Goal: Transaction & Acquisition: Purchase product/service

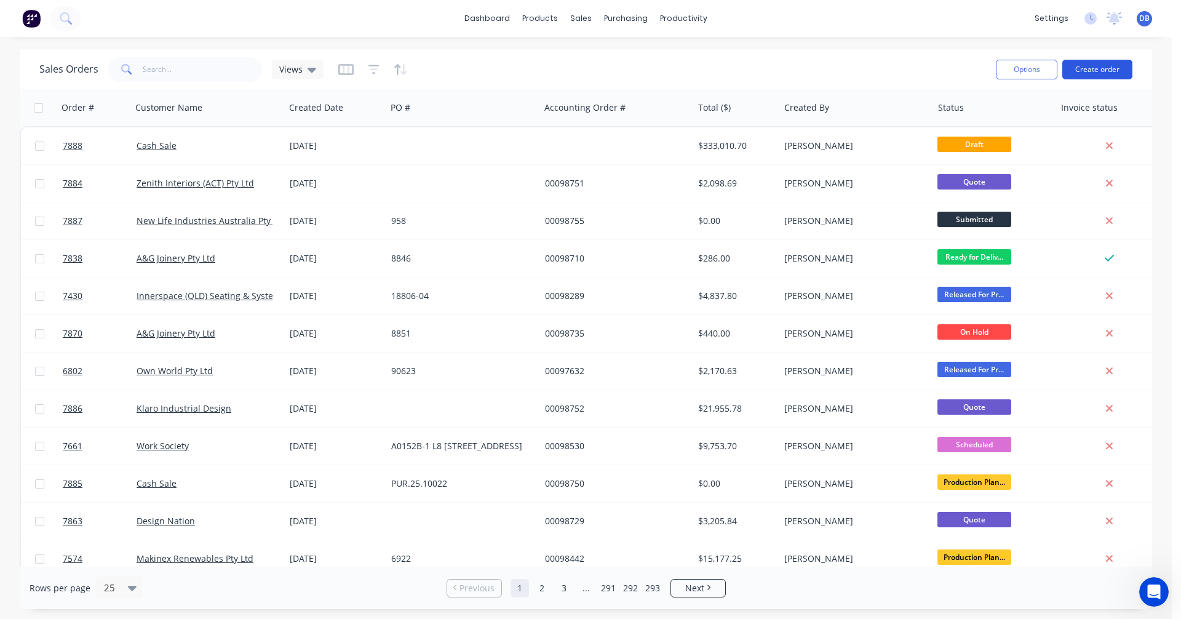
click at [1100, 66] on button "Create order" at bounding box center [1098, 70] width 70 height 20
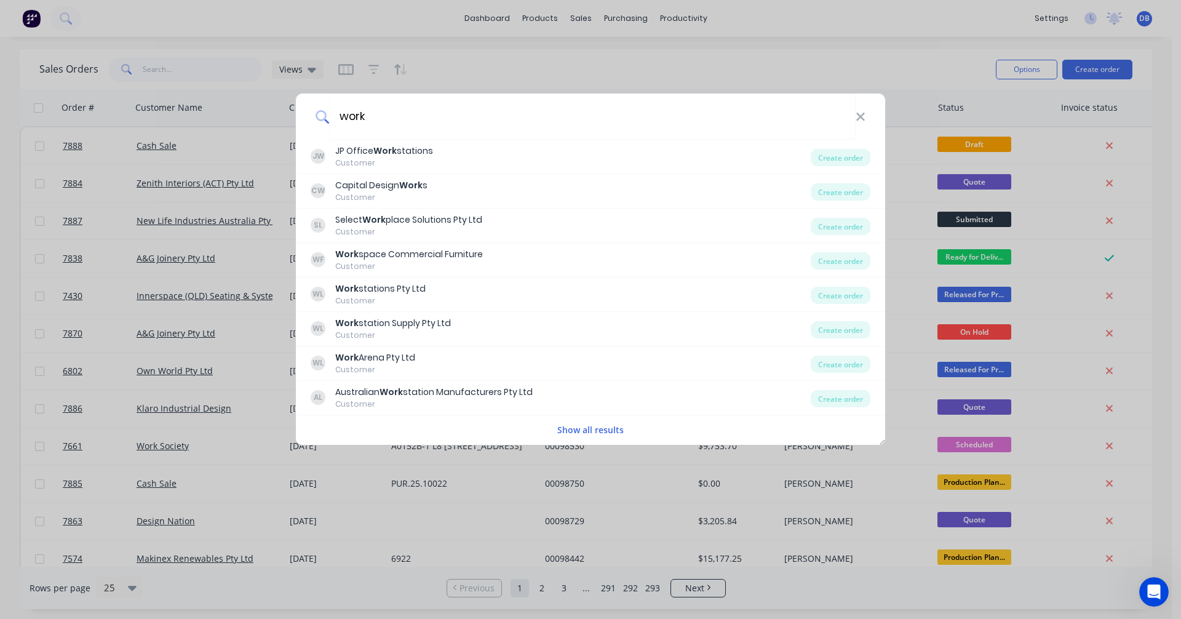
type input "work"
click at [610, 428] on button "Show all results" at bounding box center [591, 430] width 74 height 14
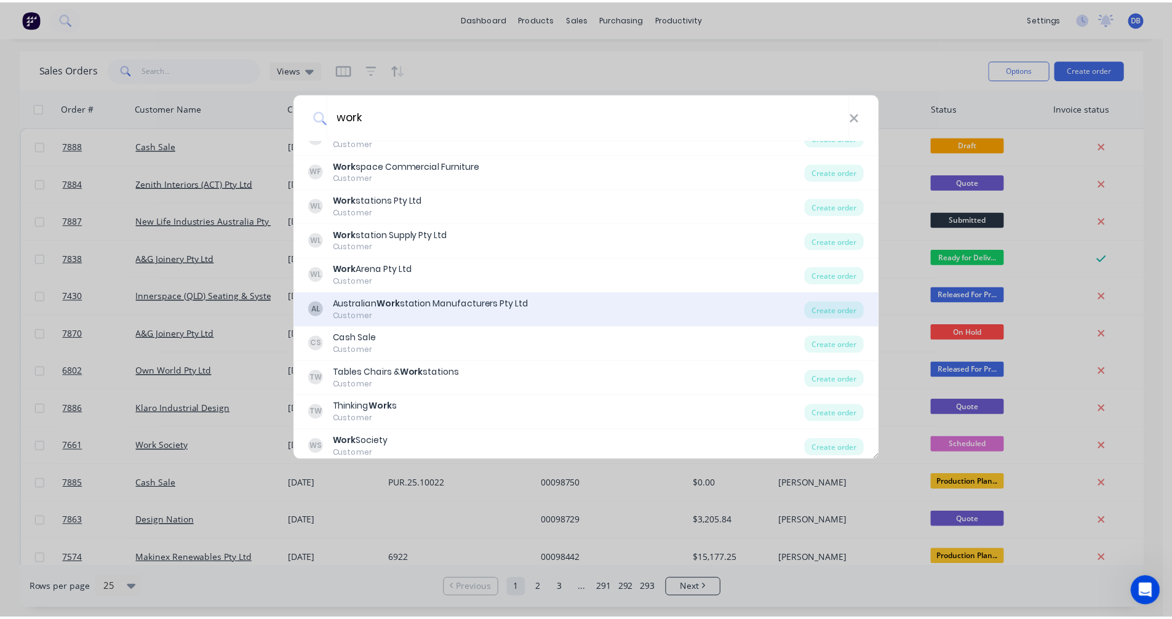
scroll to position [94, 0]
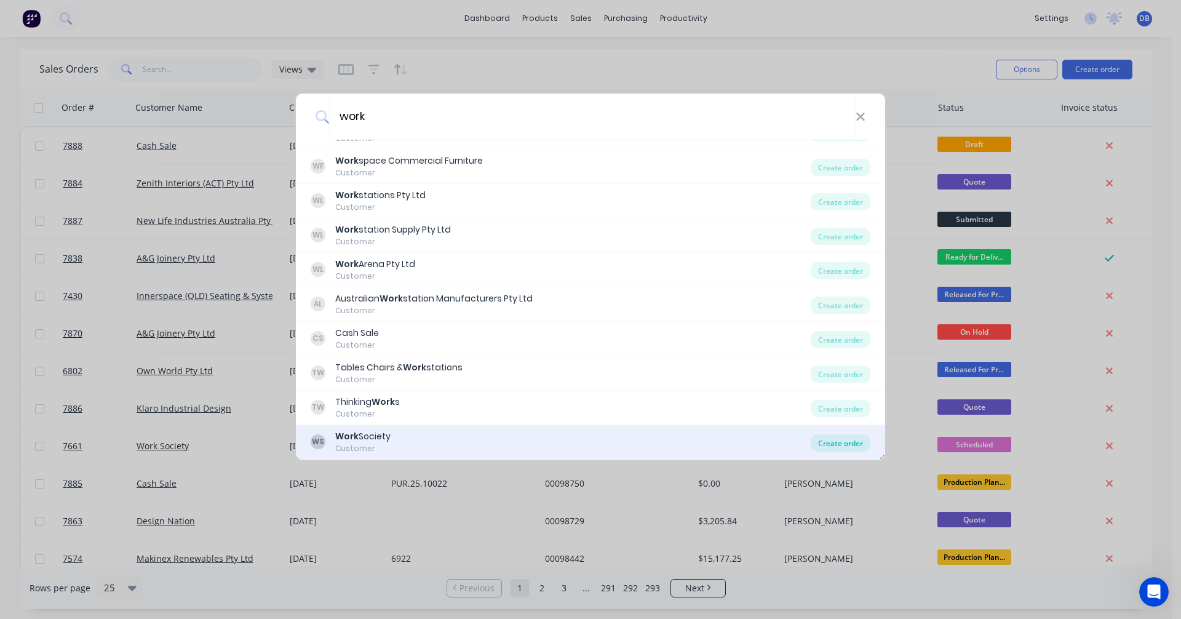
click at [837, 444] on div "Create order" at bounding box center [841, 442] width 60 height 17
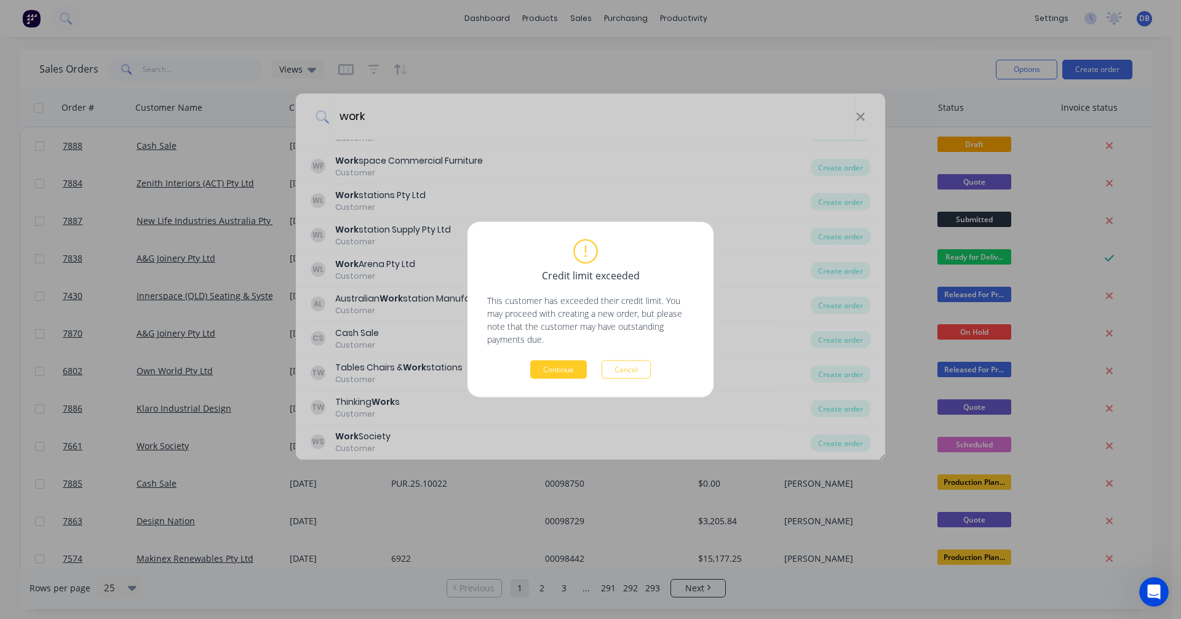
click at [557, 365] on button "Continue" at bounding box center [558, 370] width 57 height 18
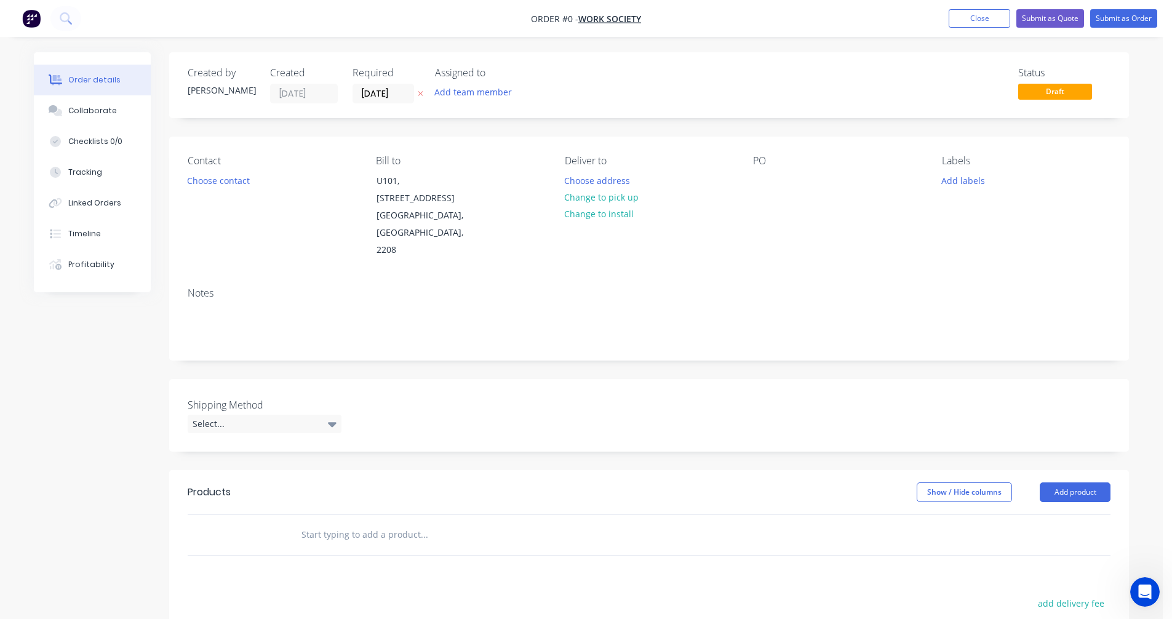
click at [330, 522] on input "text" at bounding box center [424, 534] width 246 height 25
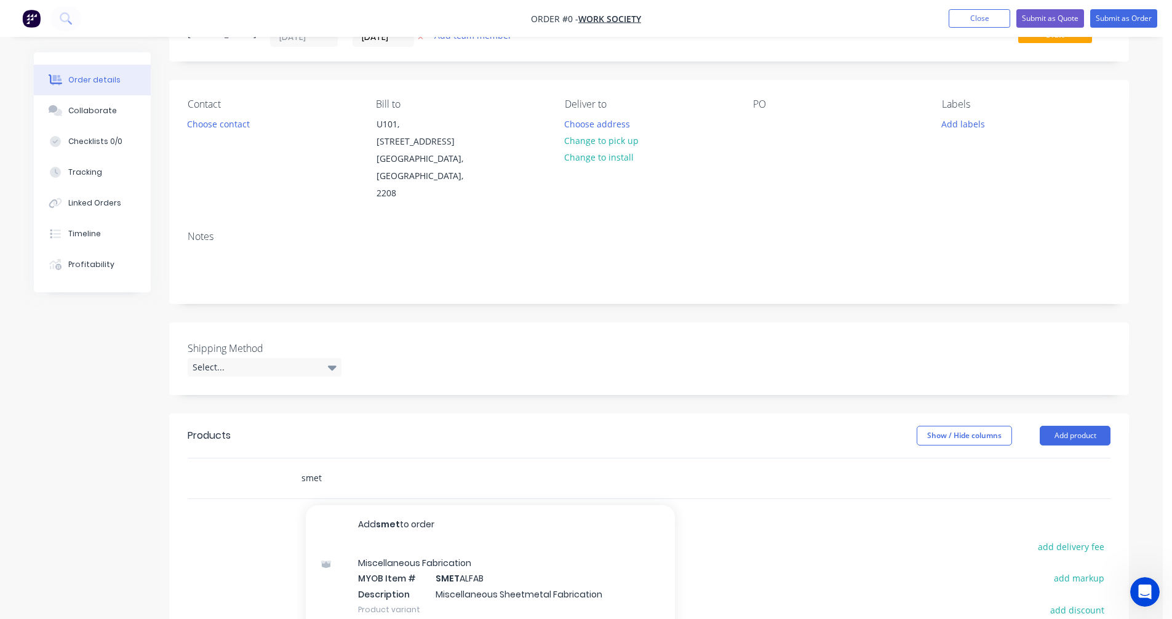
scroll to position [185, 0]
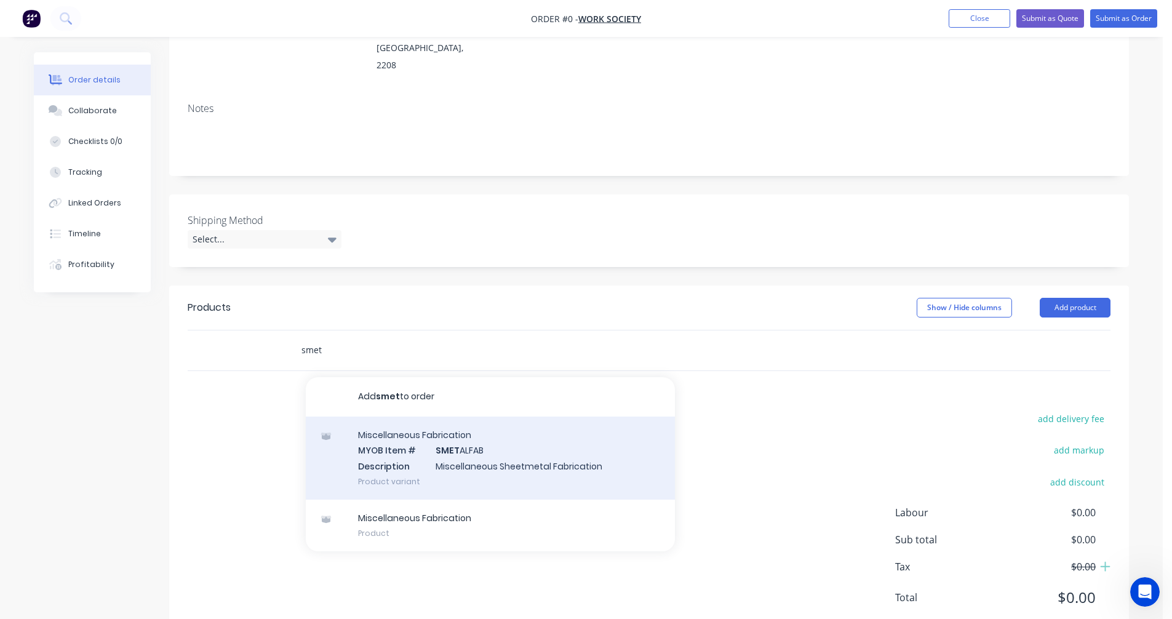
type input "smet"
click at [462, 438] on div "Miscellaneous Fabrication MYOB Item # SMET ALFAB Description Miscellaneous Shee…" at bounding box center [490, 458] width 369 height 83
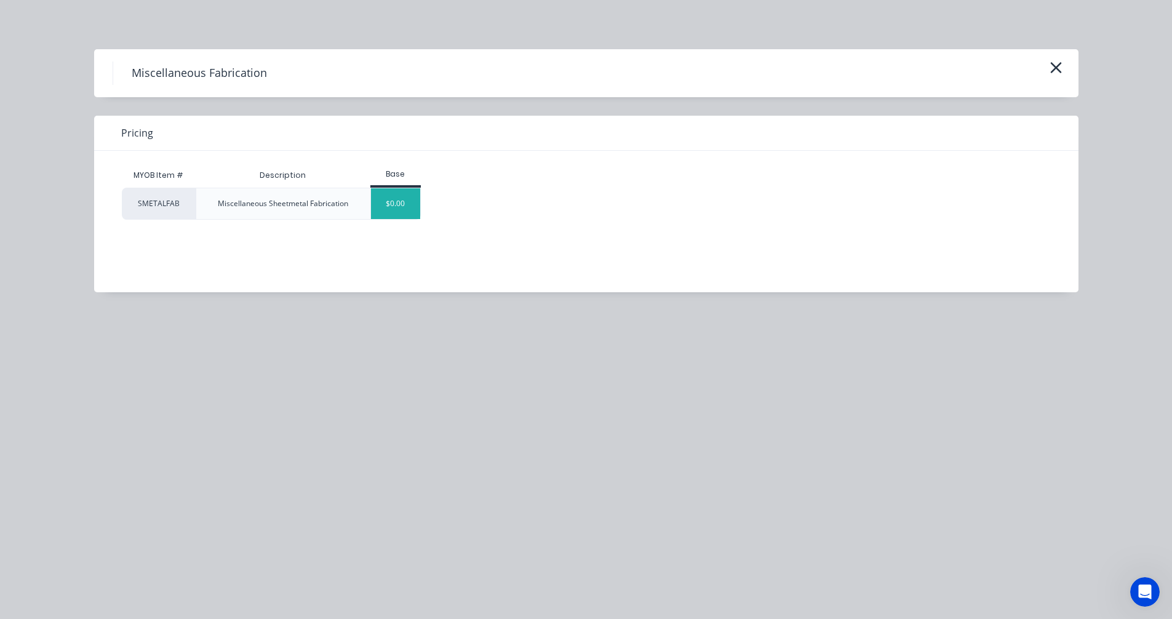
click at [396, 202] on div "$0.00" at bounding box center [396, 203] width 50 height 31
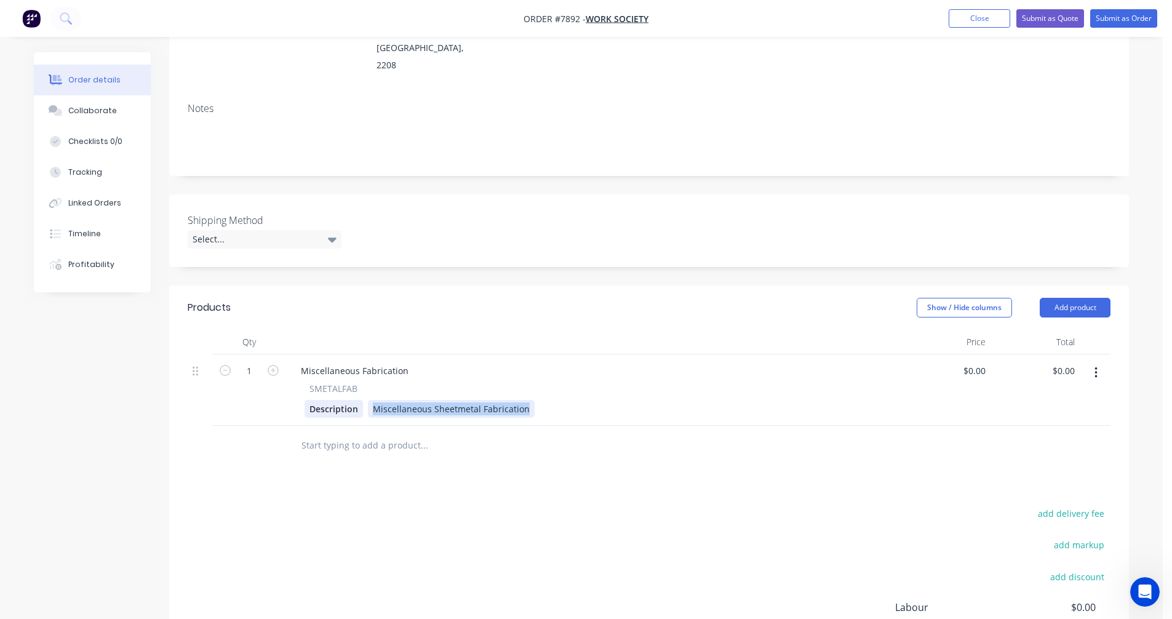
drag, startPoint x: 523, startPoint y: 375, endPoint x: 359, endPoint y: 373, distance: 163.7
click at [360, 400] on div "Description Miscellaneous Sheetmetal Fabrication" at bounding box center [591, 409] width 573 height 18
click at [473, 400] on div "Custom Screen Surround" at bounding box center [425, 409] width 114 height 18
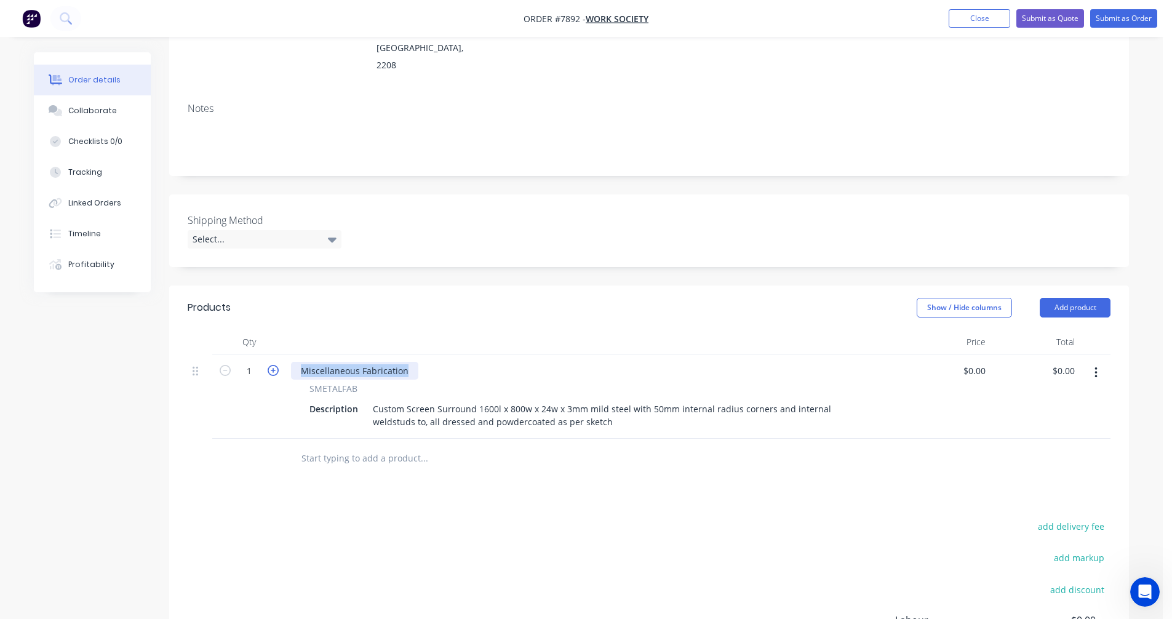
drag, startPoint x: 385, startPoint y: 333, endPoint x: 277, endPoint y: 332, distance: 107.7
click at [277, 354] on div "1 Miscellaneous Fabrication SMETALFAB Description Custom Screen Surround 1600l …" at bounding box center [649, 396] width 923 height 84
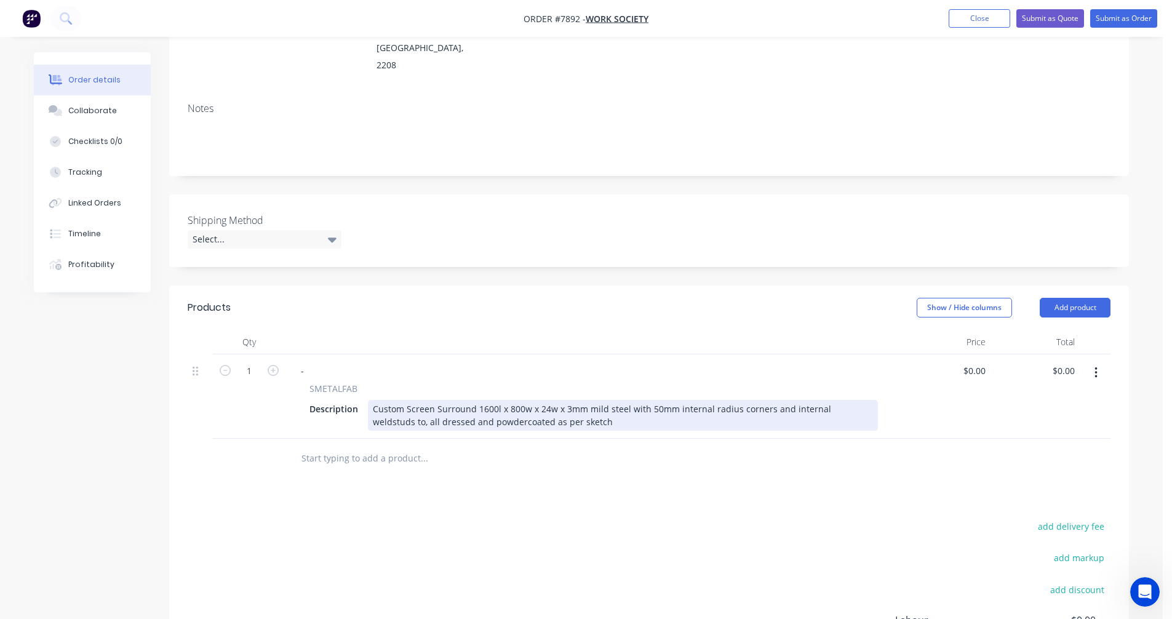
click at [647, 400] on div "Custom Screen Surround 1600l x 800w x 24w x 3mm mild steel with 50mm internal r…" at bounding box center [623, 415] width 510 height 31
drag, startPoint x: 477, startPoint y: 389, endPoint x: 445, endPoint y: 387, distance: 31.5
click at [445, 400] on div "Custom Screen Surround 1600l x 800w x 24w x 3mm mild steel with 100mm internal …" at bounding box center [623, 415] width 510 height 31
click at [780, 400] on div "Custom Screen Surround 1600l x 800w x 24w x 3mm mild steel with 100mm internal …" at bounding box center [623, 415] width 510 height 31
click at [650, 400] on div "Custom Screen Surround 1600l x 800w x 24w x 3mm mild steel with 100mm internal …" at bounding box center [623, 415] width 510 height 31
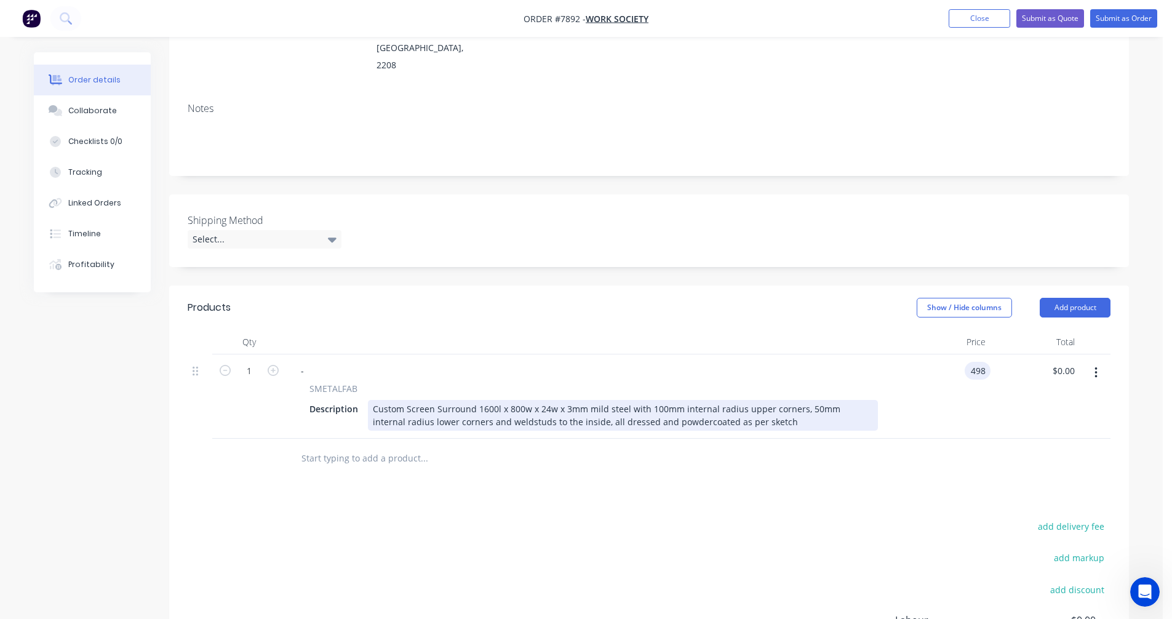
type input "$498.00"
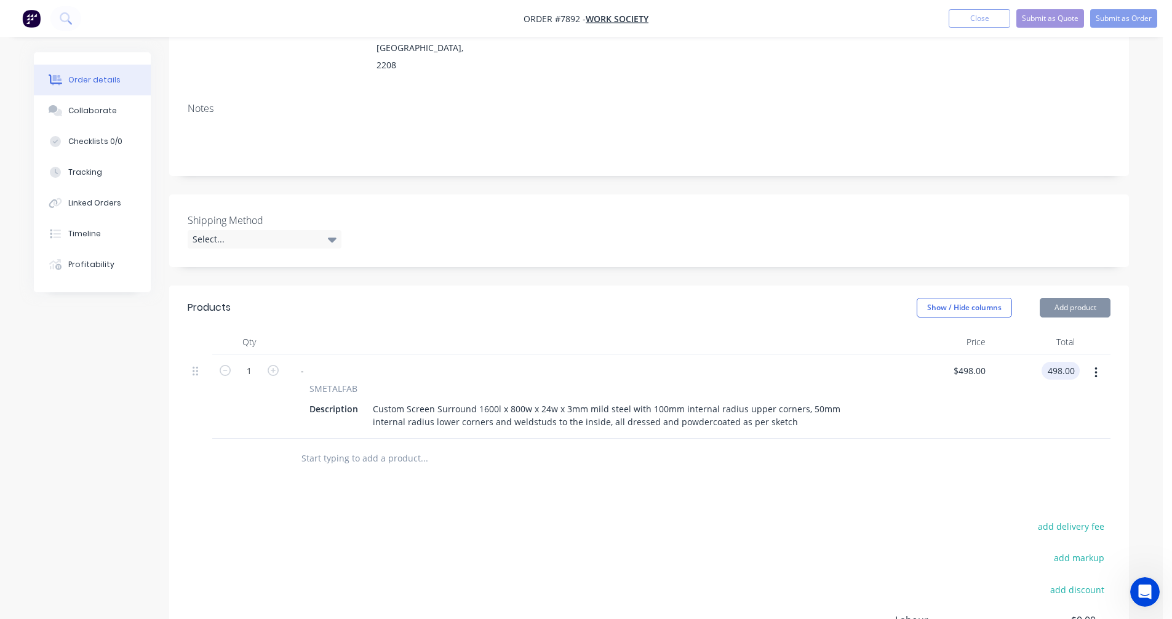
type input "$498.00"
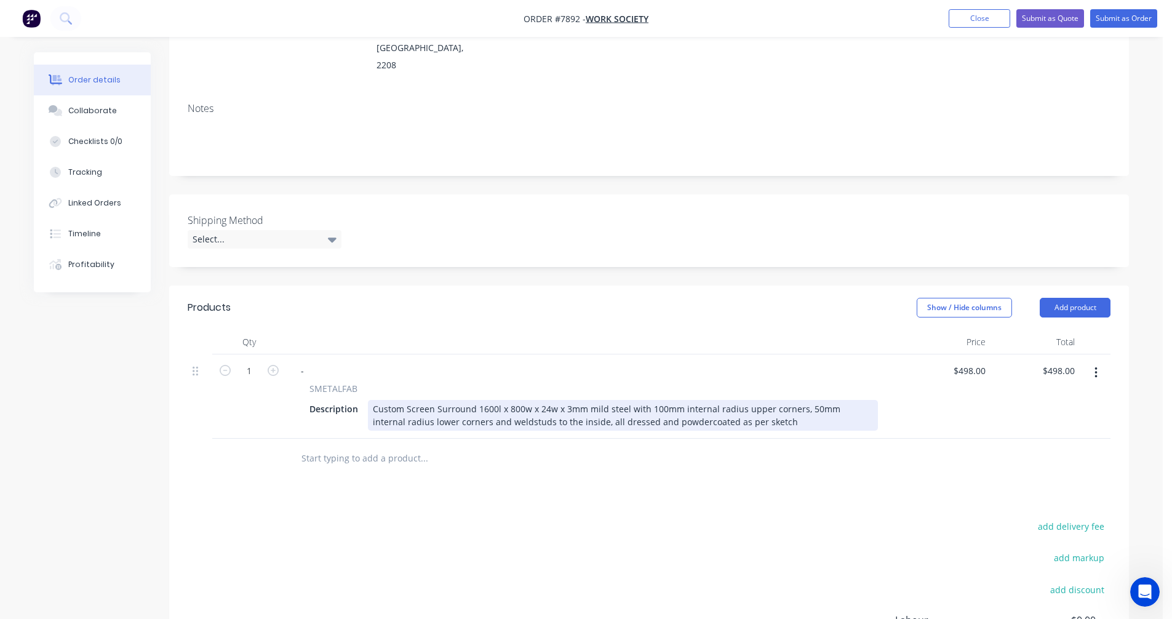
click at [619, 400] on div "Custom Screen Surround 1600l x 800w x 24w x 3mm mild steel with 100mm internal …" at bounding box center [623, 415] width 510 height 31
type input "$514.00"
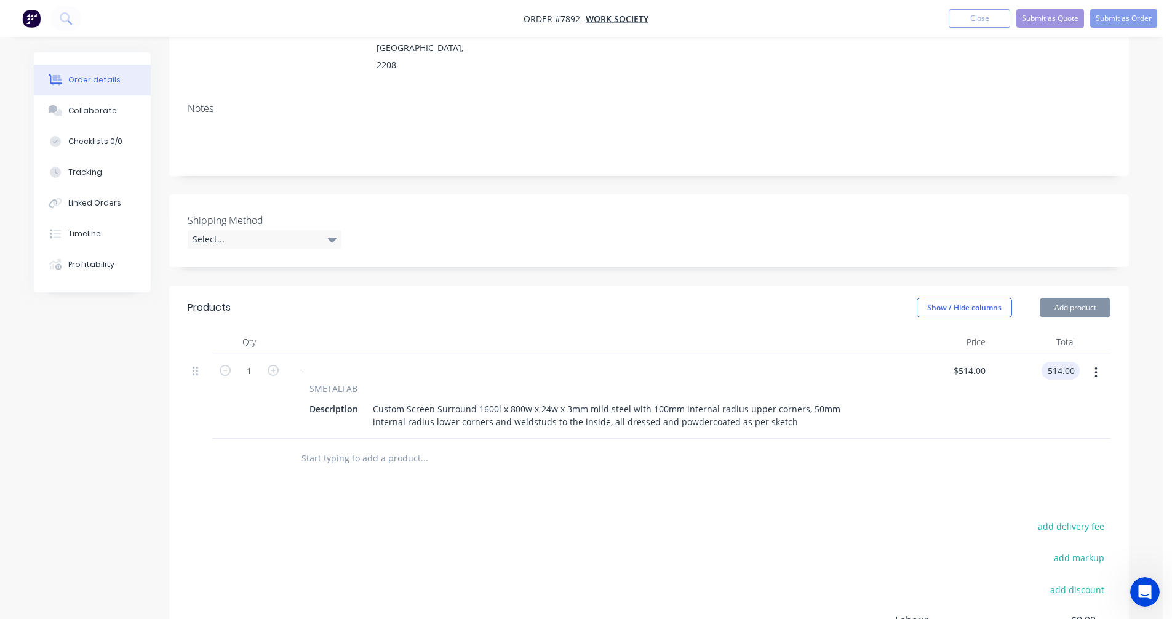
type input "$514.00"
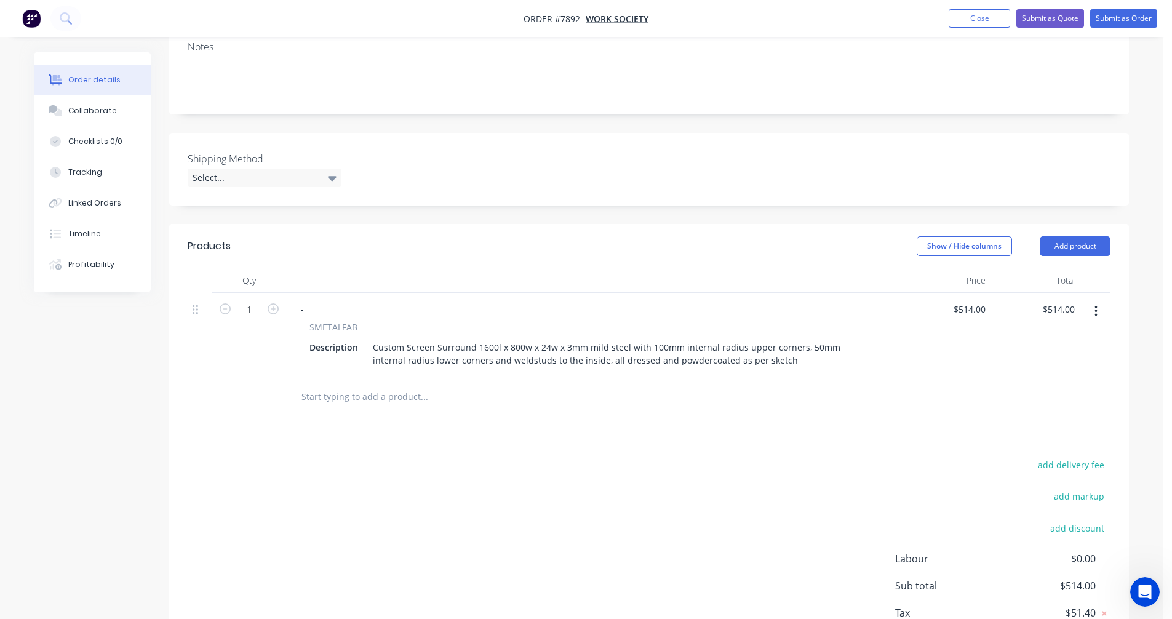
click at [1098, 300] on button "button" at bounding box center [1096, 311] width 29 height 22
click at [1061, 359] on div "Duplicate" at bounding box center [1052, 368] width 95 height 18
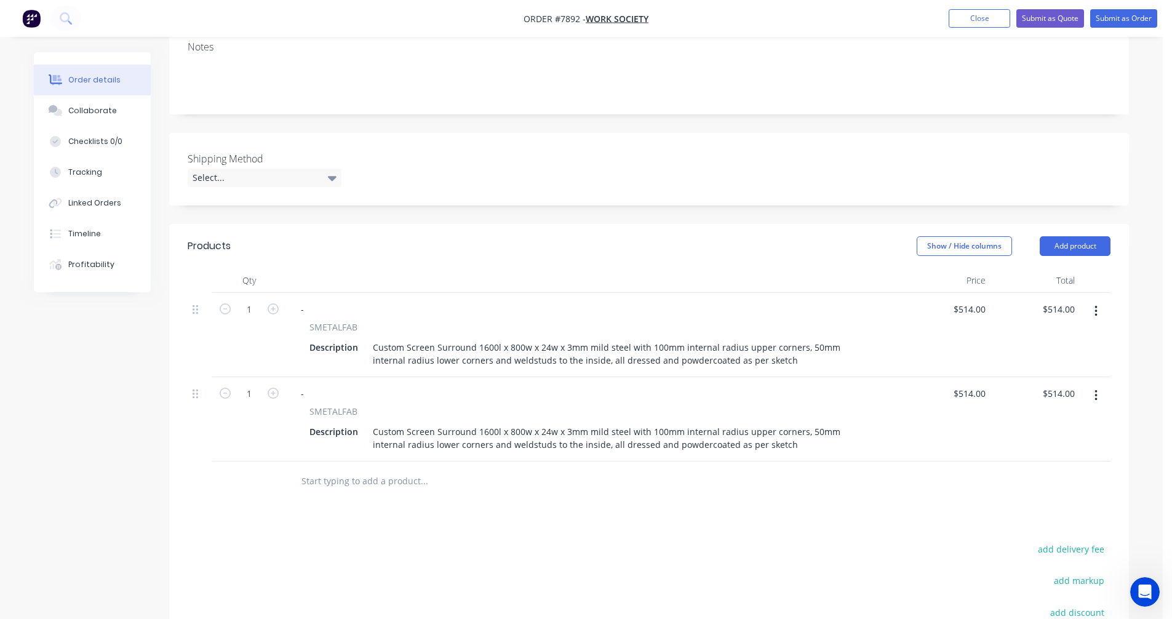
click at [1096, 389] on icon "button" at bounding box center [1096, 396] width 3 height 14
click at [1084, 444] on div "Duplicate" at bounding box center [1052, 453] width 95 height 18
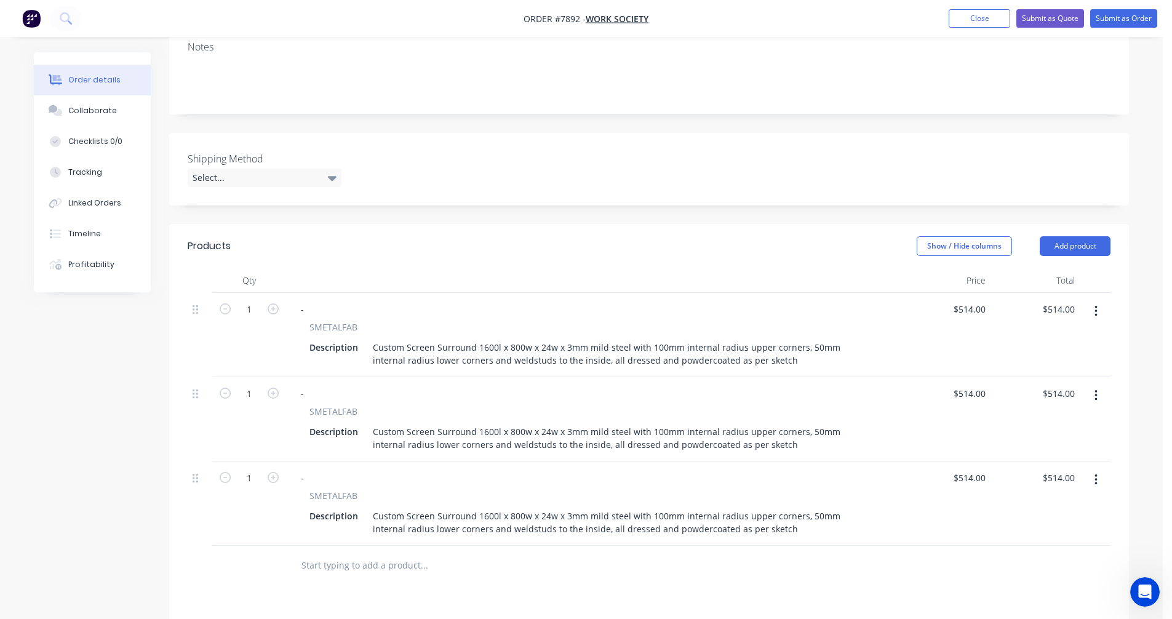
click at [265, 386] on button "button" at bounding box center [273, 392] width 16 height 13
type input "2"
type input "$1,028.00"
click at [267, 386] on button "button" at bounding box center [273, 392] width 16 height 13
type input "3"
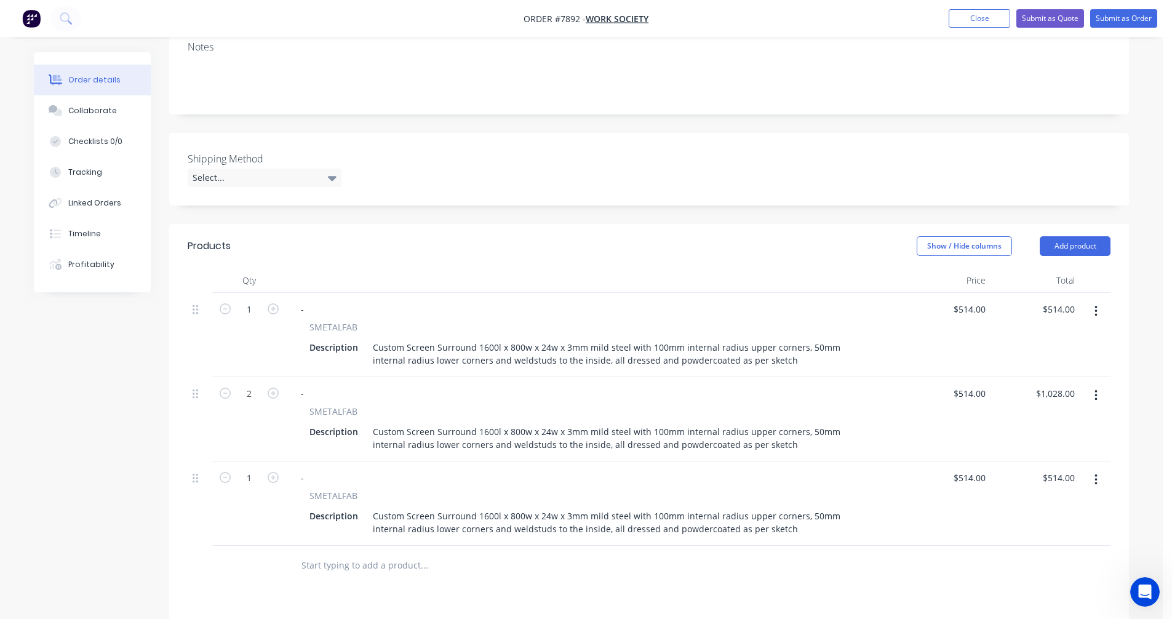
type input "$1,542.00"
click at [273, 472] on icon "button" at bounding box center [273, 477] width 11 height 11
type input "2"
type input "$1,028.00"
click at [273, 472] on icon "button" at bounding box center [273, 477] width 11 height 11
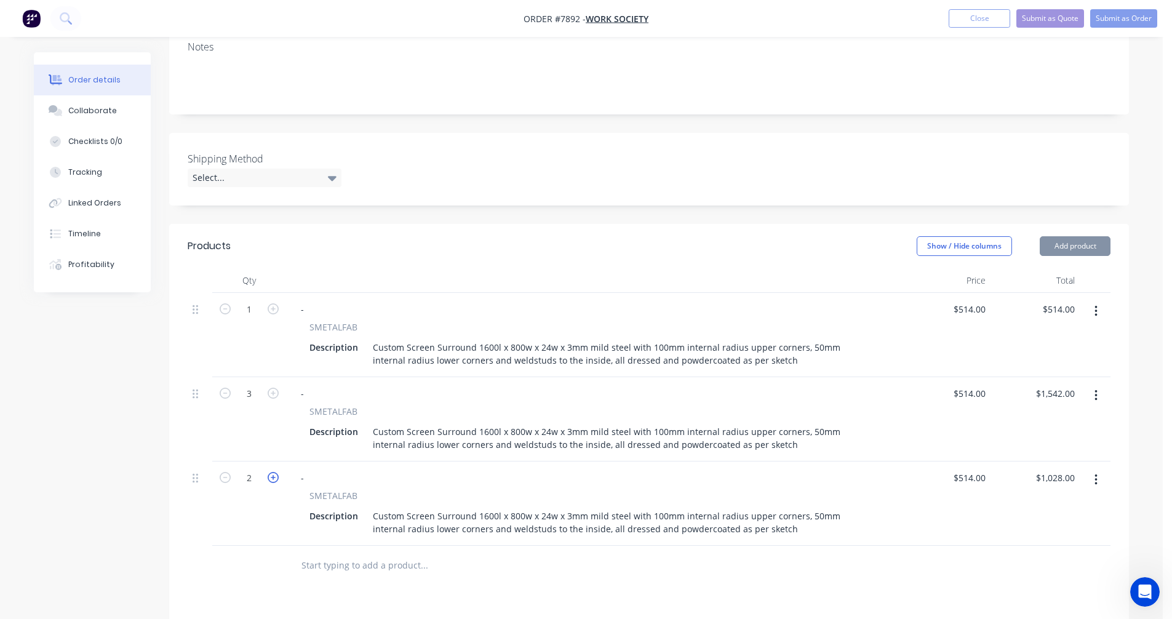
type input "3"
type input "$1,542.00"
click at [273, 472] on icon "button" at bounding box center [273, 477] width 11 height 11
type input "4"
type input "$2,056.00"
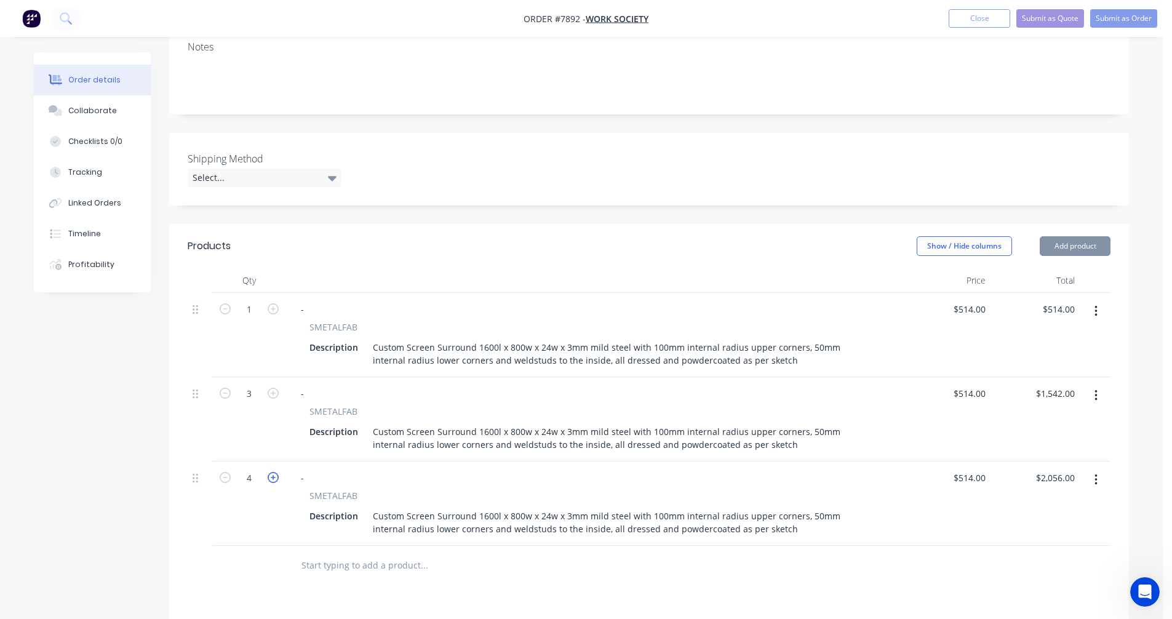
click at [273, 472] on icon "button" at bounding box center [273, 477] width 11 height 11
type input "5"
type input "$2,570.00"
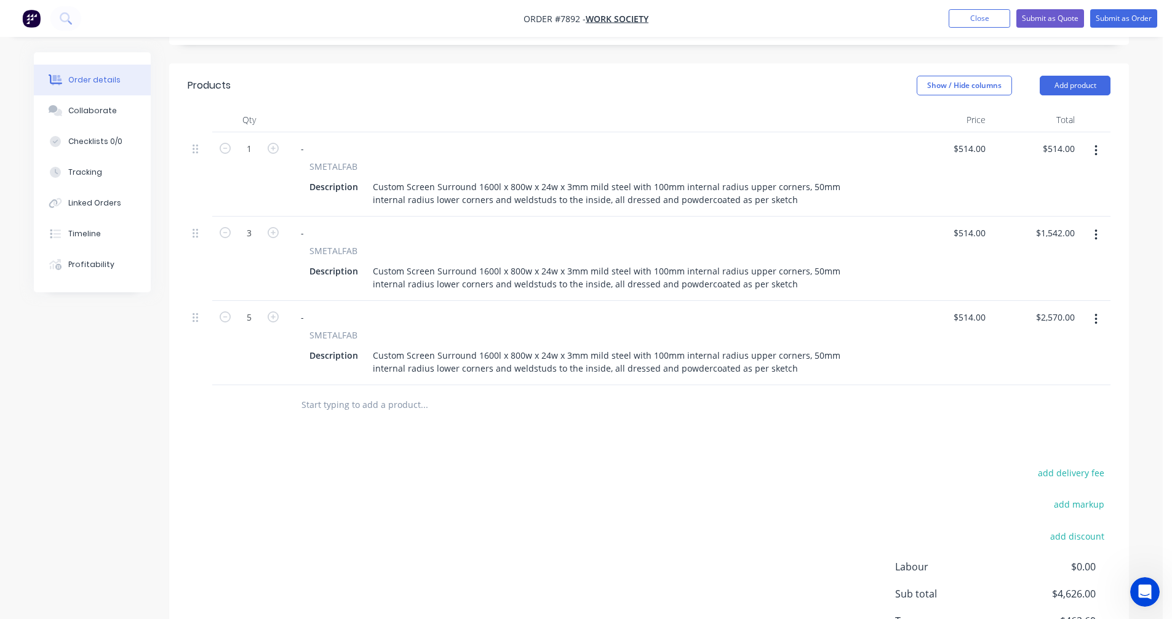
scroll to position [431, 0]
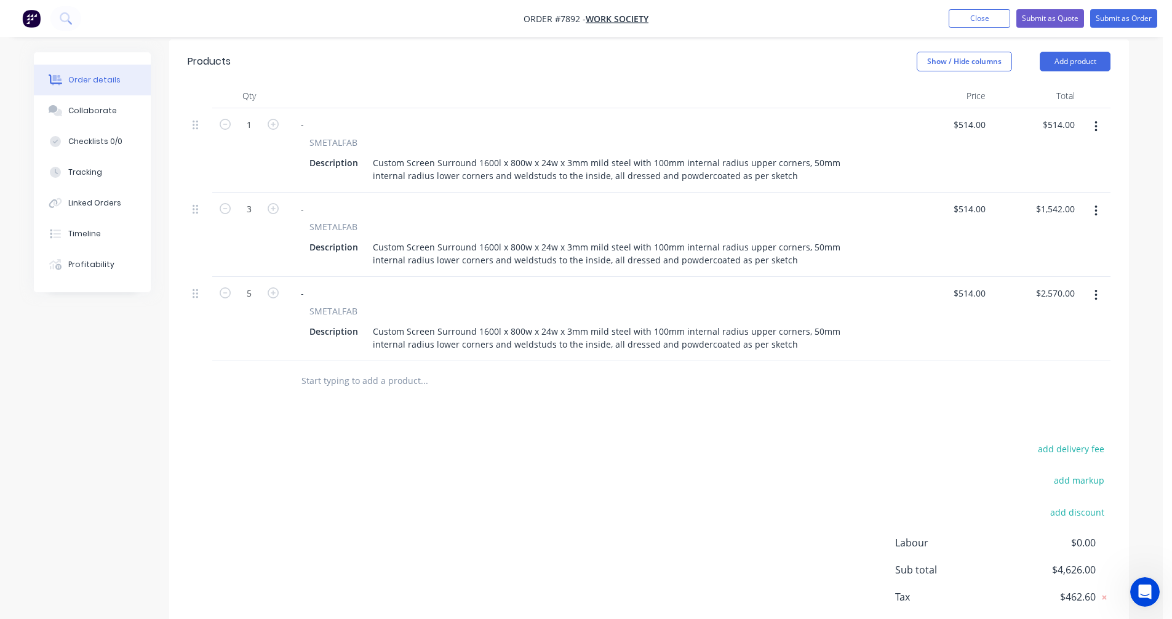
click at [1095, 289] on icon "button" at bounding box center [1096, 296] width 3 height 14
click at [1031, 343] on div "Duplicate" at bounding box center [1052, 352] width 95 height 18
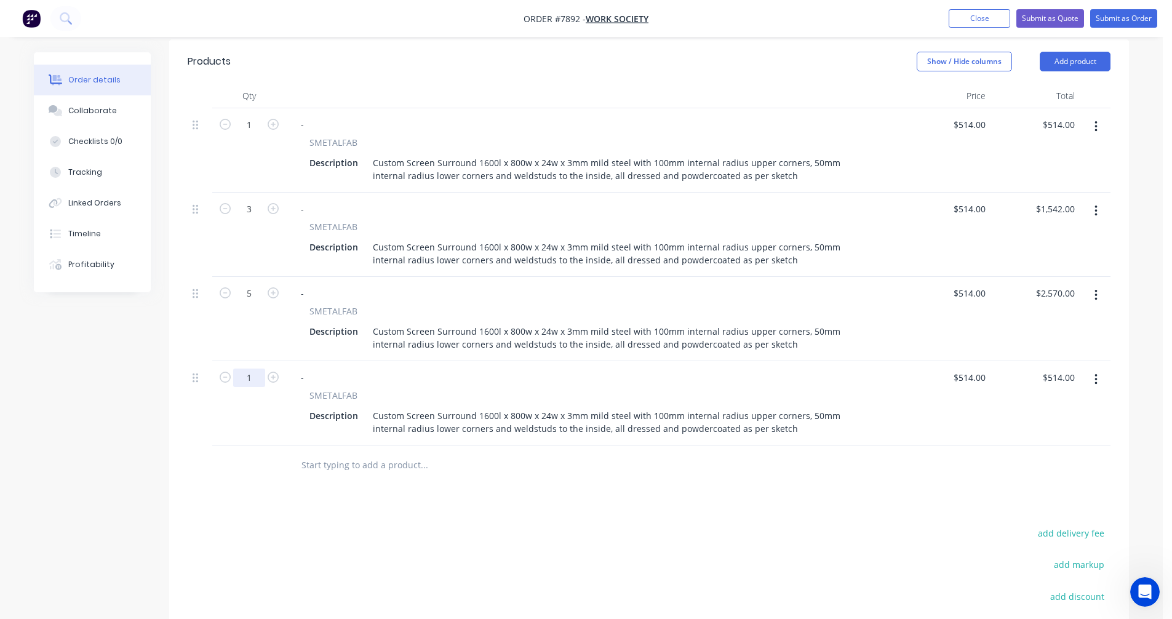
click at [259, 134] on input "1" at bounding box center [249, 125] width 32 height 18
type input "10"
type input "$5,140.00"
click at [1096, 373] on icon "button" at bounding box center [1096, 380] width 3 height 14
click at [1024, 428] on div "Duplicate" at bounding box center [1052, 437] width 95 height 18
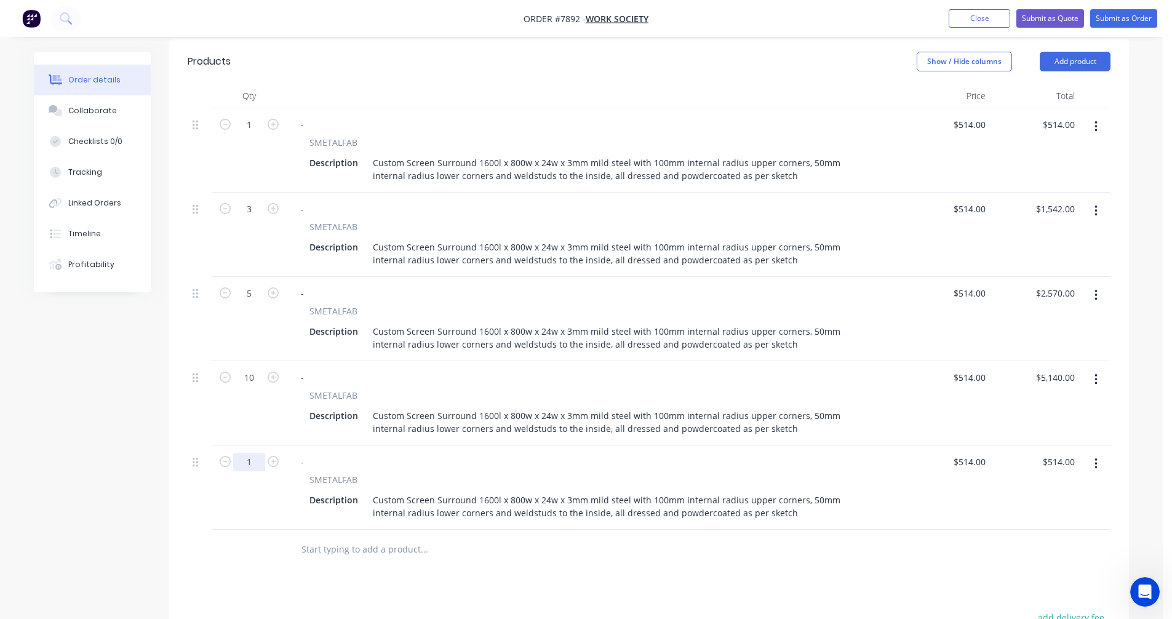
click at [249, 134] on input "1" at bounding box center [249, 125] width 32 height 18
type input "20"
type input "$10,280.00"
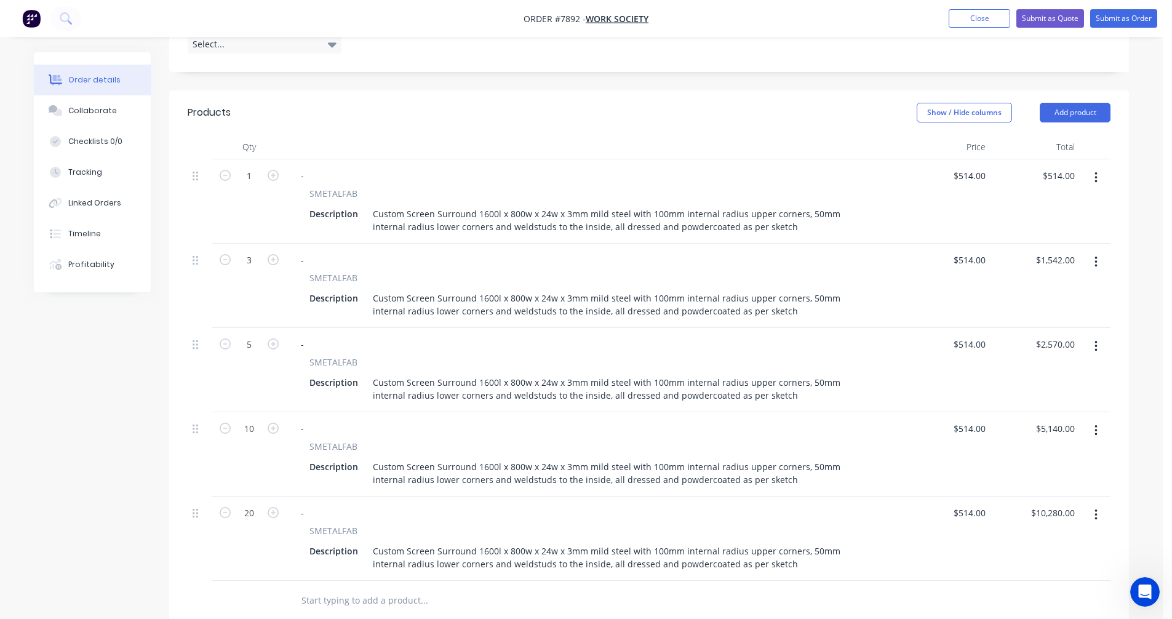
scroll to position [308, 0]
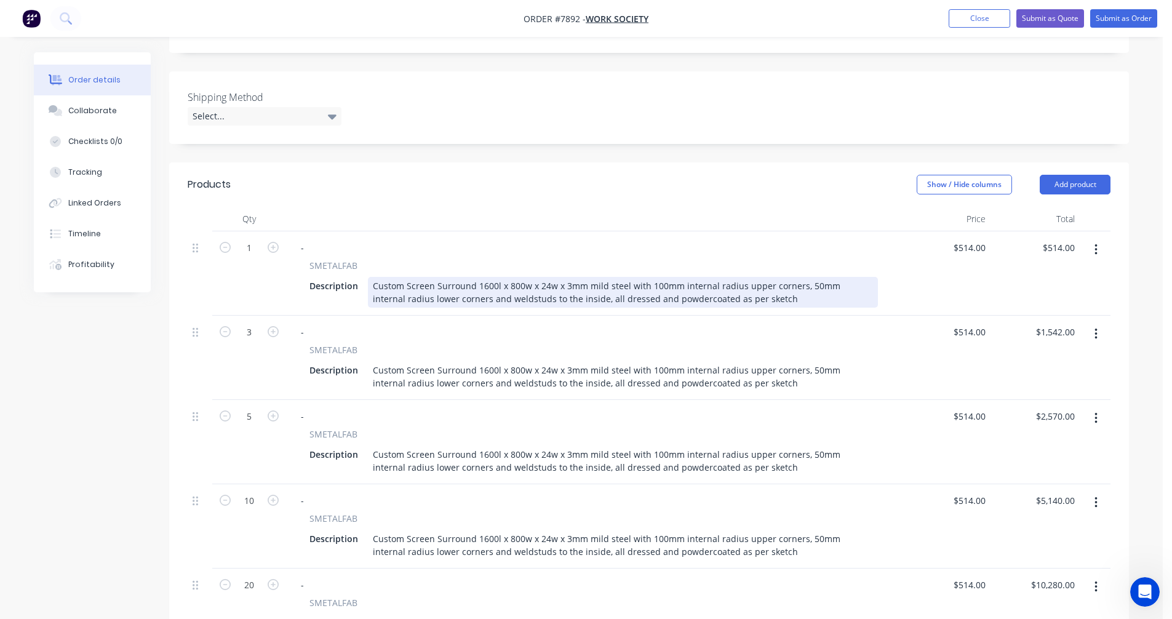
click at [692, 277] on div "Custom Screen Surround 1600l x 800w x 24w x 3mm mild steel with 100mm internal …" at bounding box center [623, 292] width 510 height 31
type input "$519.30"
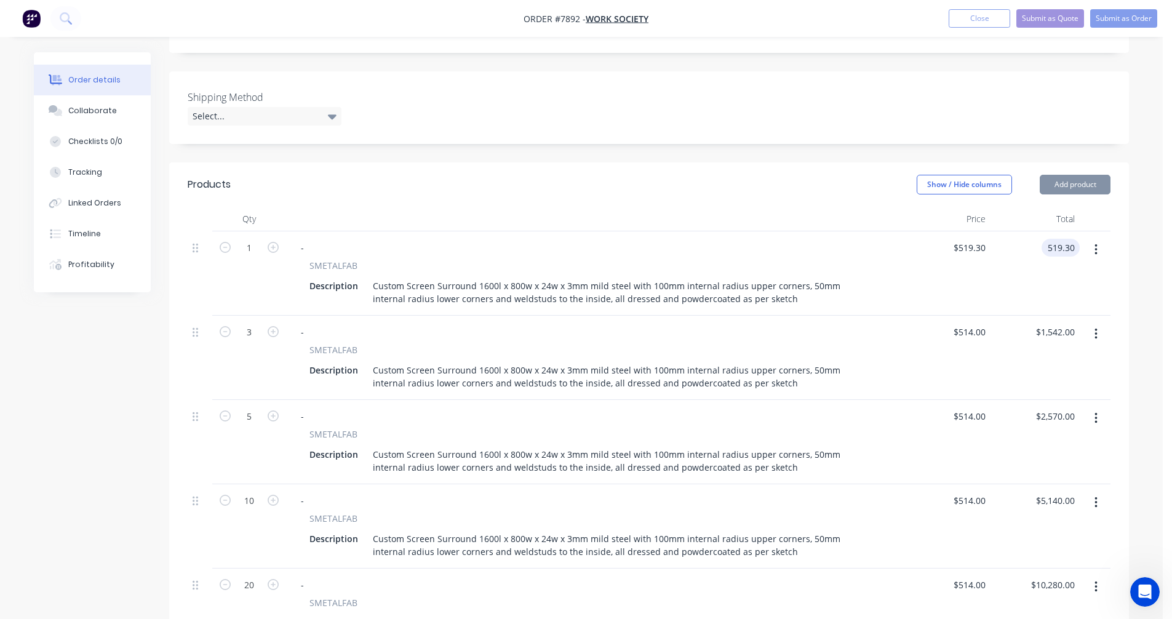
type input "$519.30"
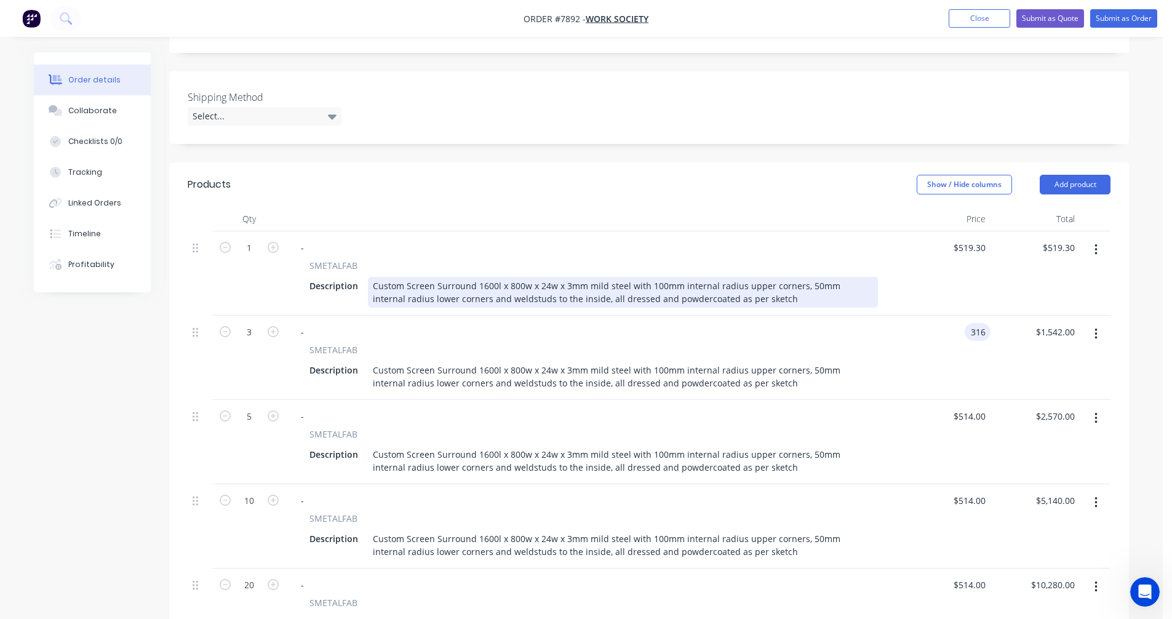
type input "$316.00"
type input "$948.00"
type input "$275.30"
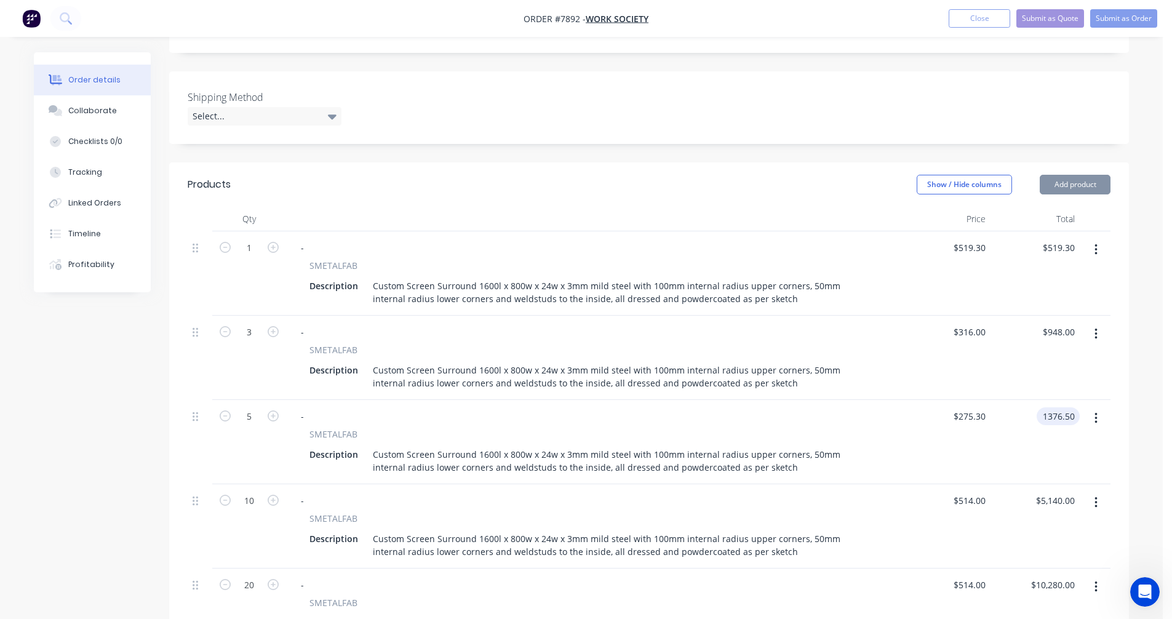
type input "$1,376.50"
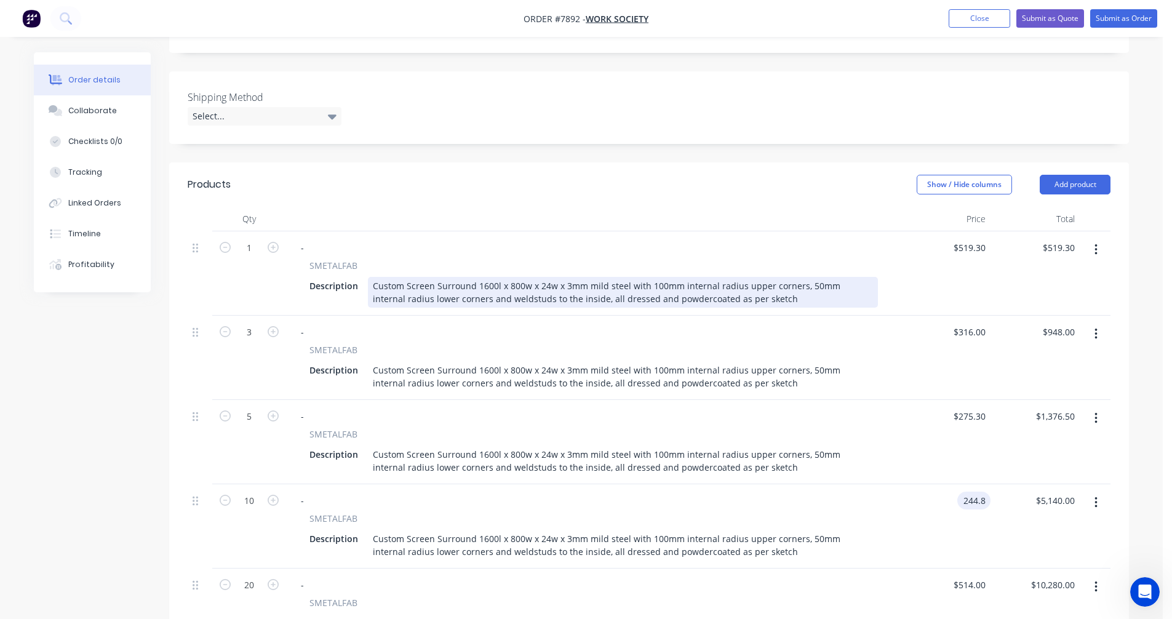
type input "$244.80"
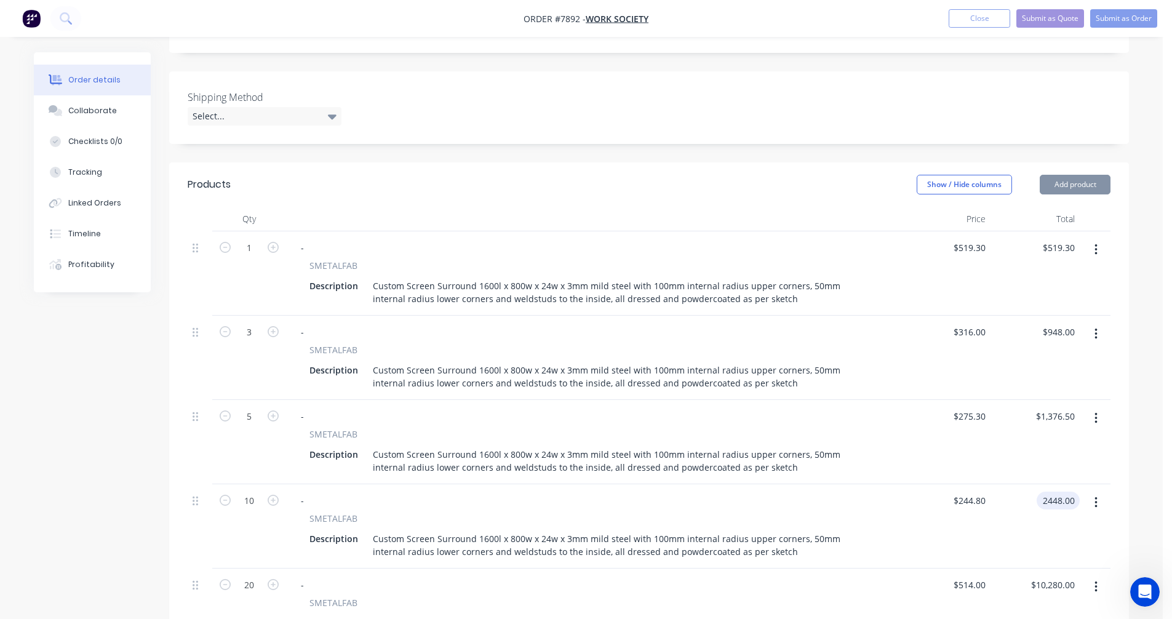
type input "$2,448.00"
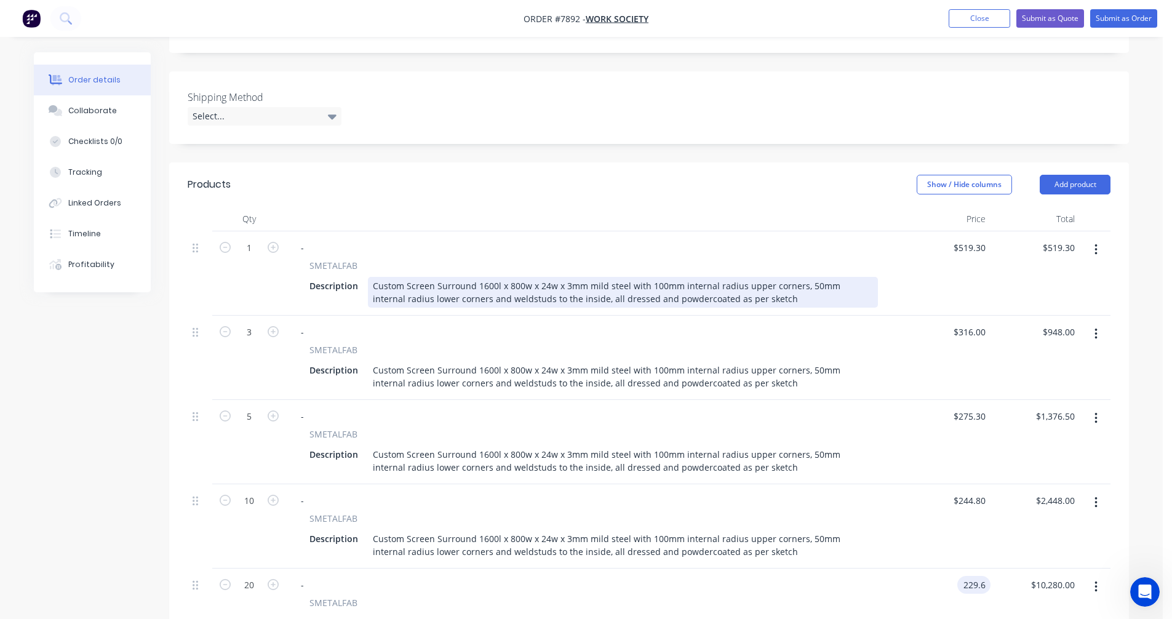
type input "$229.60"
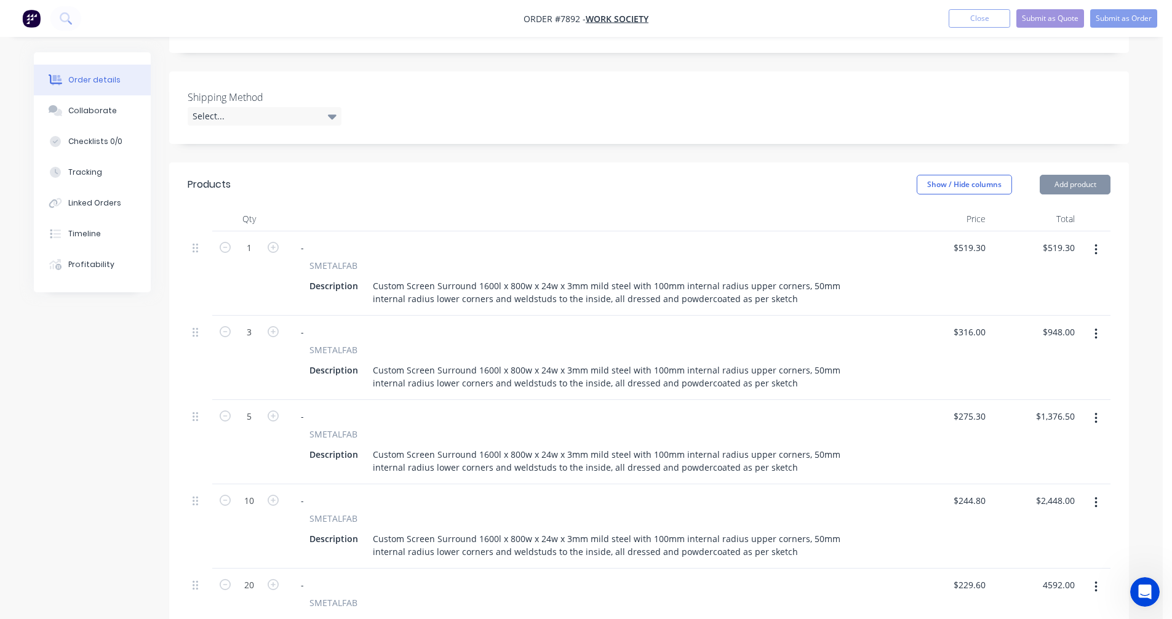
type input "$4,592.00"
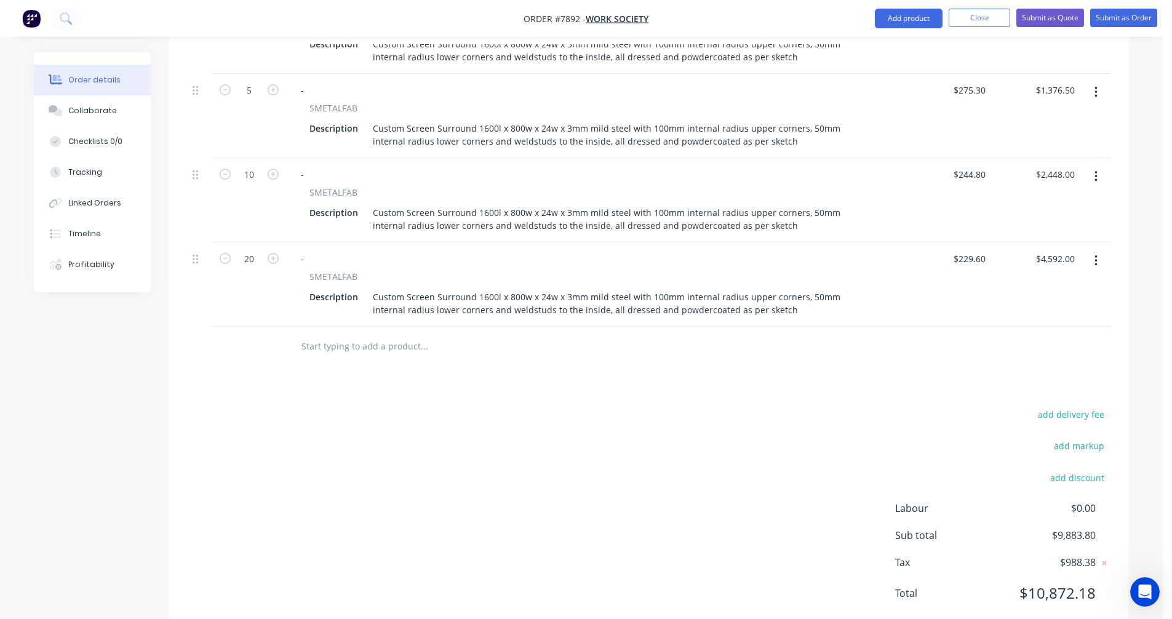
click at [1095, 255] on icon "button" at bounding box center [1096, 260] width 2 height 11
click at [1032, 309] on div "Duplicate" at bounding box center [1052, 318] width 95 height 18
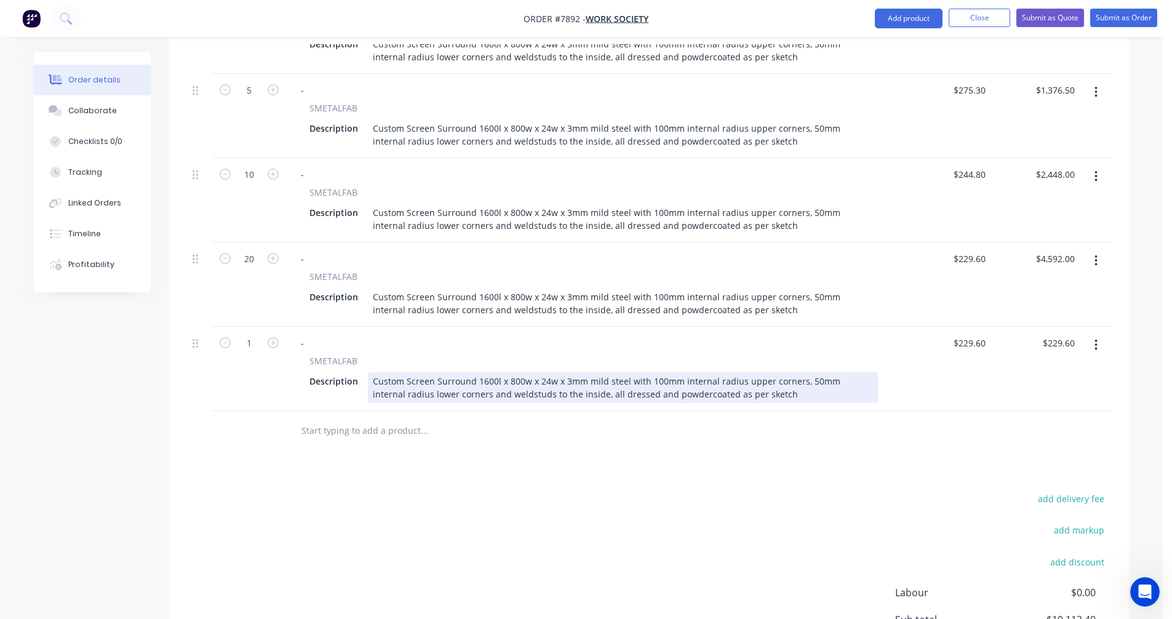
click at [434, 372] on div "Custom Screen Surround 1600l x 800w x 24w x 3mm mild steel with 100mm internal …" at bounding box center [623, 387] width 510 height 31
drag, startPoint x: 620, startPoint y: 359, endPoint x: 636, endPoint y: 359, distance: 16.6
click at [620, 372] on div "Custom Screen Drop In Surround 1600l x 200h x 24w x 3mm mild steel with 50mm in…" at bounding box center [623, 387] width 510 height 31
click at [536, 372] on div "Custom Screen Drop In Surround 1600l x 200h x 24w x 3mm mild steel with 50mm in…" at bounding box center [623, 387] width 510 height 31
click at [704, 372] on div "Custom Screen Drop In Surround 1600l x 200h x 24w x 3mm mild steel with 50mm in…" at bounding box center [623, 387] width 510 height 31
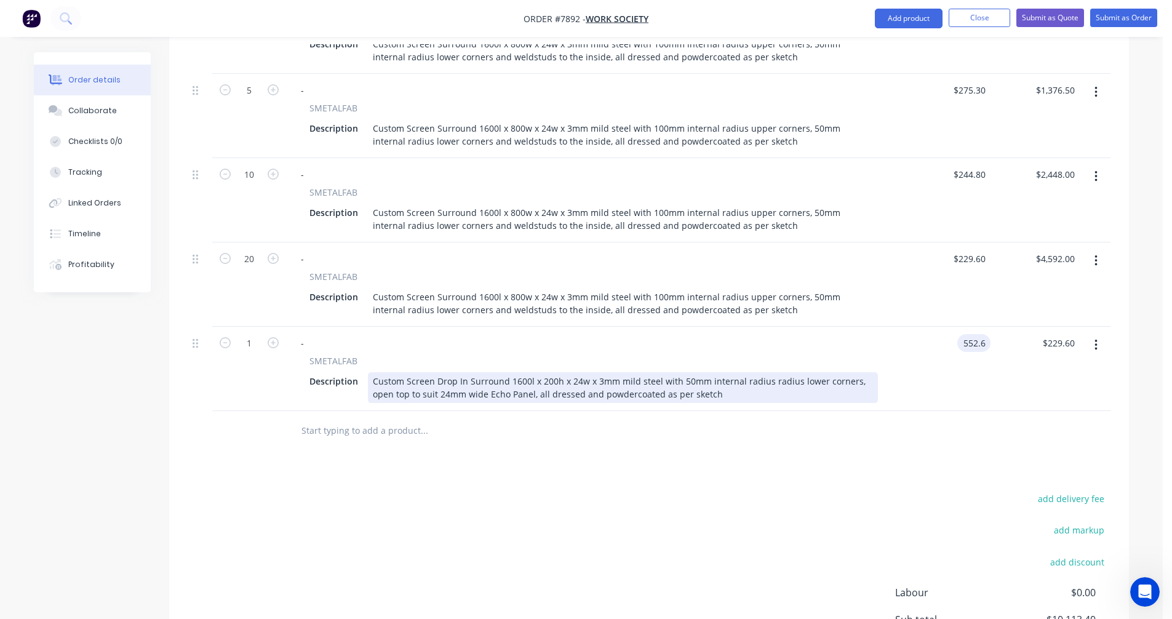
type input "$552.60"
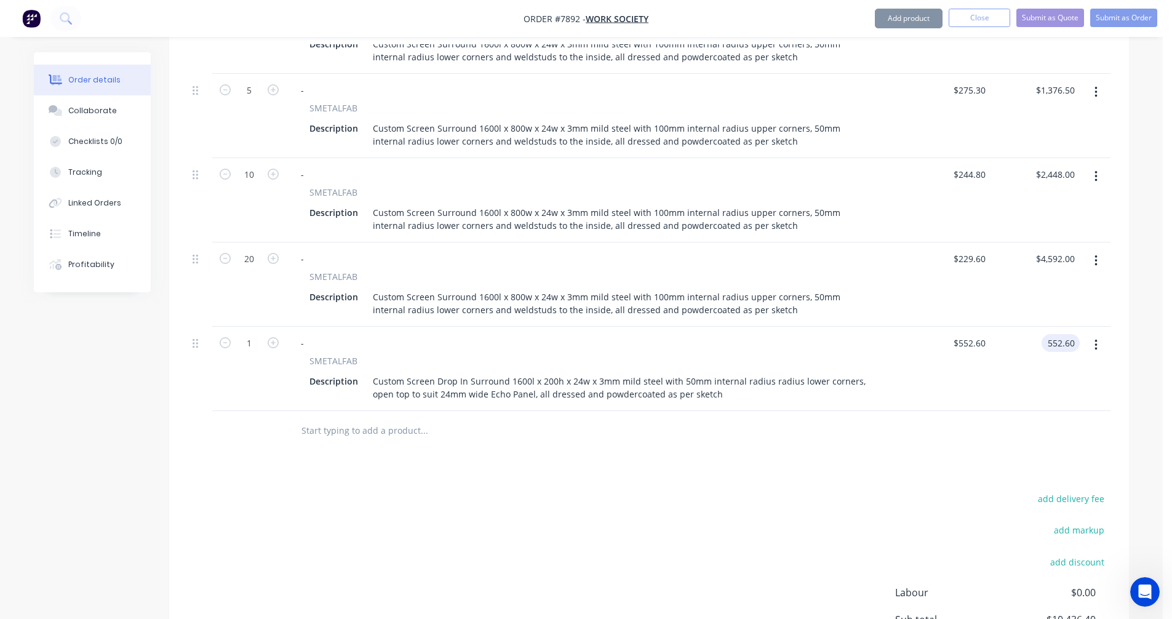
type input "$552.60"
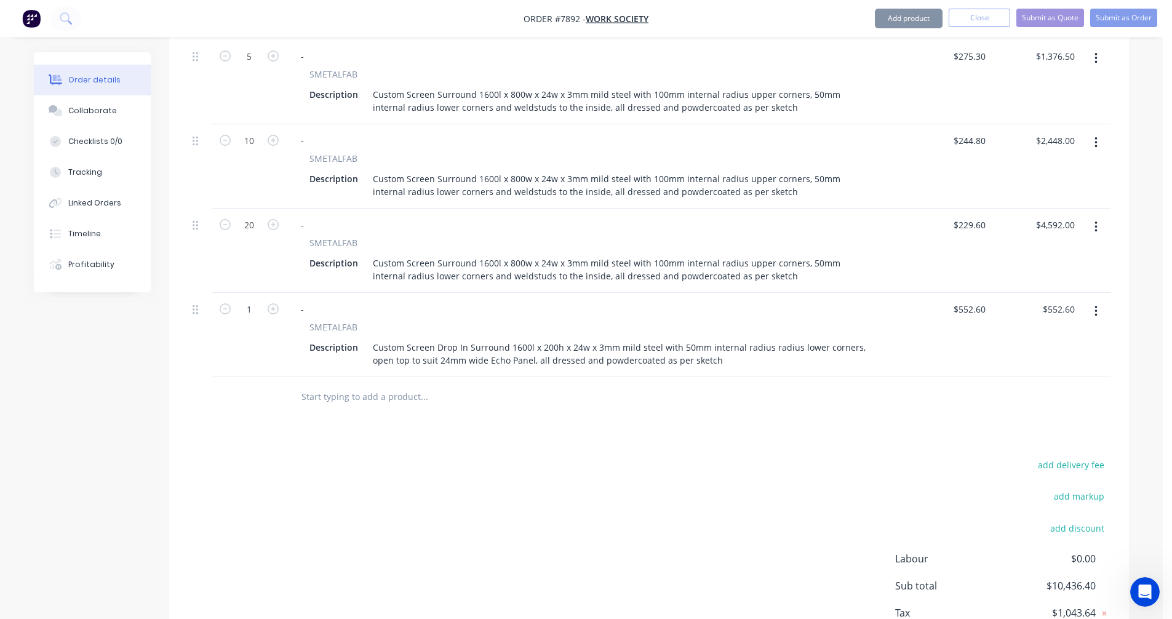
scroll to position [695, 0]
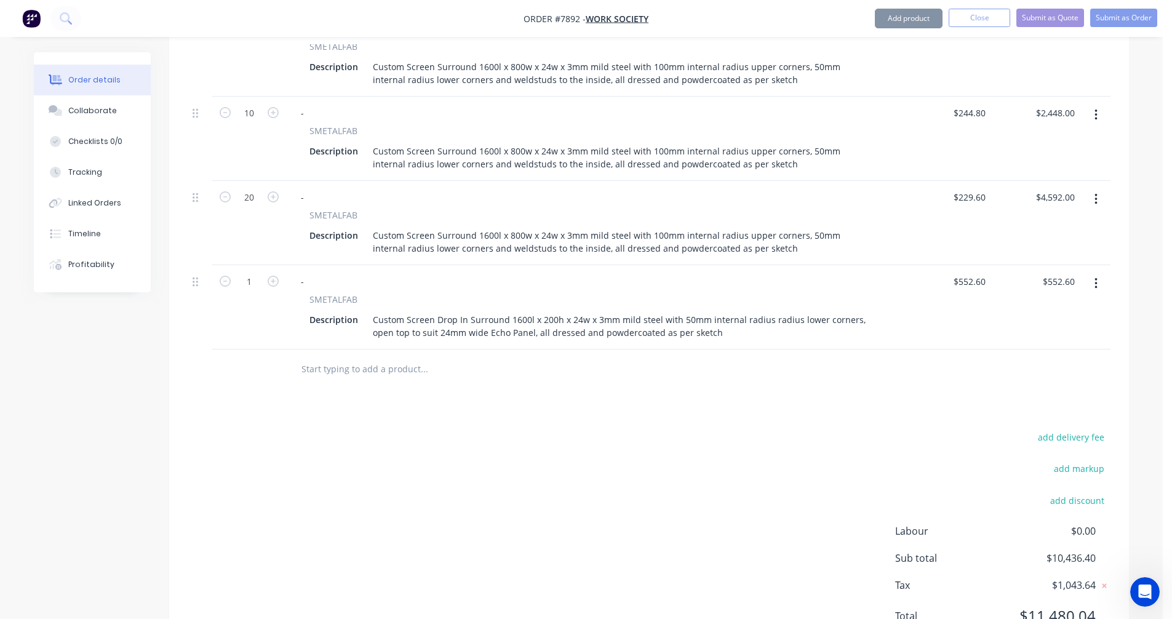
click at [1098, 273] on button "button" at bounding box center [1096, 284] width 29 height 22
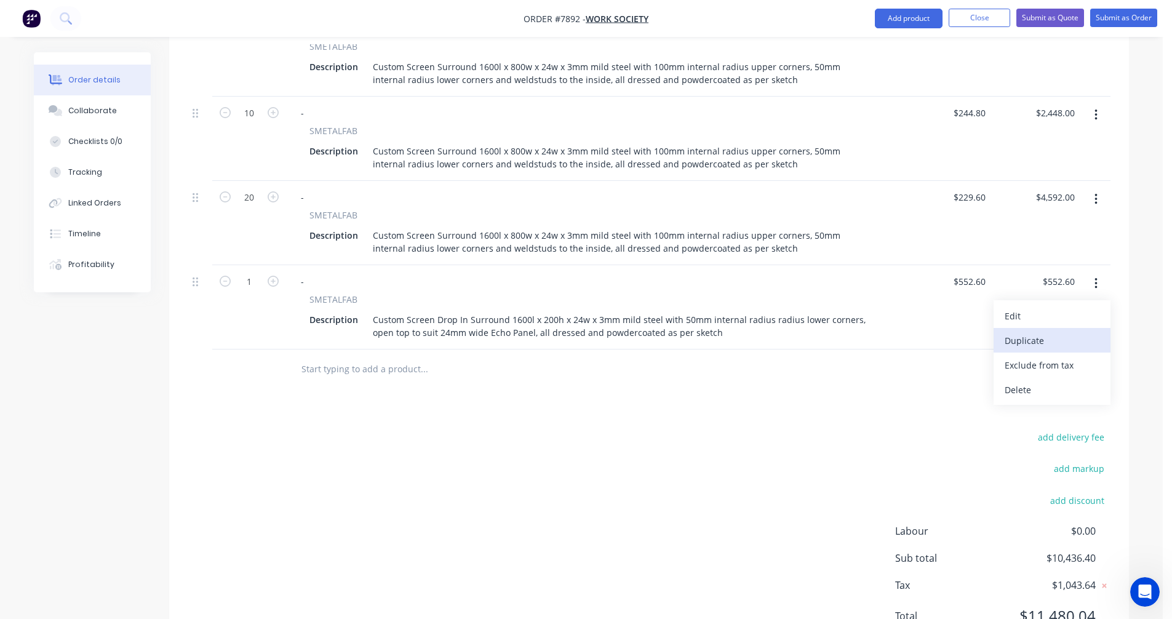
click at [1047, 332] on div "Duplicate" at bounding box center [1052, 341] width 95 height 18
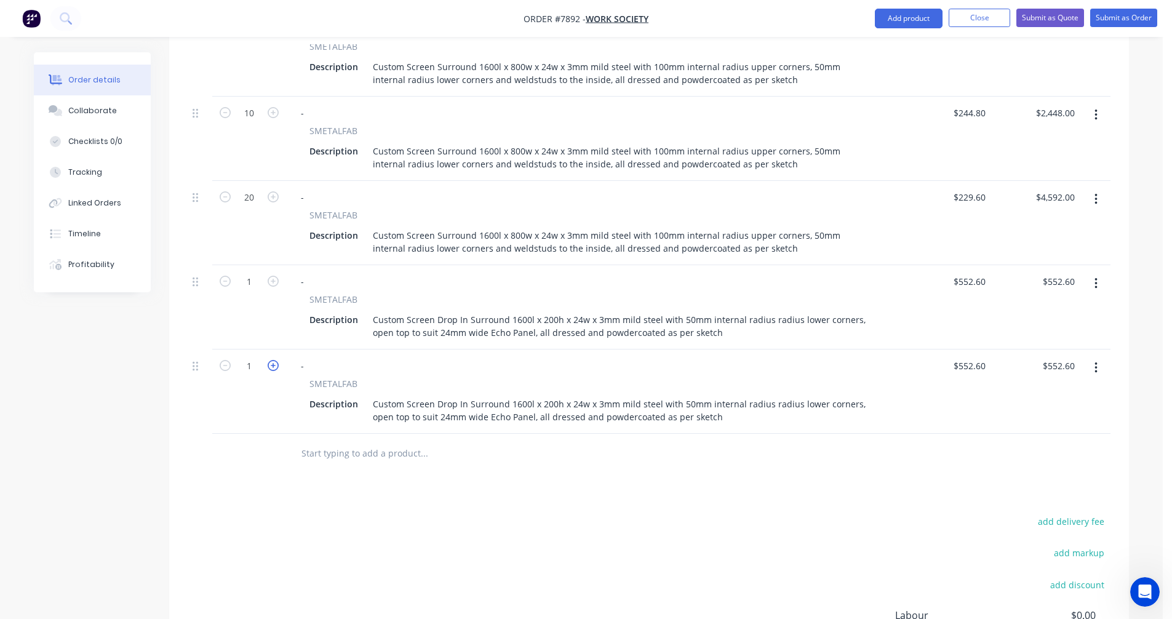
click at [275, 360] on icon "button" at bounding box center [273, 365] width 11 height 11
type input "2"
type input "$1,105.20"
click at [275, 360] on icon "button" at bounding box center [273, 365] width 11 height 11
type input "3"
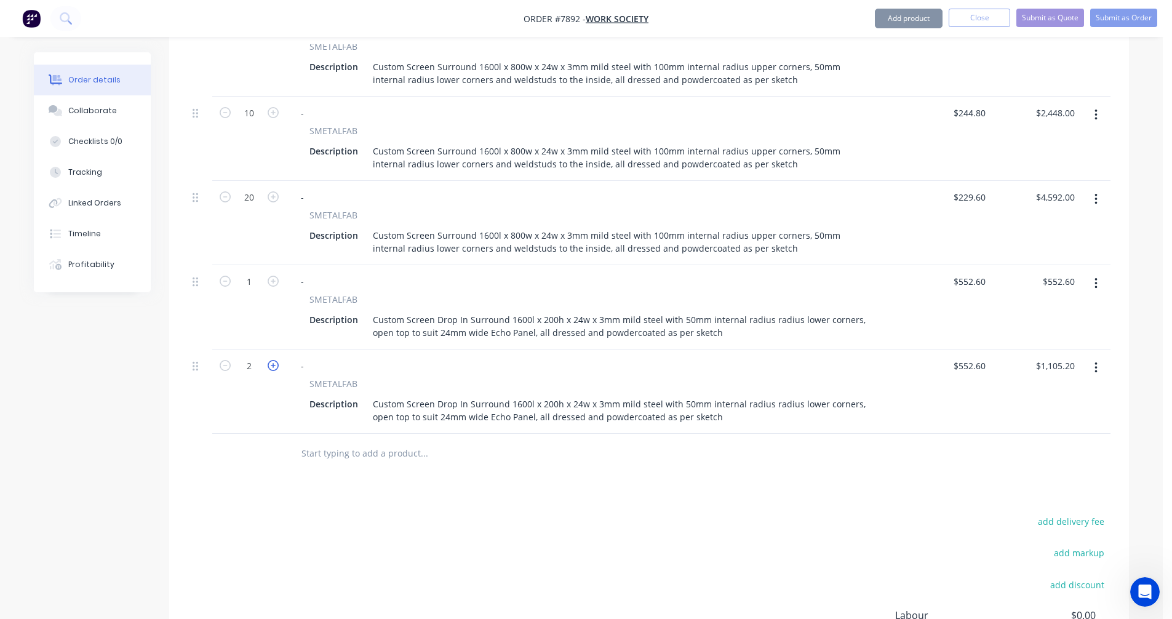
type input "$1,657.80"
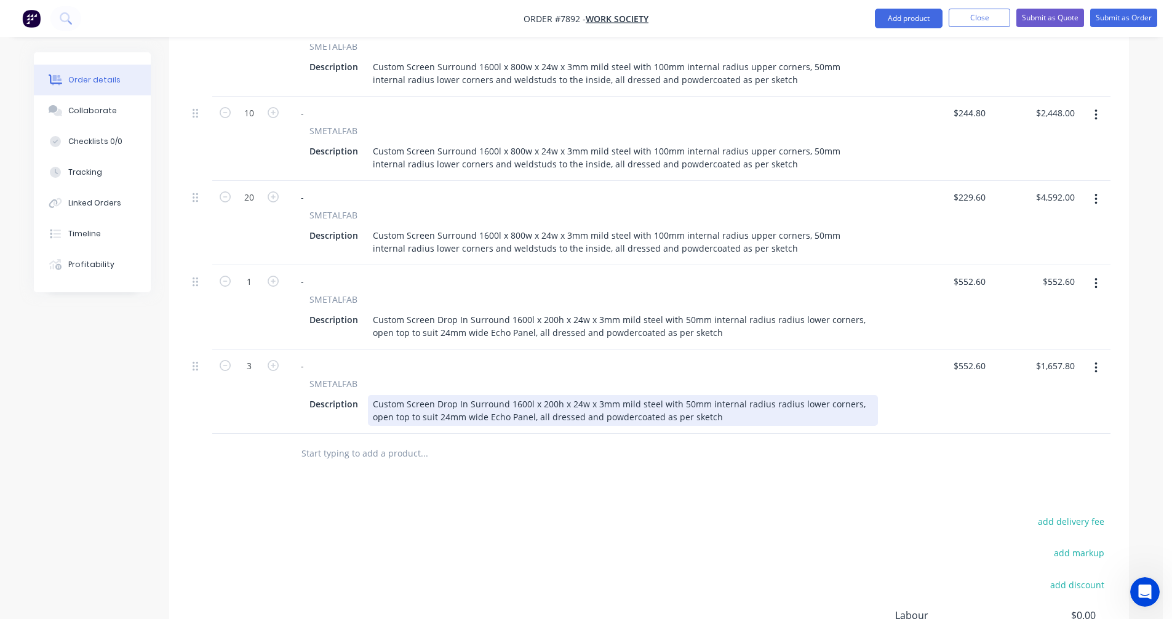
click at [433, 395] on div "Custom Screen Drop In Surround 1600l x 200h x 24w x 3mm mild steel with 50mm in…" at bounding box center [623, 410] width 510 height 31
type input "$349.30"
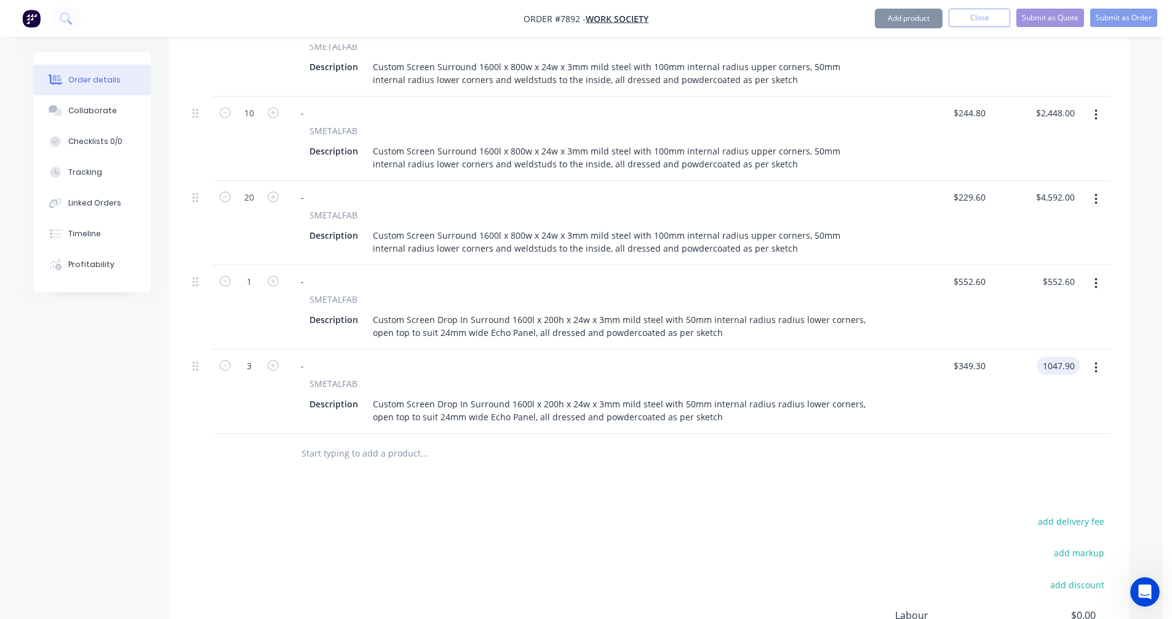
type input "$1,047.90"
click at [1097, 362] on icon "button" at bounding box center [1096, 367] width 2 height 11
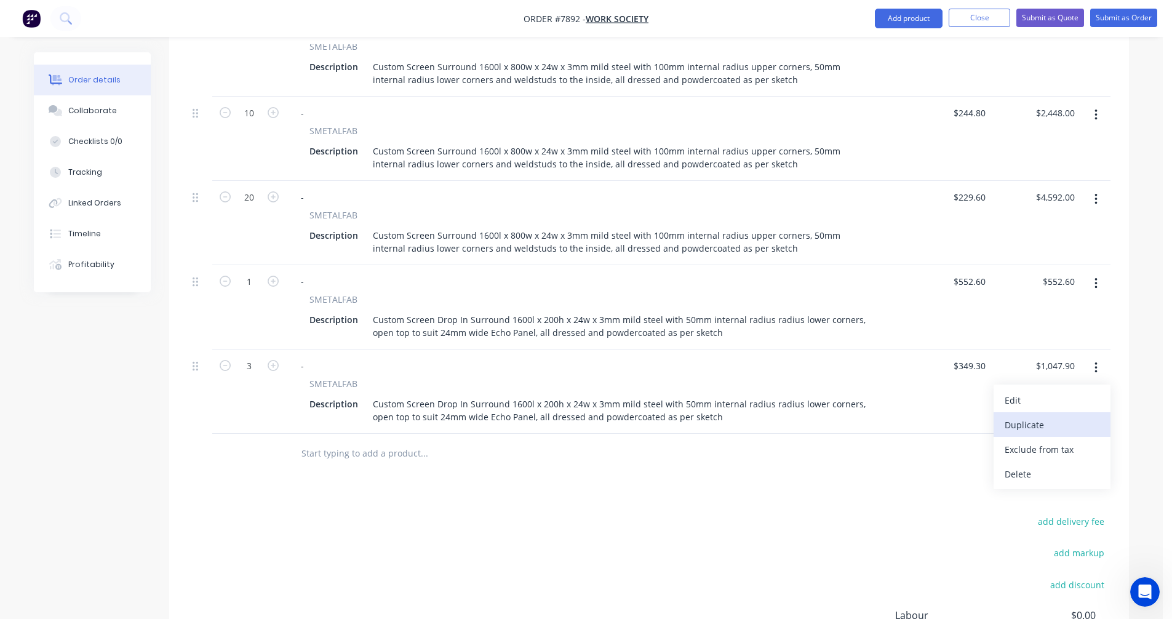
click at [1052, 416] on div "Duplicate" at bounding box center [1052, 425] width 95 height 18
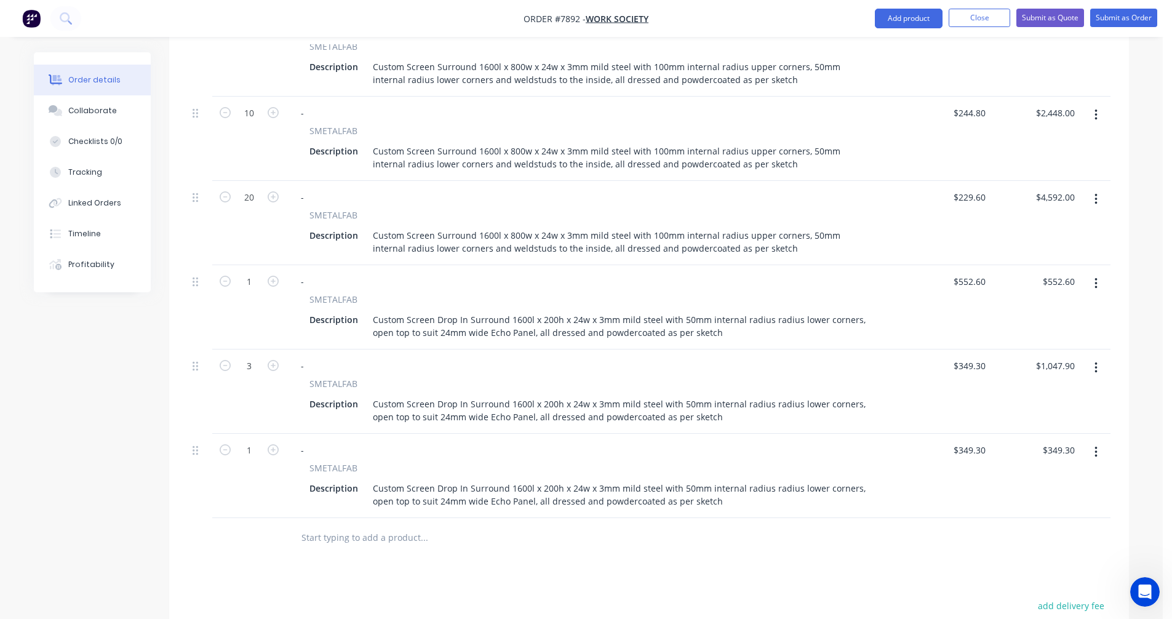
click at [1098, 441] on button "button" at bounding box center [1096, 452] width 29 height 22
click at [1061, 500] on div "Duplicate" at bounding box center [1052, 509] width 95 height 18
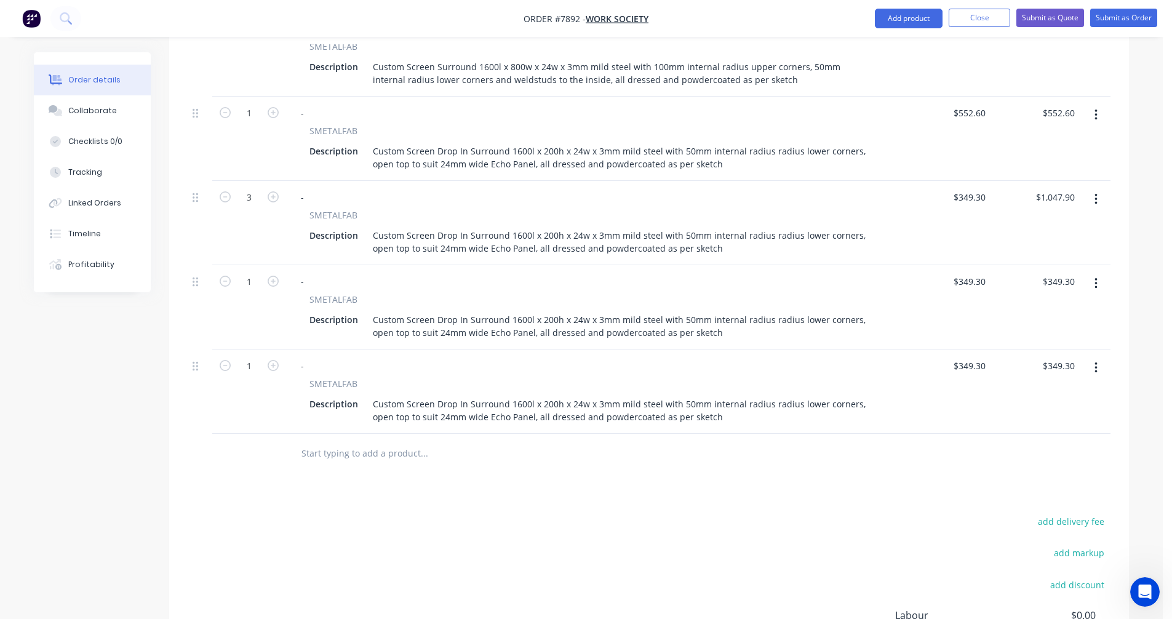
scroll to position [880, 0]
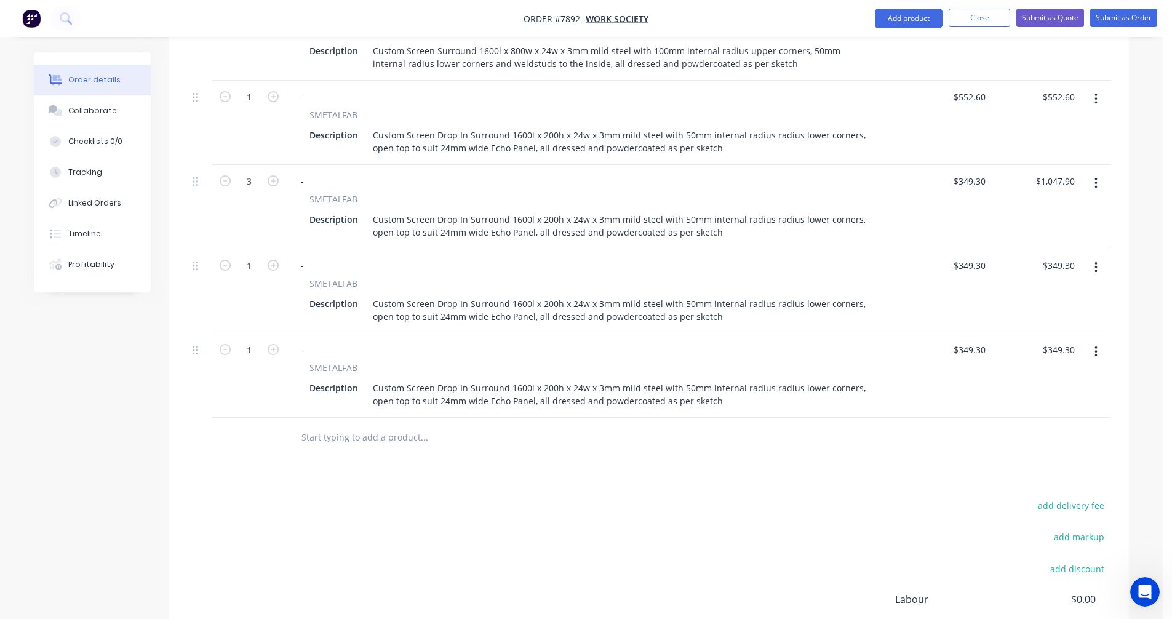
click at [1096, 345] on icon "button" at bounding box center [1096, 352] width 3 height 14
click at [1070, 400] on div "Duplicate" at bounding box center [1052, 409] width 95 height 18
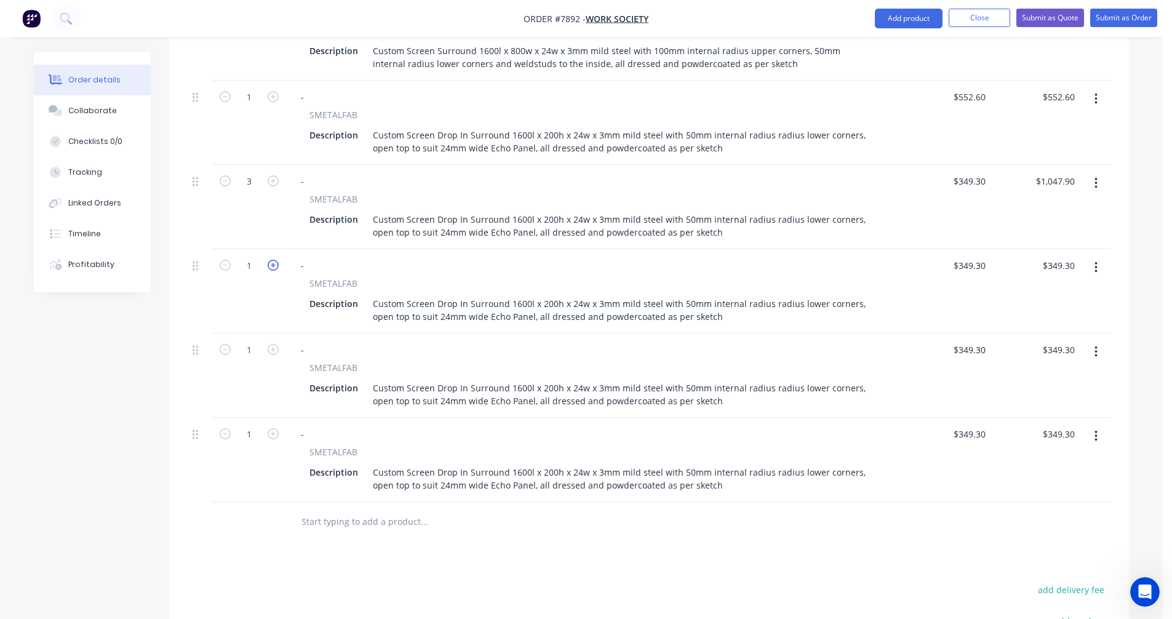
click at [277, 260] on icon "button" at bounding box center [273, 265] width 11 height 11
type input "2"
type input "$698.60"
click at [277, 260] on icon "button" at bounding box center [273, 265] width 11 height 11
type input "3"
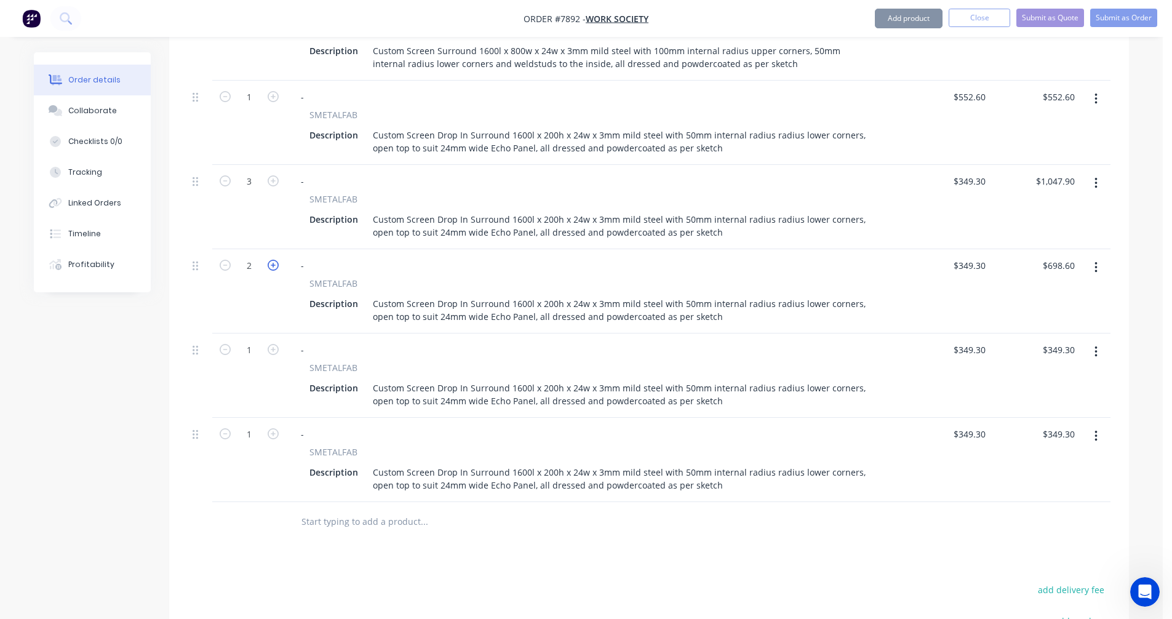
type input "$1,047.90"
click at [277, 260] on icon "button" at bounding box center [273, 265] width 11 height 11
type input "4"
type input "$1,397.20"
click at [277, 260] on icon "button" at bounding box center [273, 265] width 11 height 11
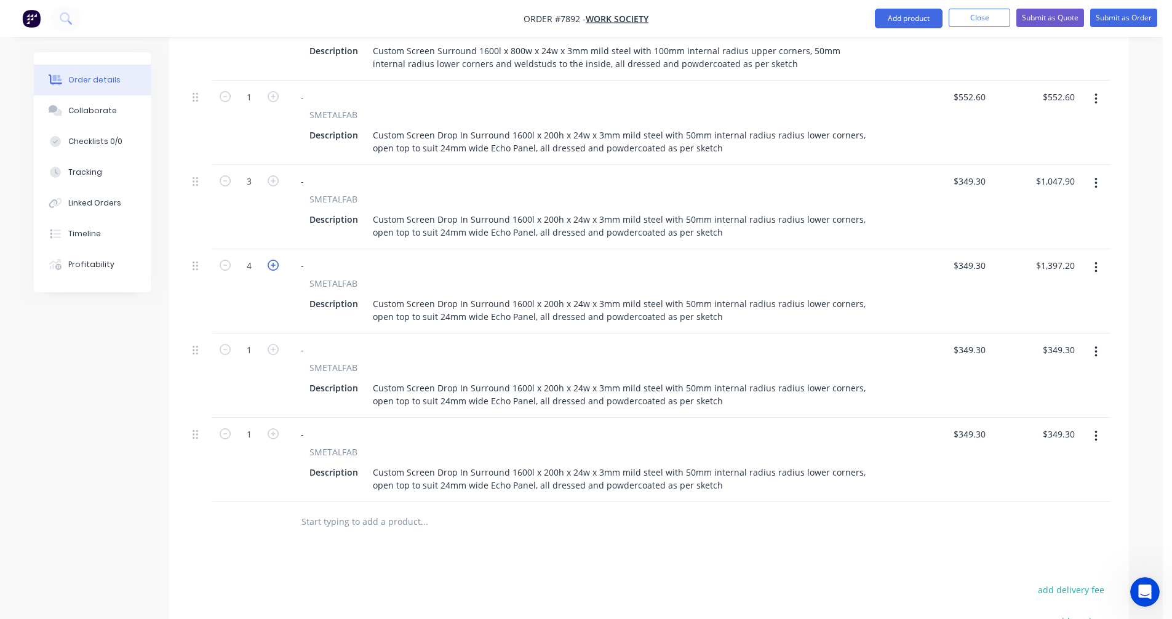
type input "5"
type input "$1,746.50"
type input "10"
type input "$3,493.00"
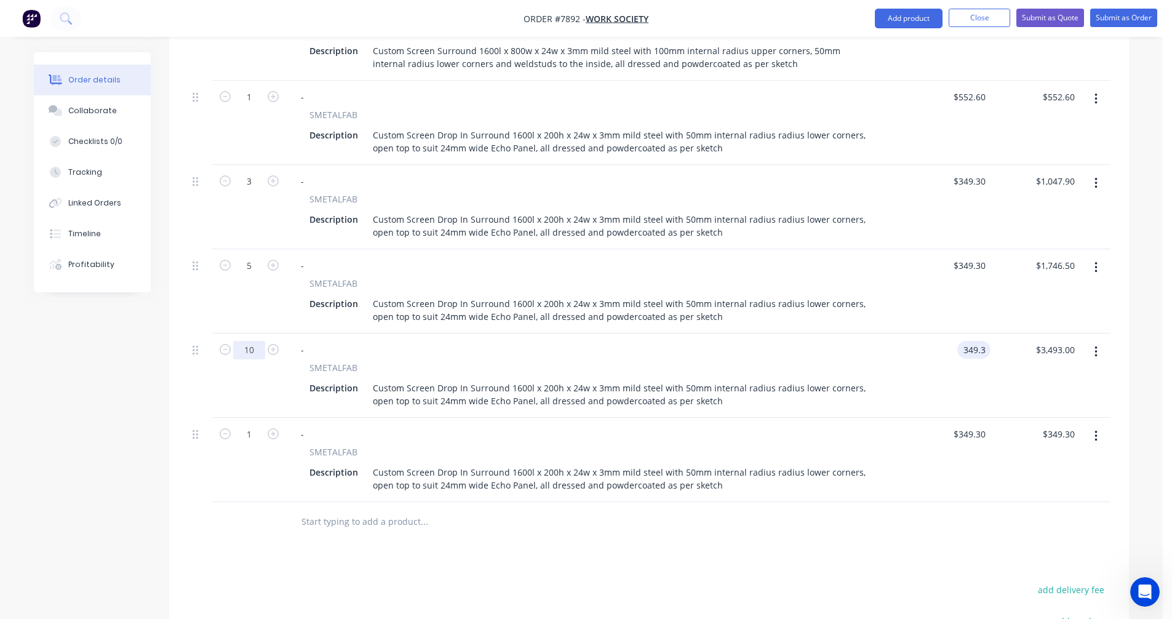
type input "$349.30"
type input "$3,493.00"
type input "20"
type input "$6,986.00"
type input "$349.30"
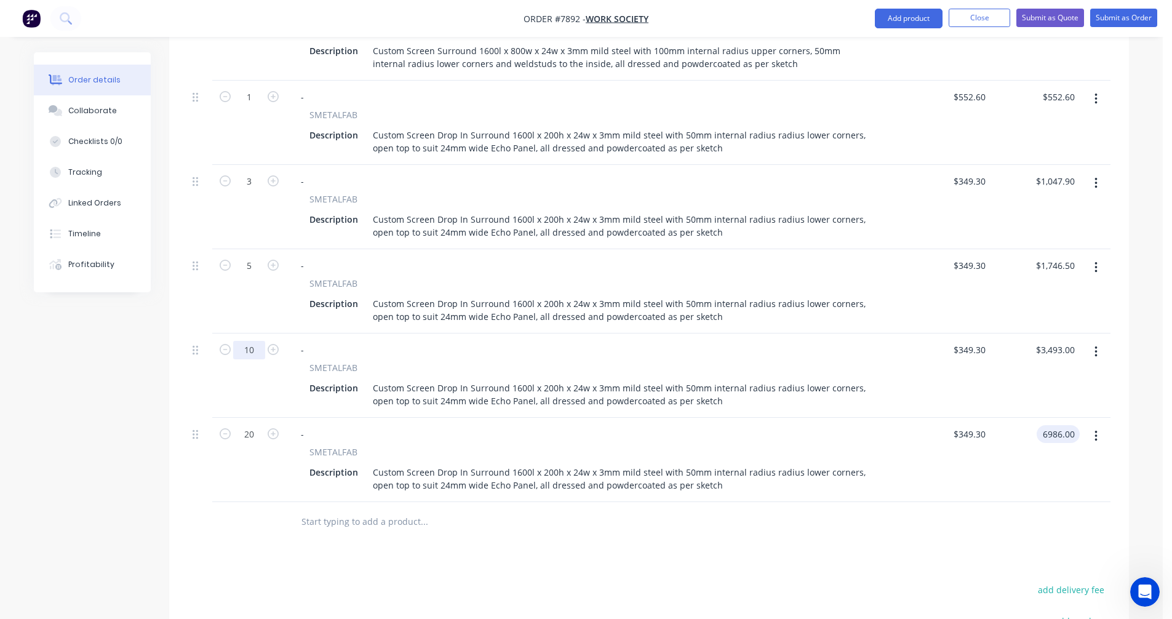
type input "$6,986.00"
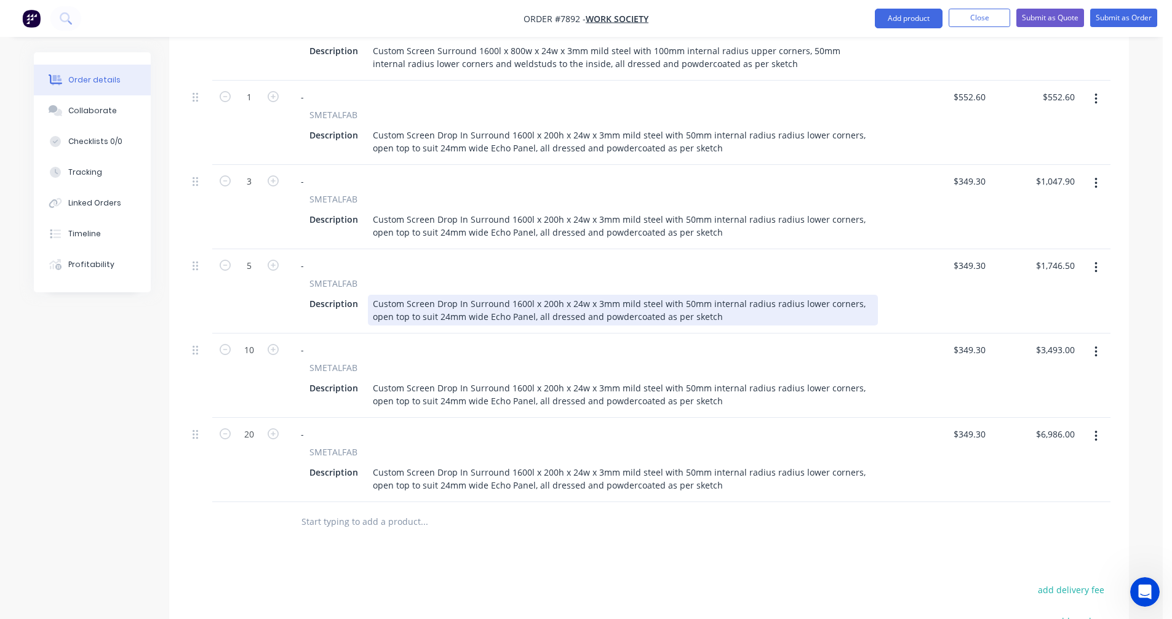
click at [513, 295] on div "Custom Screen Drop In Surround 1600l x 200h x 24w x 3mm mild steel with 50mm in…" at bounding box center [623, 310] width 510 height 31
type input "$308.60"
type input "1543.00"
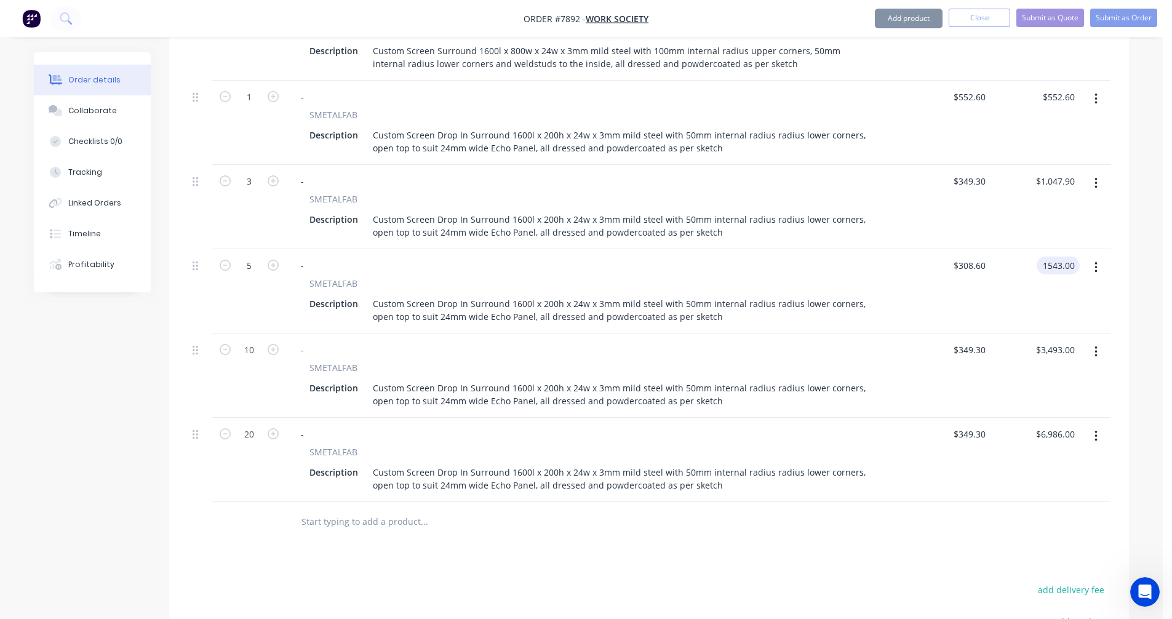
type input "$1,543.00"
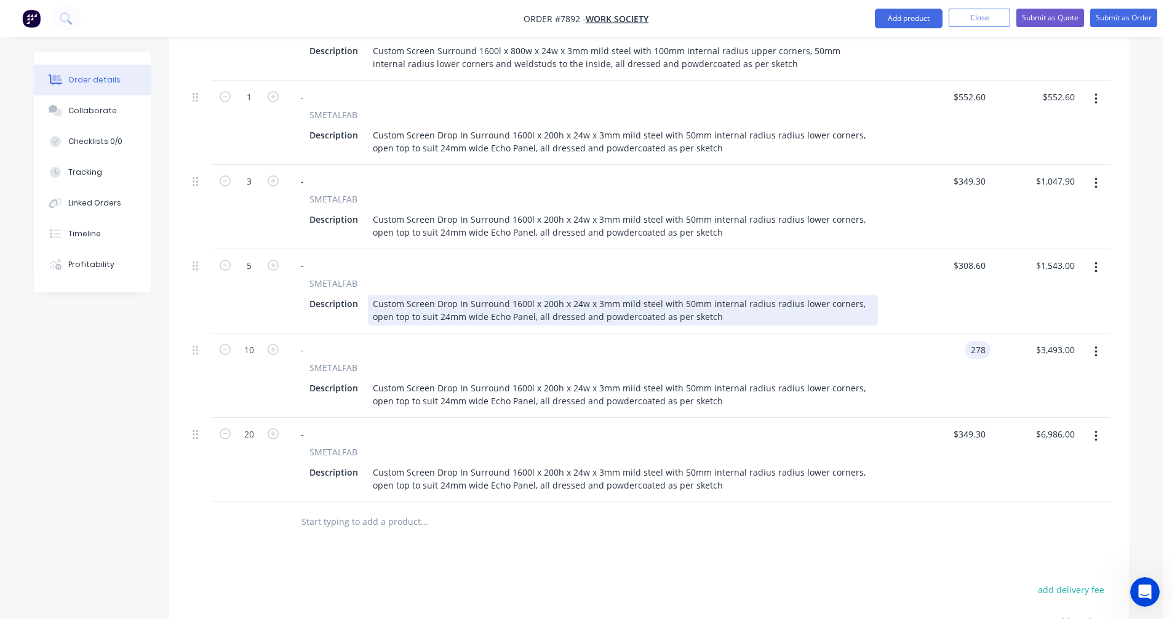
type input "$278.00"
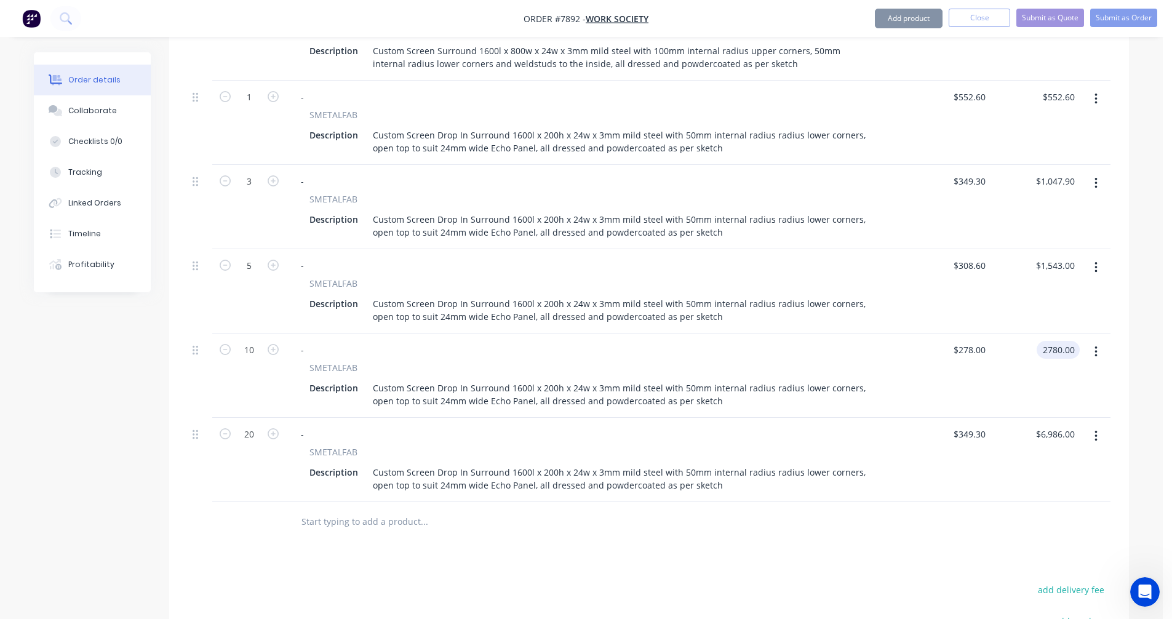
type input "$2,780.00"
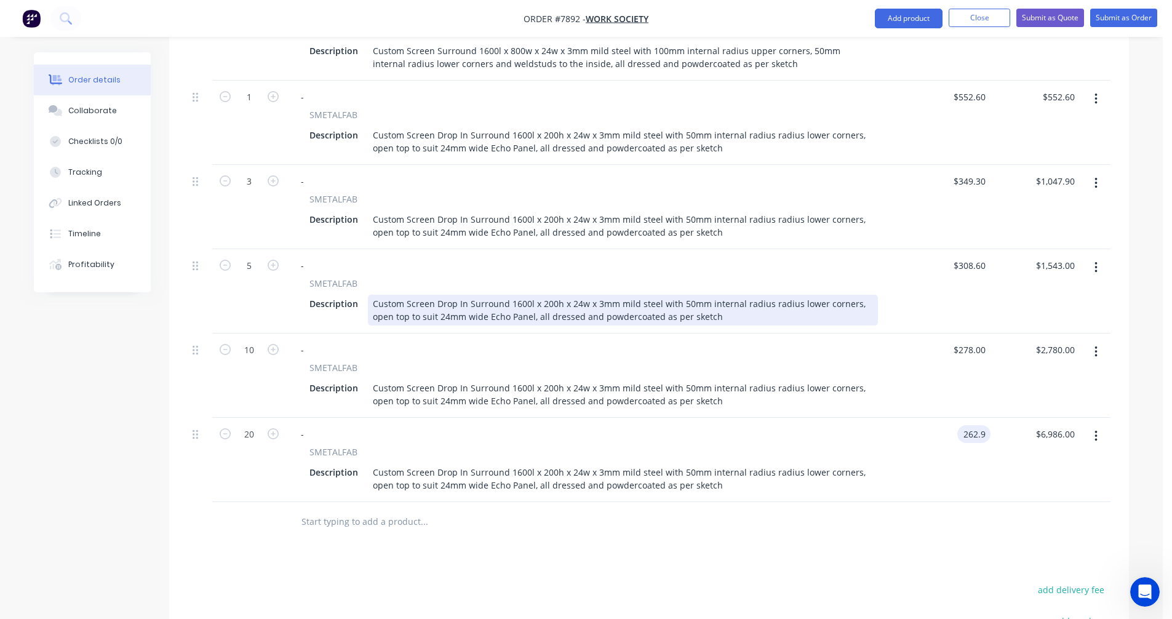
type input "$262.90"
type input "$5,258.00"
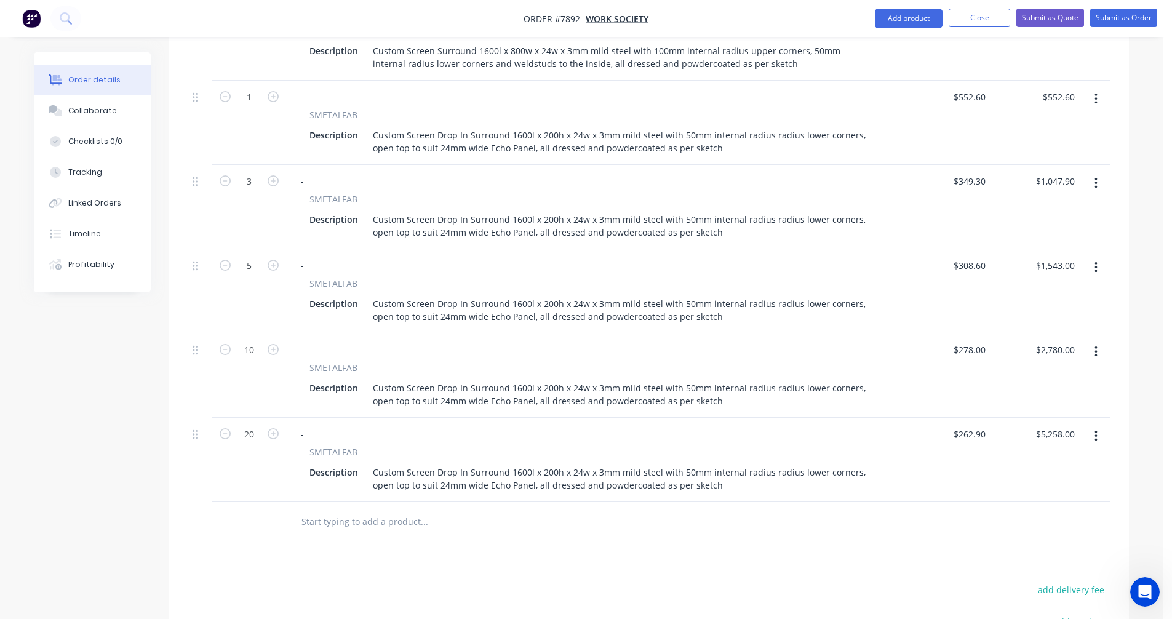
click at [327, 509] on input "text" at bounding box center [424, 521] width 246 height 25
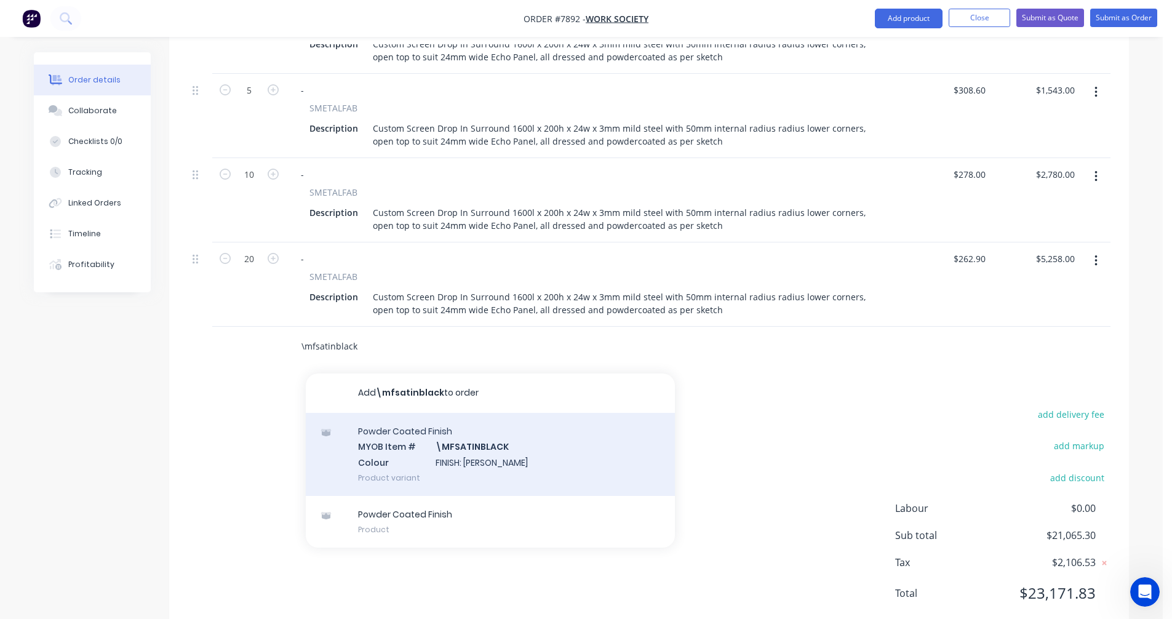
type input "\mfsatinblack"
click at [481, 414] on div "Powder Coated Finish MYOB Item # \MFSATINBLACK Colour FINISH: Satin Black Produ…" at bounding box center [490, 454] width 369 height 83
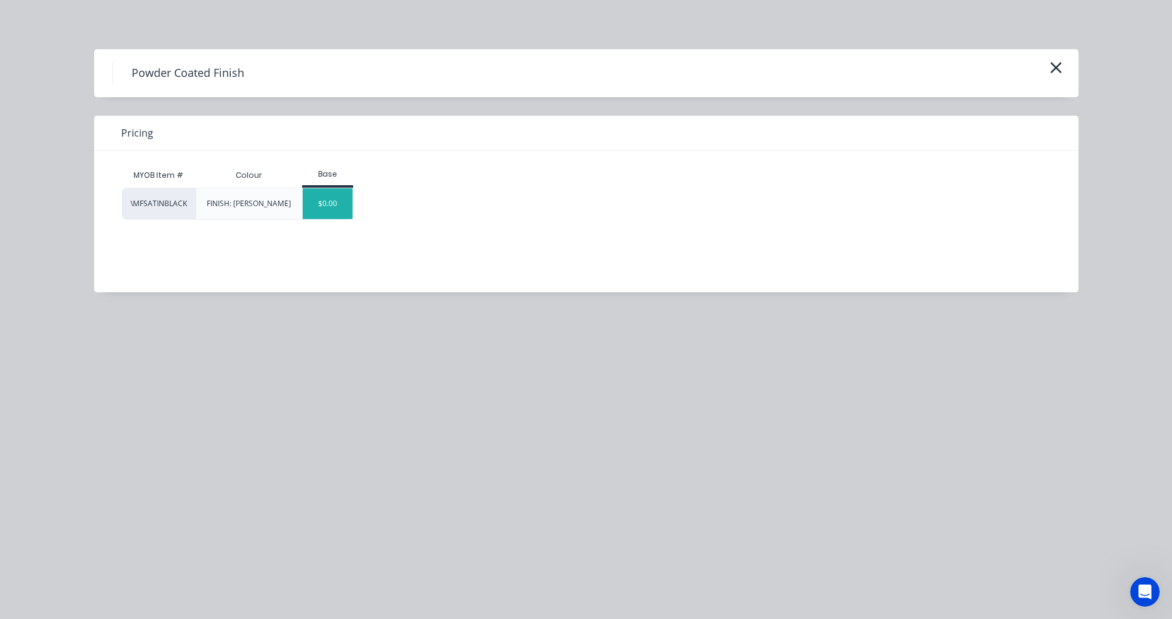
click at [322, 211] on div "$0.00" at bounding box center [328, 203] width 50 height 31
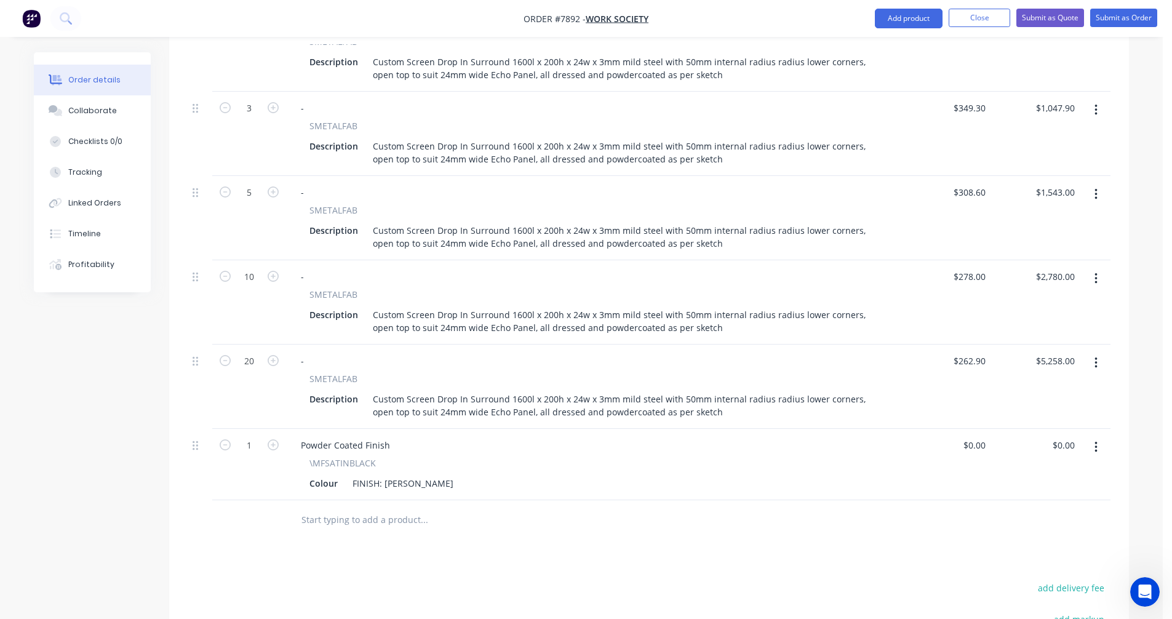
scroll to position [871, 0]
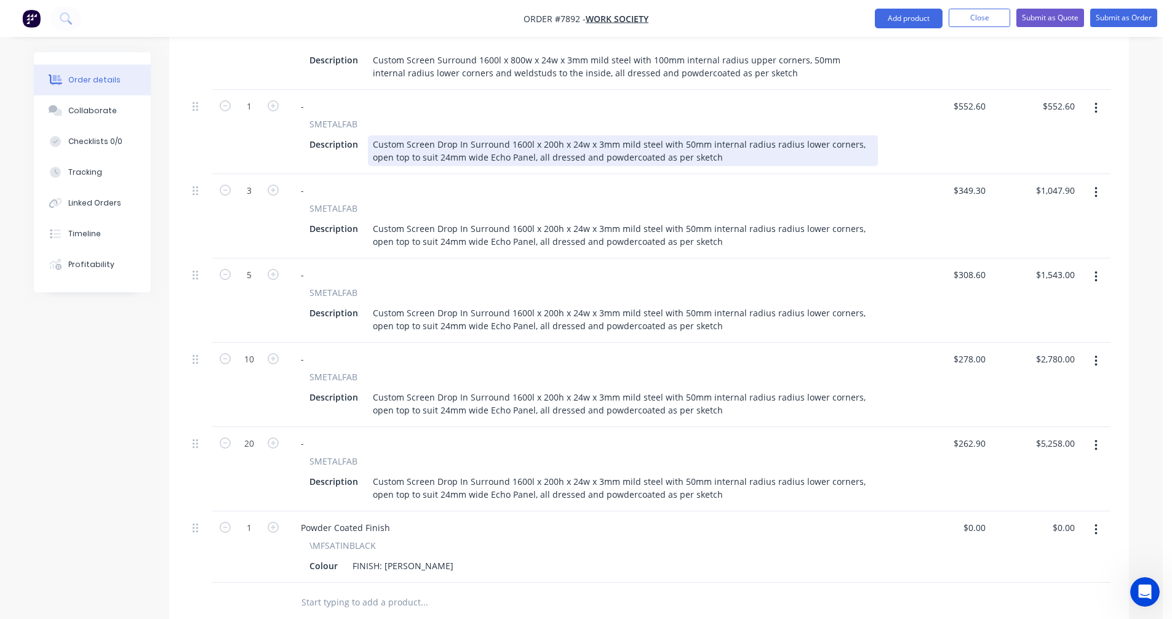
click at [701, 135] on div "Custom Screen Drop In Surround 1600l x 200h x 24w x 3mm mild steel with 50mm in…" at bounding box center [623, 150] width 510 height 31
type input "$558.60"
type input "$355.30"
type input "$1,065.90"
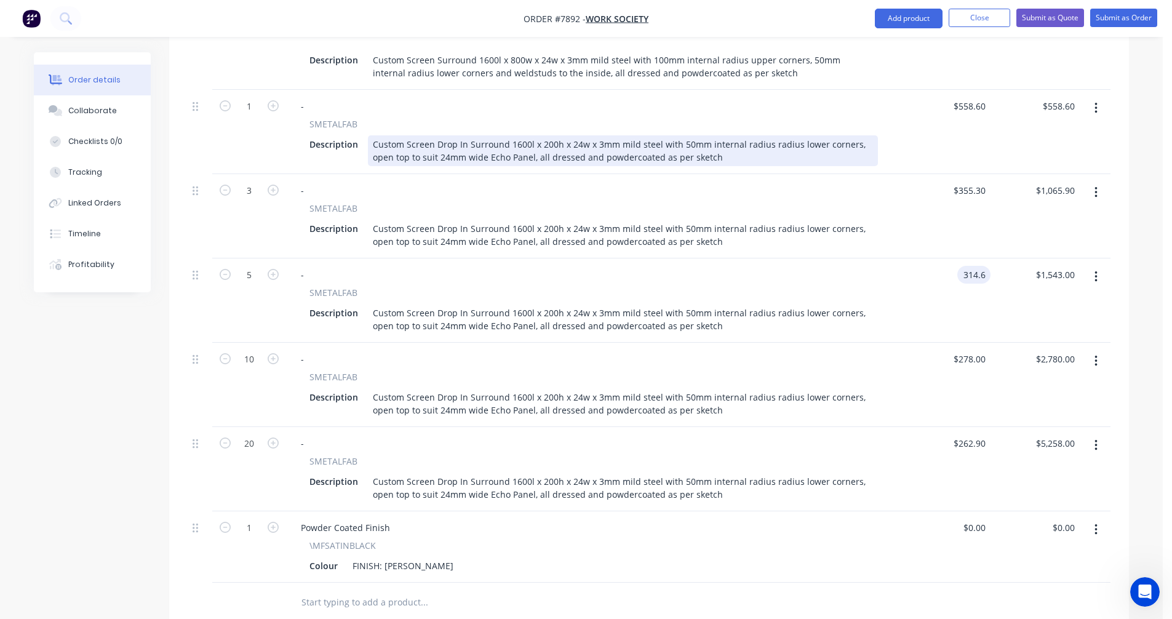
type input "$314.60"
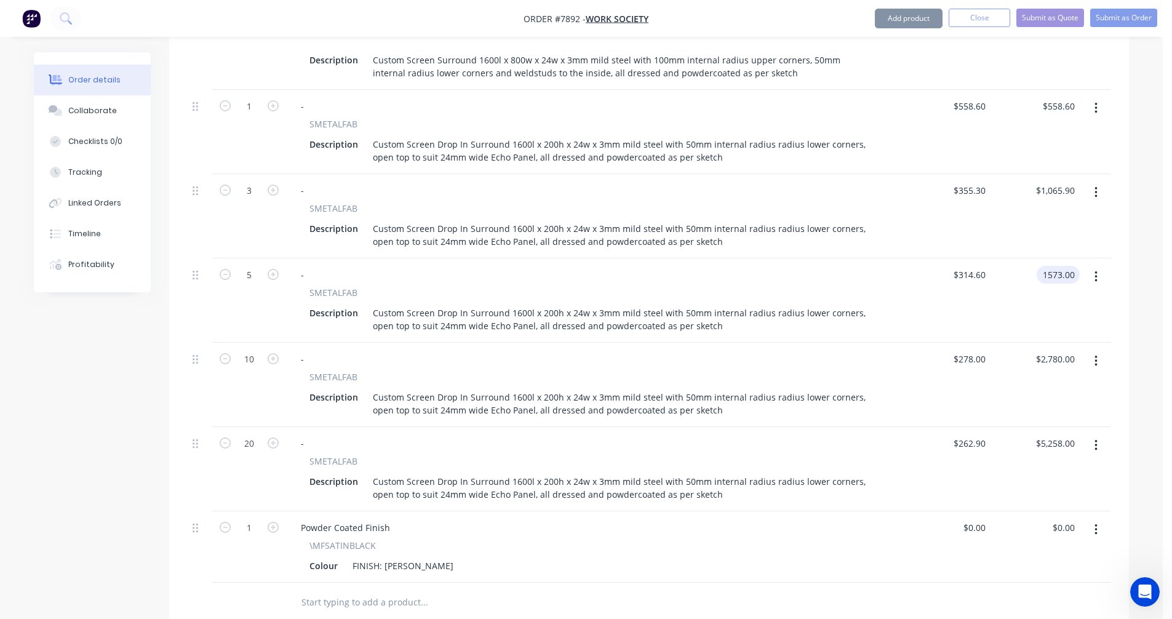
type input "$1,573.00"
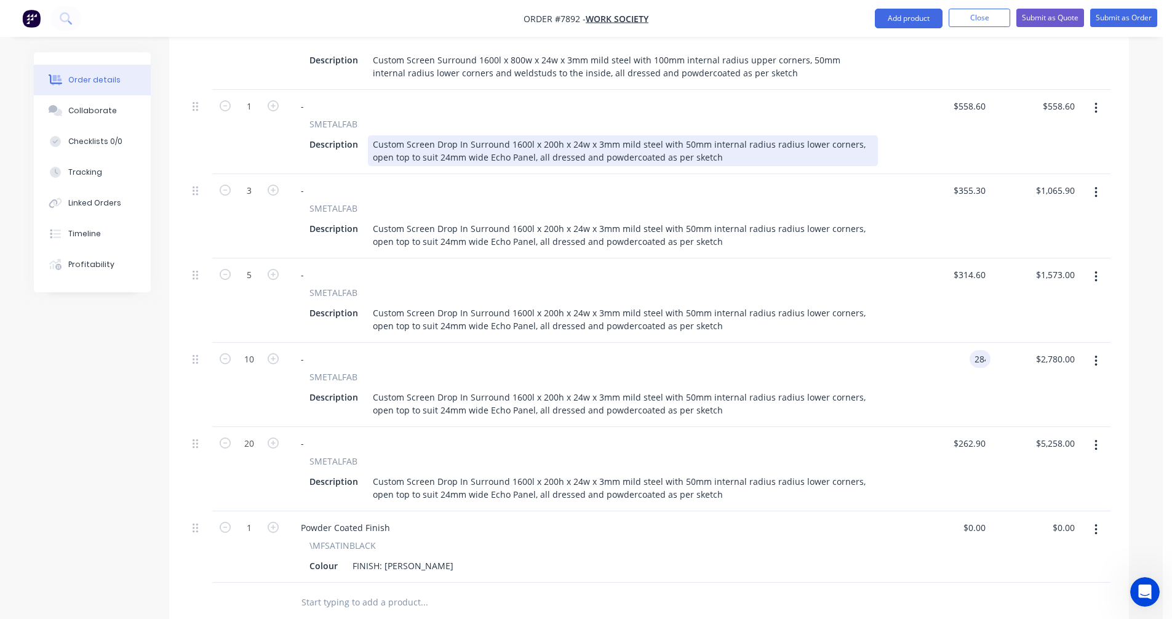
type input "$284.00"
type input "$2,840.00"
type input "$268.90"
type input "$5,378.00"
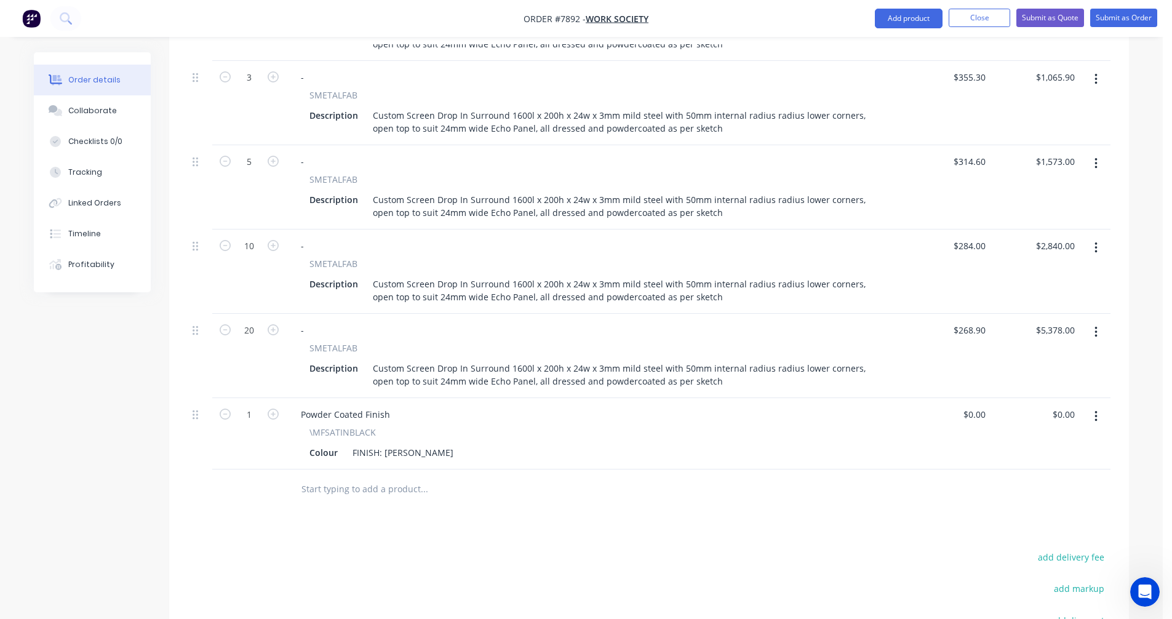
scroll to position [994, 0]
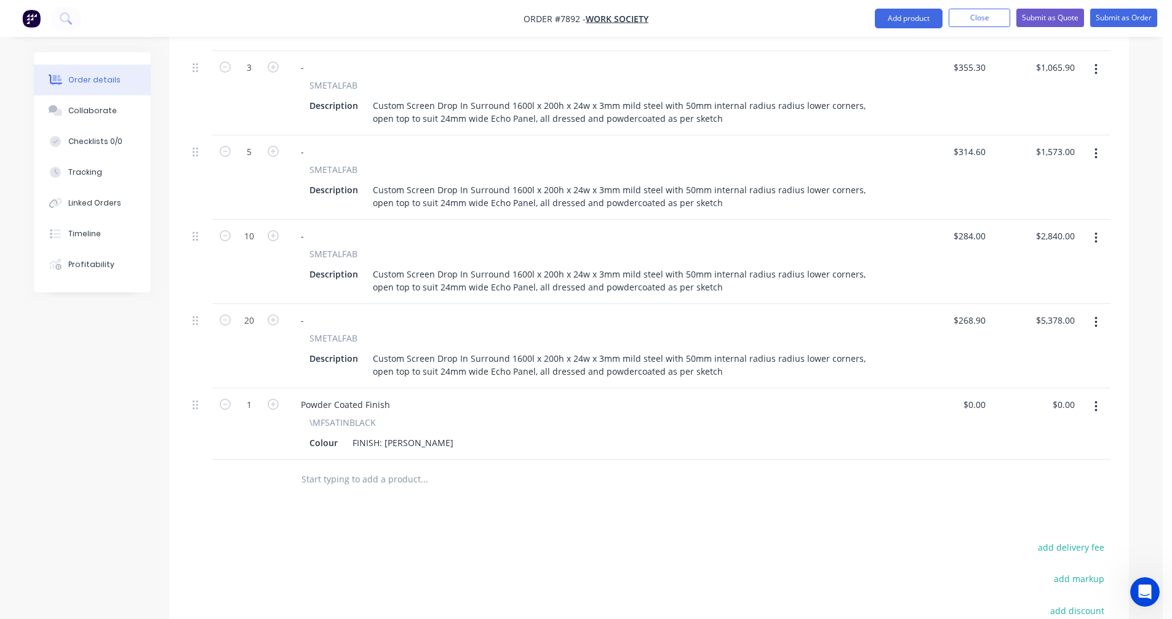
click at [1095, 400] on icon "button" at bounding box center [1096, 407] width 3 height 14
click at [376, 467] on input "text" at bounding box center [424, 479] width 246 height 25
click at [895, 20] on button "Add product" at bounding box center [909, 19] width 68 height 20
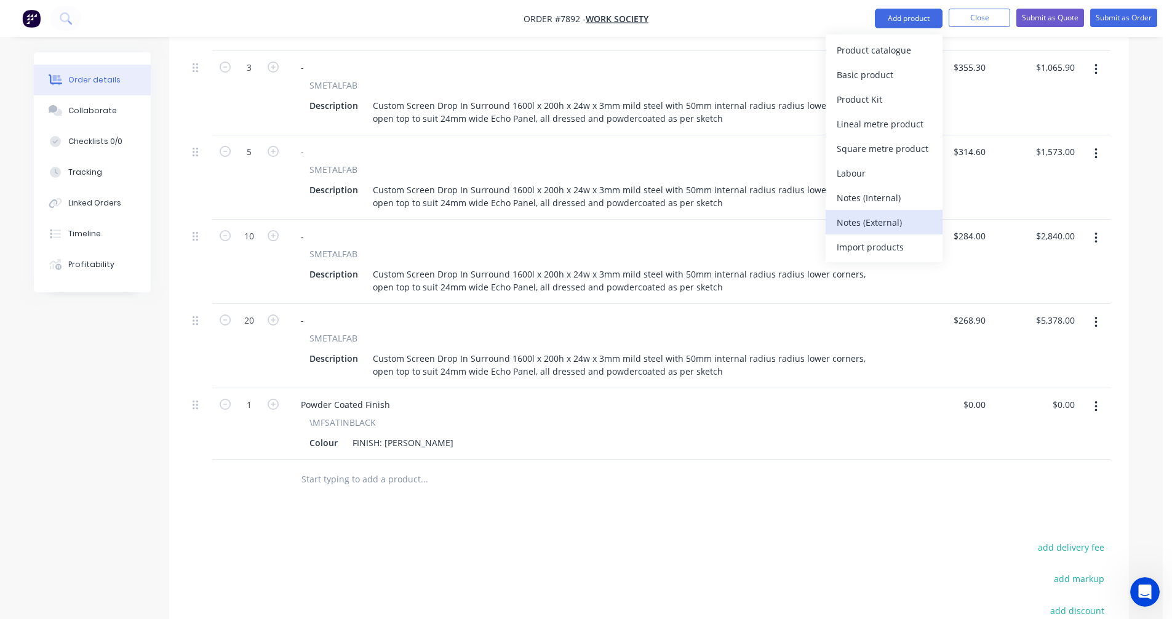
click at [876, 228] on div "Notes (External)" at bounding box center [884, 223] width 95 height 18
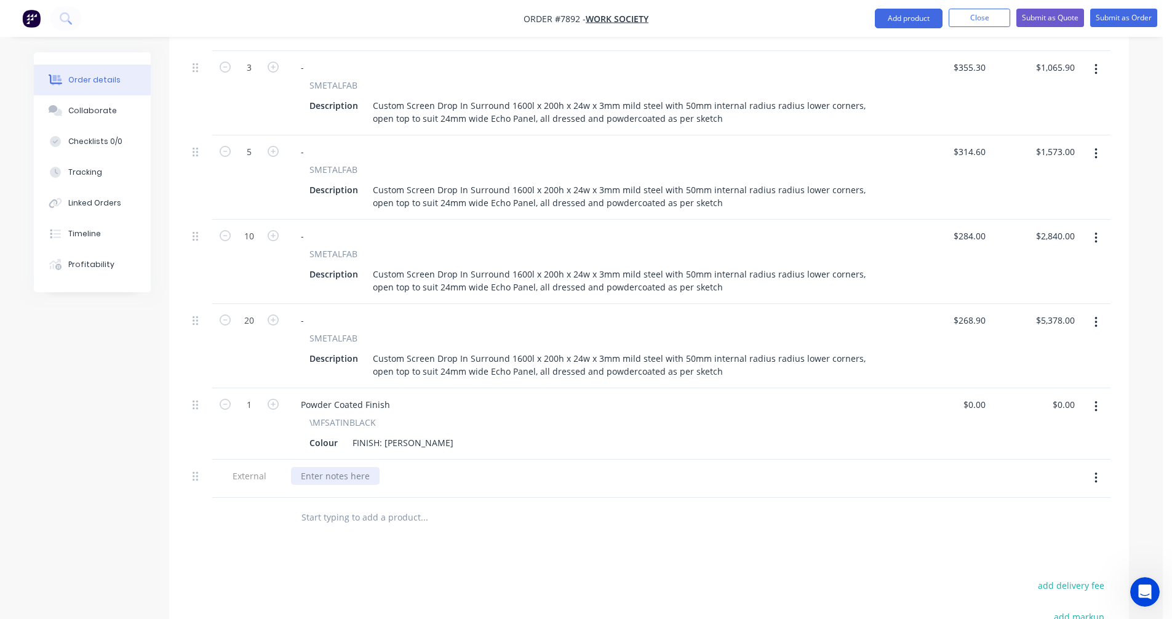
click at [324, 467] on div at bounding box center [335, 476] width 89 height 18
click at [1095, 471] on icon "button" at bounding box center [1096, 478] width 3 height 14
click at [1043, 526] on div "Delete" at bounding box center [1052, 535] width 95 height 18
click at [332, 467] on input "text" at bounding box center [424, 479] width 246 height 25
click at [912, 17] on button "Add product" at bounding box center [909, 19] width 68 height 20
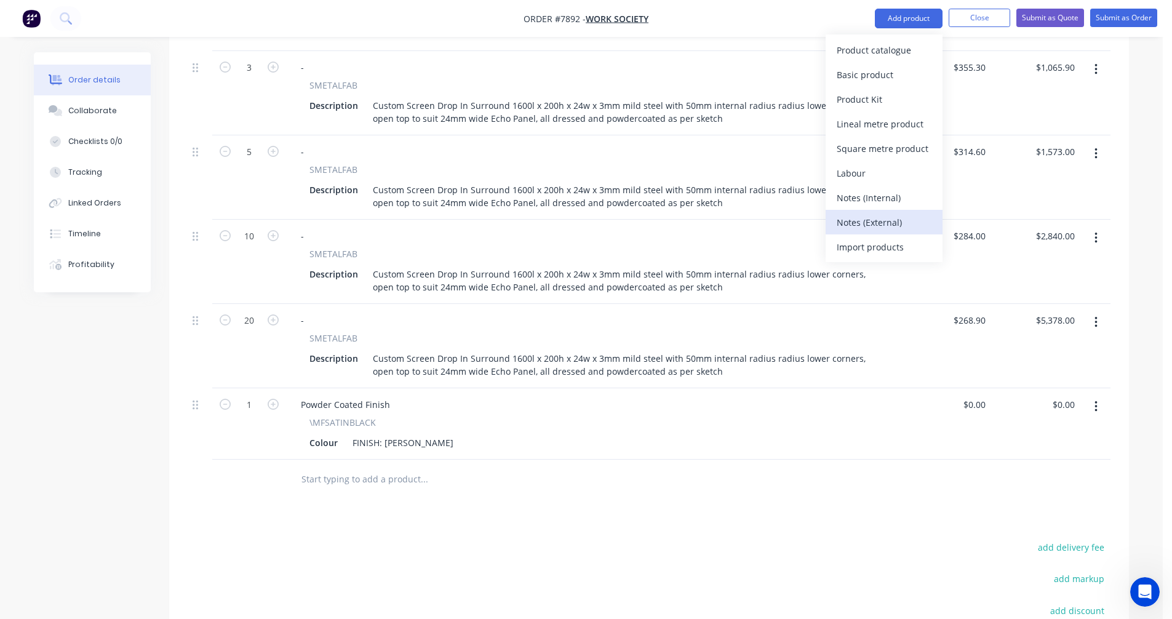
click at [876, 230] on div "Notes (External)" at bounding box center [884, 223] width 95 height 18
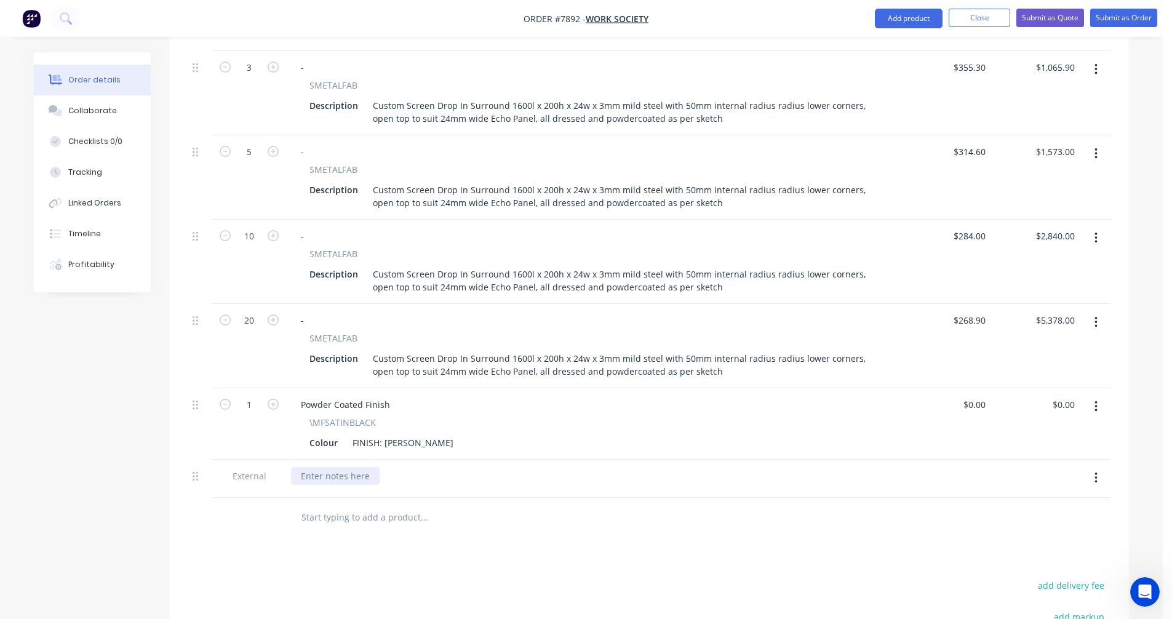
click at [332, 467] on div at bounding box center [335, 476] width 89 height 18
click at [1090, 467] on button "button" at bounding box center [1096, 478] width 29 height 22
click at [1049, 501] on div "Duplicate" at bounding box center [1052, 510] width 95 height 18
drag, startPoint x: 334, startPoint y: 477, endPoint x: 341, endPoint y: 477, distance: 6.8
click at [335, 505] on div "Option 1 - Full Outer Surround" at bounding box center [364, 514] width 146 height 18
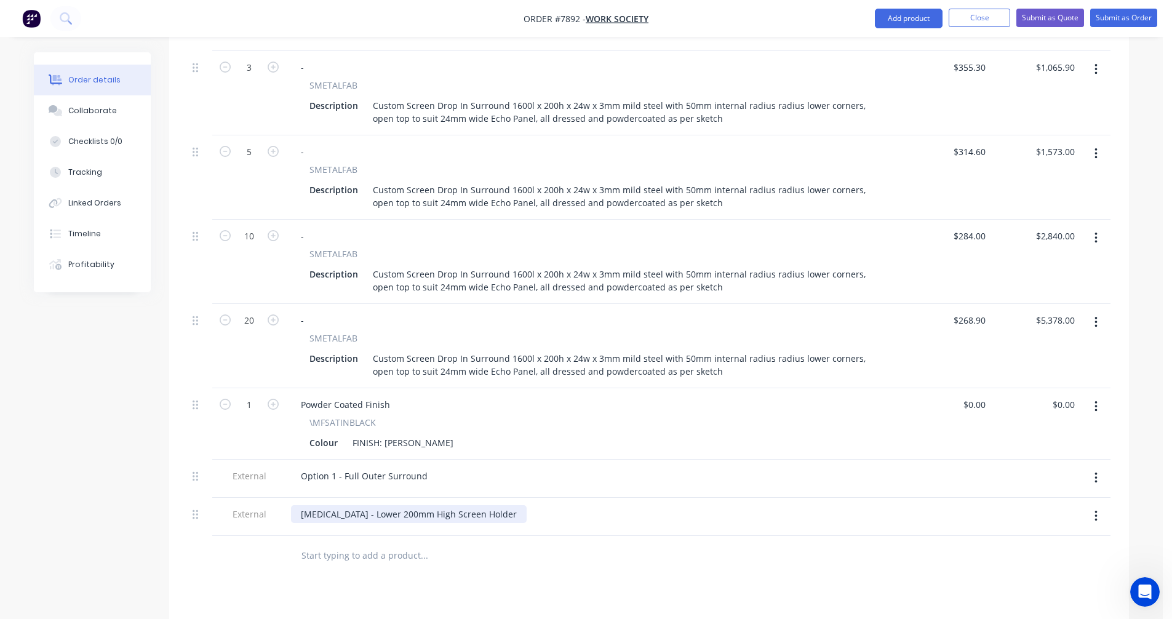
click at [337, 505] on div "[MEDICAL_DATA] - Lower 200mm High Screen Holder" at bounding box center [409, 514] width 236 height 18
click at [1090, 505] on button "button" at bounding box center [1096, 516] width 29 height 22
click at [1061, 540] on div "Duplicate" at bounding box center [1052, 549] width 95 height 18
click at [338, 543] on div "Option 2A - Lower 200mm High Screen Holder" at bounding box center [395, 552] width 209 height 18
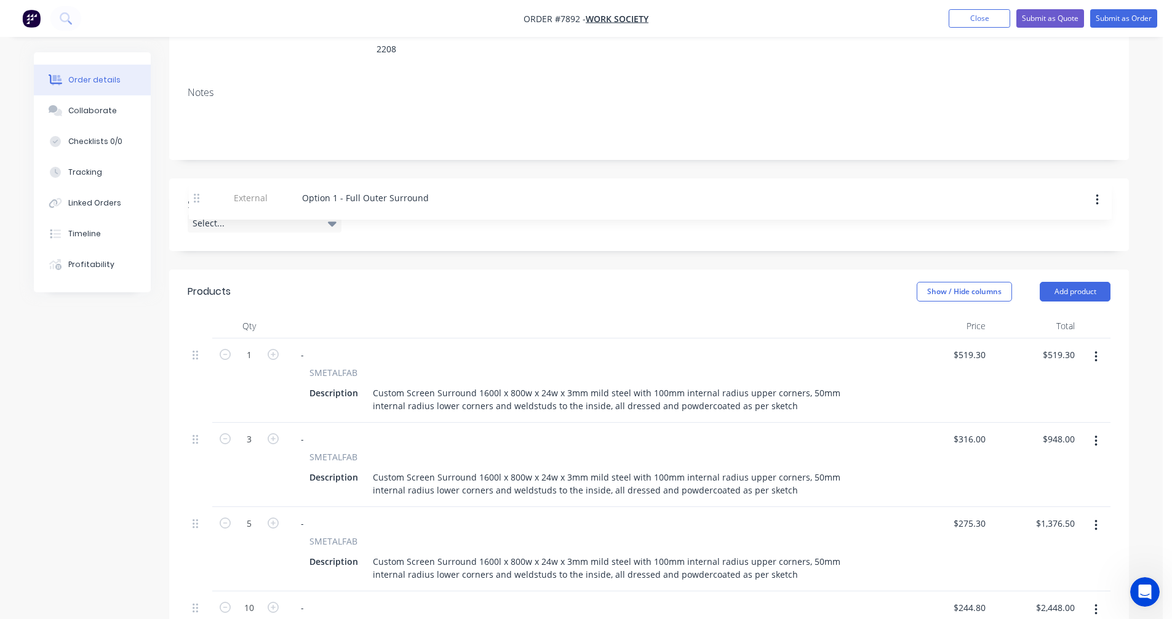
scroll to position [200, 0]
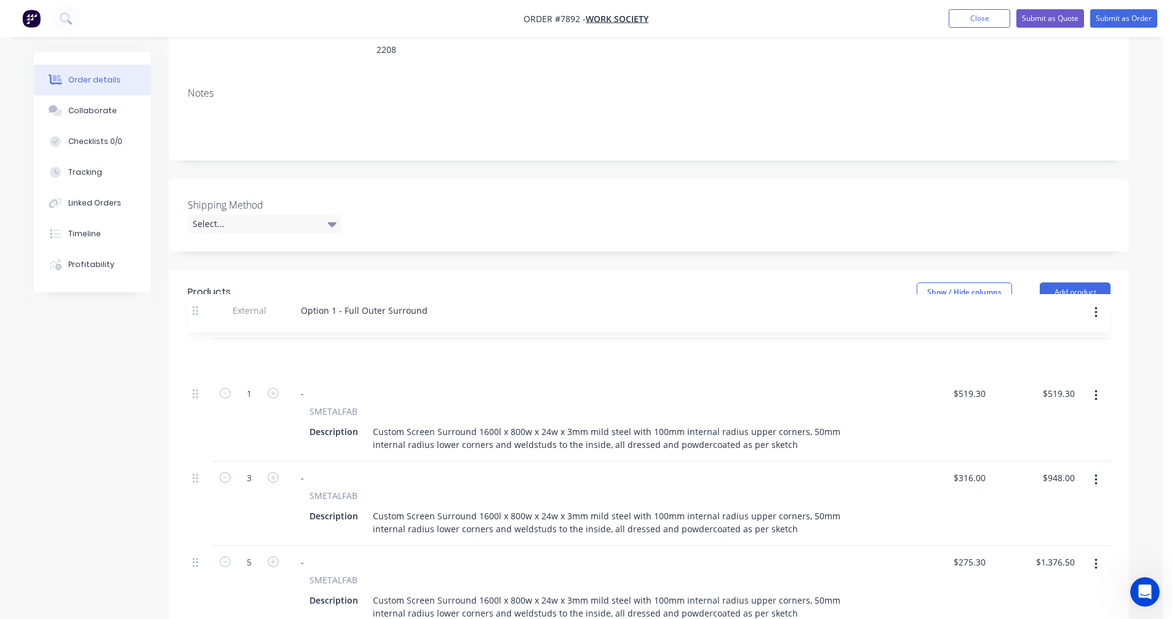
drag, startPoint x: 198, startPoint y: 446, endPoint x: 196, endPoint y: 311, distance: 134.8
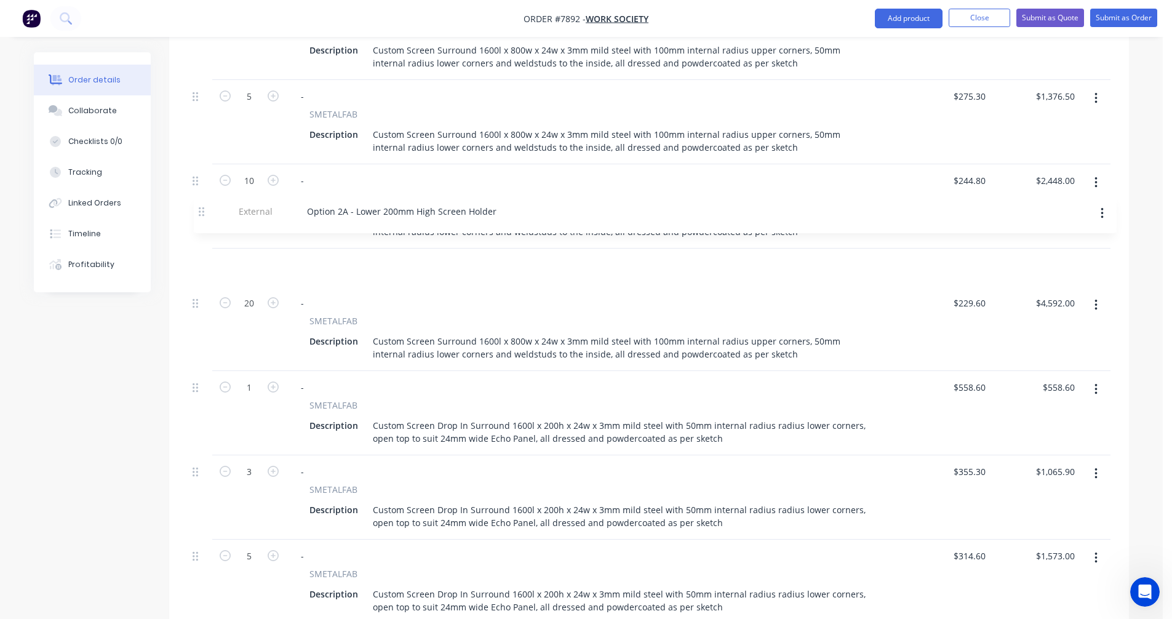
scroll to position [665, 0]
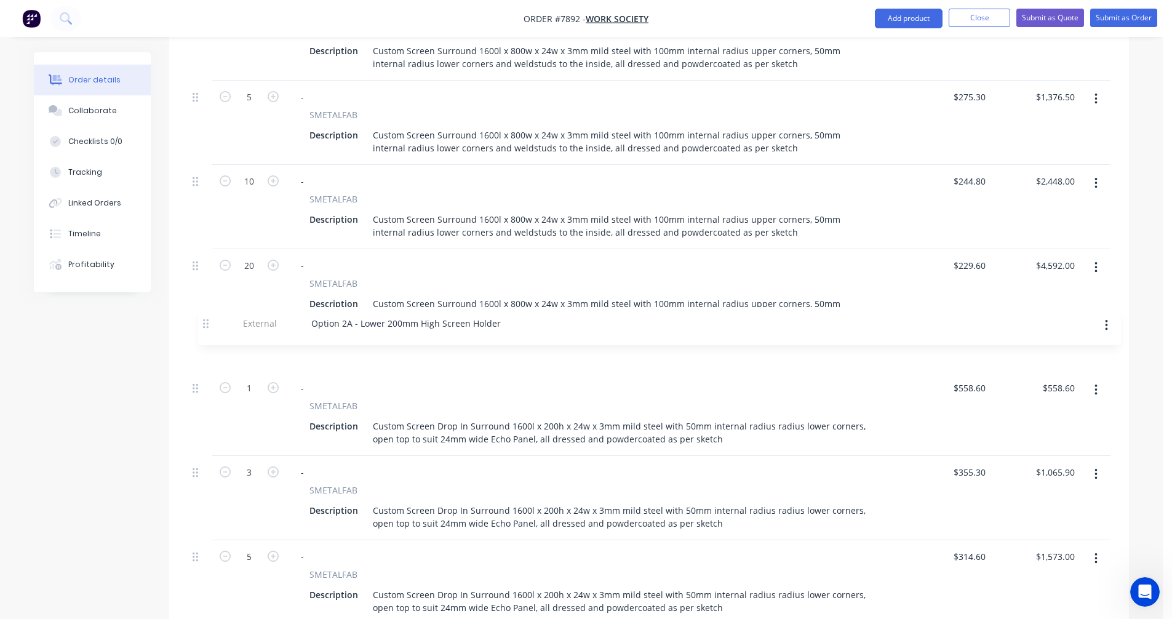
drag, startPoint x: 197, startPoint y: 412, endPoint x: 207, endPoint y: 317, distance: 95.9
click at [207, 317] on div "External Option 1 - Full Outer Surround 1 - SMETALFAB Description Custom Screen…" at bounding box center [649, 388] width 923 height 1029
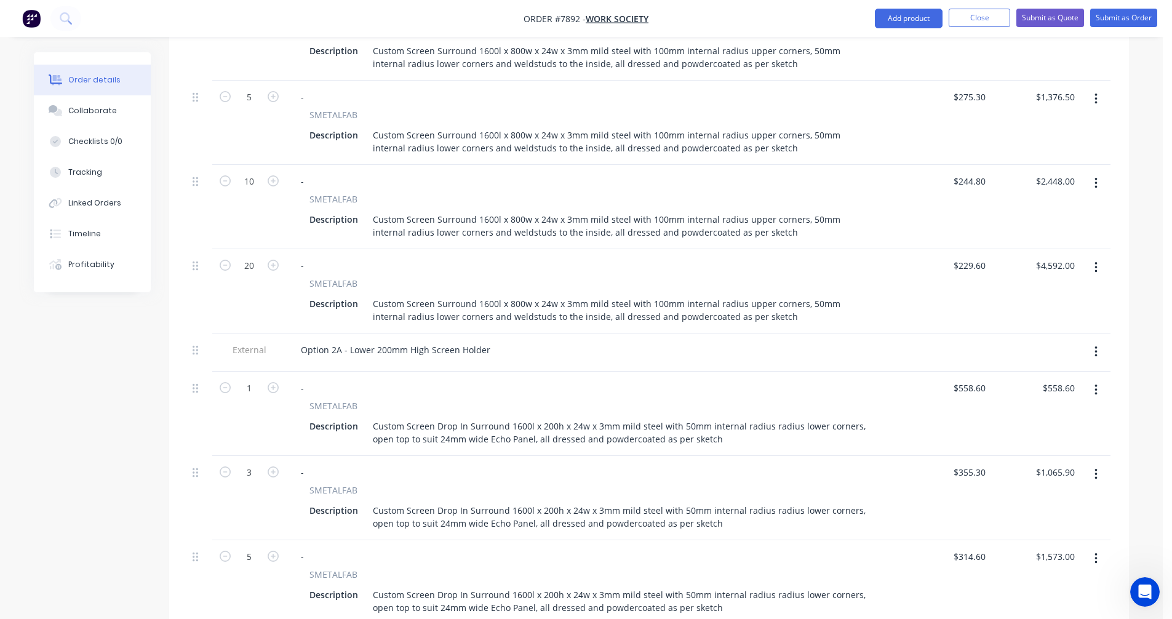
click at [1097, 383] on icon "button" at bounding box center [1096, 390] width 3 height 14
click at [1046, 438] on div "Duplicate" at bounding box center [1052, 447] width 95 height 18
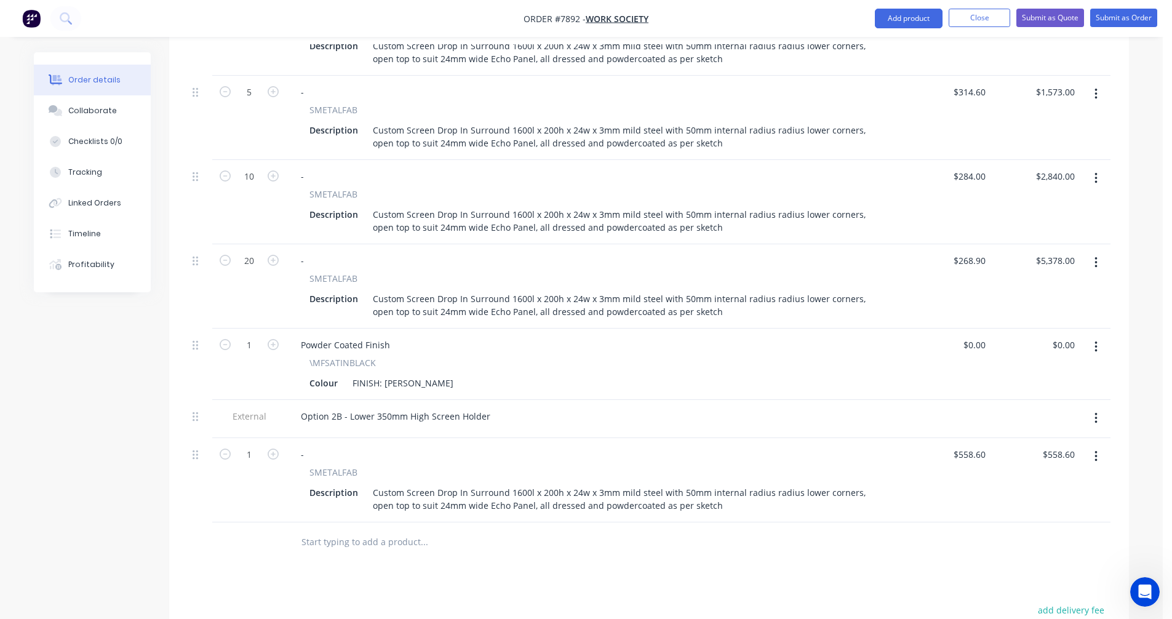
scroll to position [1157, 0]
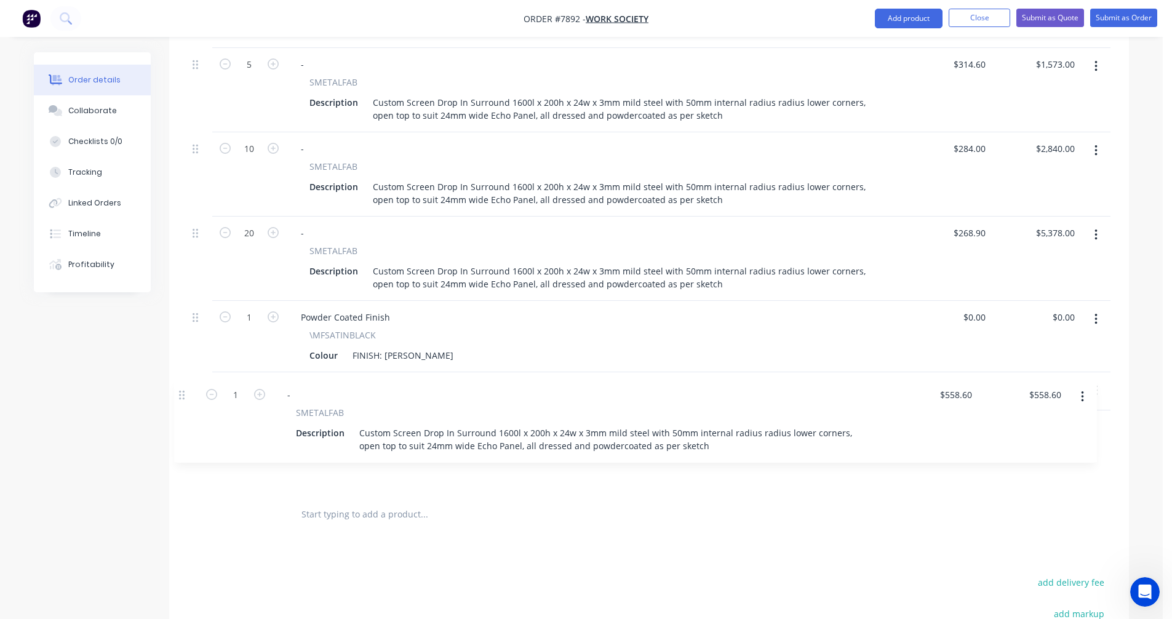
drag, startPoint x: 193, startPoint y: 394, endPoint x: 179, endPoint y: 393, distance: 14.2
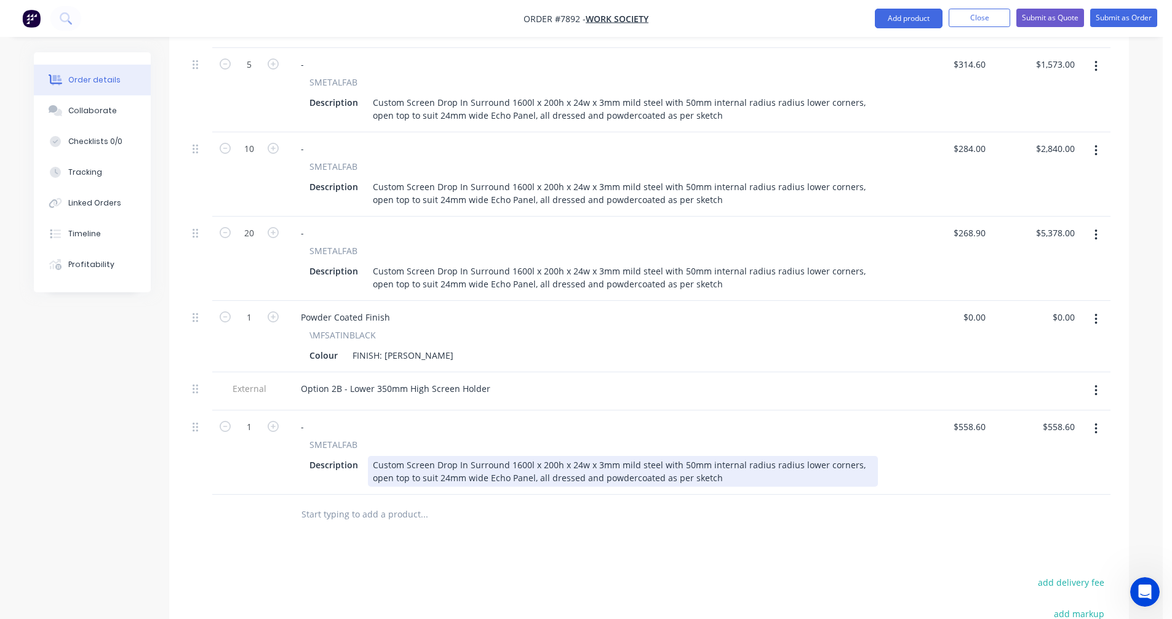
click at [550, 456] on div "Custom Screen Drop In Surround 1600l x 200h x 24w x 3mm mild steel with 50mm in…" at bounding box center [623, 471] width 510 height 31
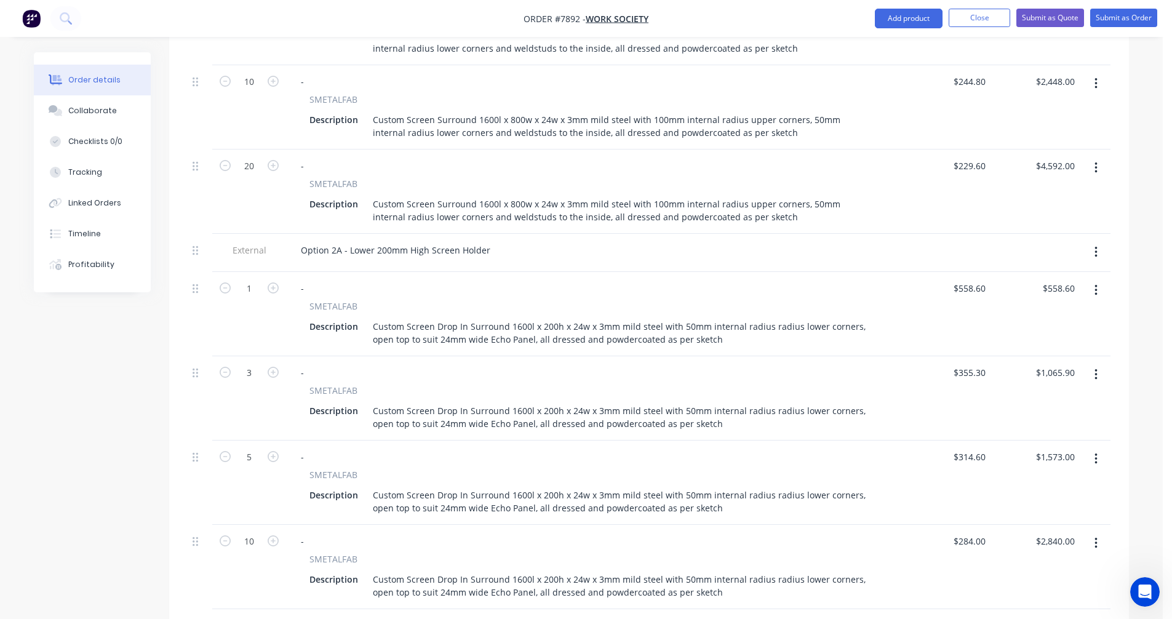
scroll to position [727, 0]
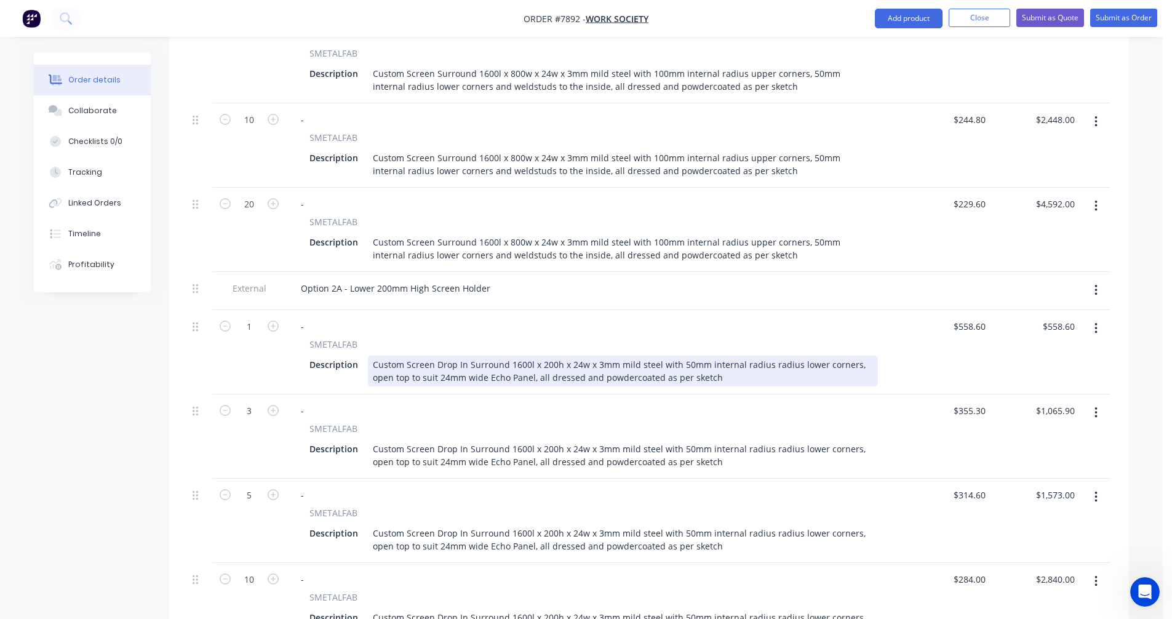
click at [625, 356] on div "Custom Screen Drop In Surround 1600l x 200h x 24w x 3mm mild steel with 50mm in…" at bounding box center [623, 371] width 510 height 31
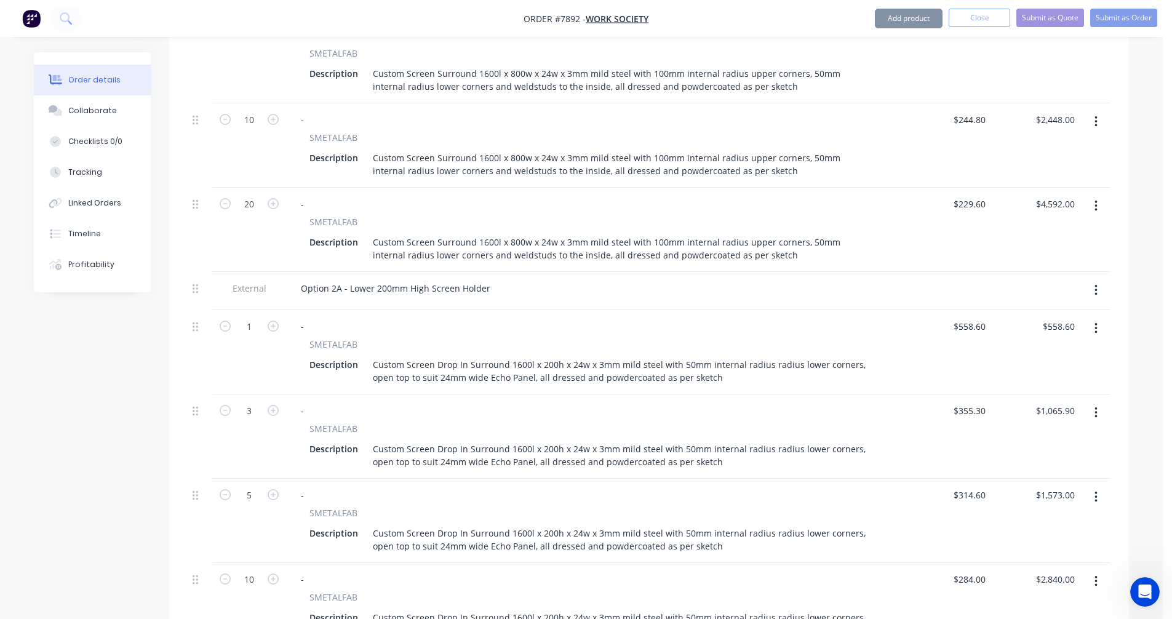
type input "$558.60"
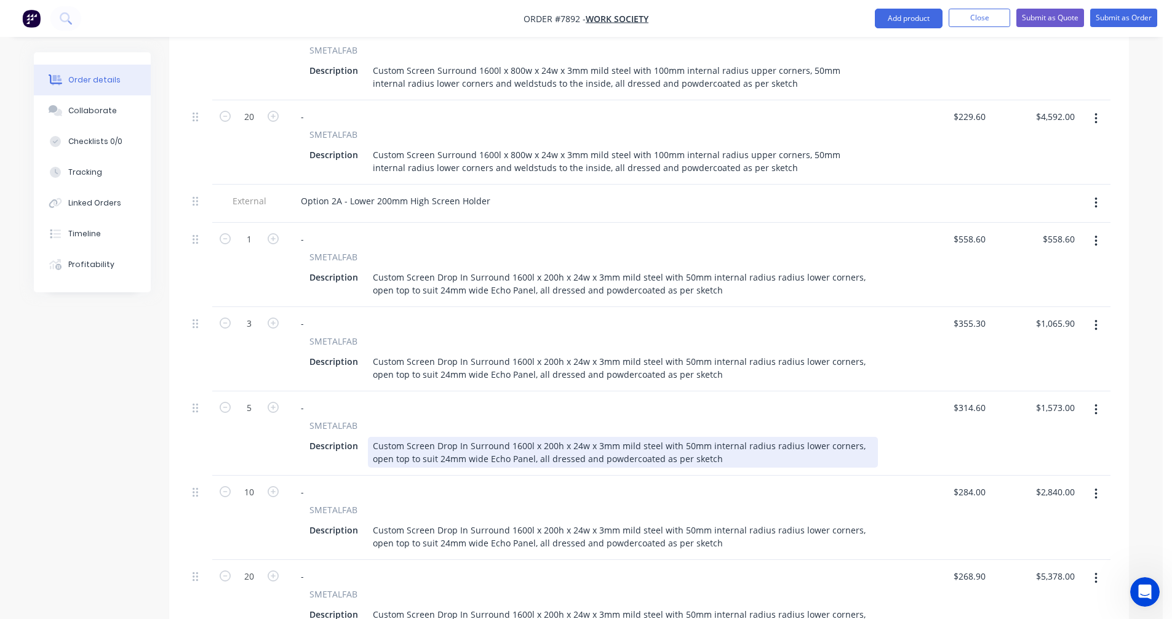
scroll to position [809, 0]
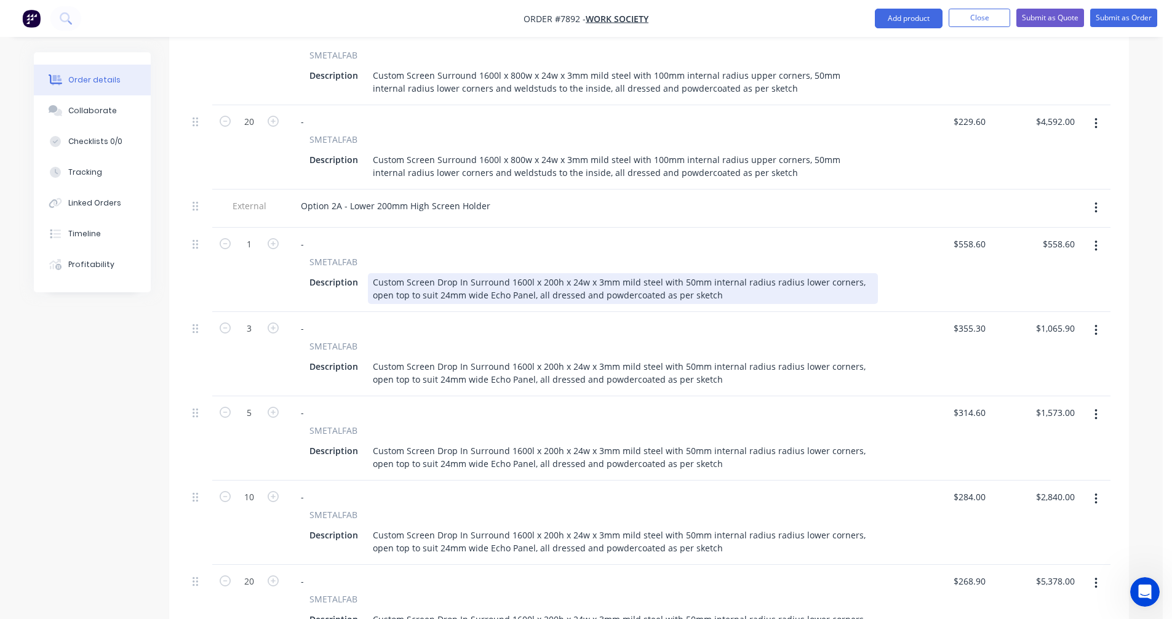
type input "$558.60"
click at [602, 273] on div "Custom Screen Drop In Surround 1600l x 200h x 24w x 3mm mild steel with 50mm in…" at bounding box center [623, 288] width 510 height 31
type input "$555.90"
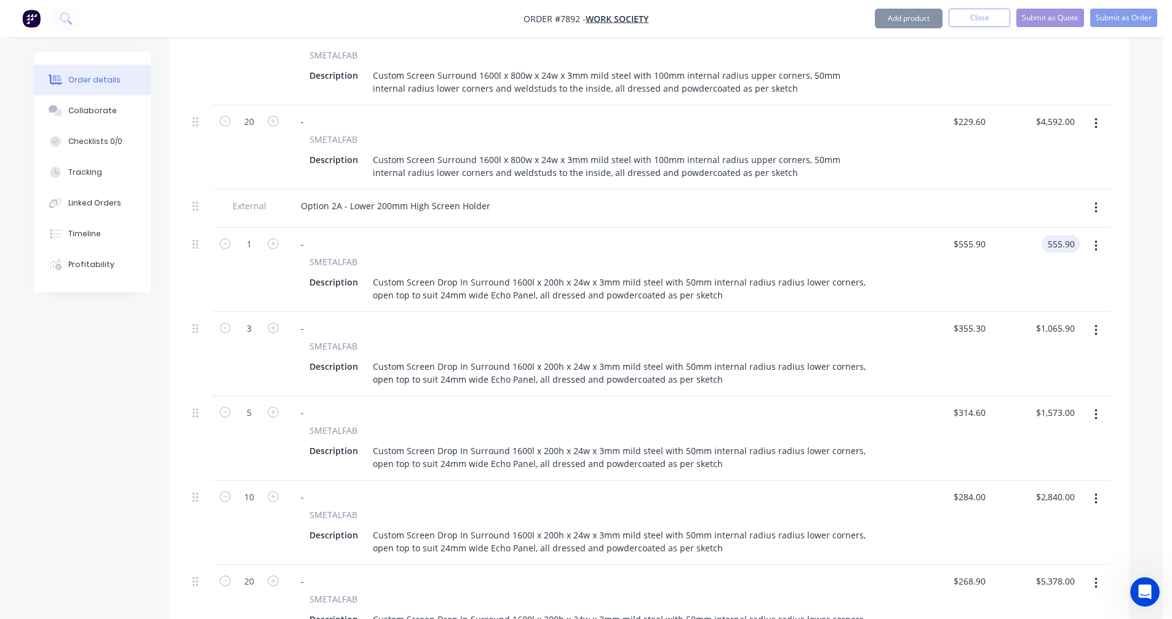
type input "$555.90"
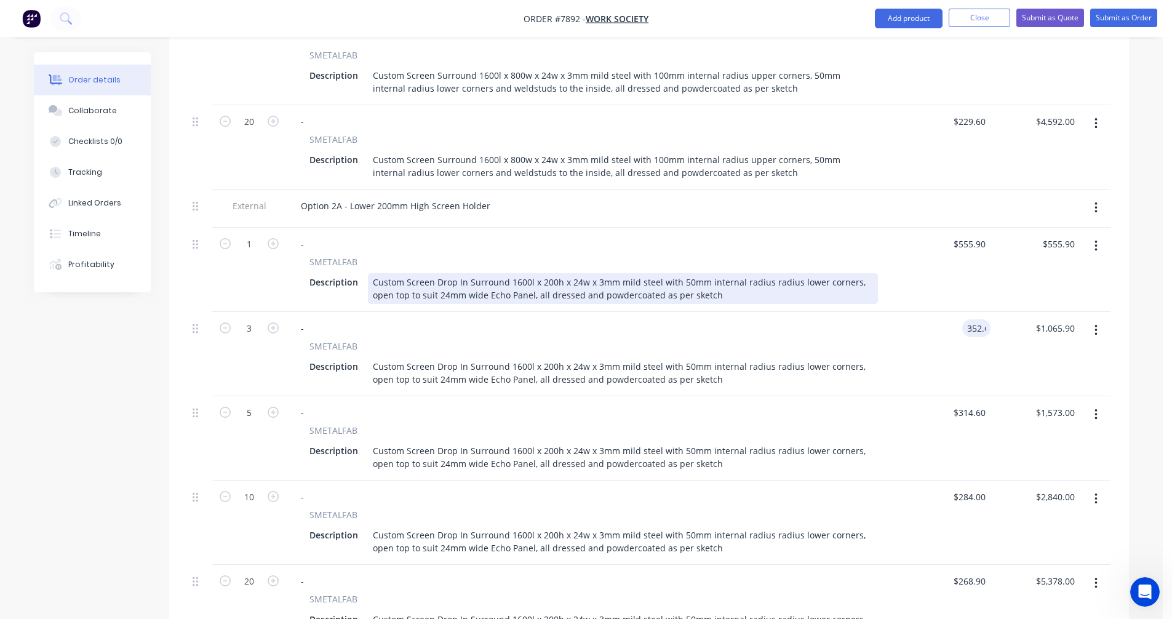
type input "$352.60"
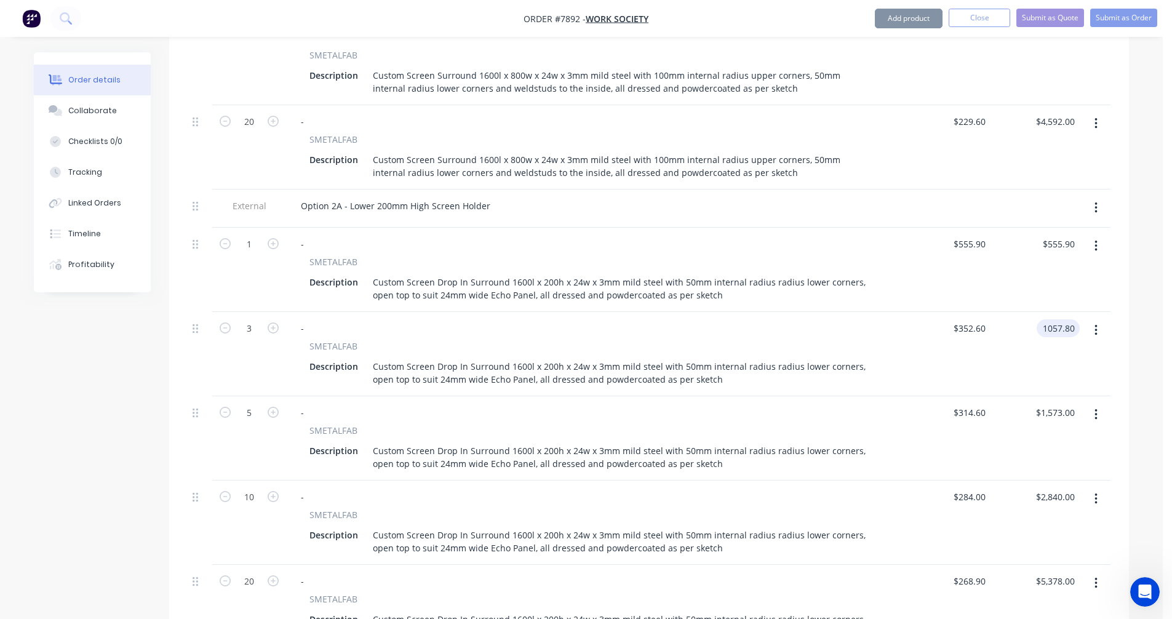
type input "$1,057.80"
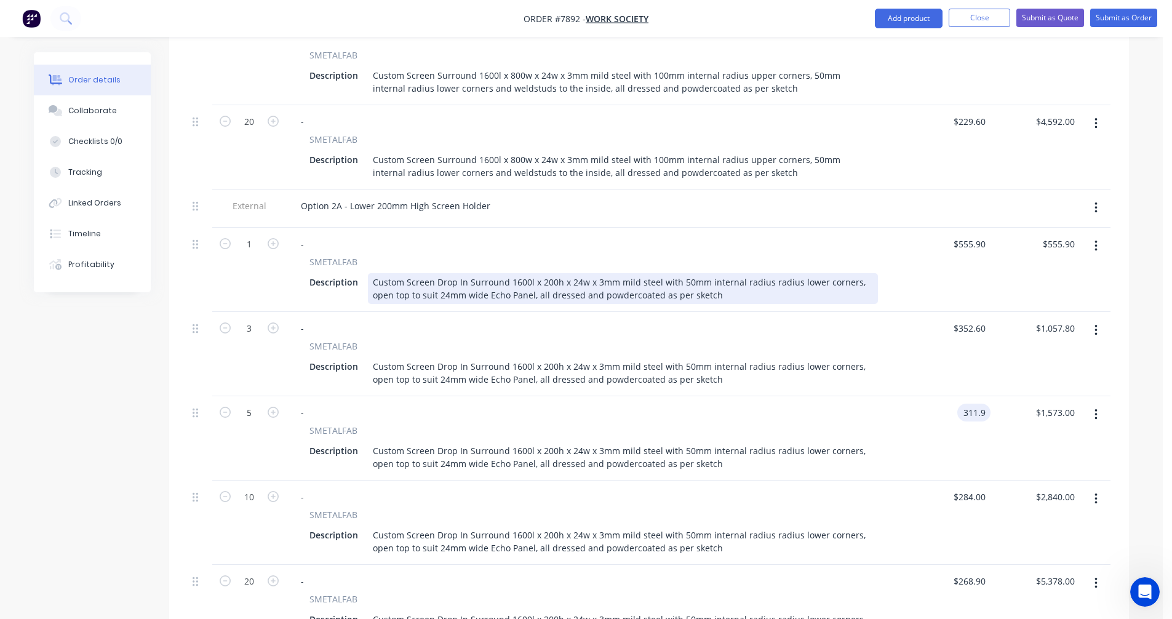
type input "$311.90"
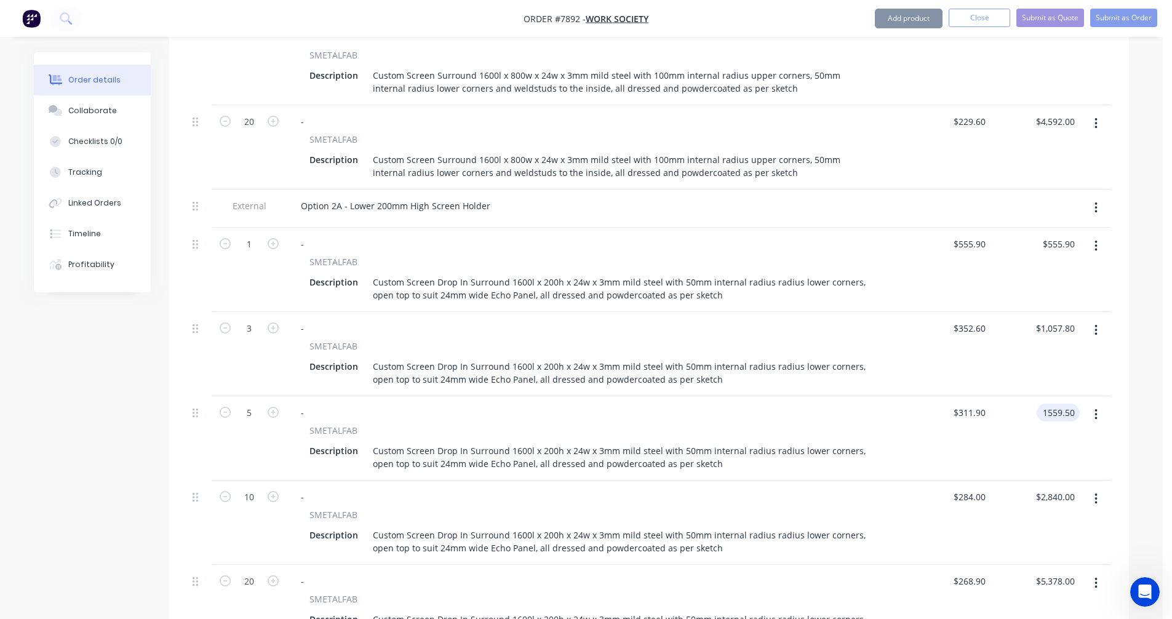
type input "$1,559.50"
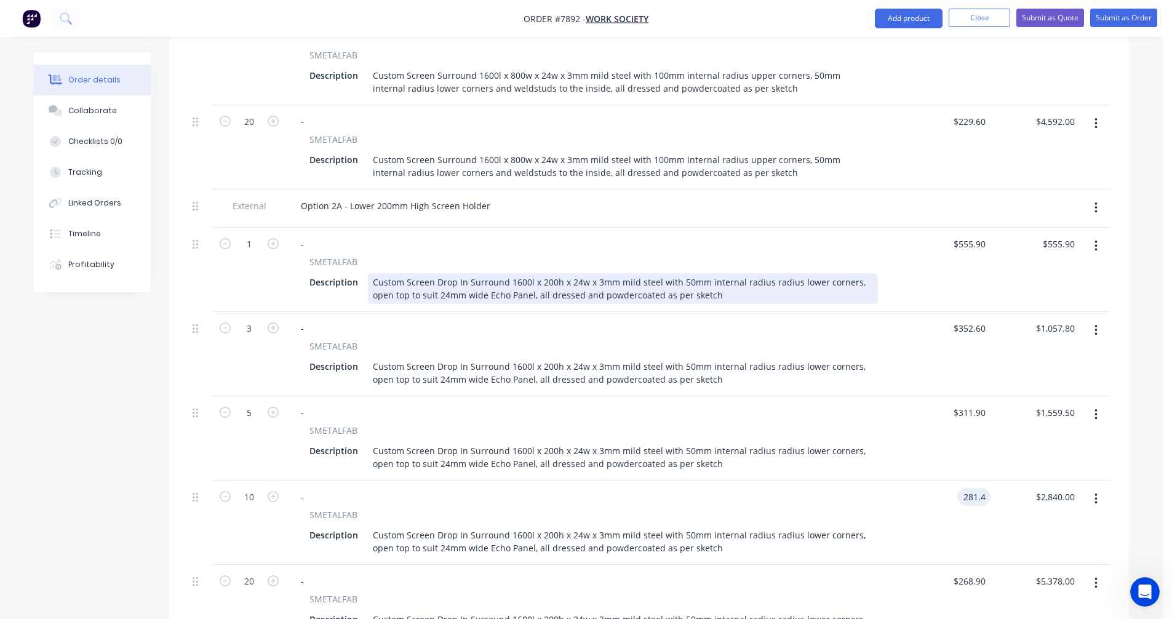
type input "$281.40"
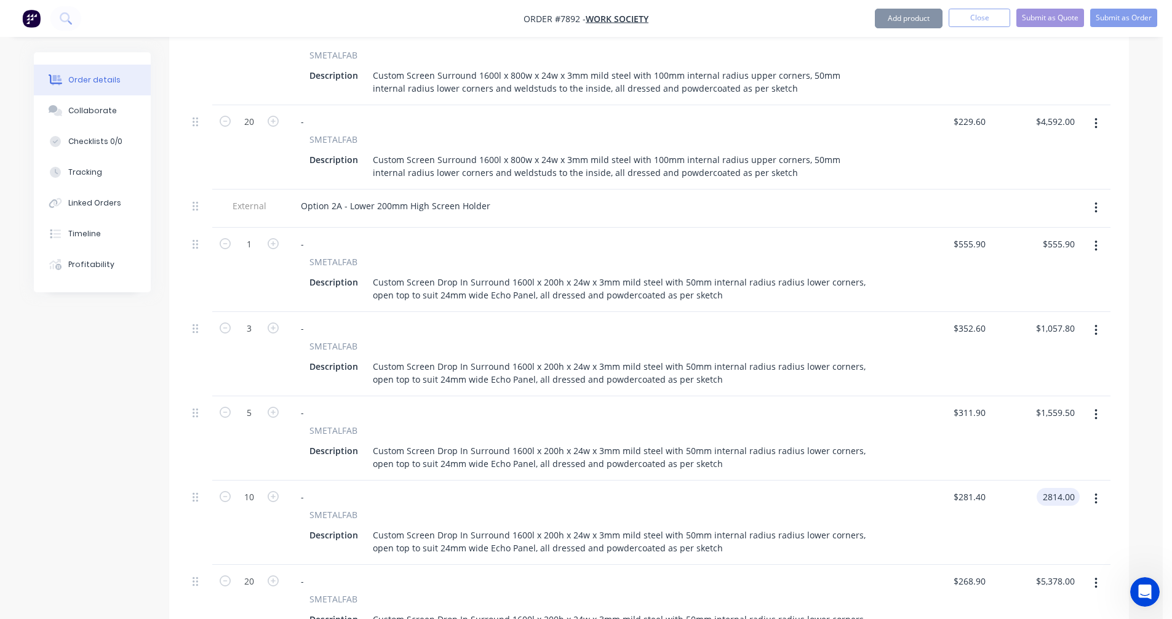
type input "$2,814.00"
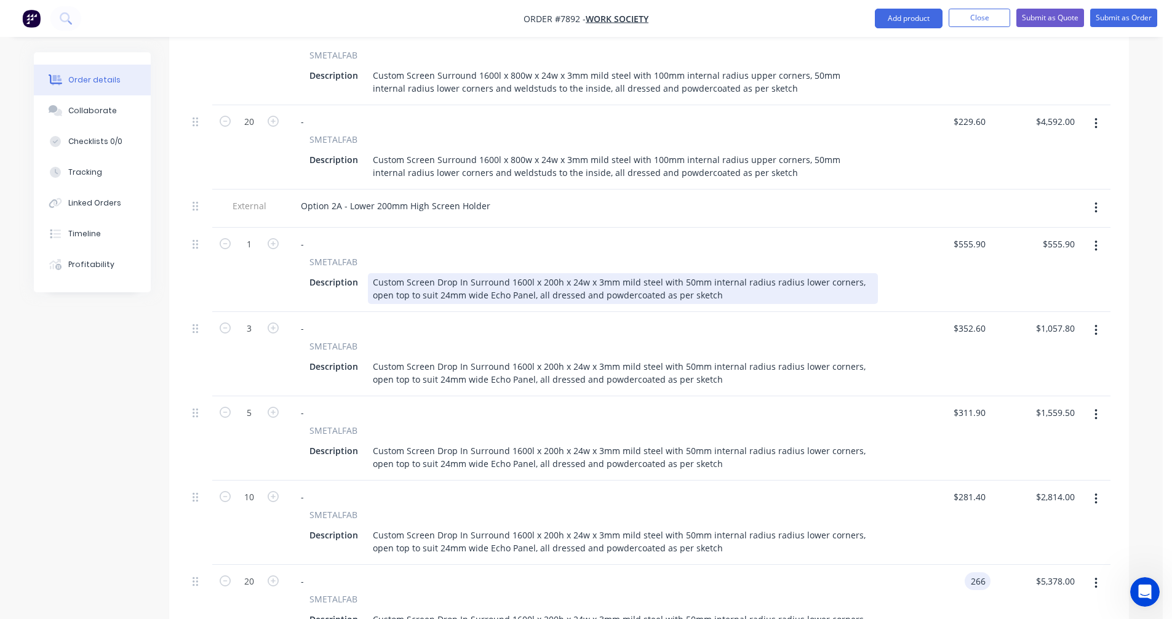
type input "$266.00"
type input "$5,320.00"
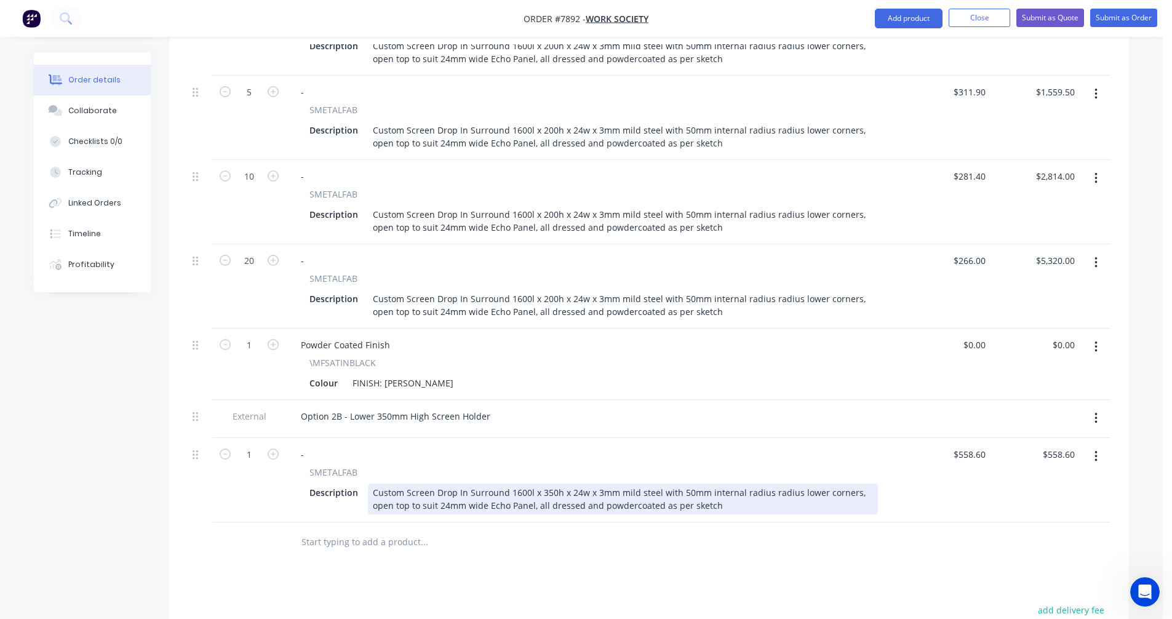
click at [652, 484] on div "Custom Screen Drop In Surround 1600l x 350h x 24w x 3mm mild steel with 50mm in…" at bounding box center [623, 499] width 510 height 31
type input "$617.00"
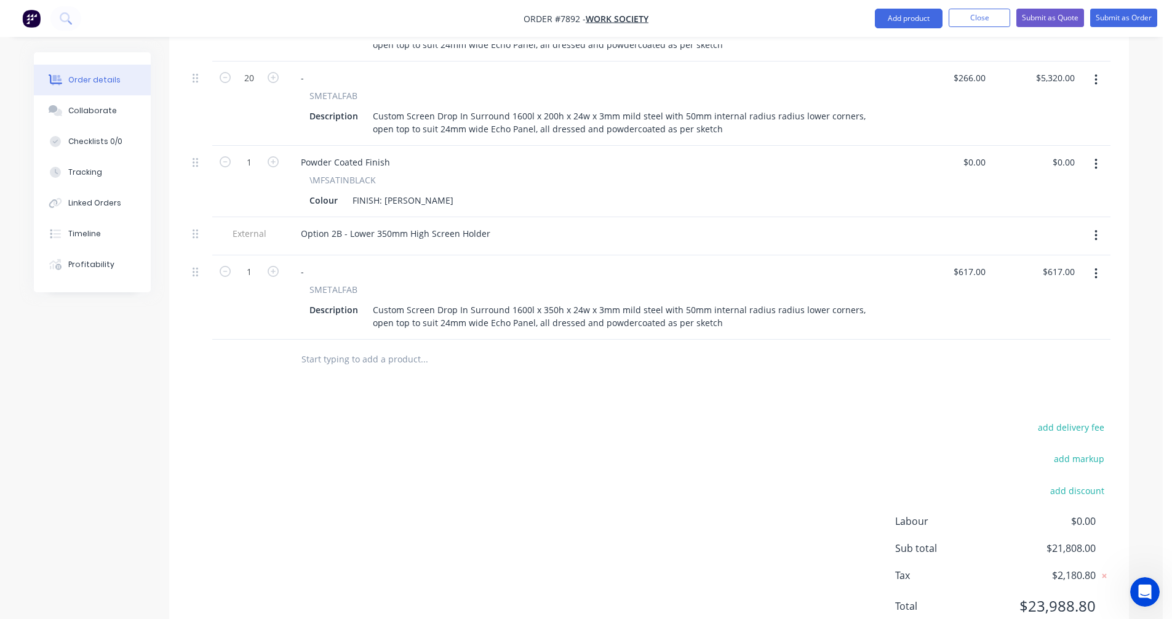
scroll to position [1314, 0]
click at [1093, 261] on button "button" at bounding box center [1096, 272] width 29 height 22
click at [1035, 320] on div "Duplicate" at bounding box center [1052, 329] width 95 height 18
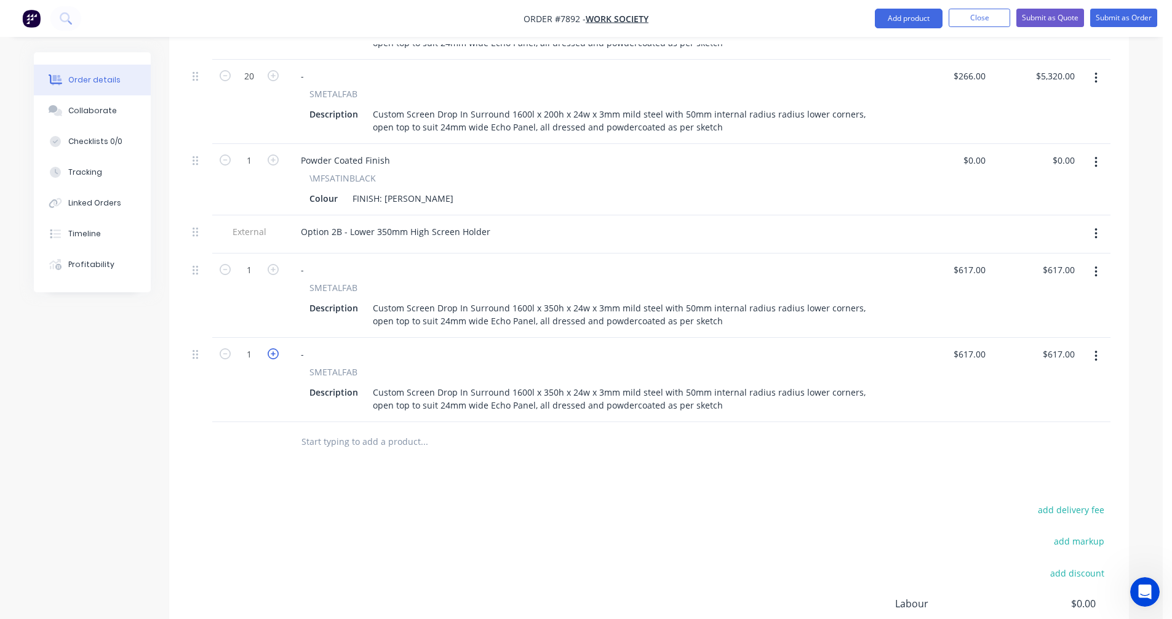
click at [277, 348] on icon "button" at bounding box center [273, 353] width 11 height 11
type input "2"
type input "$1,234.00"
click at [277, 348] on icon "button" at bounding box center [273, 353] width 11 height 11
type input "3"
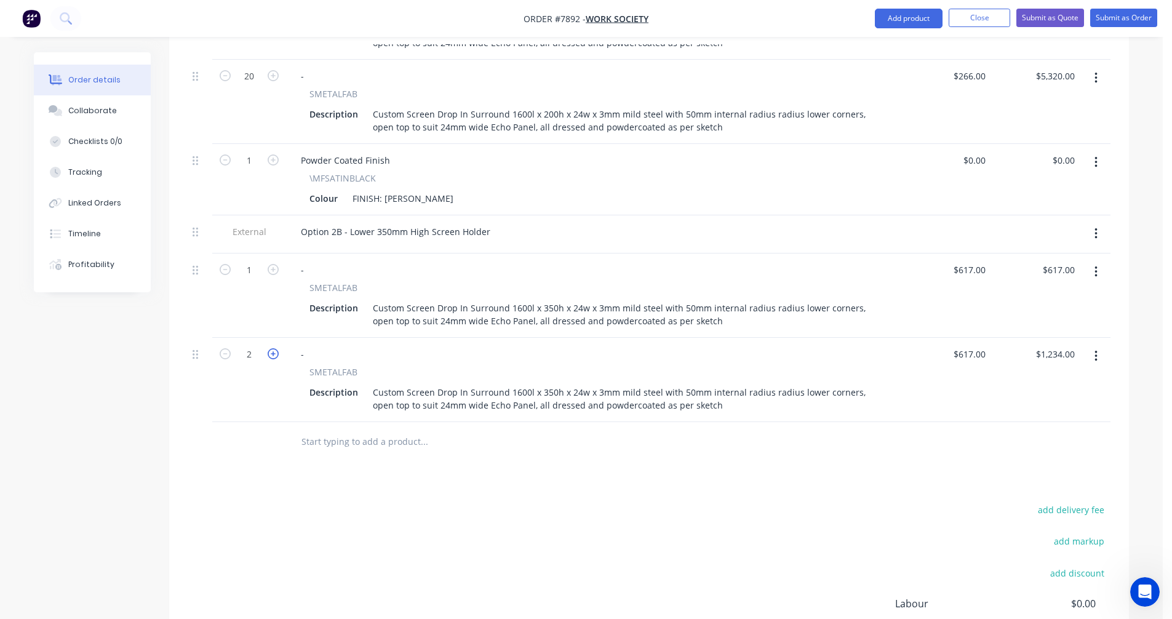
type input "$1,851.00"
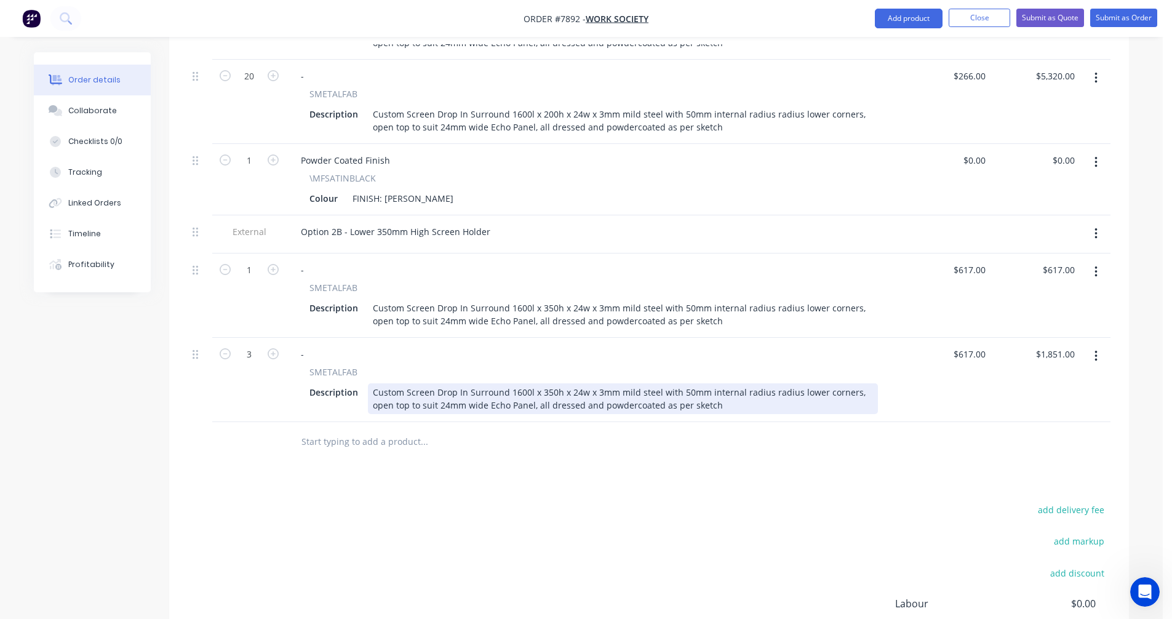
click at [438, 383] on div "Custom Screen Drop In Surround 1600l x 350h x 24w x 3mm mild steel with 50mm in…" at bounding box center [623, 398] width 510 height 31
type input "$413.60"
type input "$1,240.80"
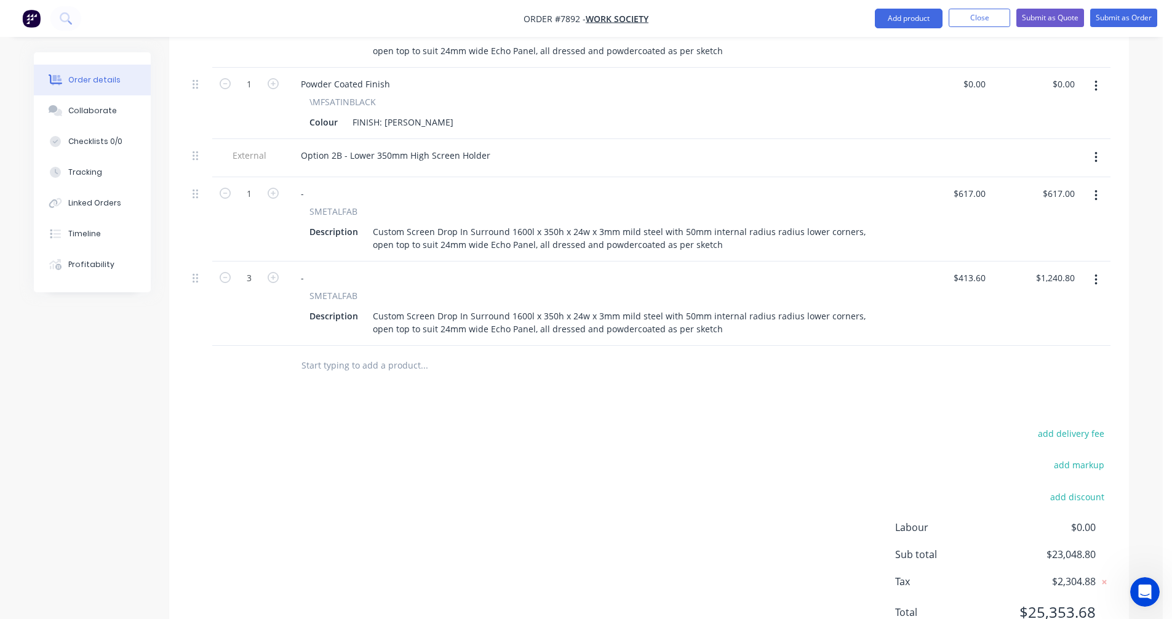
scroll to position [1410, 0]
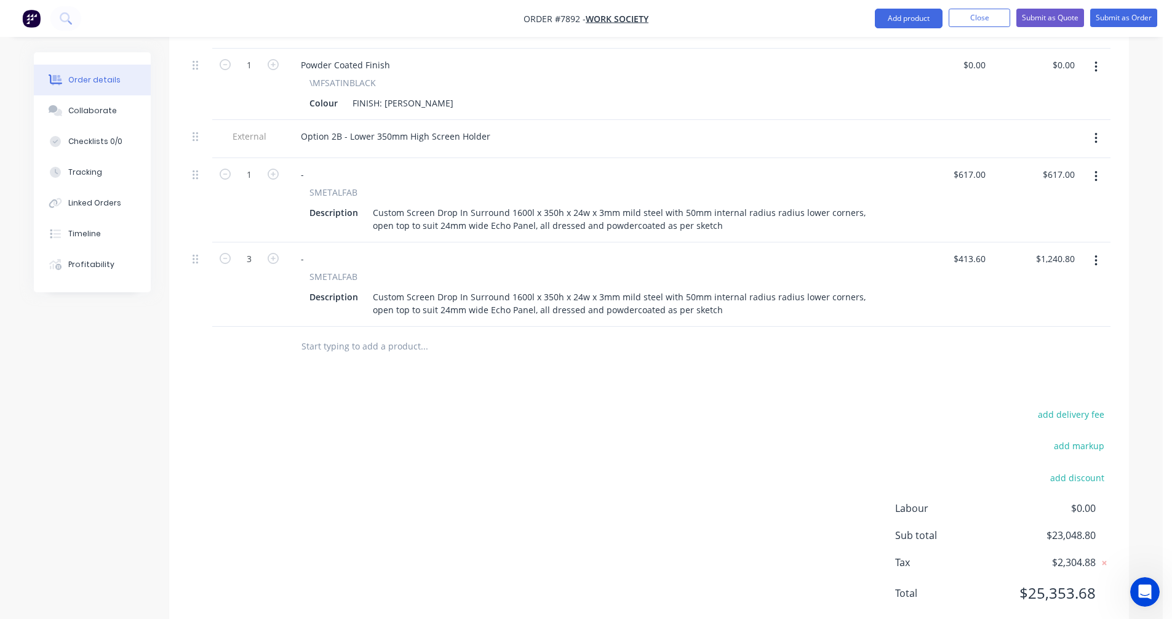
click at [1099, 250] on button "button" at bounding box center [1096, 261] width 29 height 22
click at [1062, 309] on div "Duplicate" at bounding box center [1052, 318] width 95 height 18
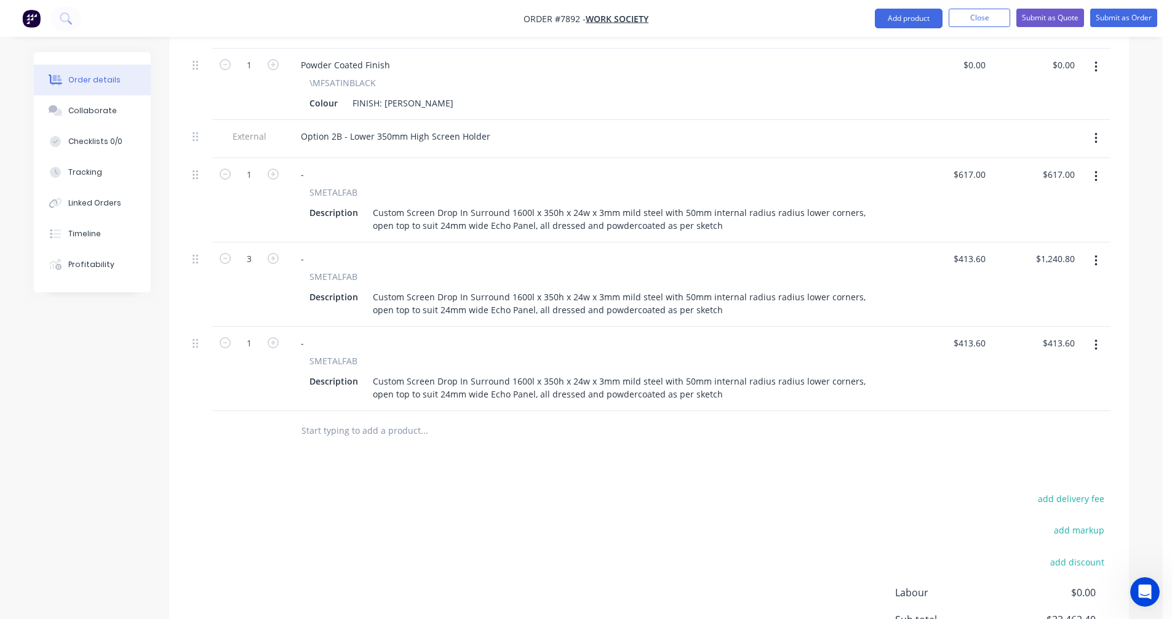
click at [1093, 334] on button "button" at bounding box center [1096, 345] width 29 height 22
click at [1072, 393] on div "Duplicate" at bounding box center [1052, 402] width 95 height 18
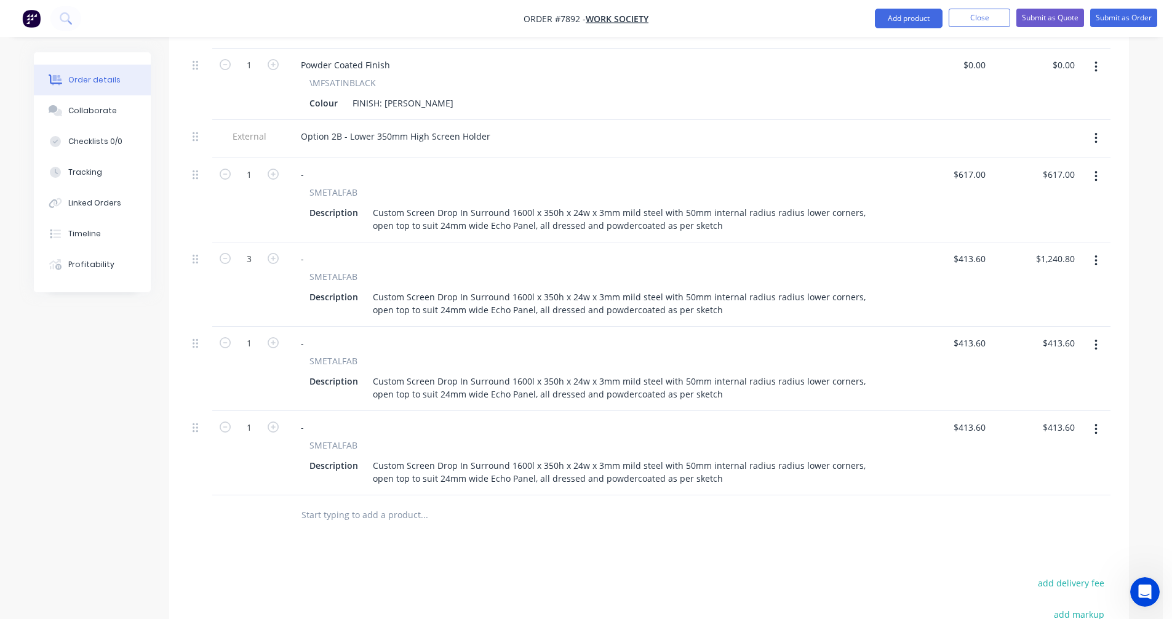
drag, startPoint x: 1095, startPoint y: 399, endPoint x: 1092, endPoint y: 411, distance: 12.5
click at [1095, 418] on button "button" at bounding box center [1096, 429] width 29 height 22
click at [1063, 477] on div "Duplicate" at bounding box center [1052, 486] width 95 height 18
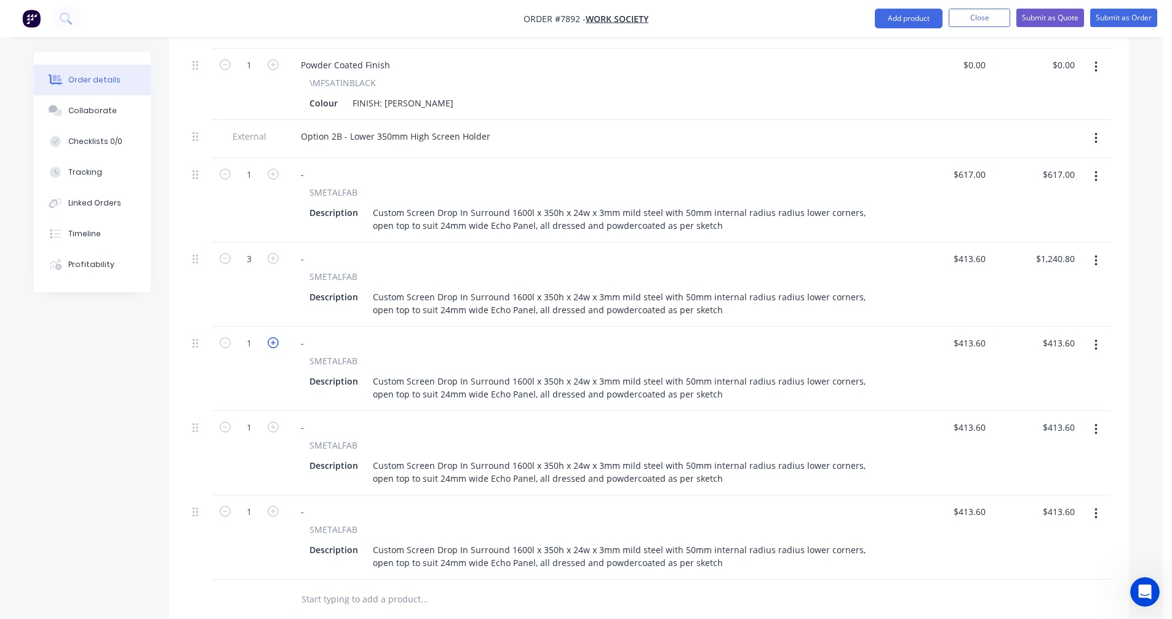
click at [274, 337] on icon "button" at bounding box center [273, 342] width 11 height 11
type input "2"
type input "$827.20"
click at [274, 337] on icon "button" at bounding box center [273, 342] width 11 height 11
type input "3"
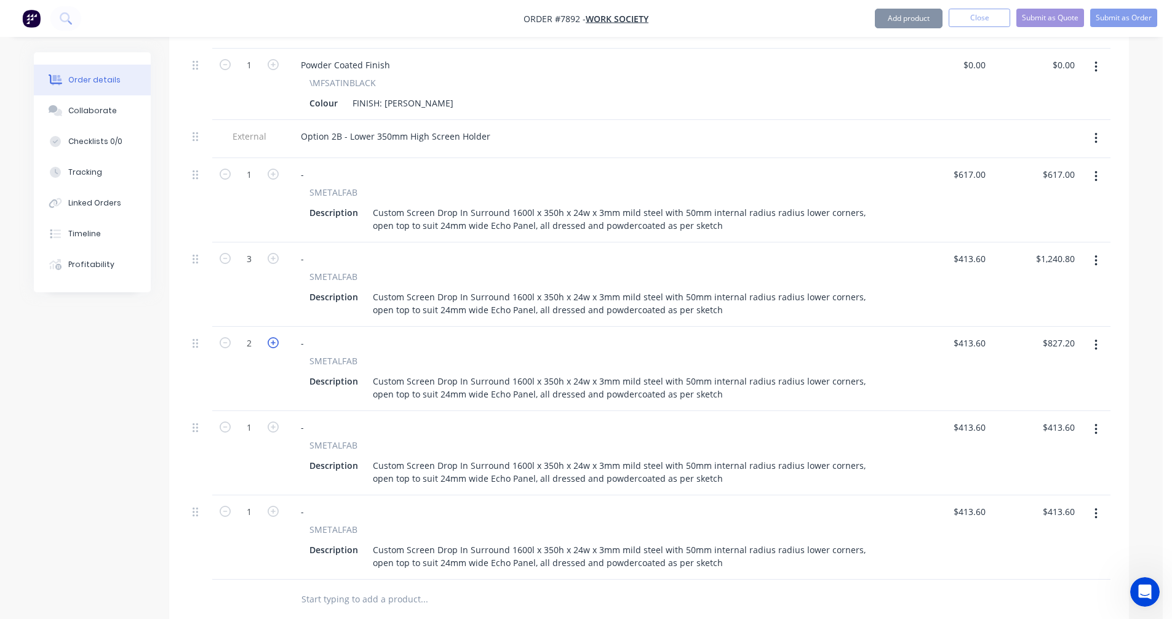
type input "$1,240.80"
click at [274, 337] on icon "button" at bounding box center [273, 342] width 11 height 11
type input "4"
type input "$1,654.40"
click at [274, 337] on icon "button" at bounding box center [273, 342] width 11 height 11
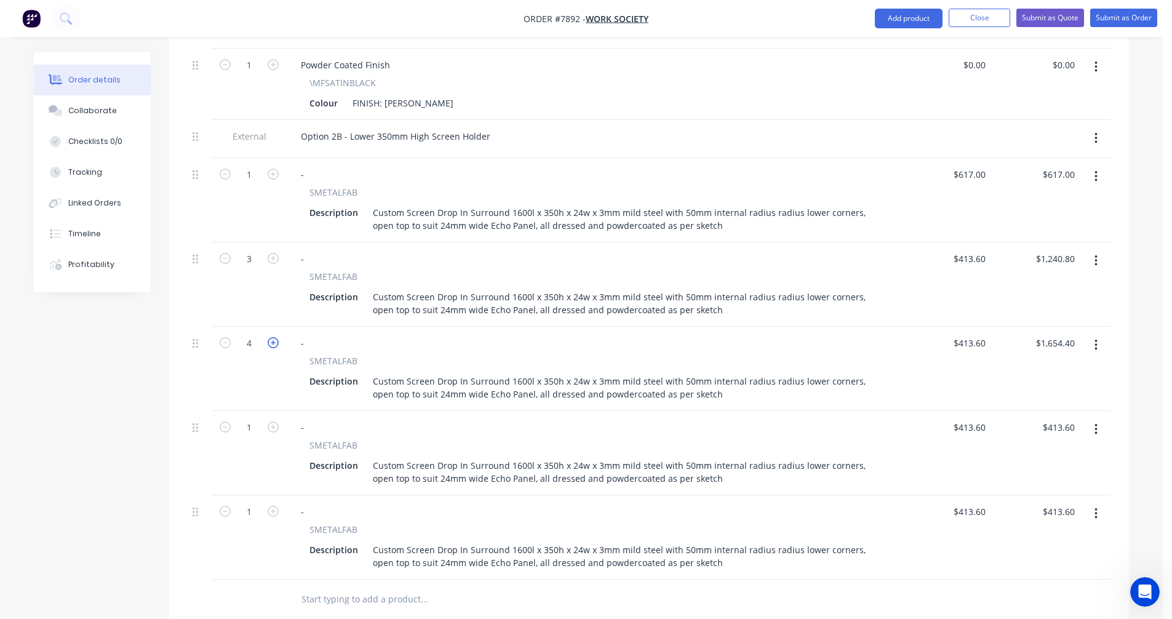
type input "5"
type input "$2,068.00"
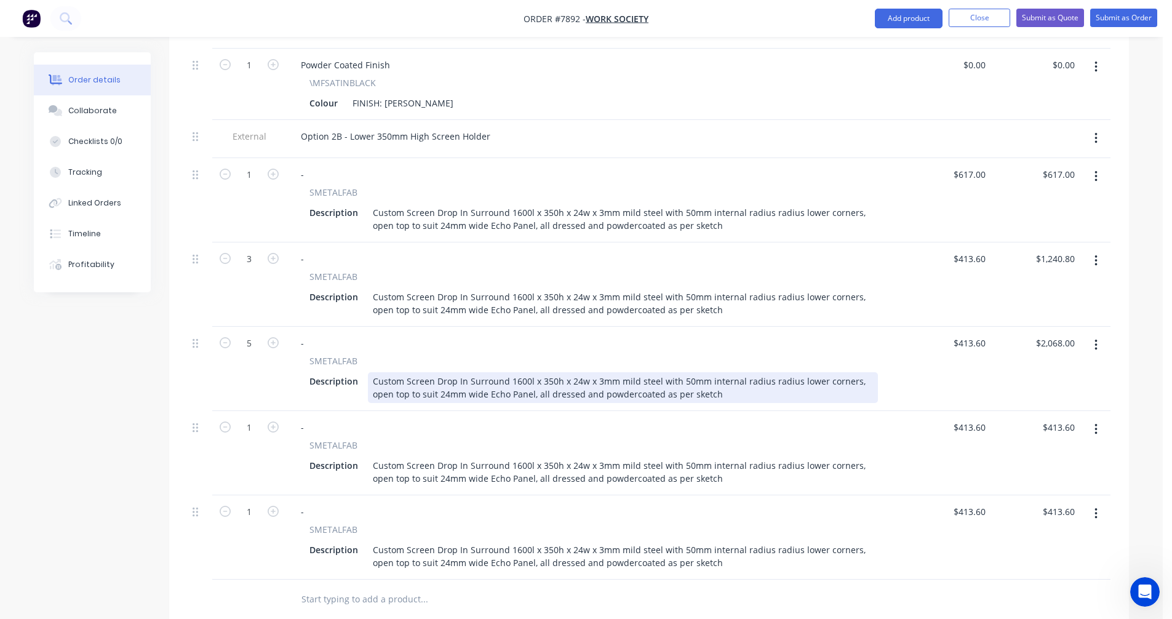
click at [428, 372] on div "Custom Screen Drop In Surround 1600l x 350h x 24w x 3mm mild steel with 50mm in…" at bounding box center [623, 387] width 510 height 31
type input "$372.90"
type input "$1,864.50"
type input "10"
type input "$4,136.00"
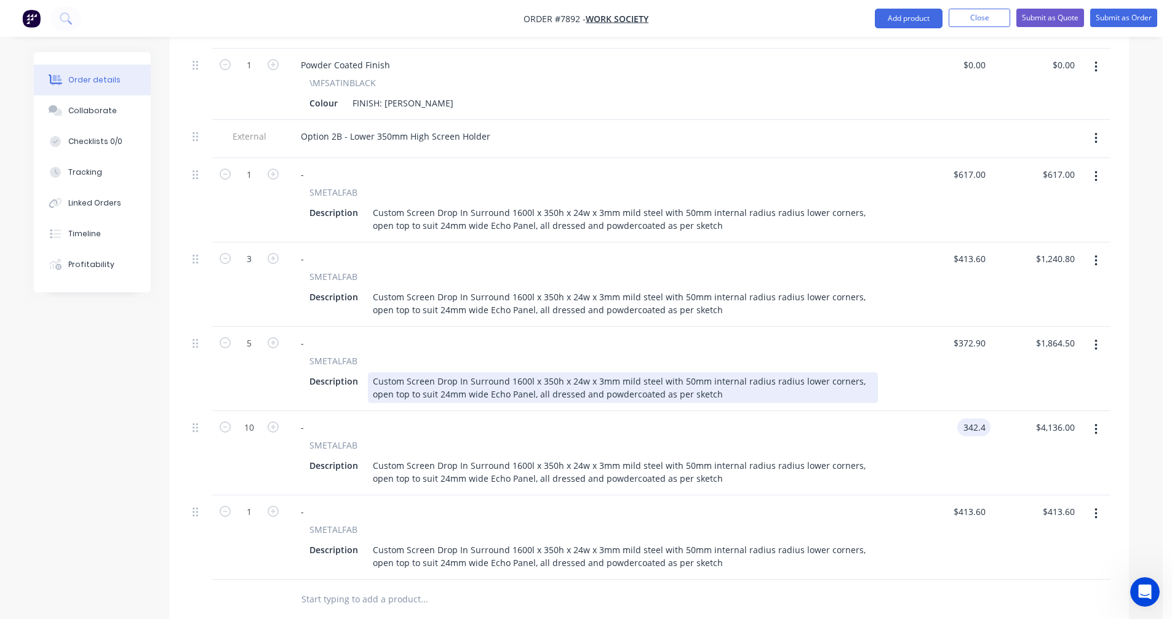
type input "$342.40"
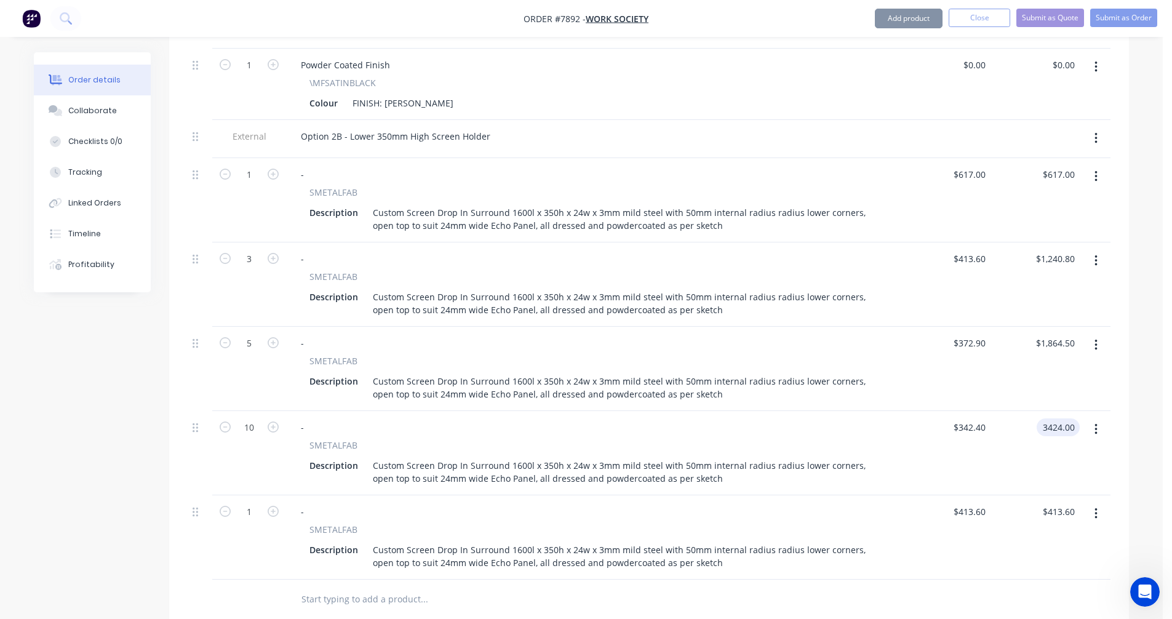
type input "$3,424.00"
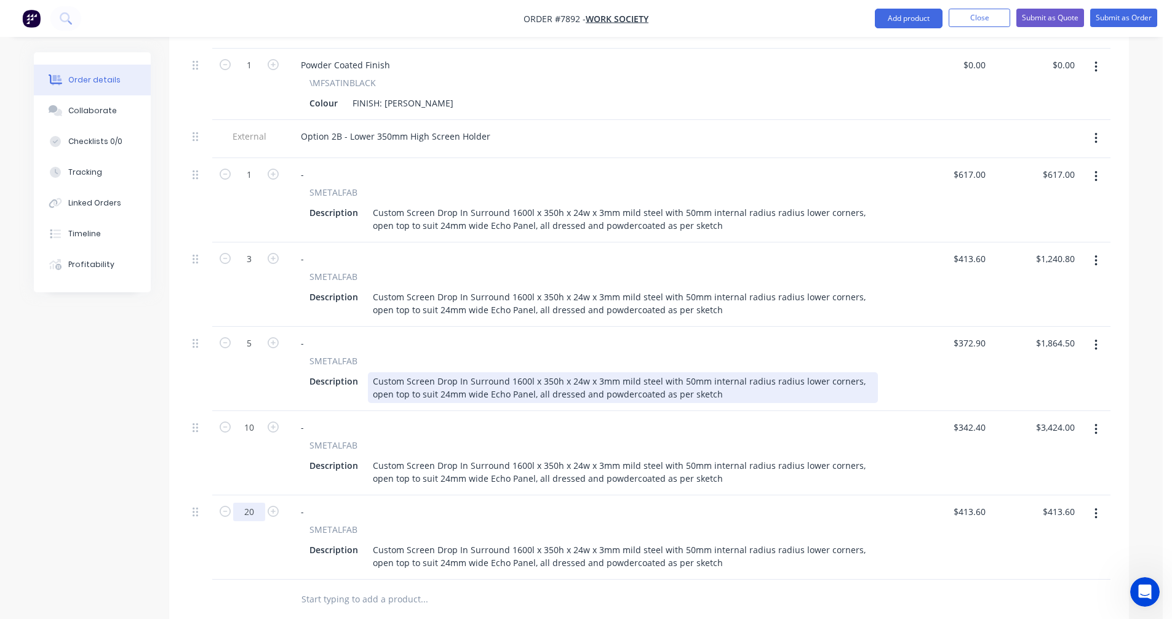
type input "20"
type input "$8,272.00"
type input "$327.00"
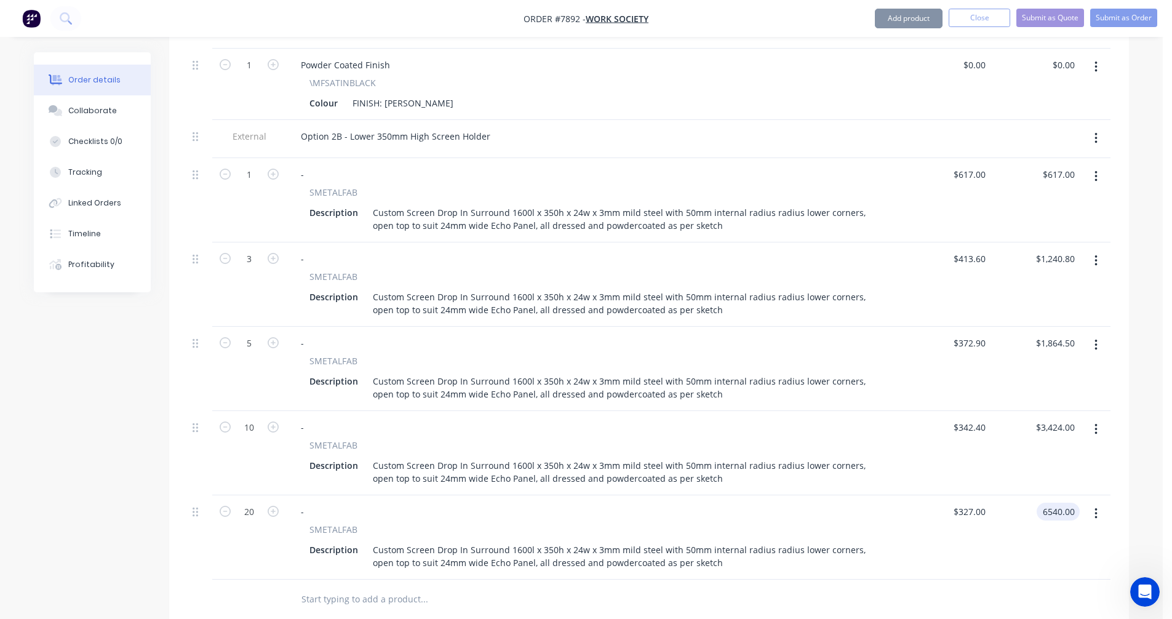
type input "$6,540.00"
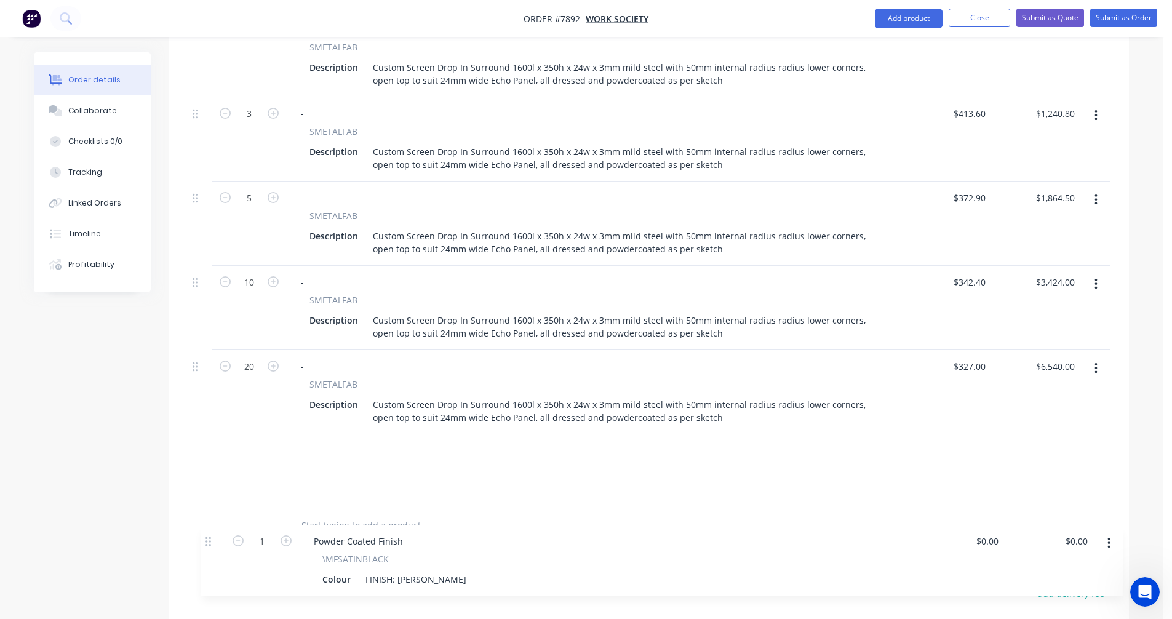
scroll to position [1548, 0]
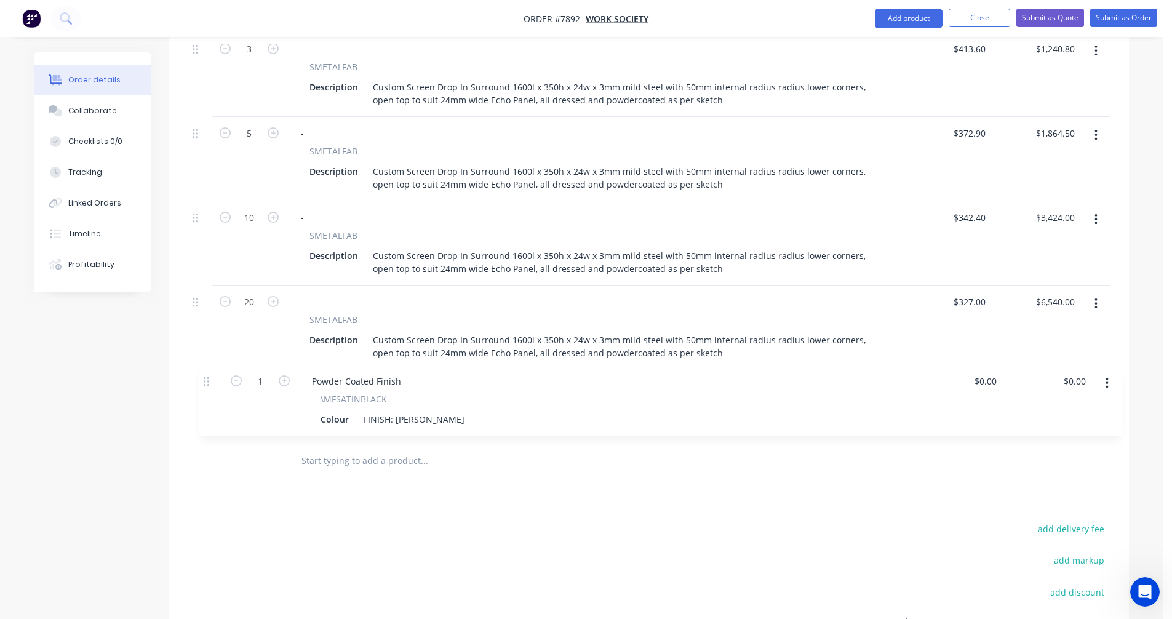
drag, startPoint x: 194, startPoint y: 270, endPoint x: 206, endPoint y: 385, distance: 115.0
click at [324, 449] on input "text" at bounding box center [424, 461] width 246 height 25
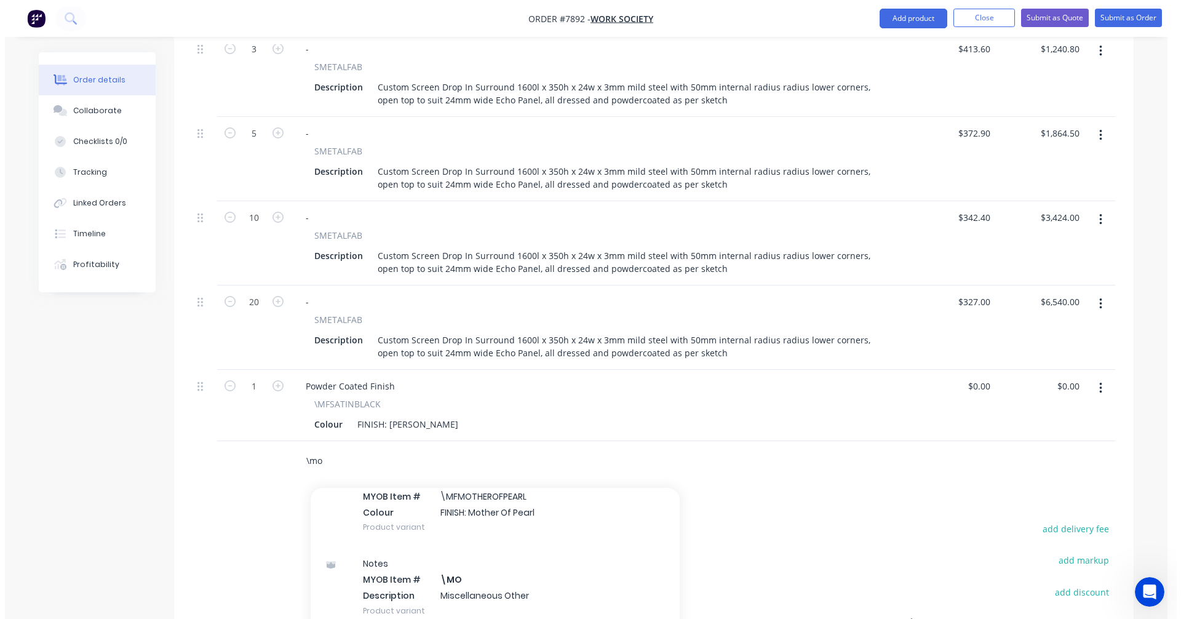
scroll to position [185, 0]
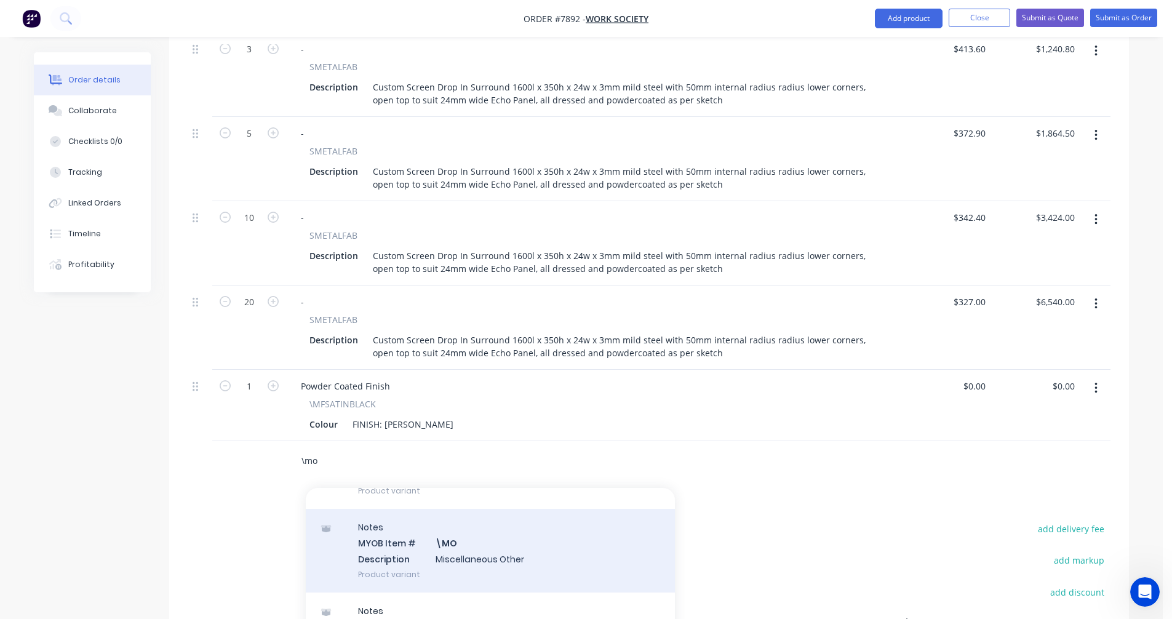
type input "\mo"
click at [453, 519] on div "Notes MYOB Item # \MO Description Miscellaneous Other Product variant" at bounding box center [490, 550] width 369 height 83
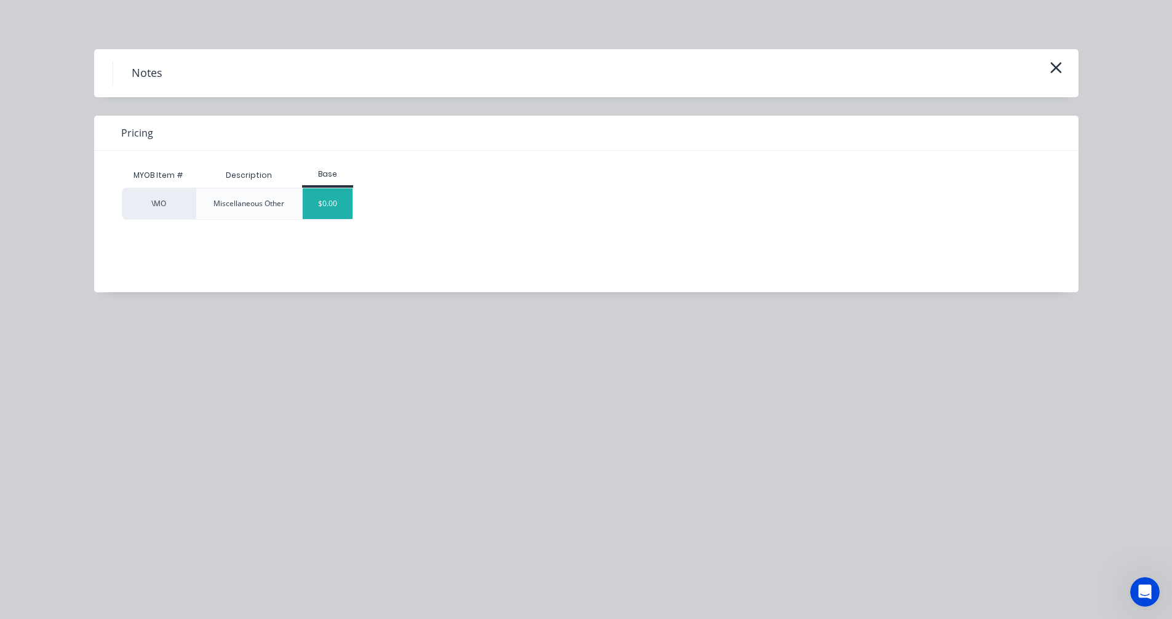
click at [330, 209] on div "$0.00" at bounding box center [328, 203] width 50 height 31
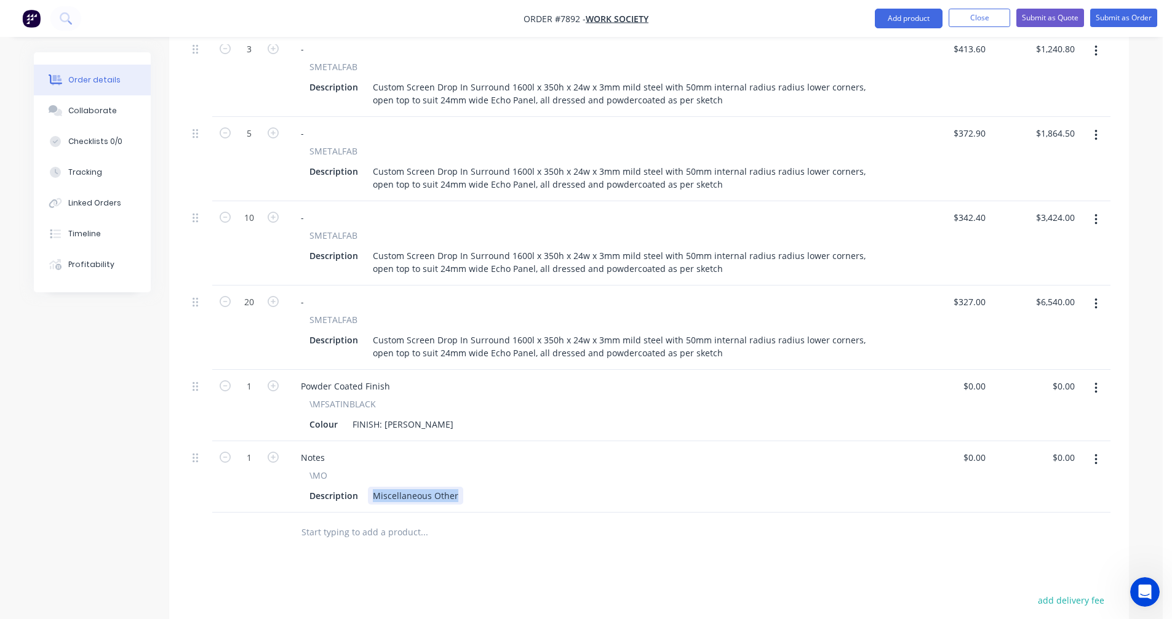
drag, startPoint x: 458, startPoint y: 462, endPoint x: 365, endPoint y: 462, distance: 93.5
click at [365, 487] on div "Description Miscellaneous Other" at bounding box center [591, 496] width 573 height 18
type input "$0.00"
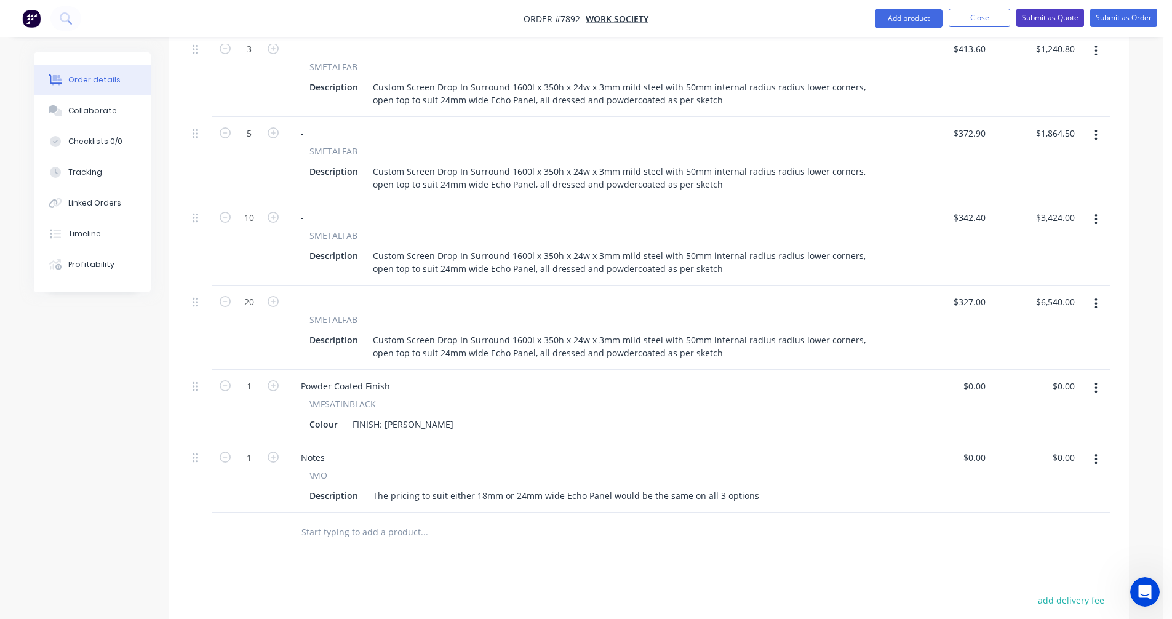
click at [1050, 17] on button "Submit as Quote" at bounding box center [1050, 18] width 68 height 18
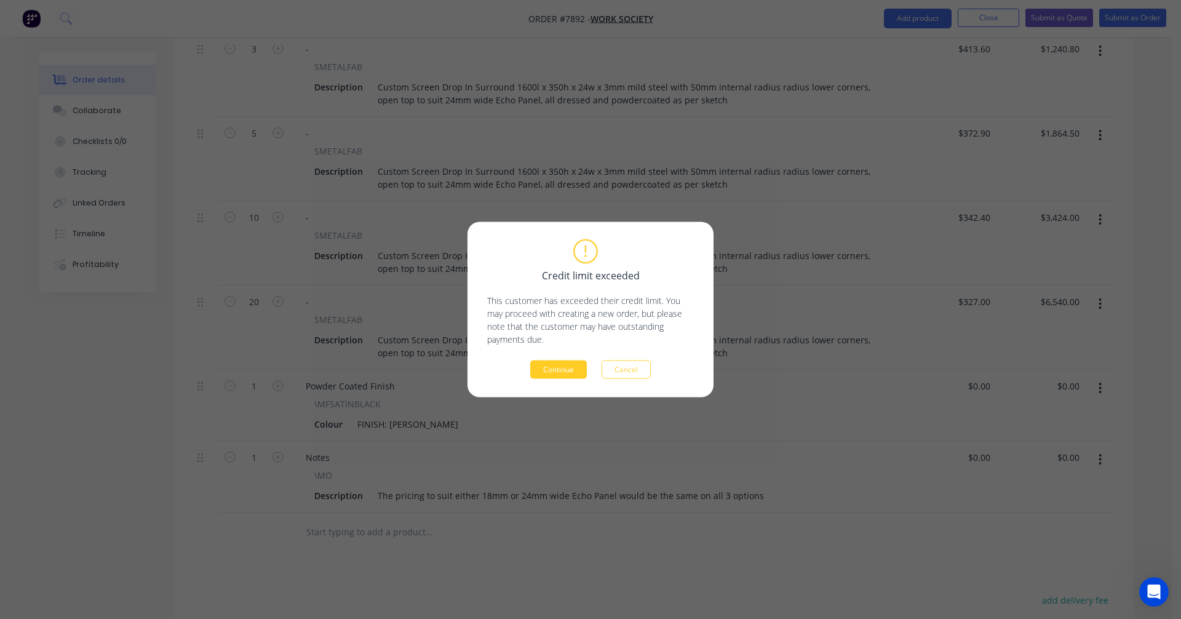
click at [565, 370] on button "Continue" at bounding box center [558, 370] width 57 height 18
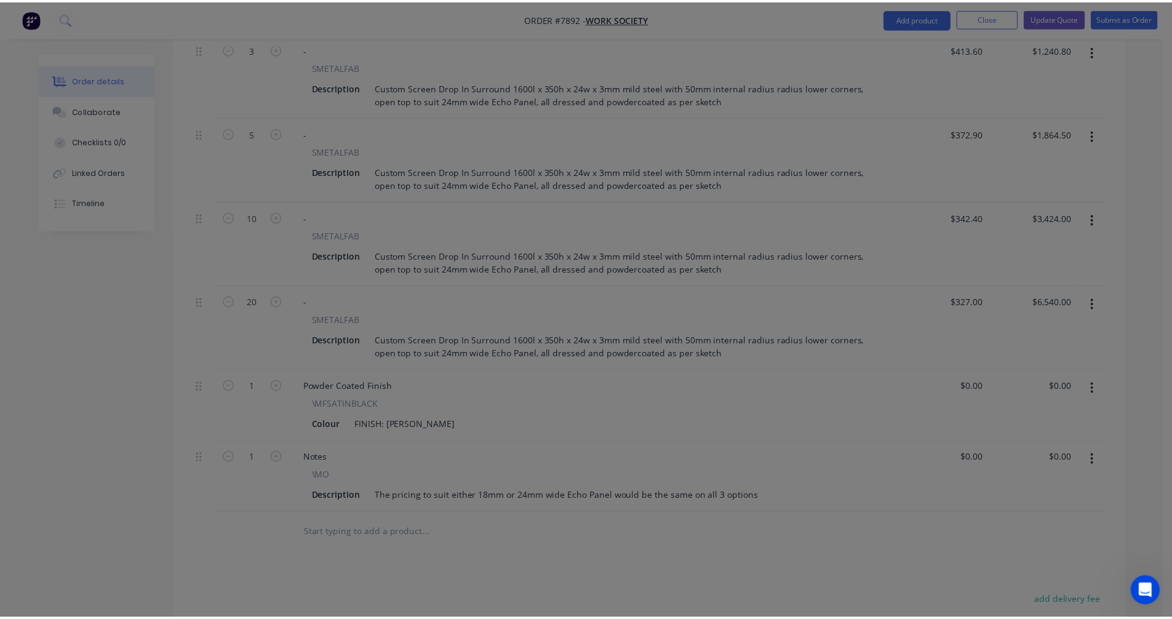
scroll to position [1501, 0]
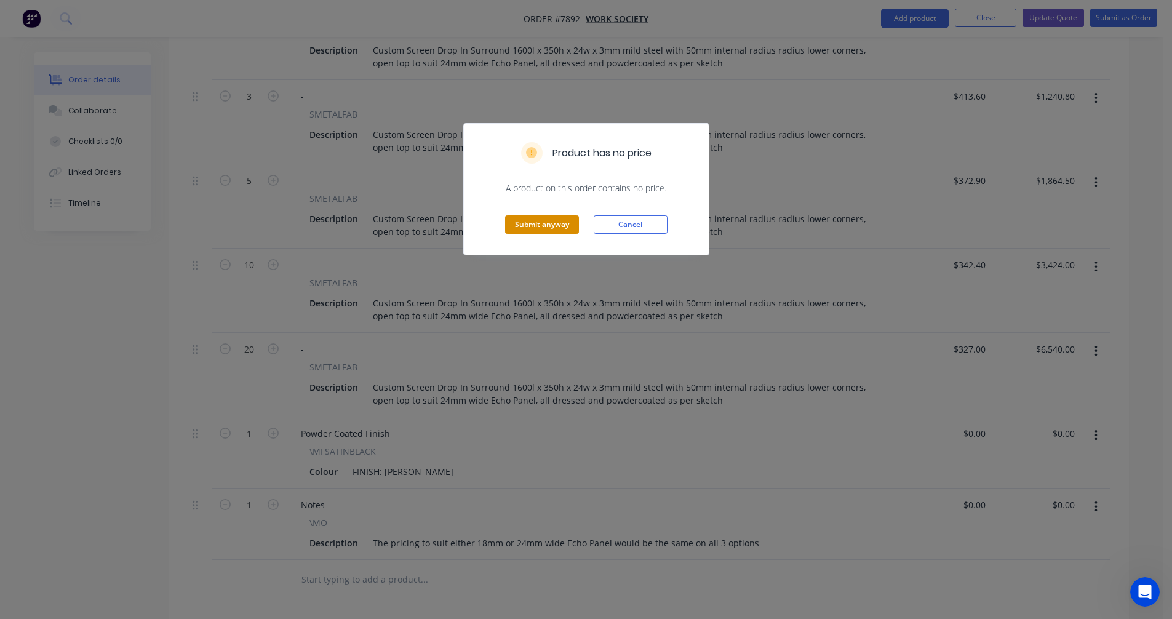
click at [557, 226] on button "Submit anyway" at bounding box center [542, 224] width 74 height 18
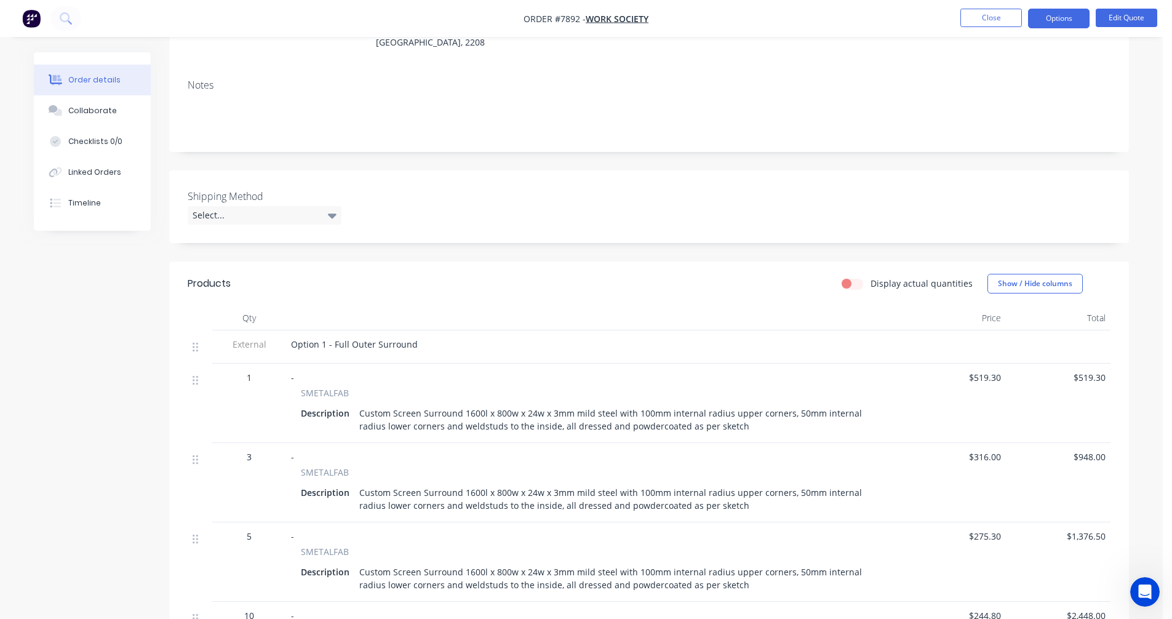
scroll to position [185, 0]
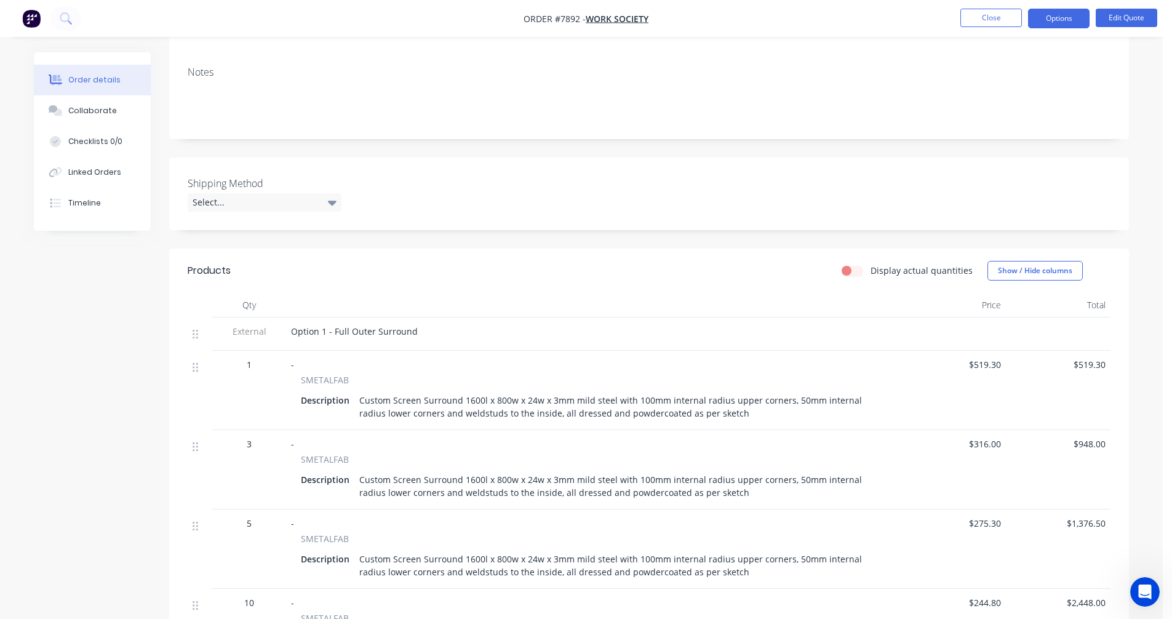
click at [743, 391] on div "Custom Screen Surround 1600l x 800w x 24w x 3mm mild steel with 100mm internal …" at bounding box center [620, 406] width 532 height 31
click at [736, 391] on div "Custom Screen Surround 1600l x 800w x 24w x 3mm mild steel with 100mm internal …" at bounding box center [620, 406] width 532 height 31
click at [1116, 14] on button "Edit Quote" at bounding box center [1127, 18] width 62 height 18
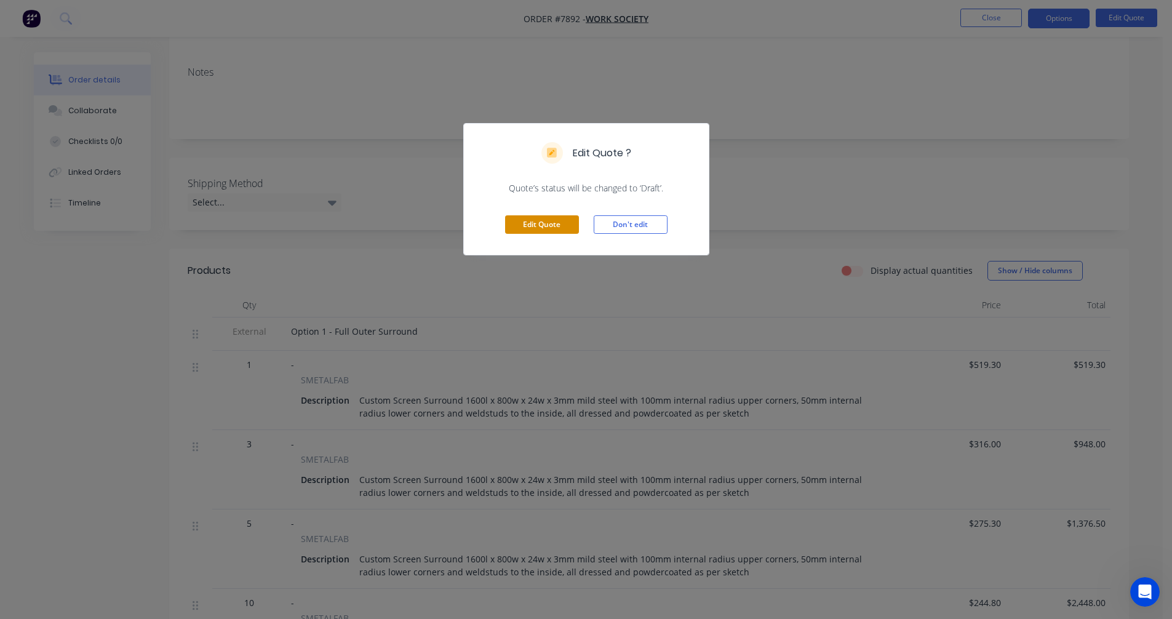
click at [549, 222] on button "Edit Quote" at bounding box center [542, 224] width 74 height 18
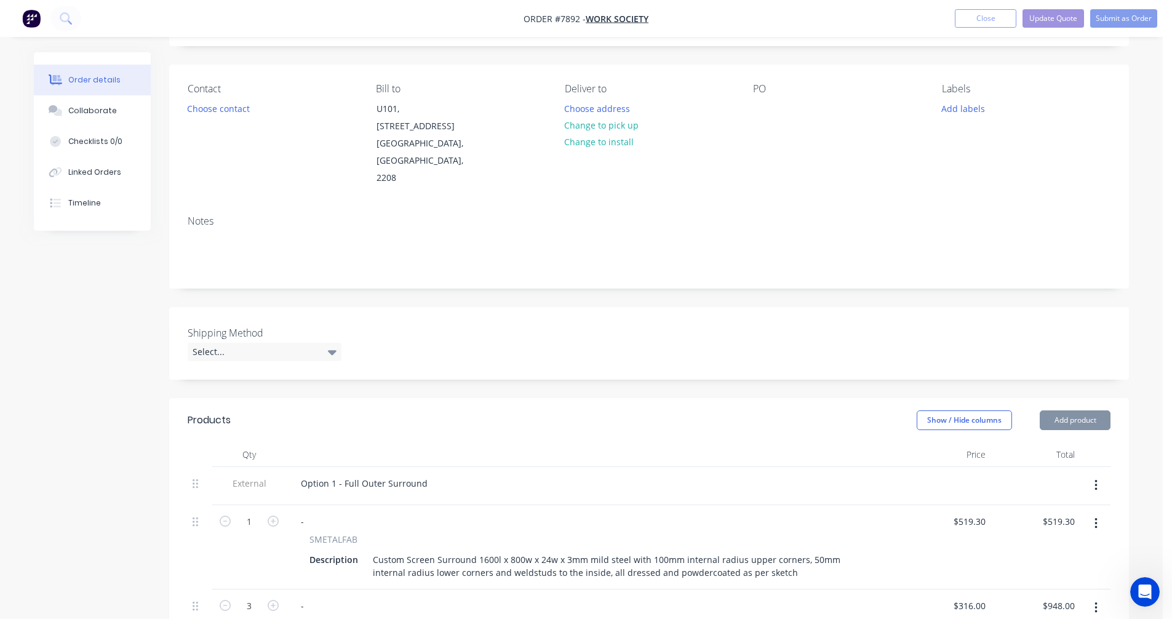
scroll to position [246, 0]
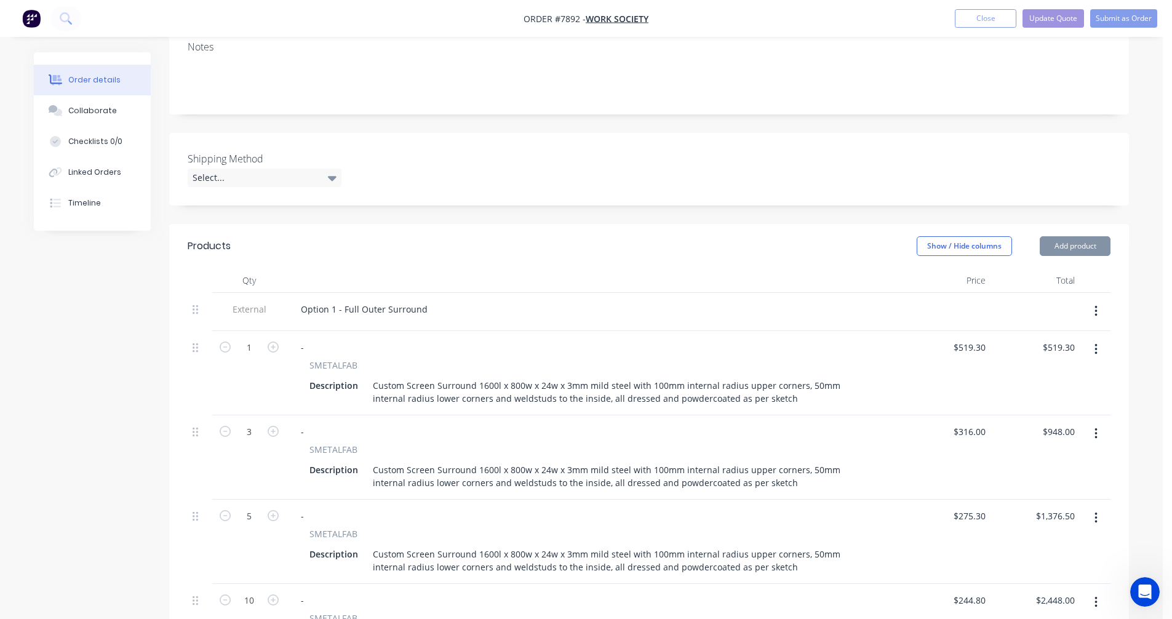
click at [728, 377] on div "Custom Screen Surround 1600l x 800w x 24w x 3mm mild steel with 100mm internal …" at bounding box center [623, 392] width 510 height 31
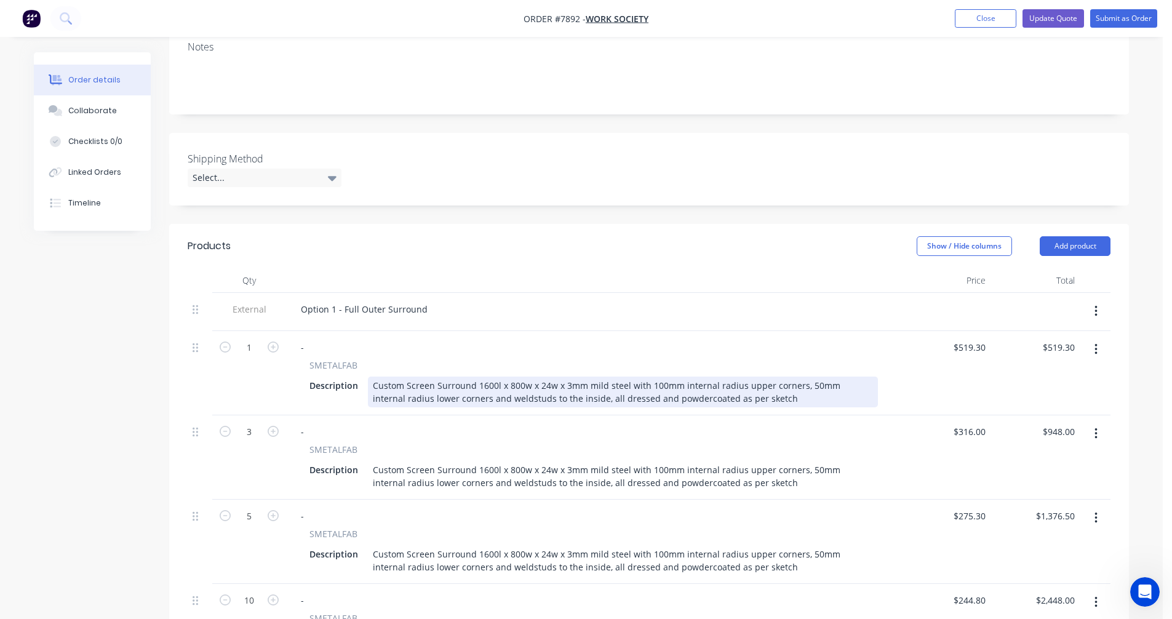
click at [757, 377] on div "Custom Screen Surround 1600l x 800w x 24w x 3mm mild steel with 100mm internal …" at bounding box center [623, 392] width 510 height 31
type input "$522.30"
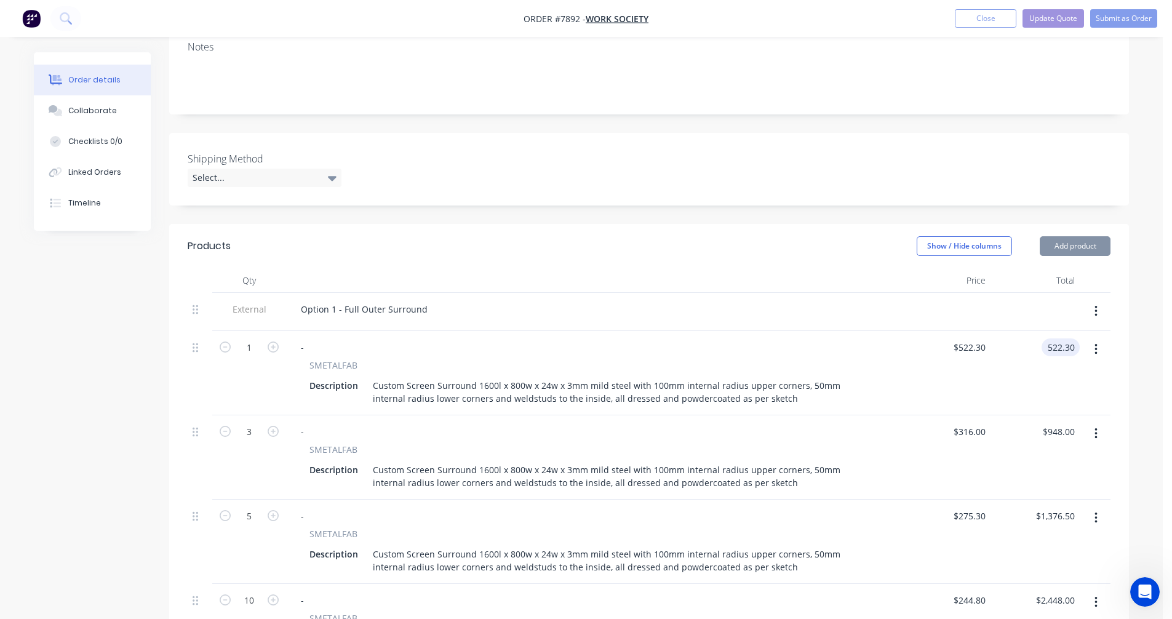
type input "$522.30"
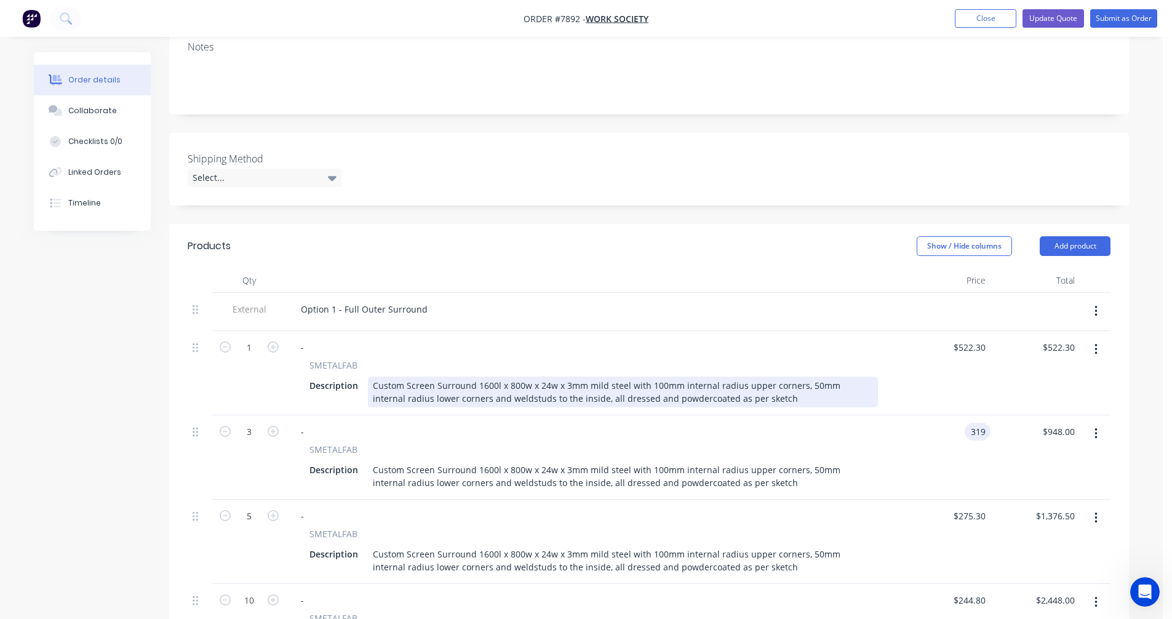
type input "$319.00"
type input "$957.00"
type input "$278.30"
type input "$1,391.50"
type input "$247.80"
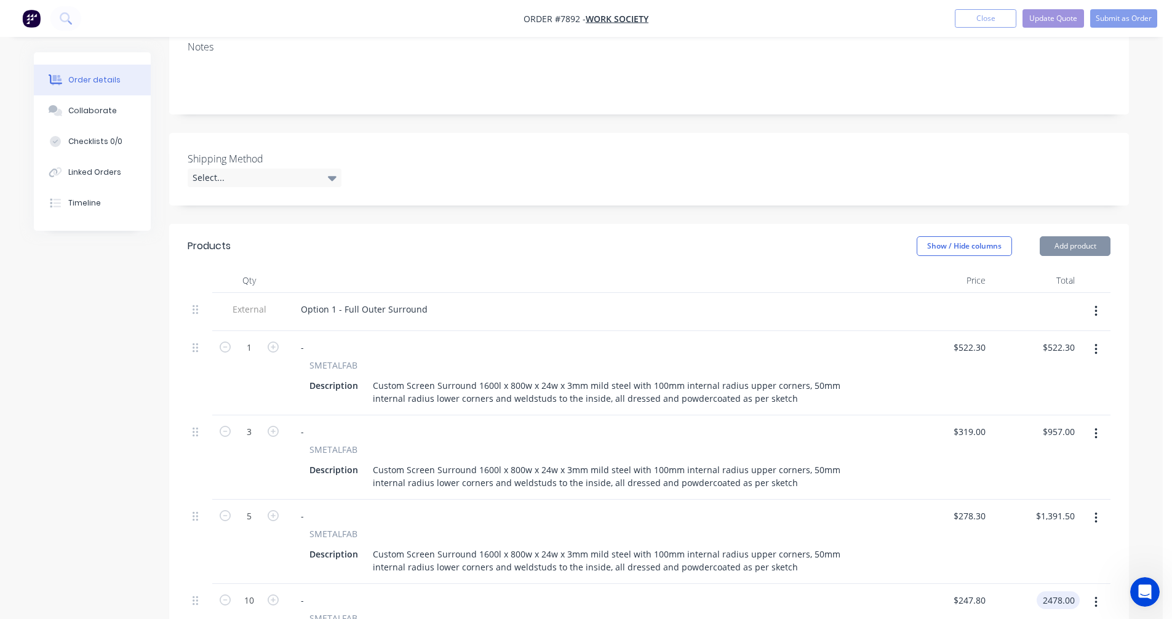
type input "$2,478.00"
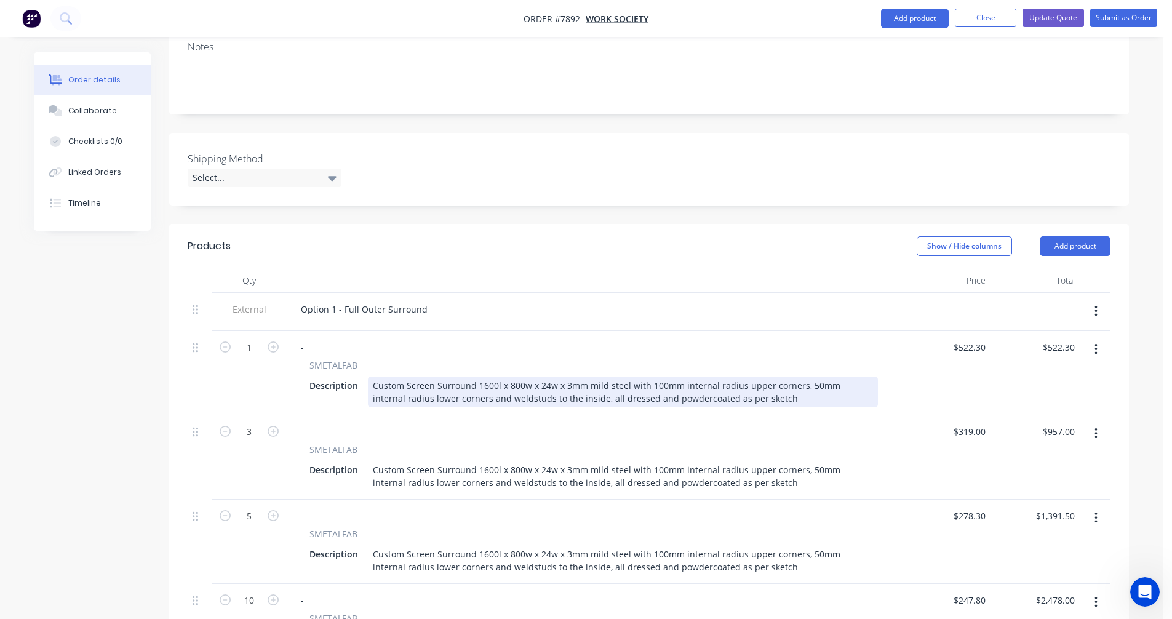
scroll to position [586, 0]
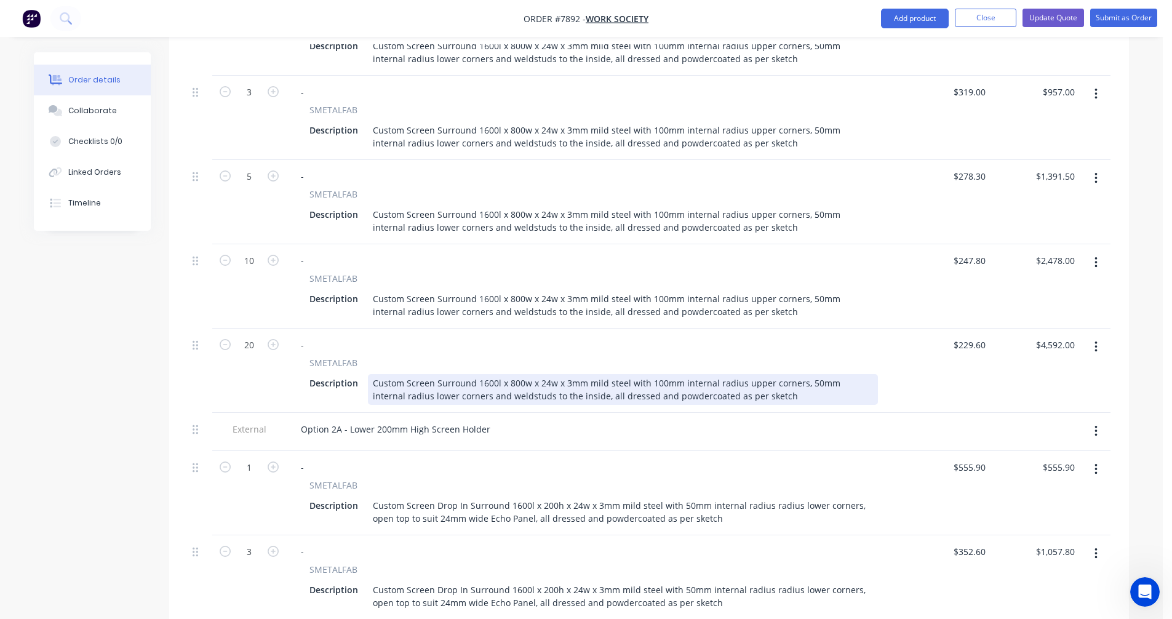
click at [760, 374] on div "Custom Screen Surround 1600l x 800w x 24w x 3mm mild steel with 100mm internal …" at bounding box center [623, 389] width 510 height 31
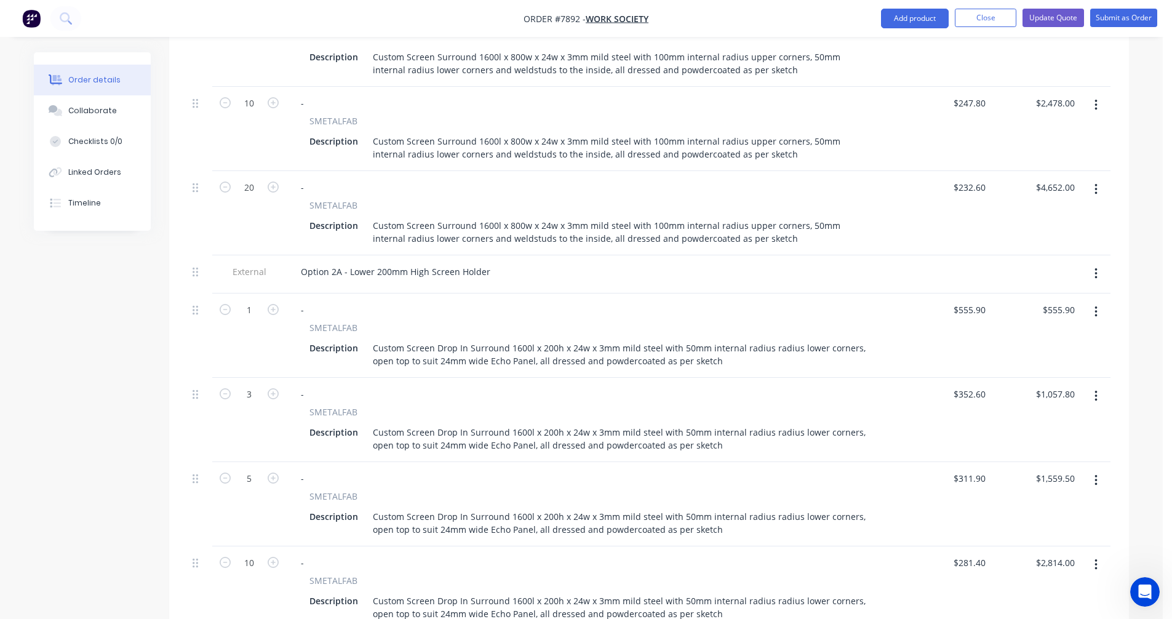
scroll to position [770, 0]
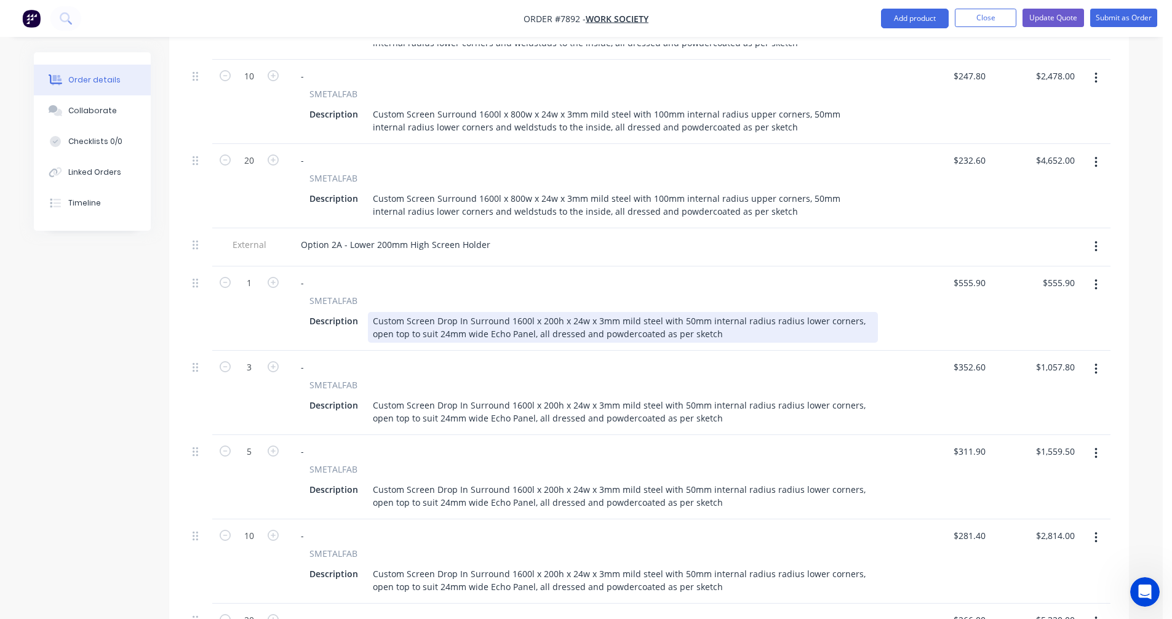
click at [850, 312] on div "Custom Screen Drop In Surround 1600l x 200h x 24w x 3mm mild steel with 50mm in…" at bounding box center [623, 327] width 510 height 31
click at [747, 312] on div "Custom Screen Drop In Surround 1600l x 200h x 24w x 3mm mild steel with 50mm in…" at bounding box center [623, 327] width 510 height 31
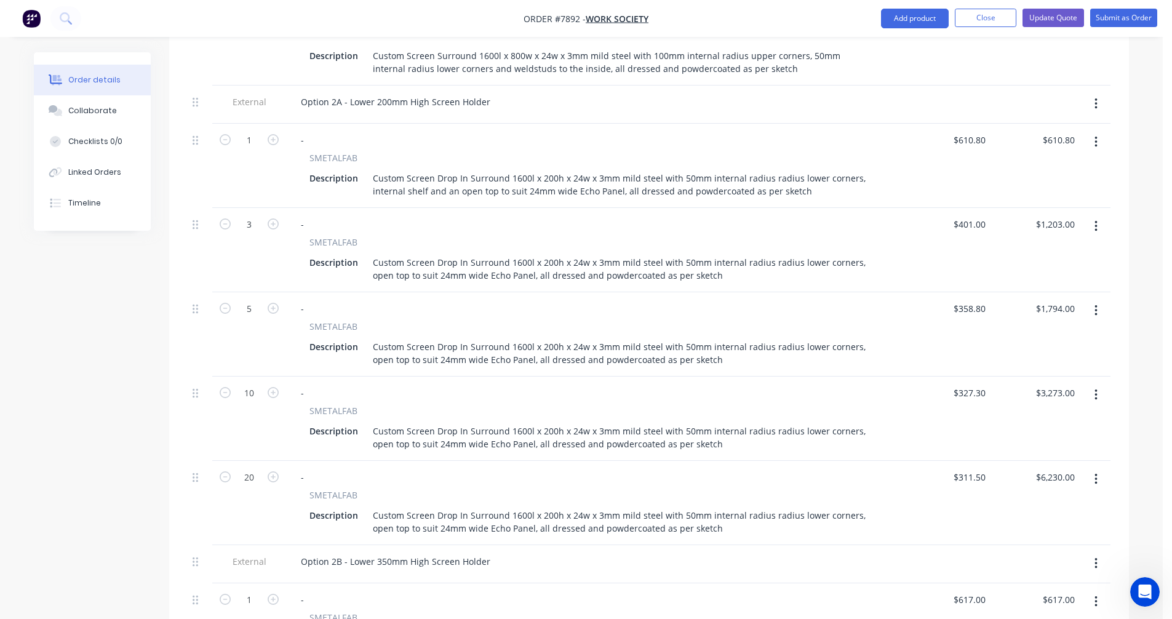
scroll to position [884, 0]
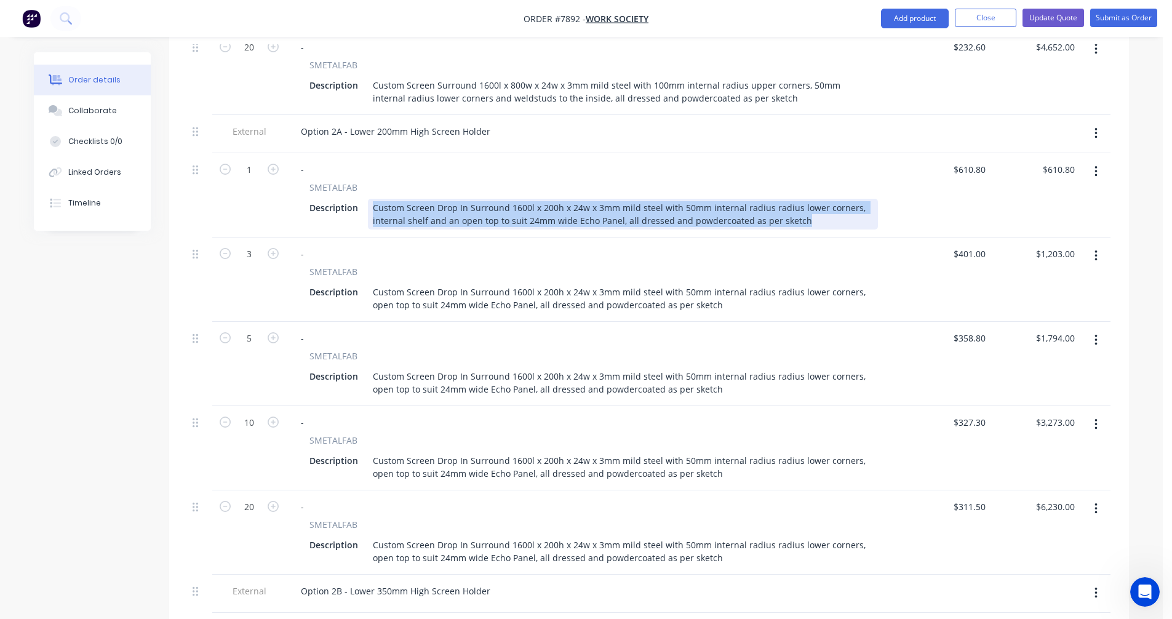
drag, startPoint x: 799, startPoint y: 185, endPoint x: 368, endPoint y: 174, distance: 431.5
click at [368, 199] on div "Custom Screen Drop In Surround 1600l x 200h x 24w x 3mm mild steel with 50mm in…" at bounding box center [623, 214] width 510 height 31
copy div "Custom Screen Drop In Surround 1600l x 200h x 24w x 3mm mild steel with 50mm in…"
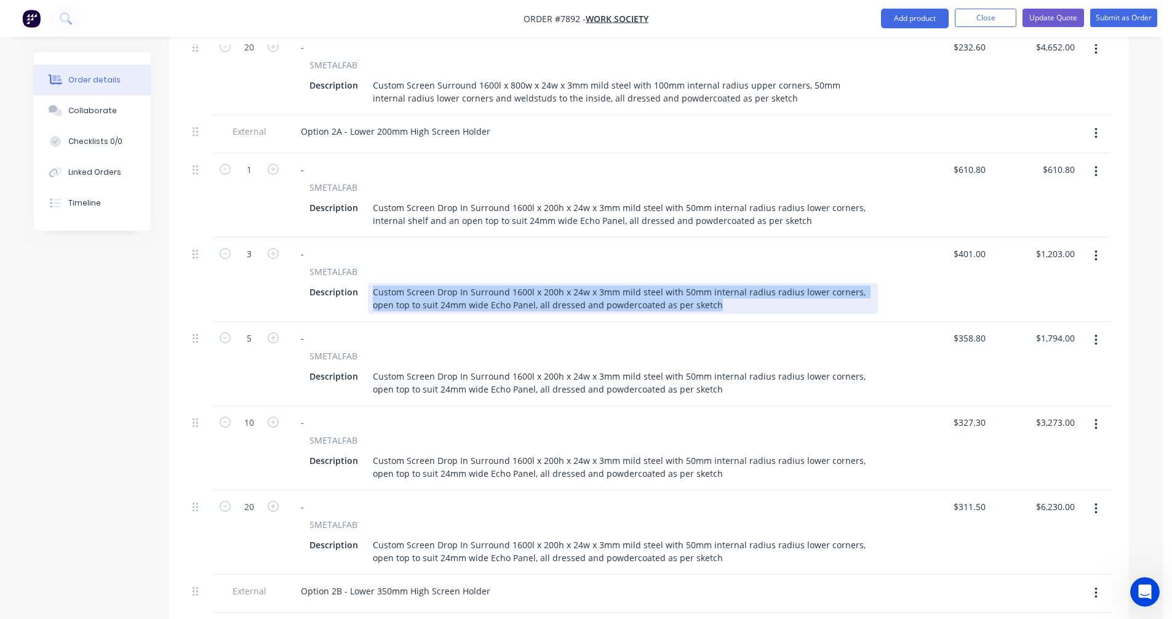
drag, startPoint x: 695, startPoint y: 270, endPoint x: 367, endPoint y: 250, distance: 328.6
click at [367, 283] on div "Description Custom Screen Drop In Surround 1600l x 200h x 24w x 3mm mild steel …" at bounding box center [591, 298] width 573 height 31
paste div
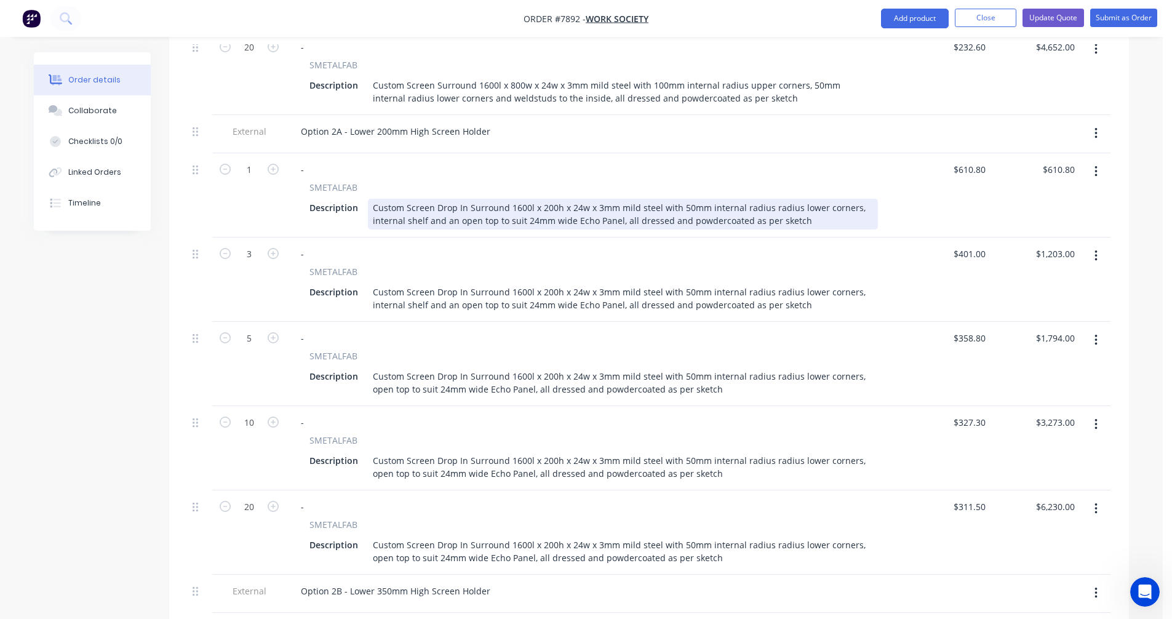
click at [762, 199] on div "Custom Screen Drop In Surround 1600l x 200h x 24w x 3mm mild steel with 50mm in…" at bounding box center [623, 214] width 510 height 31
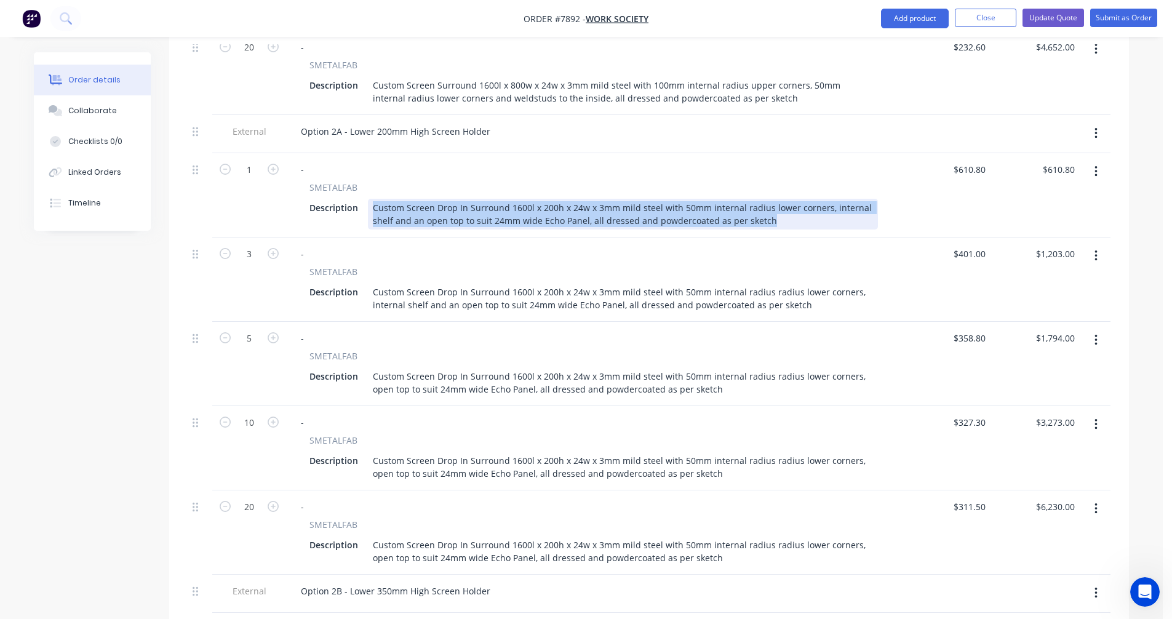
drag, startPoint x: 767, startPoint y: 183, endPoint x: 372, endPoint y: 169, distance: 395.9
click at [372, 199] on div "Custom Screen Drop In Surround 1600l x 200h x 24w x 3mm mild steel with 50mm in…" at bounding box center [623, 214] width 510 height 31
copy div "Custom Screen Drop In Surround 1600l x 200h x 24w x 3mm mild steel with 50mm in…"
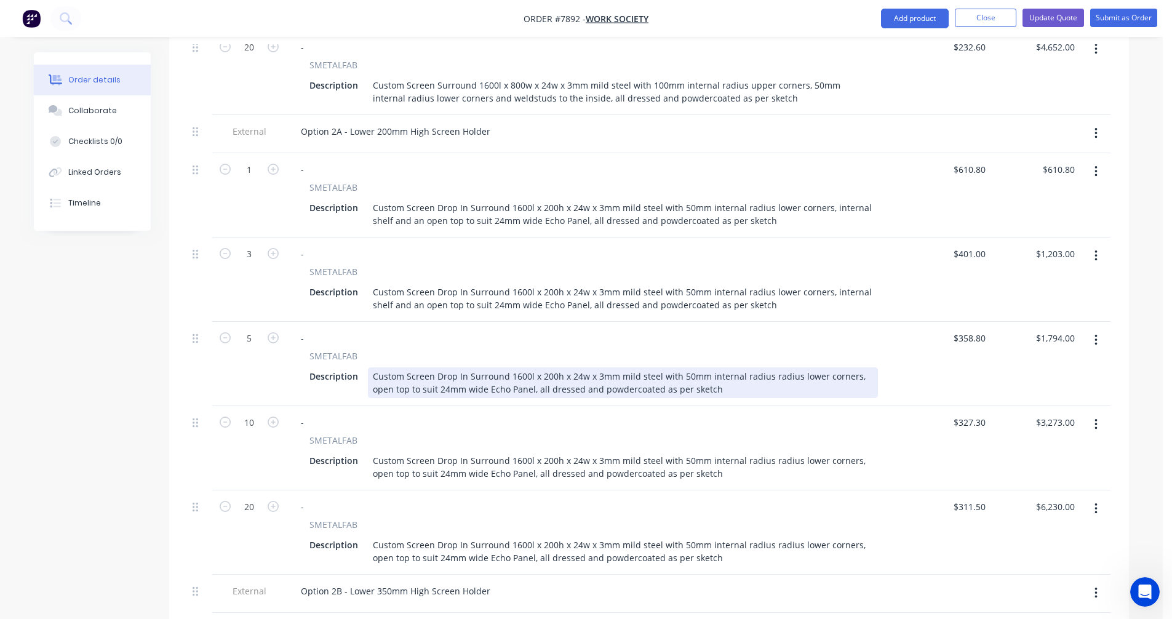
click at [709, 367] on div "Custom Screen Drop In Surround 1600l x 200h x 24w x 3mm mild steel with 50mm in…" at bounding box center [623, 382] width 510 height 31
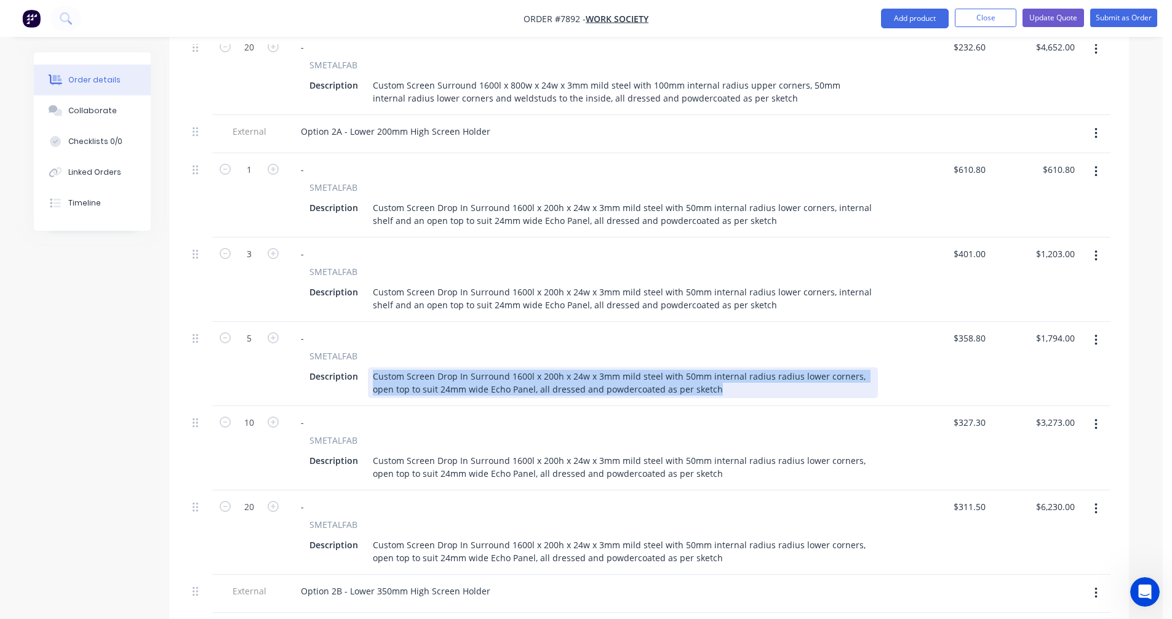
drag, startPoint x: 695, startPoint y: 354, endPoint x: 364, endPoint y: 340, distance: 331.3
click at [364, 367] on div "Description Custom Screen Drop In Surround 1600l x 200h x 24w x 3mm mild steel …" at bounding box center [591, 382] width 573 height 31
paste div
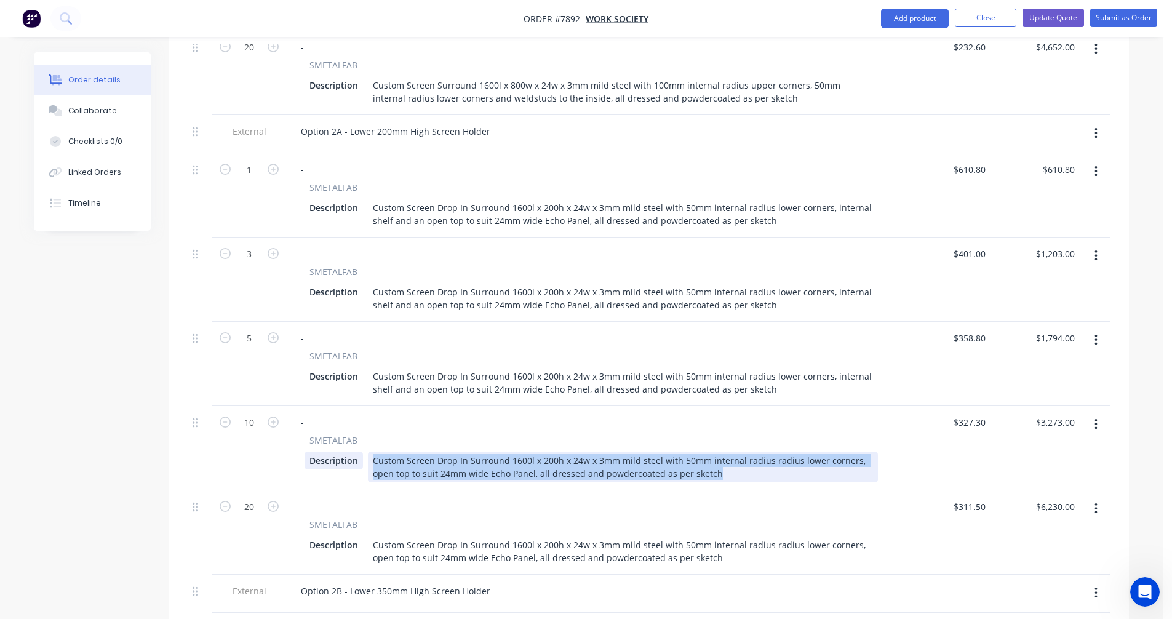
drag, startPoint x: 690, startPoint y: 439, endPoint x: 346, endPoint y: 420, distance: 343.9
click at [346, 452] on div "Description Custom Screen Drop In Surround 1600l x 200h x 24w x 3mm mild steel …" at bounding box center [591, 467] width 573 height 31
paste div
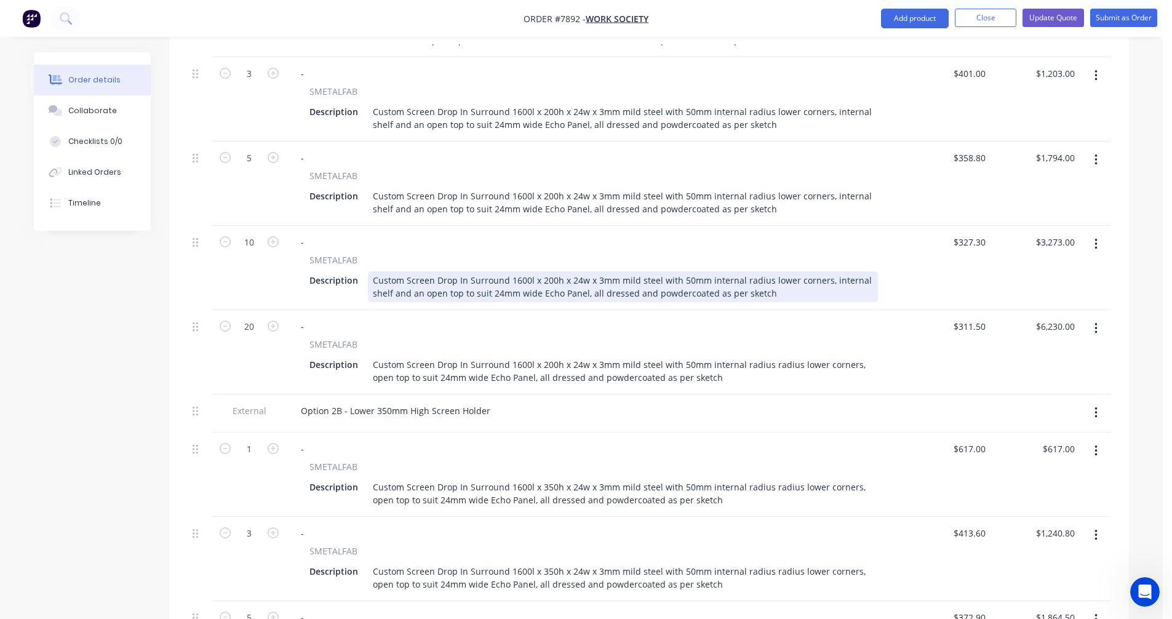
scroll to position [1068, 0]
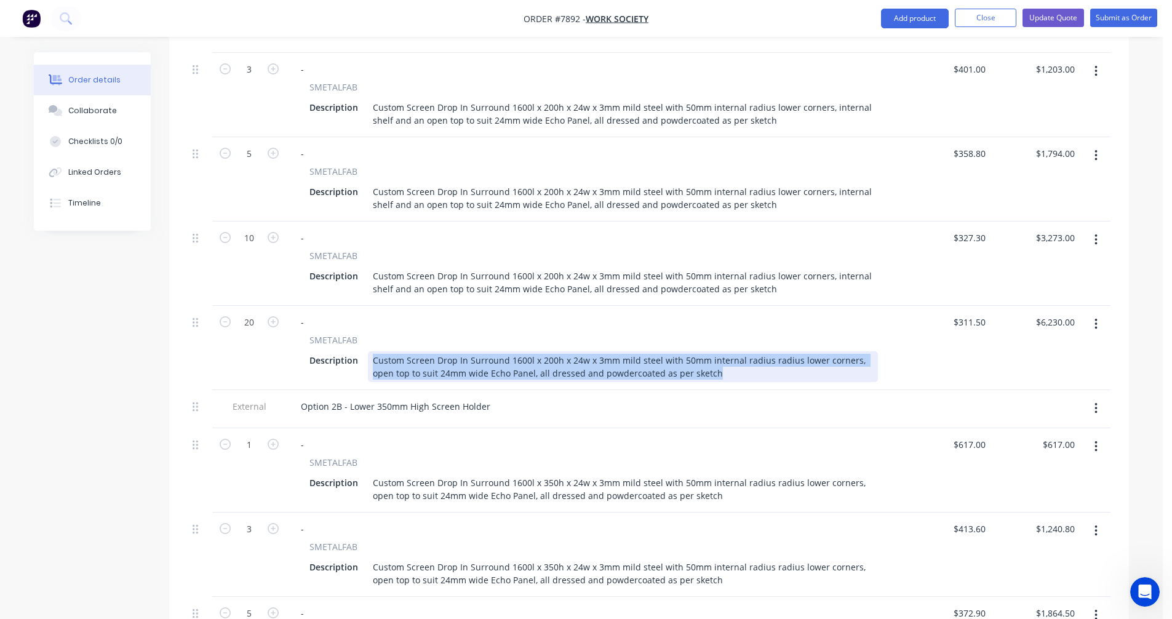
drag, startPoint x: 645, startPoint y: 333, endPoint x: 364, endPoint y: 317, distance: 281.1
click at [364, 351] on div "Description Custom Screen Drop In Surround 1600l x 200h x 24w x 3mm mild steel …" at bounding box center [591, 366] width 573 height 31
paste div
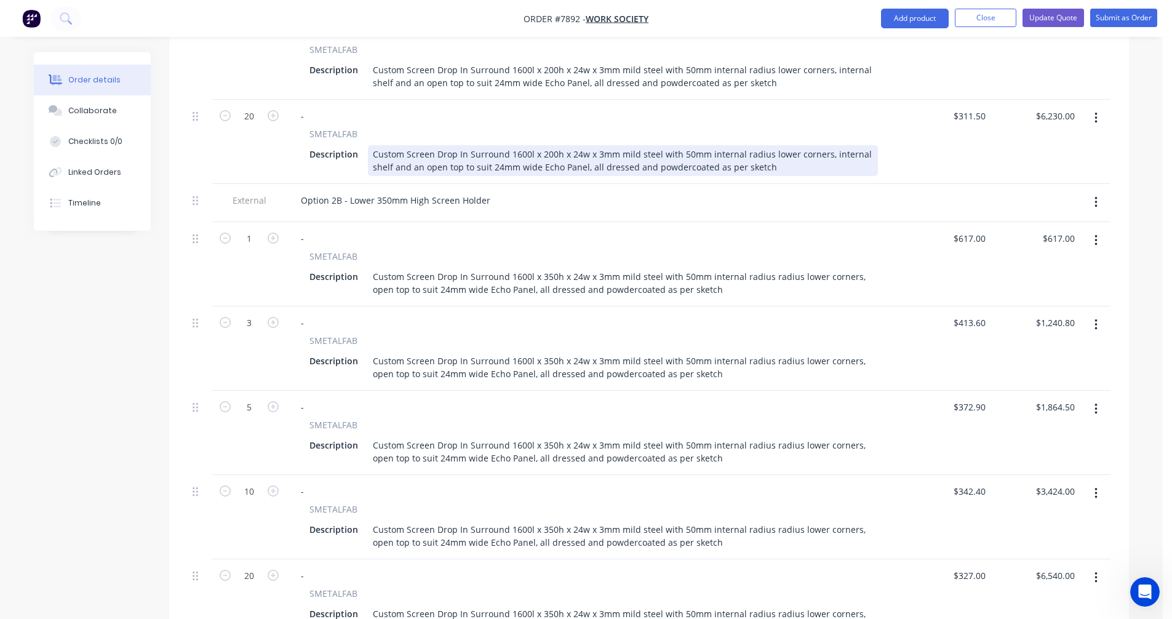
scroll to position [1253, 0]
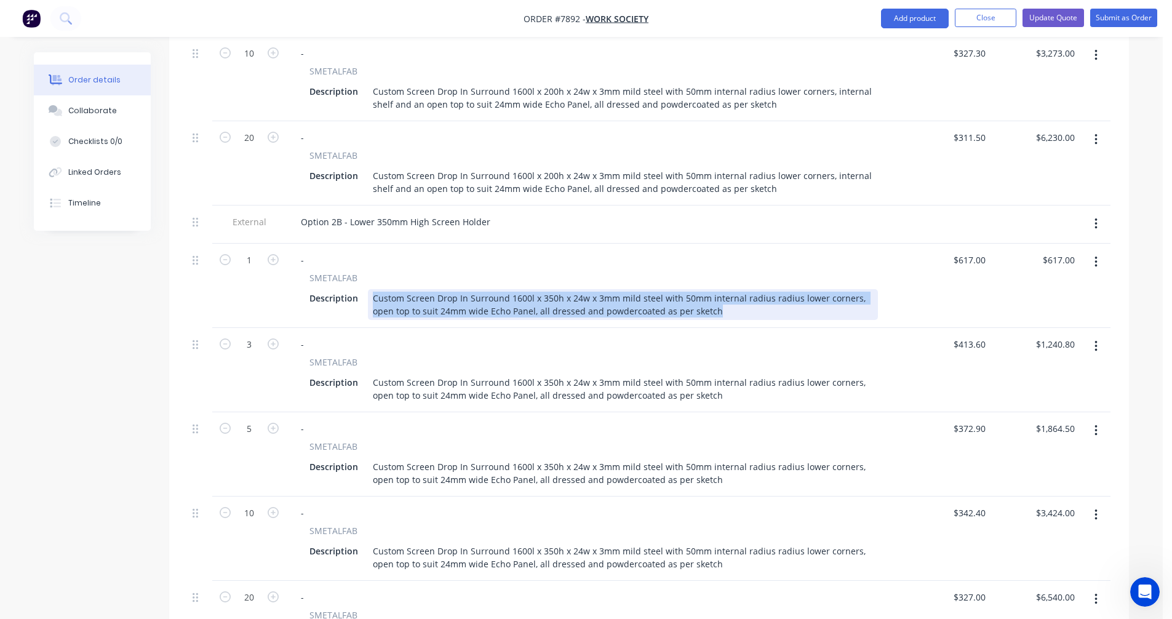
drag, startPoint x: 694, startPoint y: 278, endPoint x: 365, endPoint y: 261, distance: 329.0
click at [365, 289] on div "Description Custom Screen Drop In Surround 1600l x 350h x 24w x 3mm mild steel …" at bounding box center [591, 304] width 573 height 31
paste div
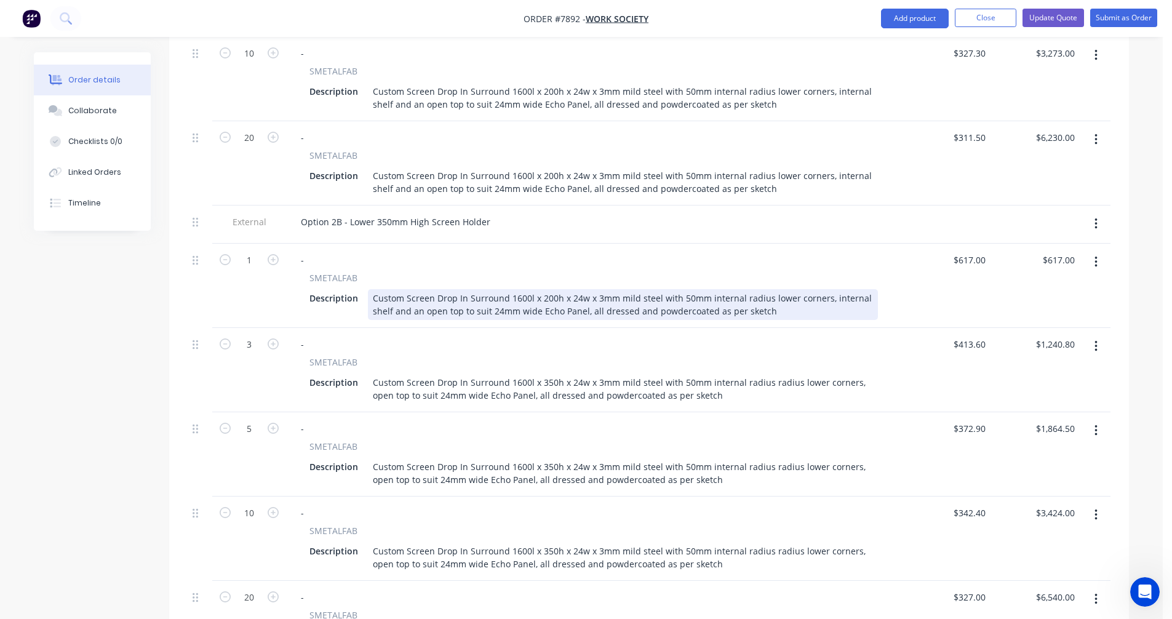
click at [548, 289] on div "Custom Screen Drop In Surround 1600l x 200h x 24w x 3mm mild steel with 50mm in…" at bounding box center [623, 304] width 510 height 31
click at [685, 271] on div "SMETALFAB Description Custom Screen Drop In Surround 1600l x 350h x 24w x 3mm m…" at bounding box center [593, 295] width 605 height 49
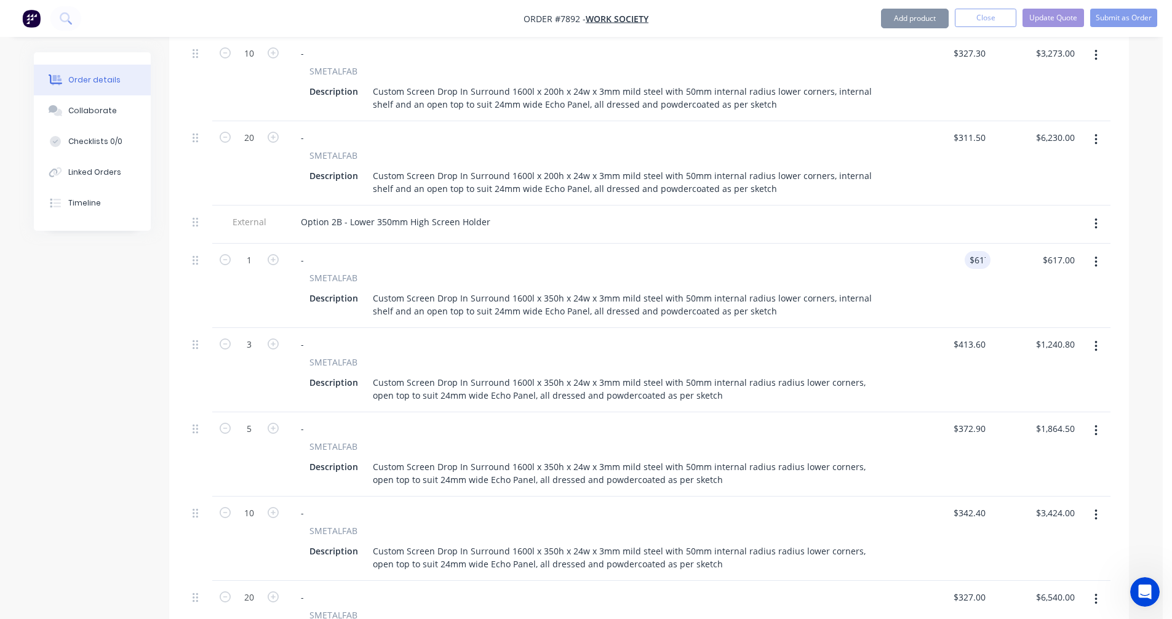
click at [685, 289] on div "Custom Screen Drop In Surround 1600l x 350h x 24w x 3mm mild steel with 50mm in…" at bounding box center [623, 304] width 510 height 31
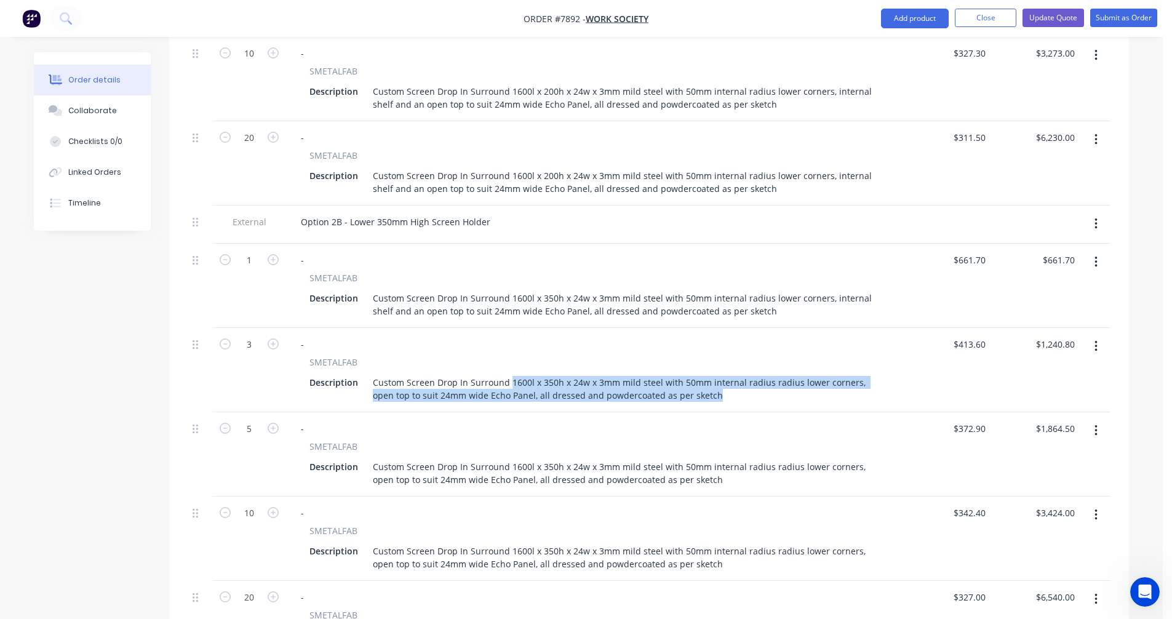
drag, startPoint x: 704, startPoint y: 364, endPoint x: 377, endPoint y: 337, distance: 327.8
click at [377, 356] on div "SMETALFAB Description Custom Screen Drop In Surround 1600l x 350h x 24w x 3mm m…" at bounding box center [593, 380] width 605 height 49
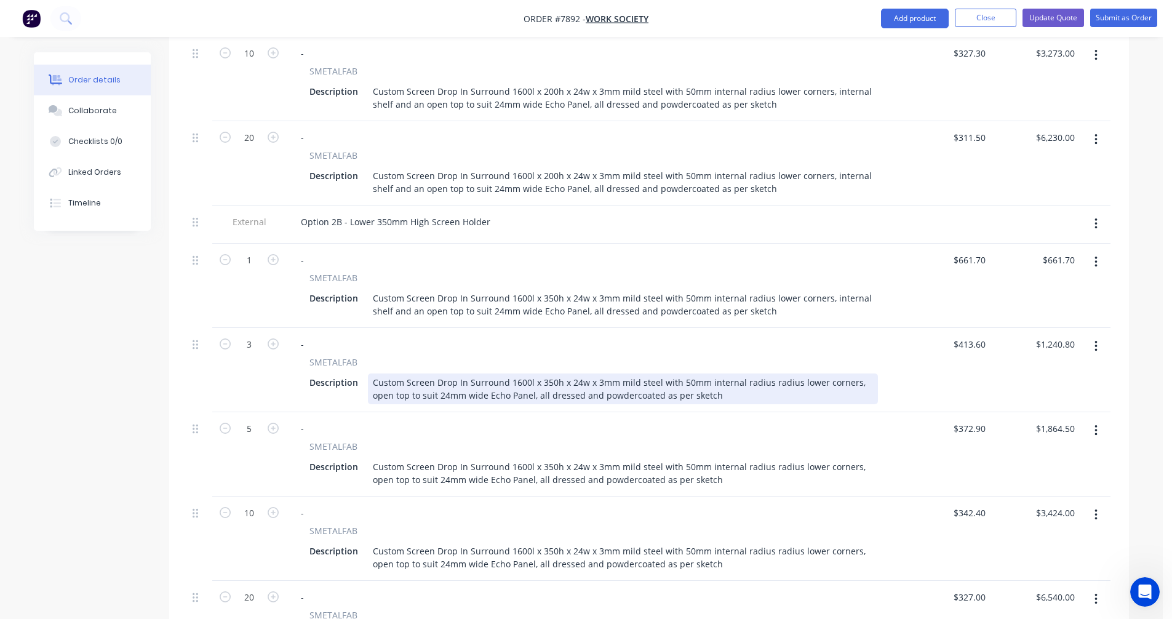
click at [446, 373] on div "Custom Screen Drop In Surround 1600l x 350h x 24w x 3mm mild steel with 50mm in…" at bounding box center [623, 388] width 510 height 31
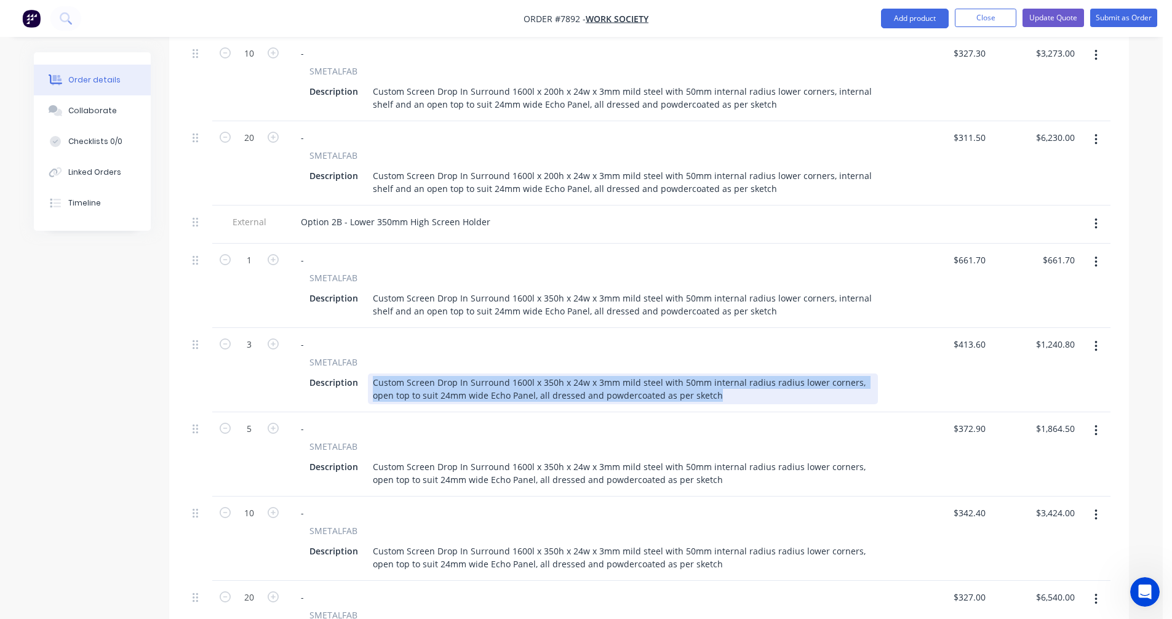
drag, startPoint x: 693, startPoint y: 363, endPoint x: 363, endPoint y: 342, distance: 331.1
click at [363, 373] on div "Description Custom Screen Drop In Surround 1600l x 350h x 24w x 3mm mild steel …" at bounding box center [591, 388] width 573 height 31
paste div
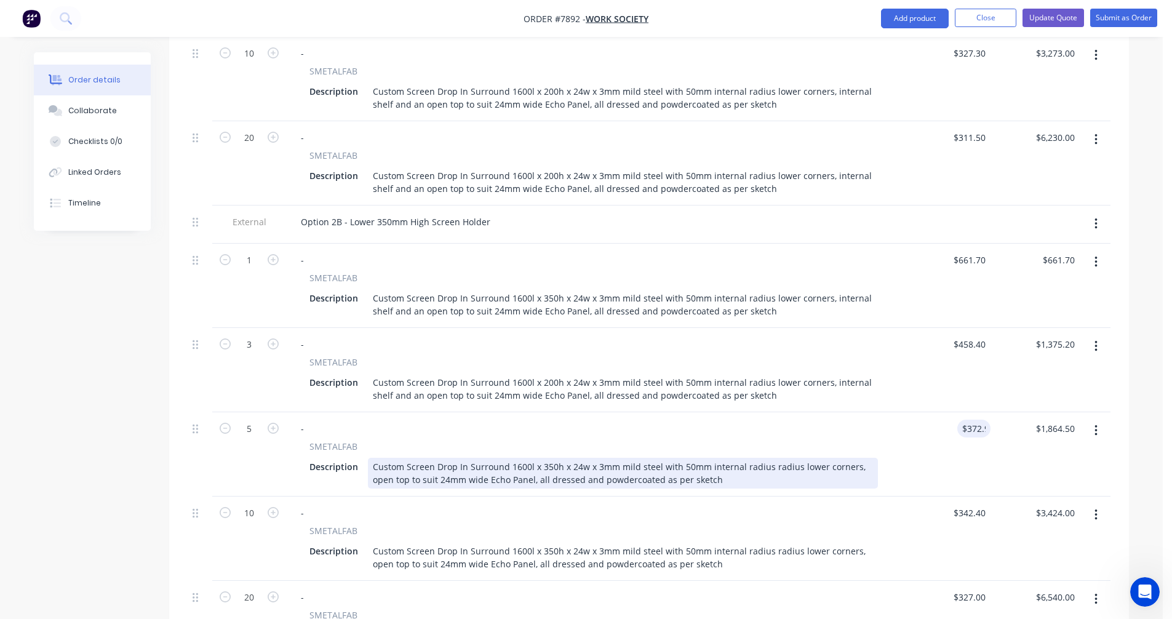
click at [654, 458] on div "Custom Screen Drop In Surround 1600l x 350h x 24w x 3mm mild steel with 50mm in…" at bounding box center [623, 473] width 510 height 31
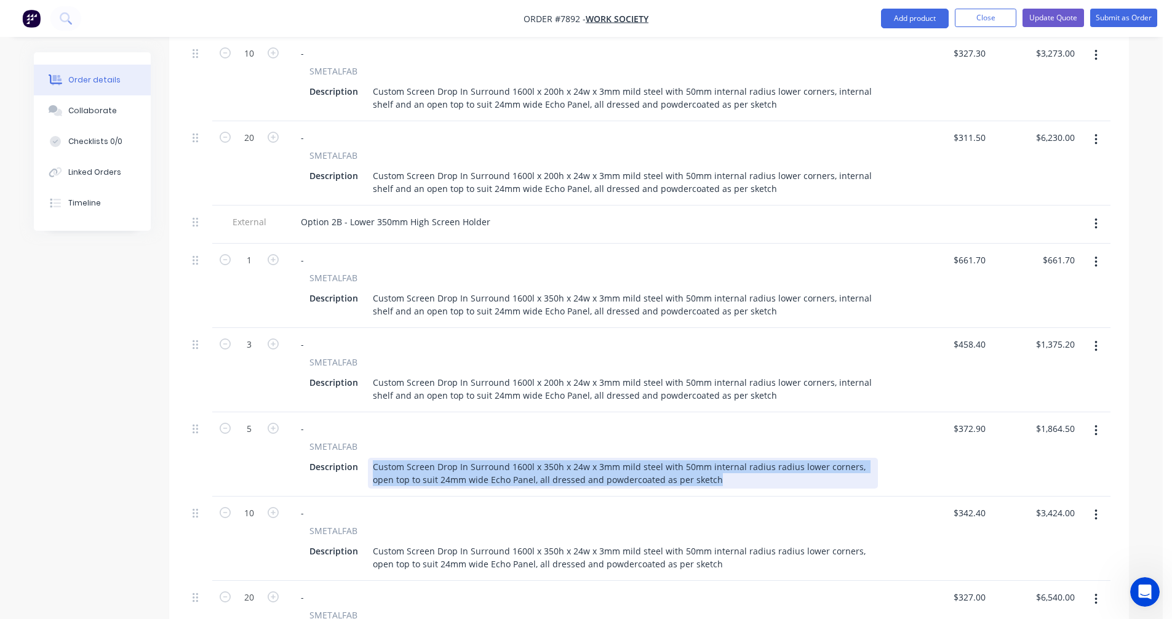
drag, startPoint x: 701, startPoint y: 444, endPoint x: 369, endPoint y: 428, distance: 333.3
click at [369, 458] on div "Custom Screen Drop In Surround 1600l x 350h x 24w x 3mm mild steel with 50mm in…" at bounding box center [623, 473] width 510 height 31
paste div
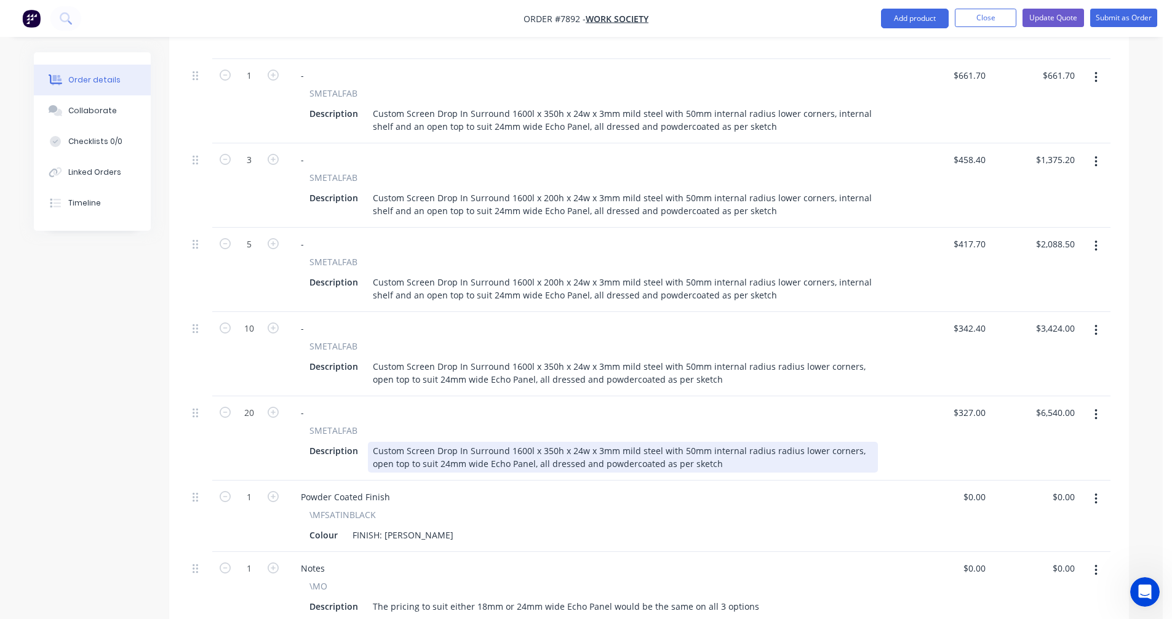
scroll to position [1499, 0]
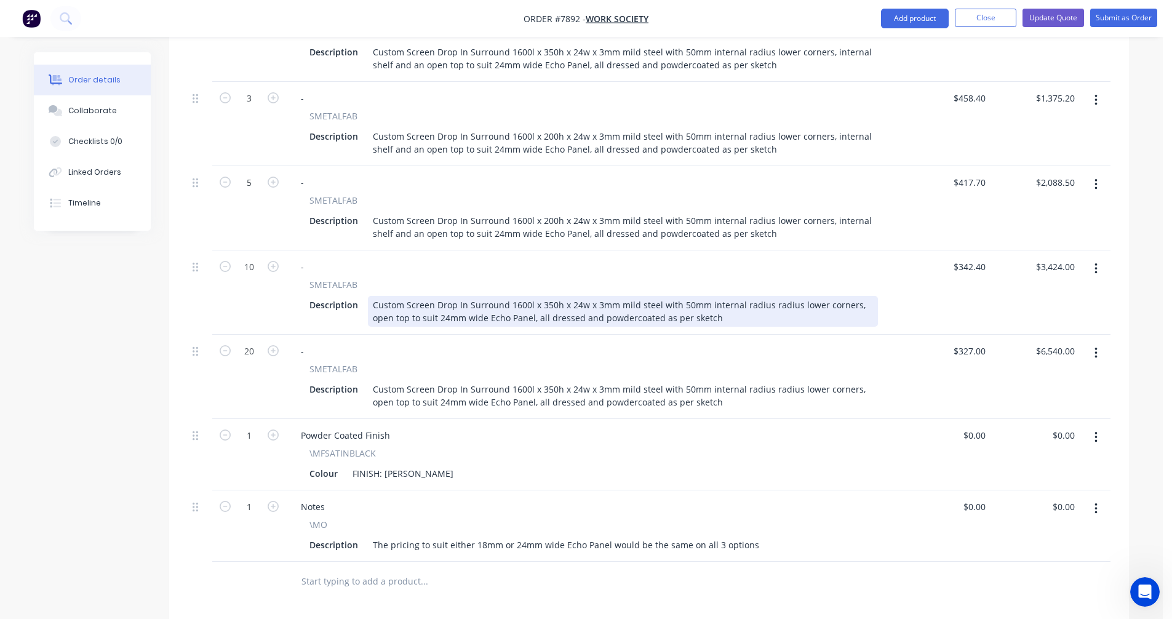
click at [633, 296] on div "Custom Screen Drop In Surround 1600l x 350h x 24w x 3mm mild steel with 50mm in…" at bounding box center [623, 311] width 510 height 31
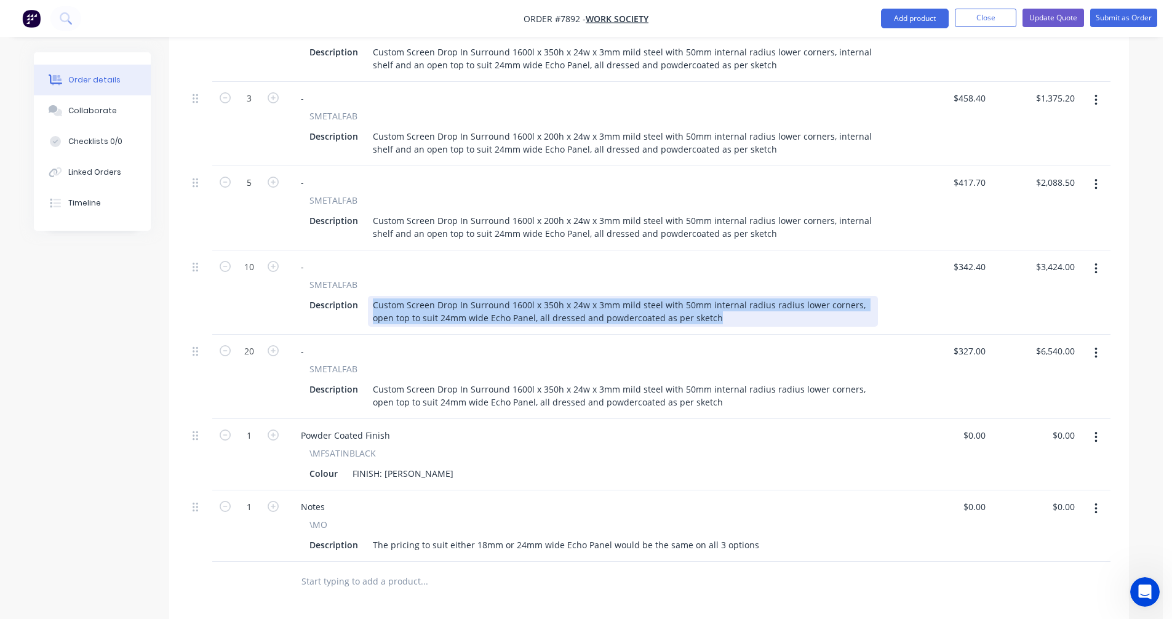
drag, startPoint x: 691, startPoint y: 284, endPoint x: 366, endPoint y: 269, distance: 325.2
click at [366, 296] on div "Description Custom Screen Drop In Surround 1600l x 350h x 24w x 3mm mild steel …" at bounding box center [591, 311] width 573 height 31
paste div
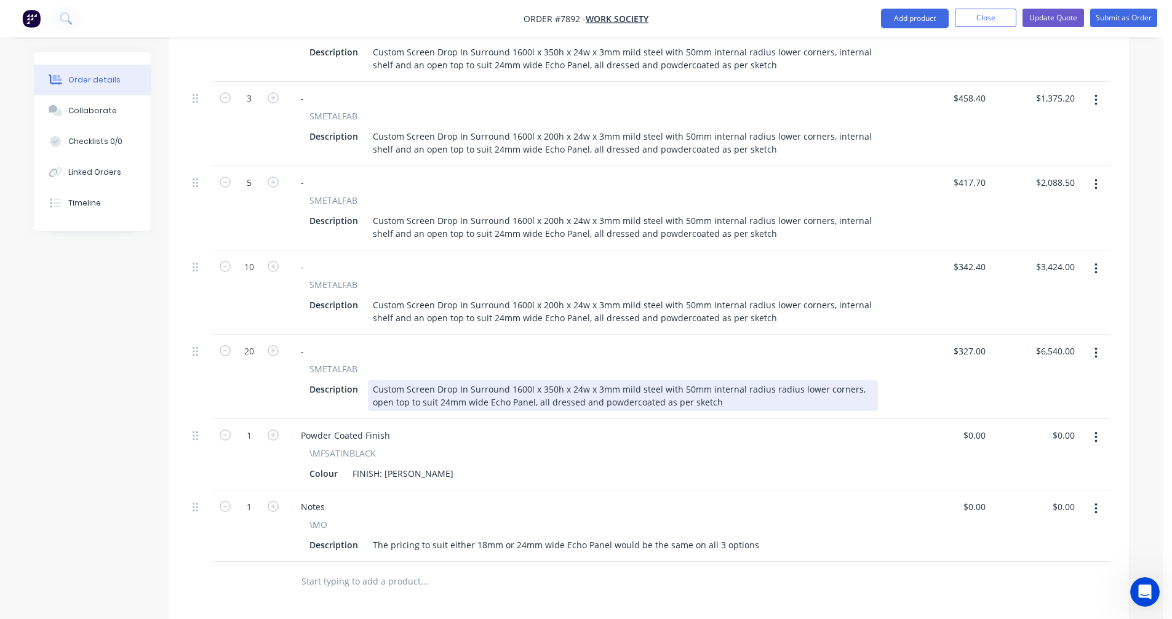
click at [685, 380] on div "Custom Screen Drop In Surround 1600l x 350h x 24w x 3mm mild steel with 50mm in…" at bounding box center [623, 395] width 510 height 31
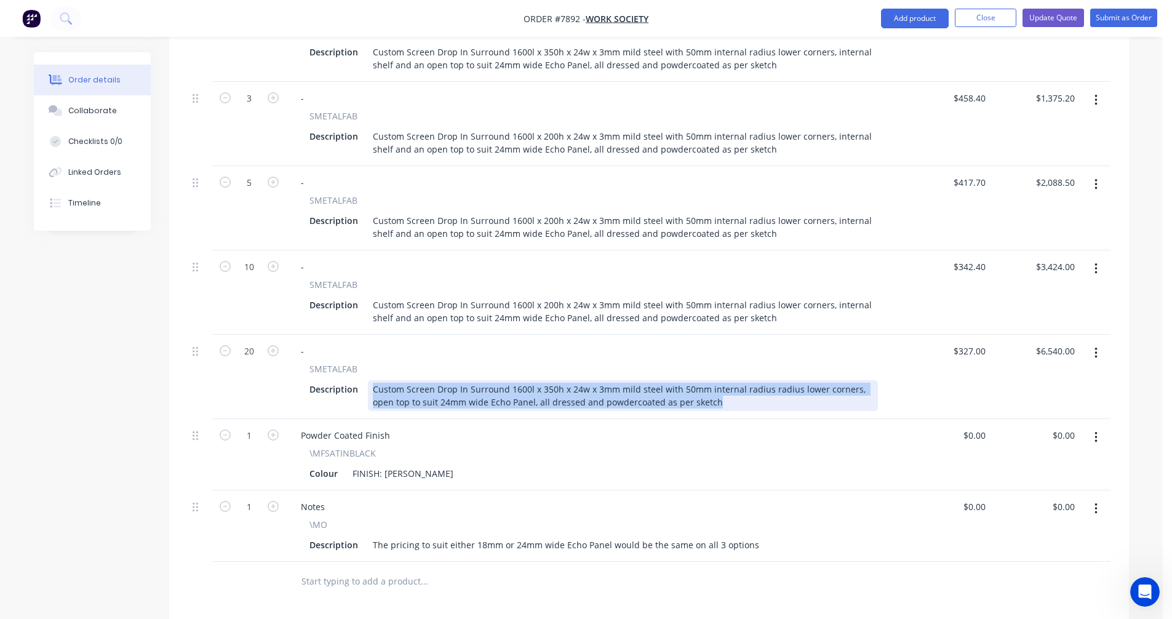
drag, startPoint x: 689, startPoint y: 370, endPoint x: 365, endPoint y: 353, distance: 324.7
click at [365, 380] on div "Description Custom Screen Drop In Surround 1600l x 350h x 24w x 3mm mild steel …" at bounding box center [591, 395] width 573 height 31
paste div
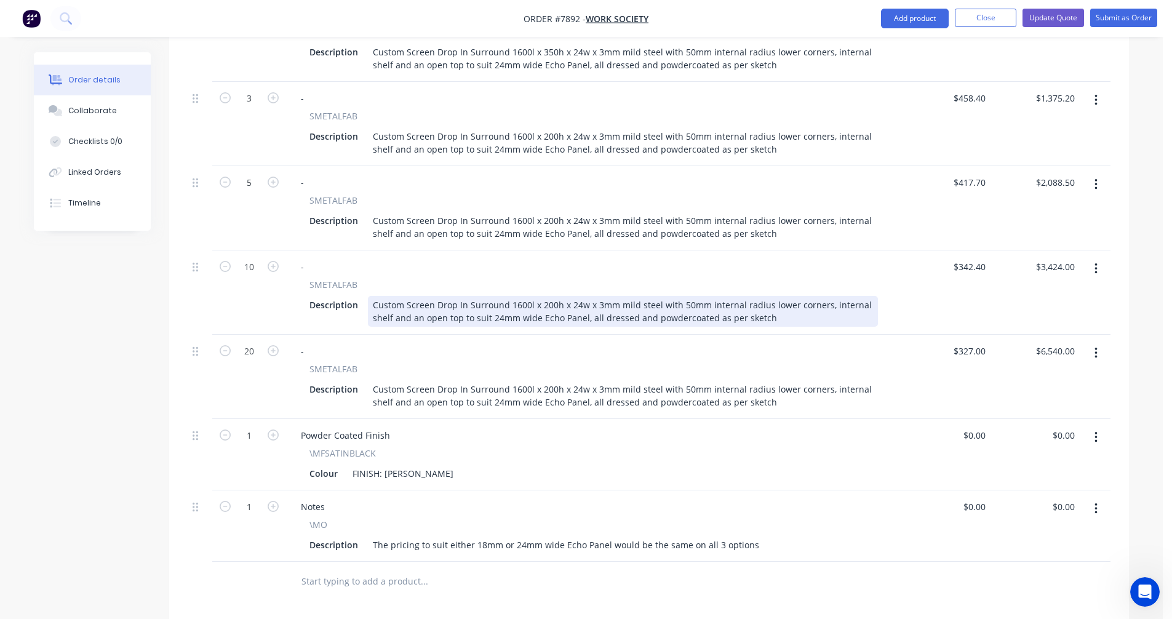
click at [633, 296] on div "Custom Screen Drop In Surround 1600l x 200h x 24w x 3mm mild steel with 50mm in…" at bounding box center [623, 311] width 510 height 31
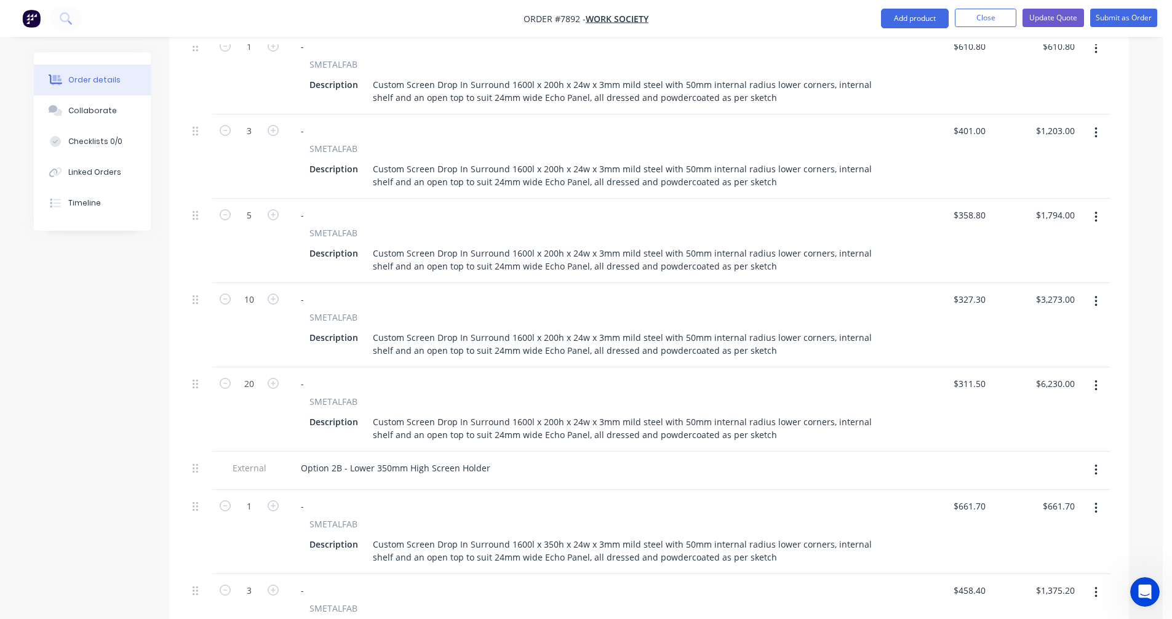
scroll to position [760, 0]
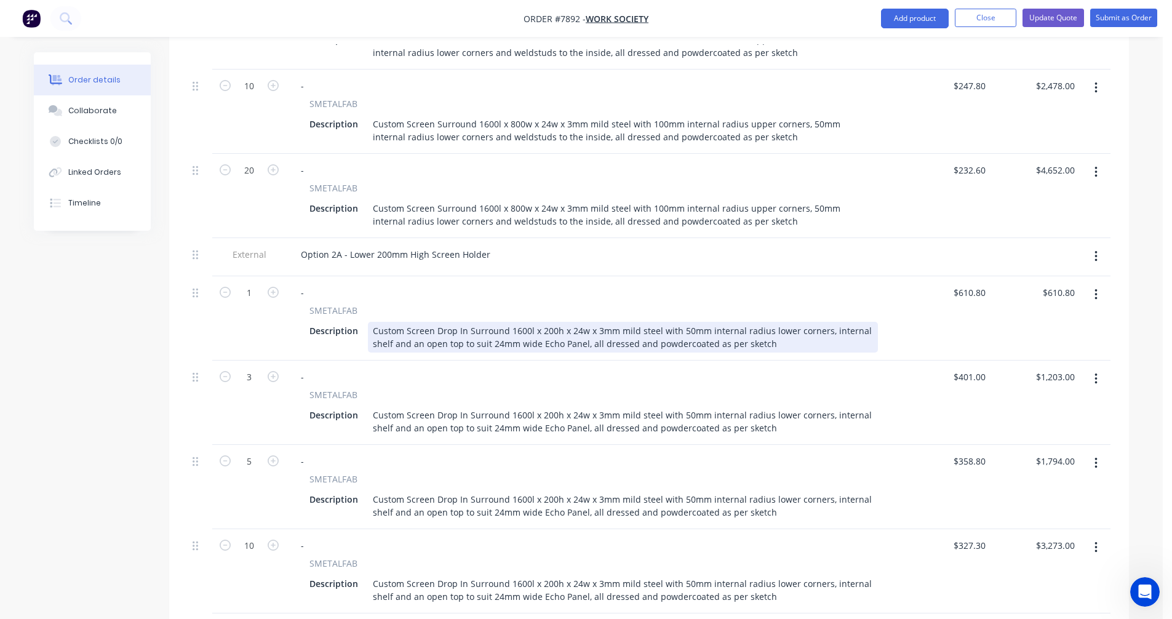
click at [820, 322] on div "Custom Screen Drop In Surround 1600l x 200h x 24w x 3mm mild steel with 50mm in…" at bounding box center [623, 337] width 510 height 31
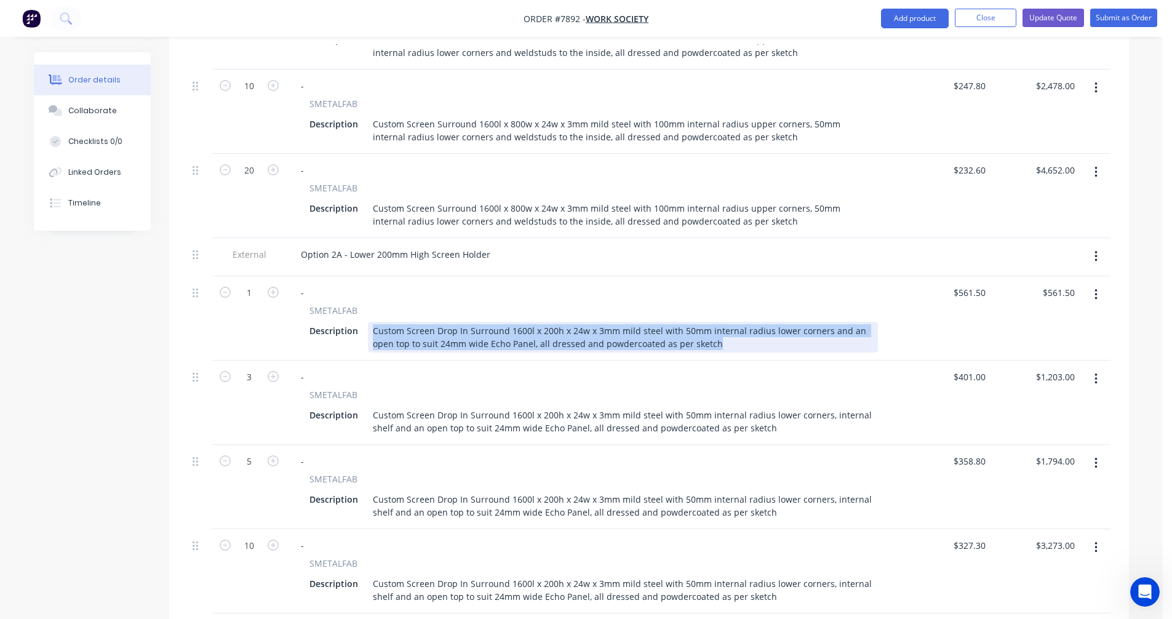
drag, startPoint x: 696, startPoint y: 309, endPoint x: 368, endPoint y: 288, distance: 328.6
click at [368, 322] on div "Custom Screen Drop In Surround 1600l x 200h x 24w x 3mm mild steel with 50mm in…" at bounding box center [623, 337] width 510 height 31
copy div "Custom Screen Drop In Surround 1600l x 200h x 24w x 3mm mild steel with 50mm in…"
click at [578, 322] on div "Custom Screen Drop In Surround 1600l x 200h x 24w x 3mm mild steel with 50mm in…" at bounding box center [623, 337] width 510 height 31
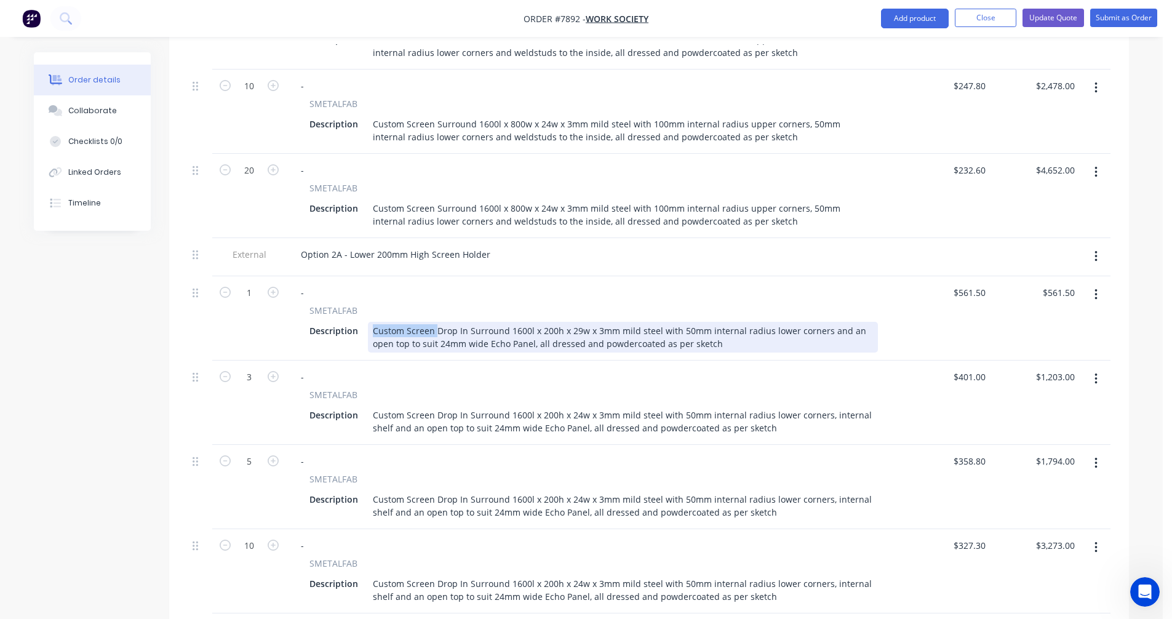
drag, startPoint x: 692, startPoint y: 308, endPoint x: 426, endPoint y: 292, distance: 266.3
click at [425, 322] on div "Custom Screen Drop In Surround 1600l x 200h x 29w x 3mm mild steel with 50mm in…" at bounding box center [623, 337] width 510 height 31
click at [449, 322] on div "Custom Screen Drop In Surround 1600l x 200h x 29w x 3mm mild steel with 50mm in…" at bounding box center [623, 337] width 510 height 31
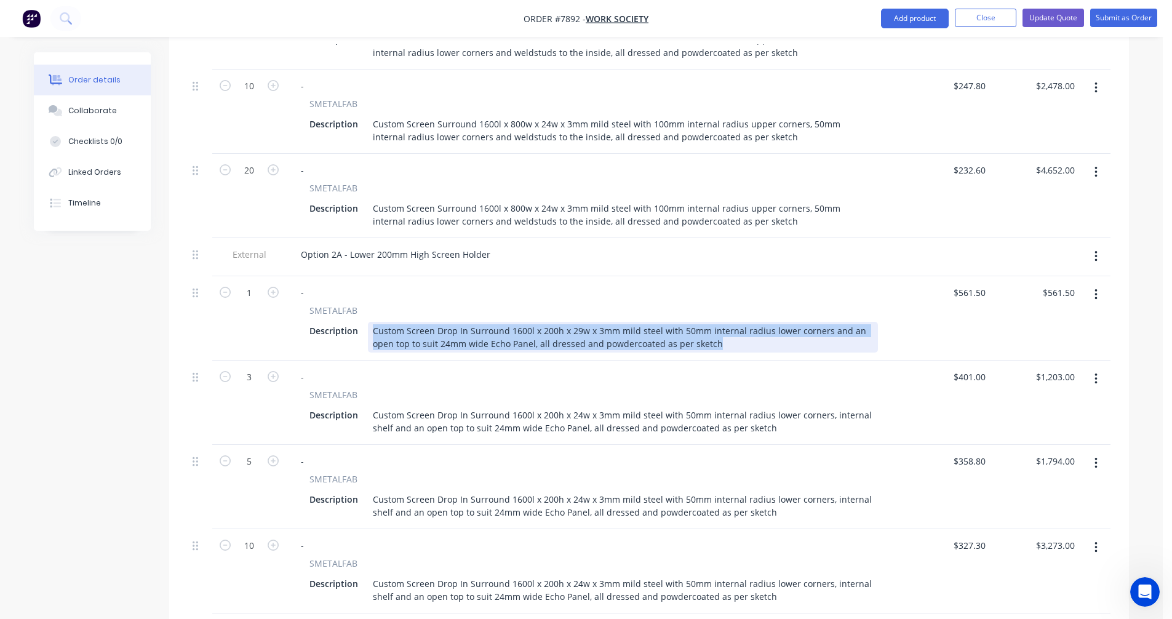
drag, startPoint x: 690, startPoint y: 310, endPoint x: 369, endPoint y: 287, distance: 322.0
click at [369, 322] on div "Custom Screen Drop In Surround 1600l x 200h x 29w x 3mm mild steel with 50mm in…" at bounding box center [623, 337] width 510 height 31
copy div "Custom Screen Drop In Surround 1600l x 200h x 29w x 3mm mild steel with 50mm in…"
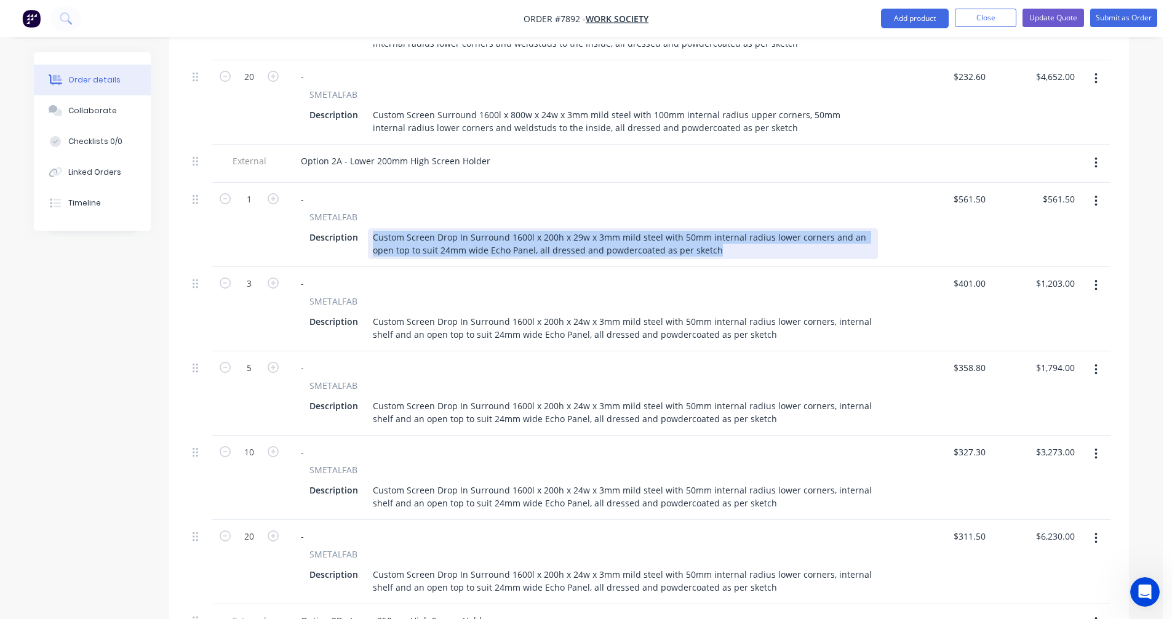
scroll to position [884, 0]
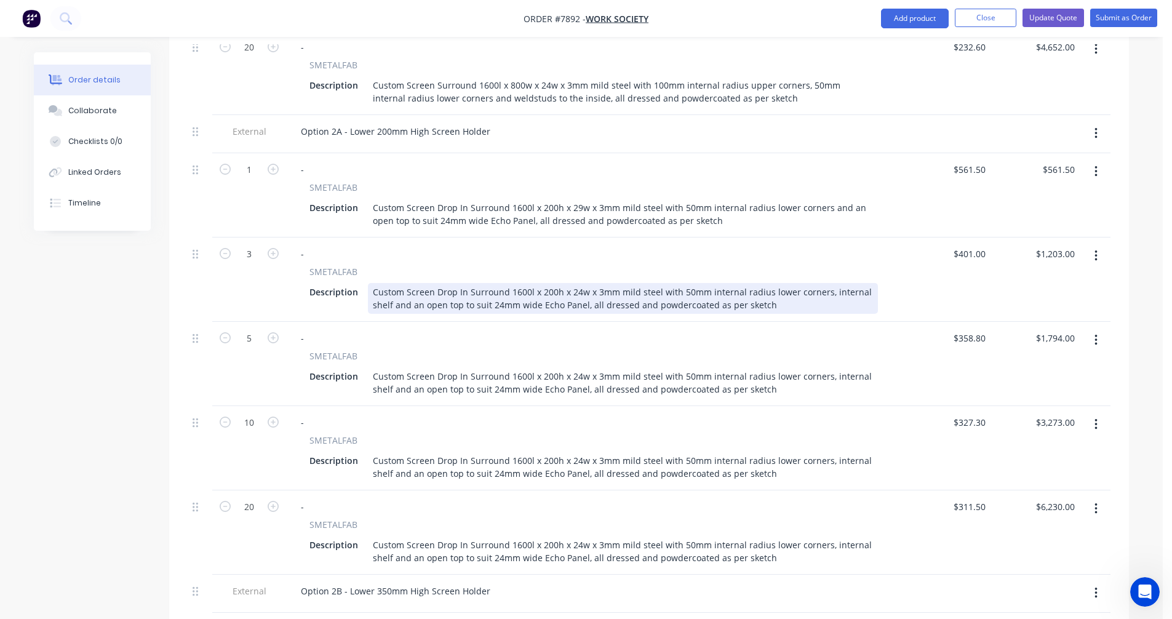
click at [744, 283] on div "Custom Screen Drop In Surround 1600l x 200h x 24w x 3mm mild steel with 50mm in…" at bounding box center [623, 298] width 510 height 31
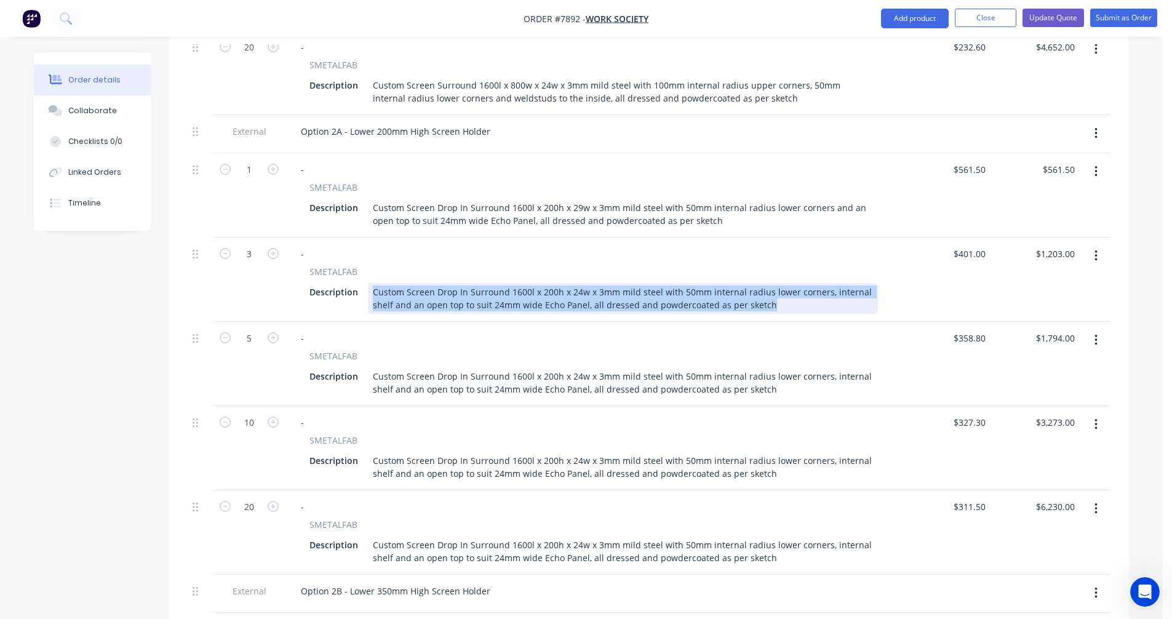
drag, startPoint x: 765, startPoint y: 273, endPoint x: 367, endPoint y: 255, distance: 398.5
click at [368, 283] on div "Custom Screen Drop In Surround 1600l x 200h x 24w x 3mm mild steel with 50mm in…" at bounding box center [623, 298] width 510 height 31
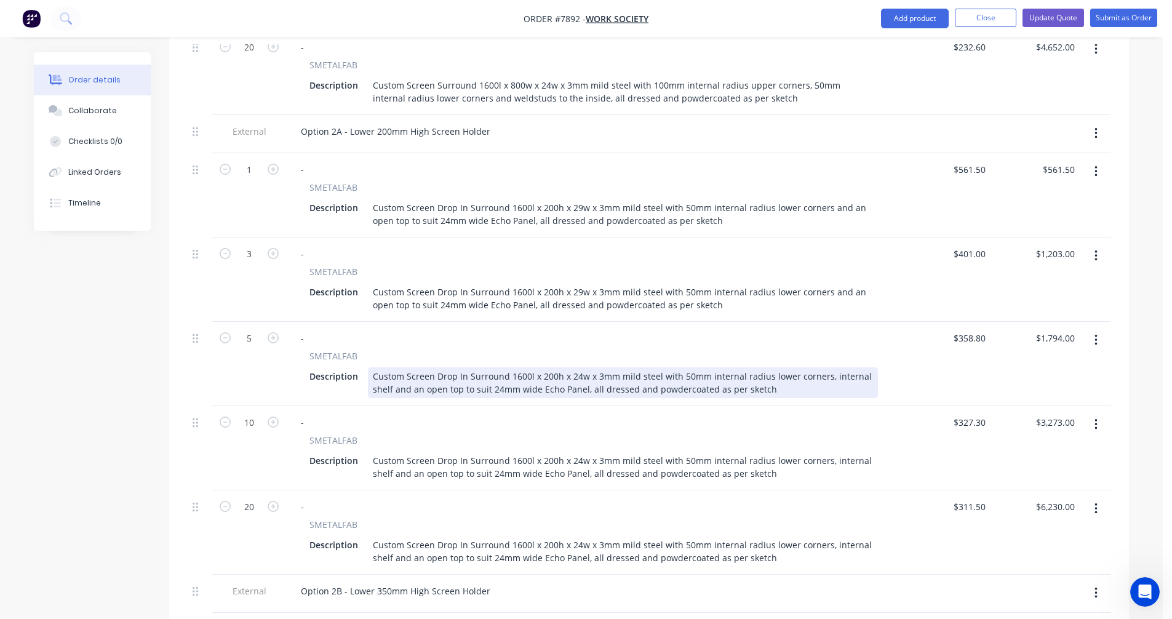
click at [767, 367] on div "Custom Screen Drop In Surround 1600l x 200h x 24w x 3mm mild steel with 50mm in…" at bounding box center [623, 382] width 510 height 31
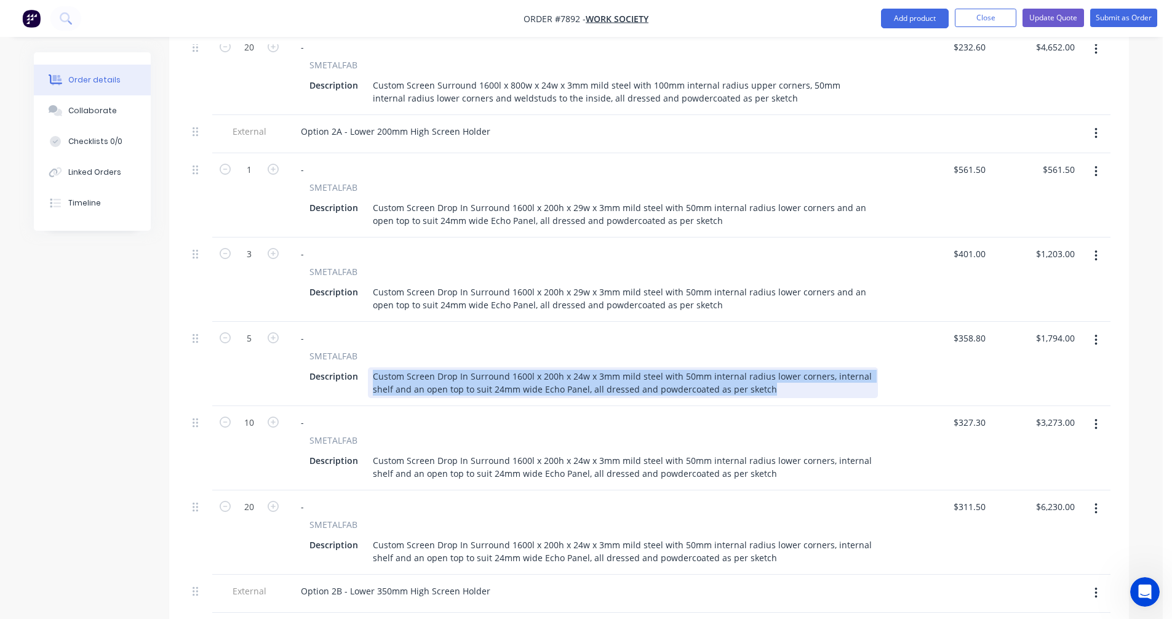
drag, startPoint x: 767, startPoint y: 355, endPoint x: 369, endPoint y: 333, distance: 398.7
click at [369, 367] on div "Custom Screen Drop In Surround 1600l x 200h x 24w x 3mm mild steel with 50mm in…" at bounding box center [623, 382] width 510 height 31
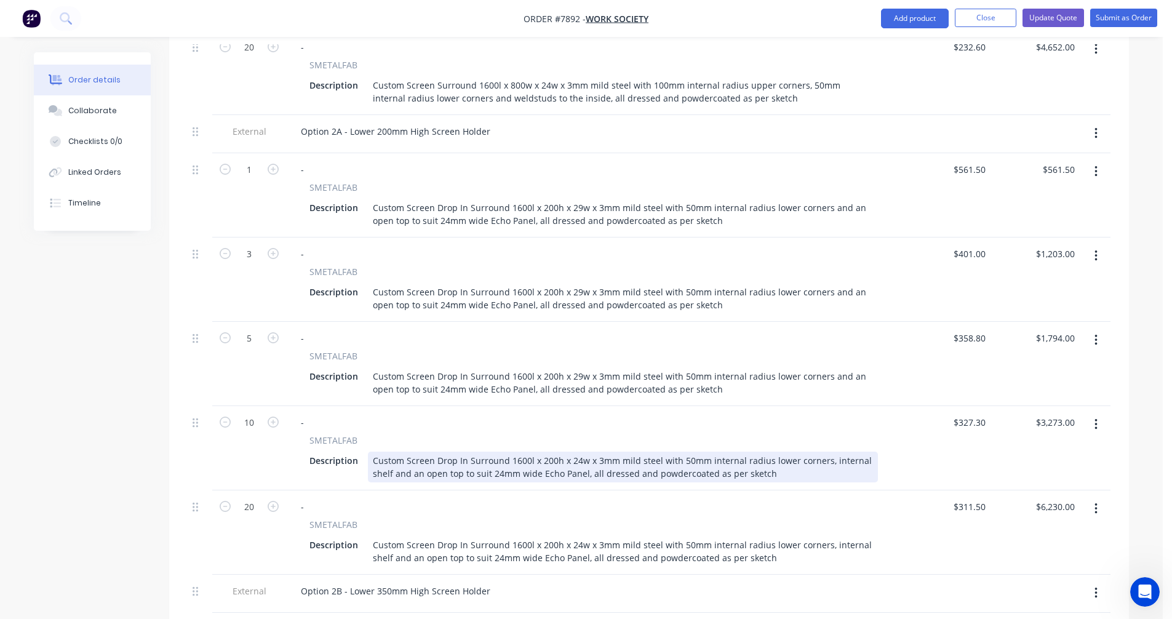
click at [754, 452] on div "Custom Screen Drop In Surround 1600l x 200h x 24w x 3mm mild steel with 50mm in…" at bounding box center [623, 467] width 510 height 31
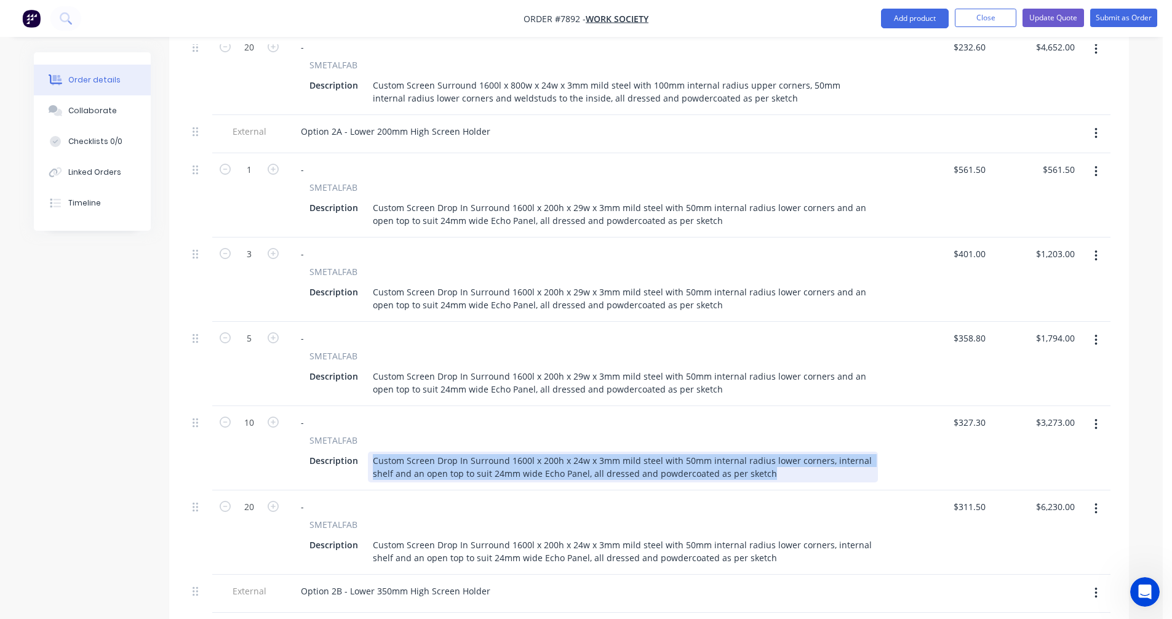
drag, startPoint x: 768, startPoint y: 440, endPoint x: 368, endPoint y: 418, distance: 401.1
click at [368, 452] on div "Custom Screen Drop In Surround 1600l x 200h x 24w x 3mm mild steel with 50mm in…" at bounding box center [623, 467] width 510 height 31
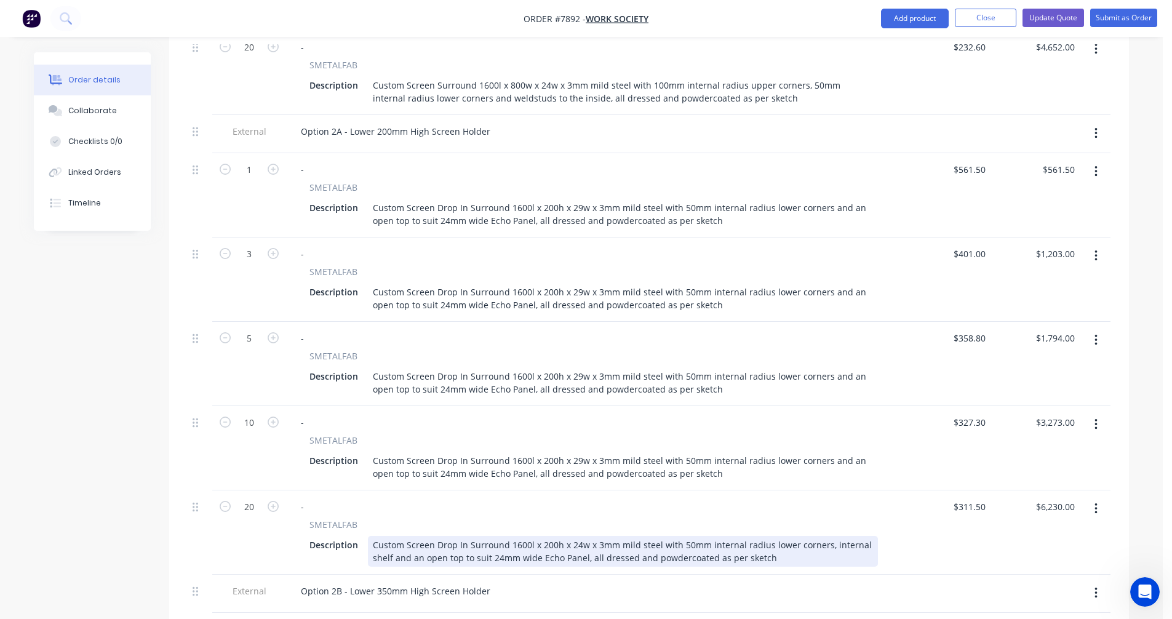
click at [638, 536] on div "Custom Screen Drop In Surround 1600l x 200h x 24w x 3mm mild steel with 50mm in…" at bounding box center [623, 551] width 510 height 31
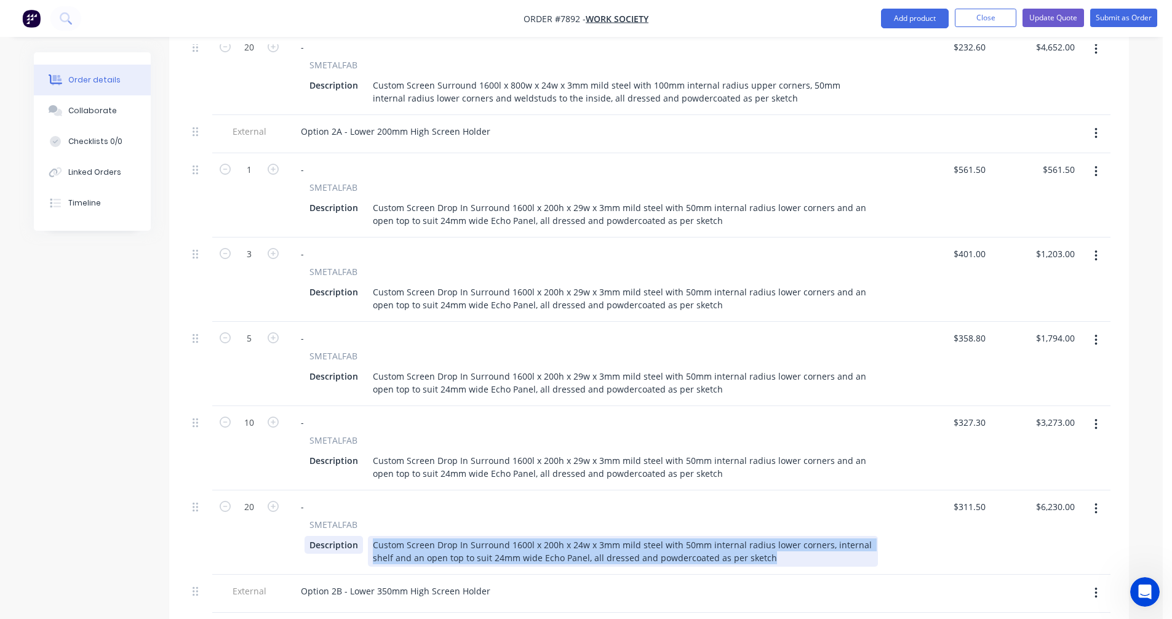
drag, startPoint x: 766, startPoint y: 522, endPoint x: 355, endPoint y: 513, distance: 411.1
click at [355, 536] on div "Description Custom Screen Drop In Surround 1600l x 200h x 24w x 3mm mild steel …" at bounding box center [591, 551] width 573 height 31
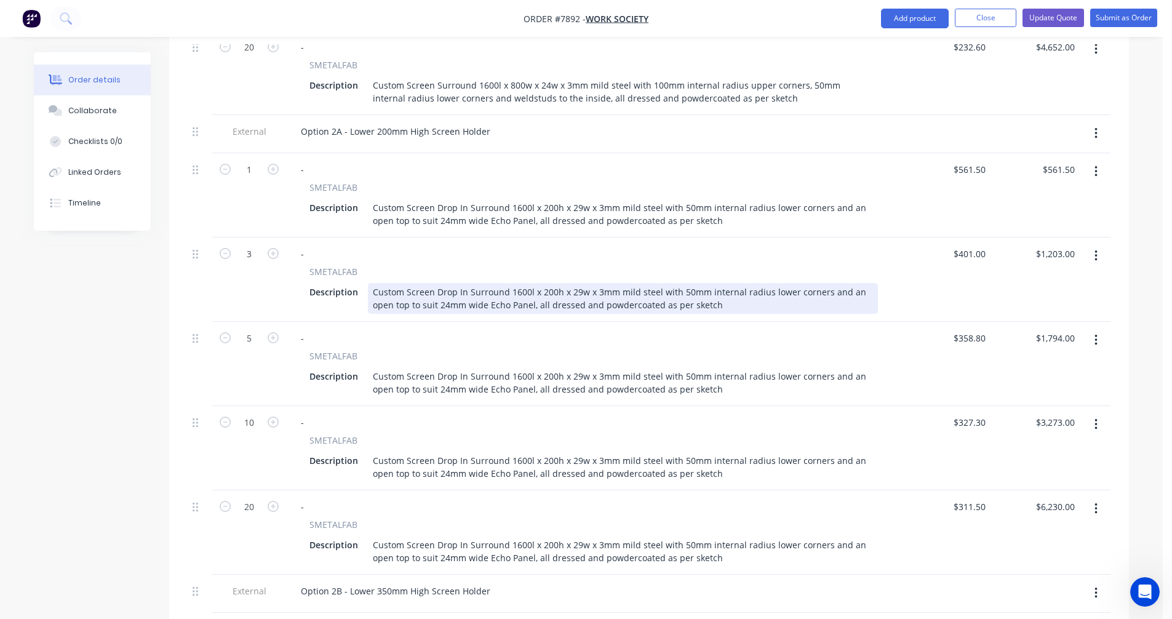
click at [673, 283] on div "Custom Screen Drop In Surround 1600l x 200h x 29w x 3mm mild steel with 50mm in…" at bounding box center [623, 298] width 510 height 31
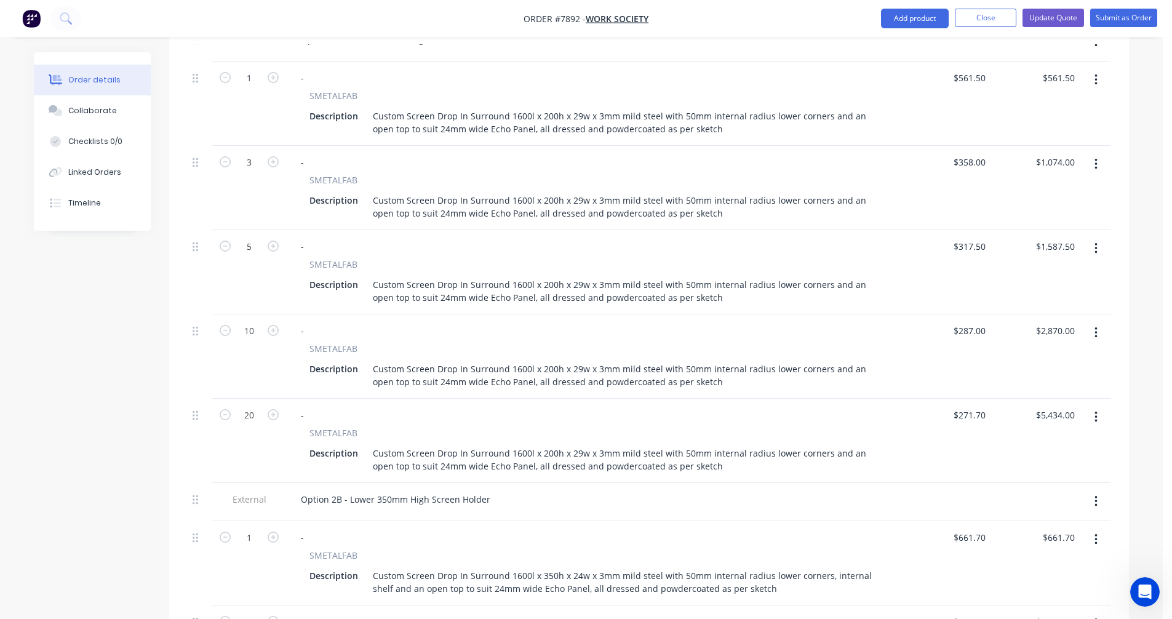
scroll to position [1130, 0]
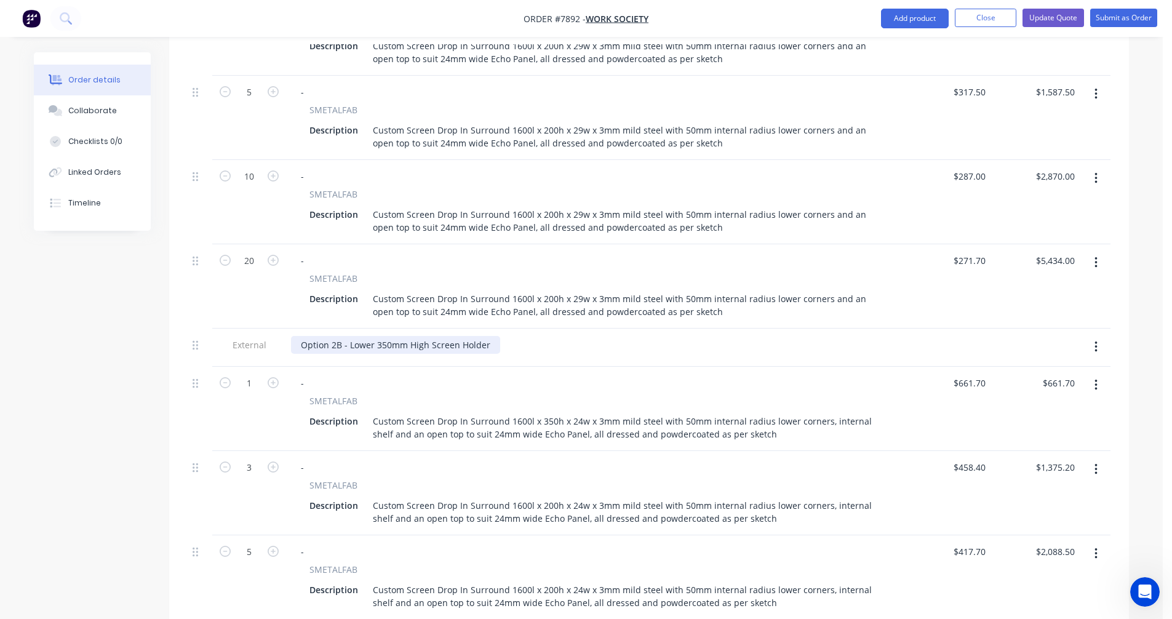
click at [488, 336] on div "Option 2B - Lower 350mm High Screen Holder" at bounding box center [395, 345] width 209 height 18
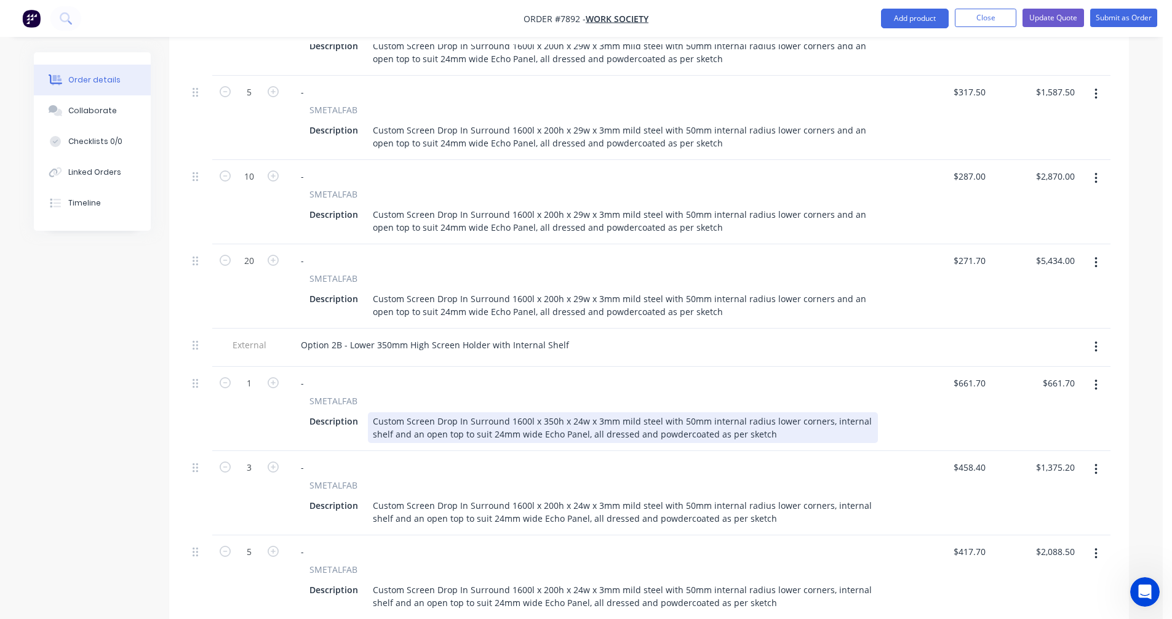
click at [649, 412] on div "Custom Screen Drop In Surround 1600l x 350h x 24w x 3mm mild steel with 50mm in…" at bounding box center [623, 427] width 510 height 31
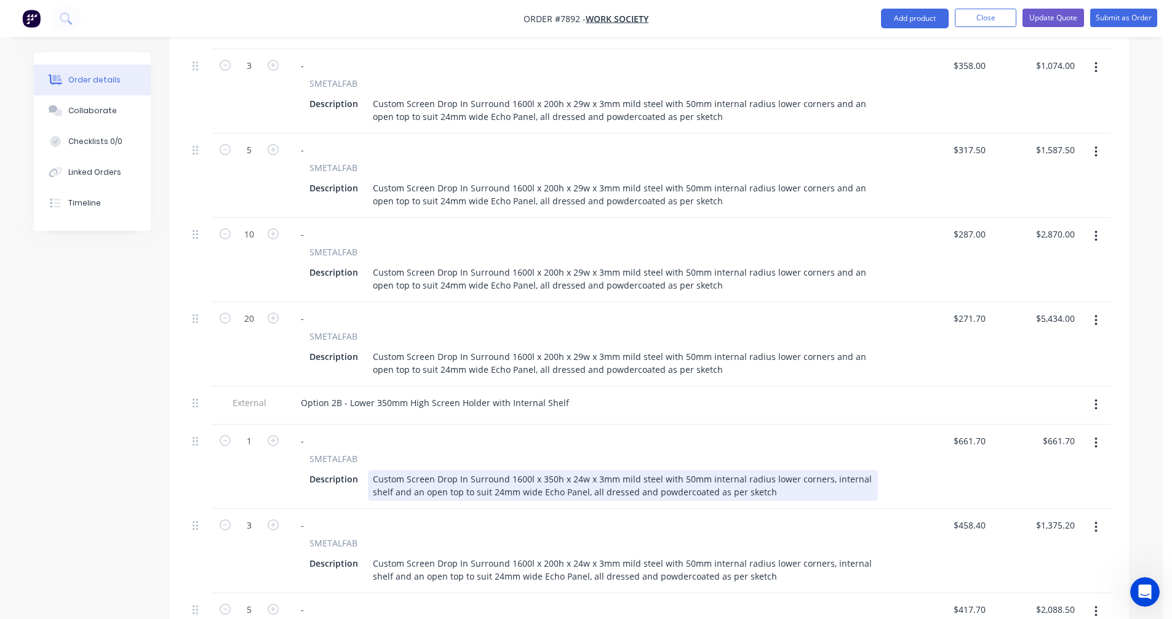
scroll to position [1191, 0]
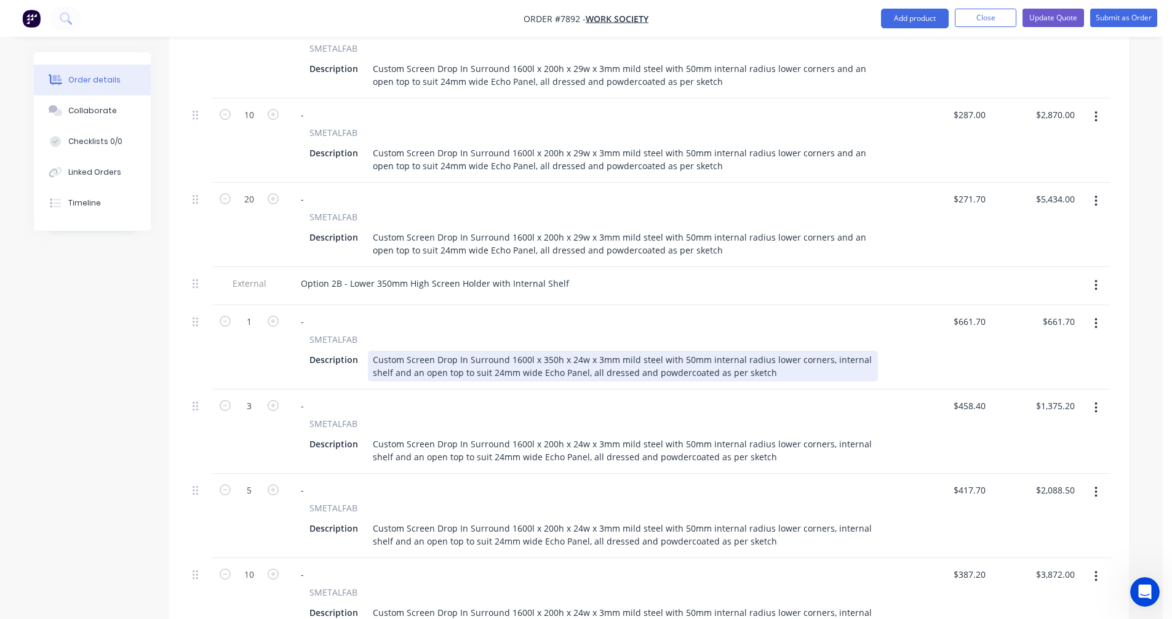
click at [579, 351] on div "Custom Screen Drop In Surround 1600l x 350h x 24w x 3mm mild steel with 50mm in…" at bounding box center [623, 366] width 510 height 31
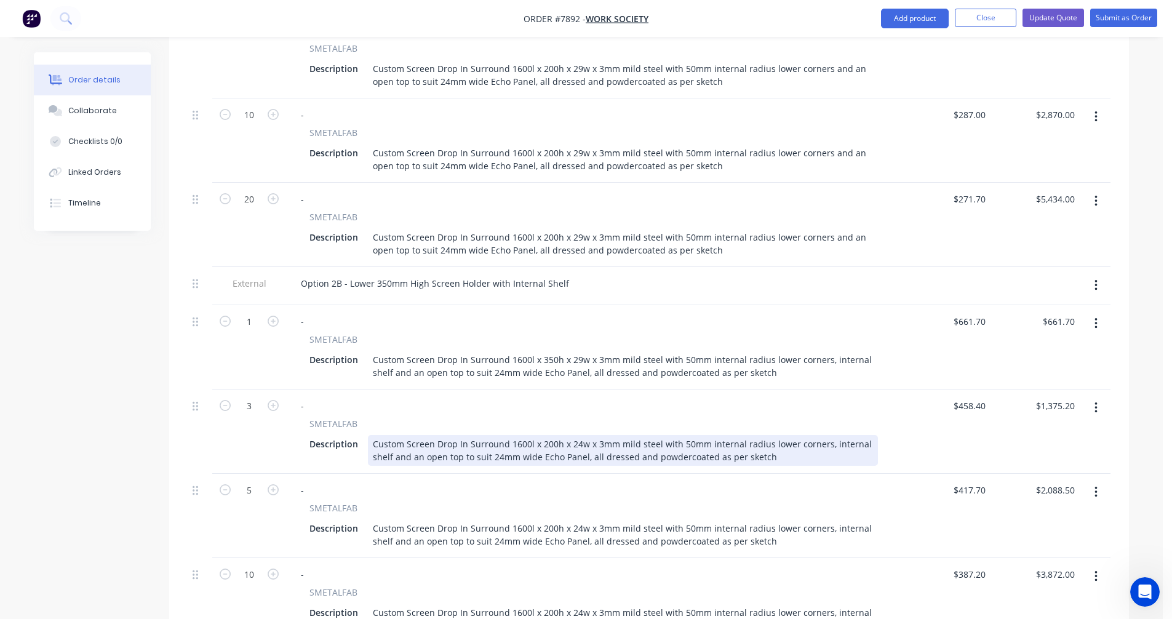
click at [577, 435] on div "Custom Screen Drop In Surround 1600l x 200h x 24w x 3mm mild steel with 50mm in…" at bounding box center [623, 450] width 510 height 31
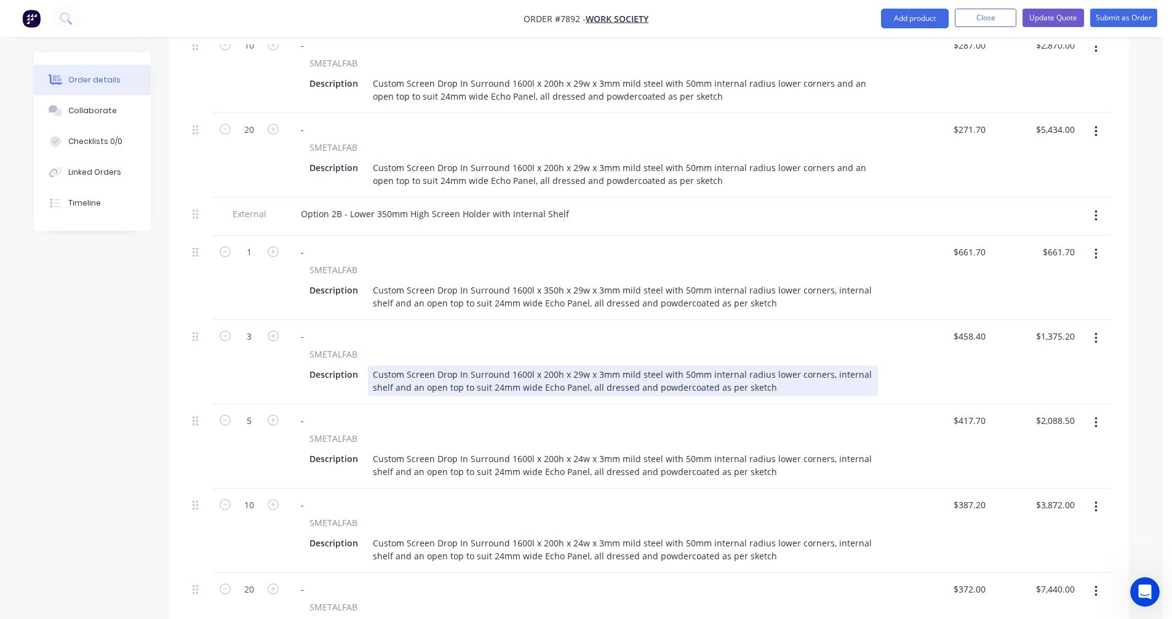
scroll to position [1253, 0]
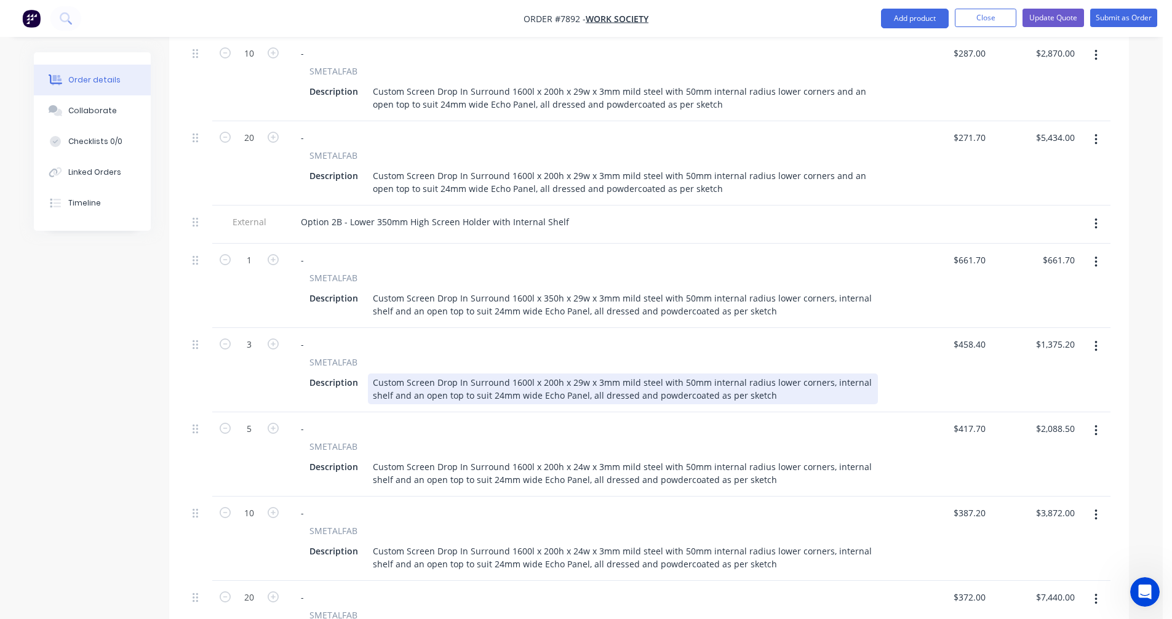
drag, startPoint x: 548, startPoint y: 347, endPoint x: 556, endPoint y: 347, distance: 8.6
click at [549, 373] on div "Custom Screen Drop In Surround 1600l x 200h x 29w x 3mm mild steel with 50mm in…" at bounding box center [623, 388] width 510 height 31
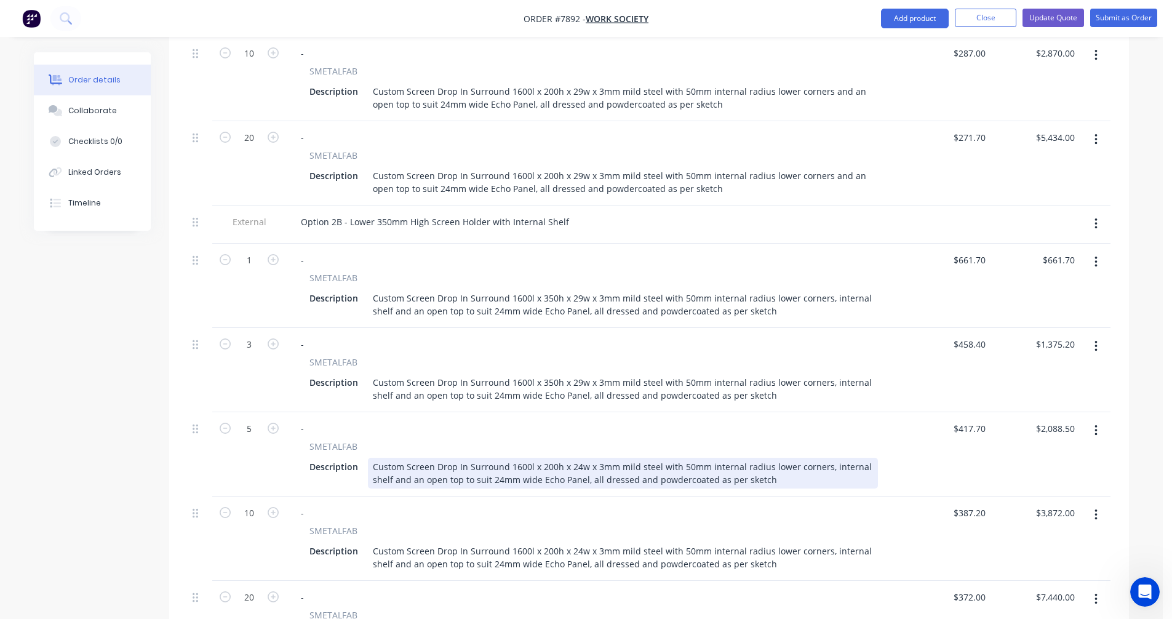
click at [549, 458] on div "Custom Screen Drop In Surround 1600l x 200h x 24w x 3mm mild steel with 50mm in…" at bounding box center [623, 473] width 510 height 31
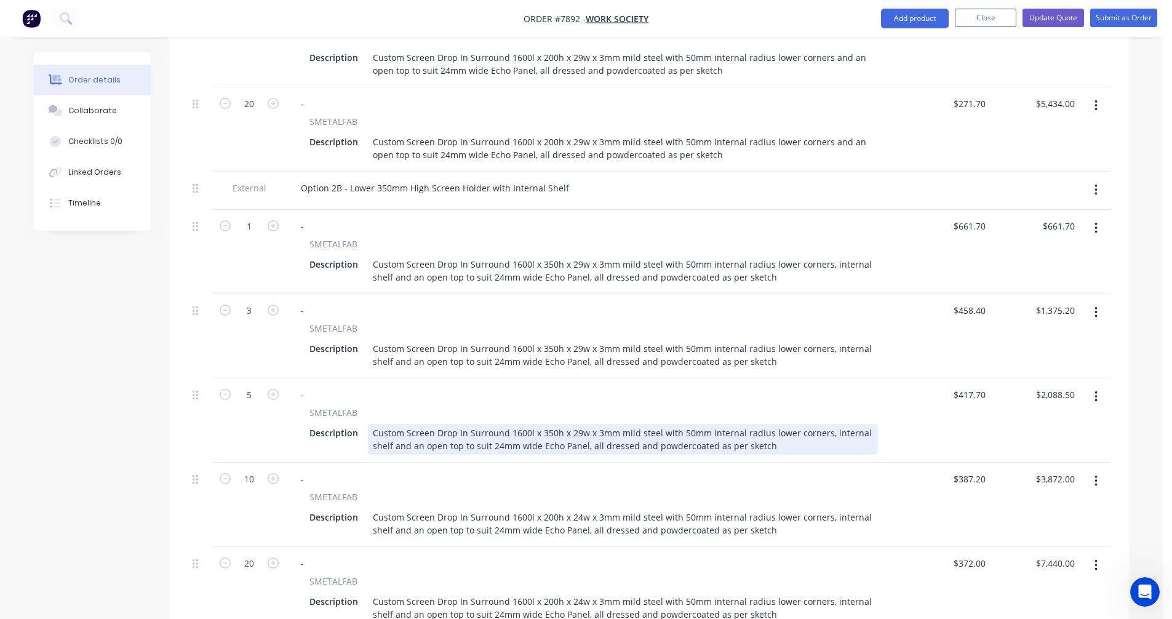
scroll to position [1437, 0]
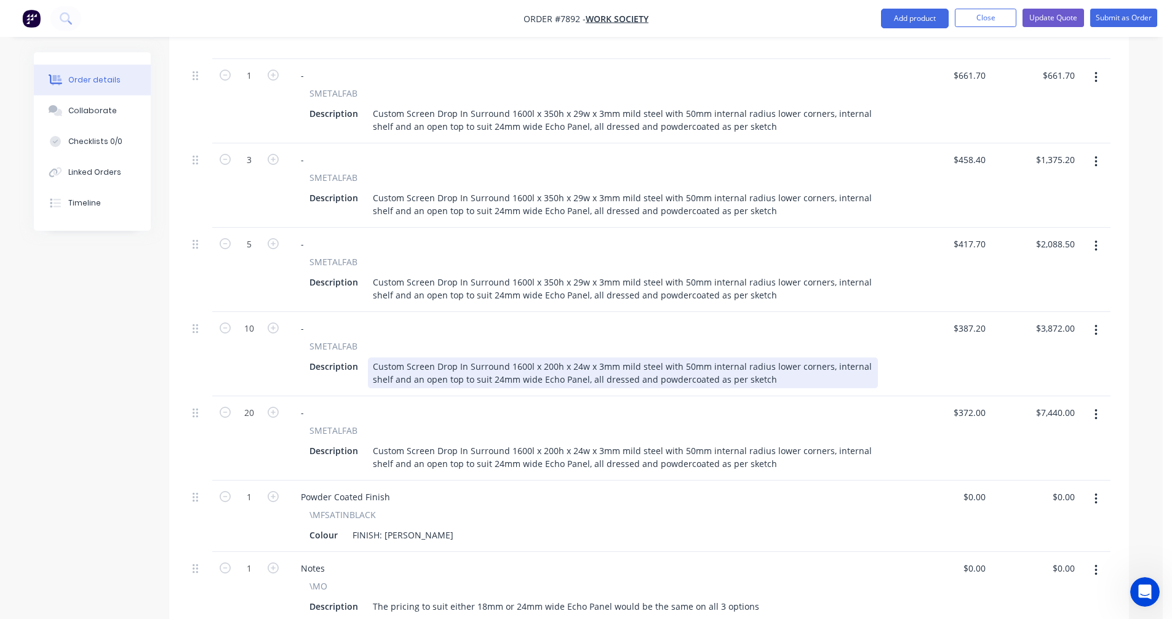
click at [547, 357] on div "Custom Screen Drop In Surround 1600l x 200h x 24w x 3mm mild steel with 50mm in…" at bounding box center [623, 372] width 510 height 31
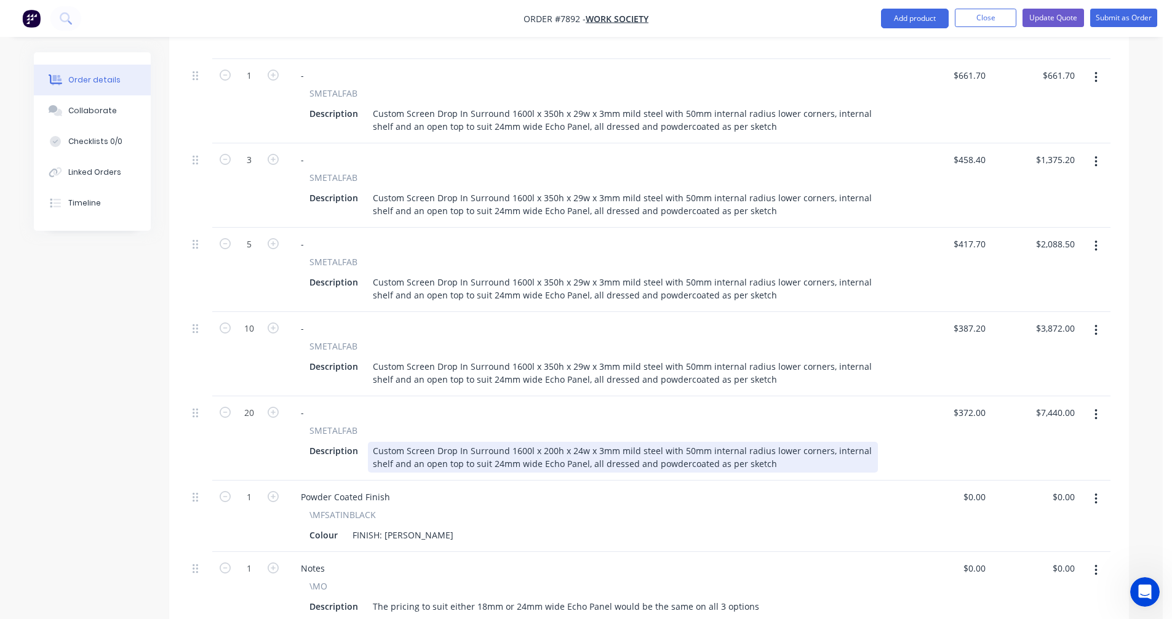
click at [549, 442] on div "Custom Screen Drop In Surround 1600l x 200h x 24w x 3mm mild steel with 50mm in…" at bounding box center [623, 457] width 510 height 31
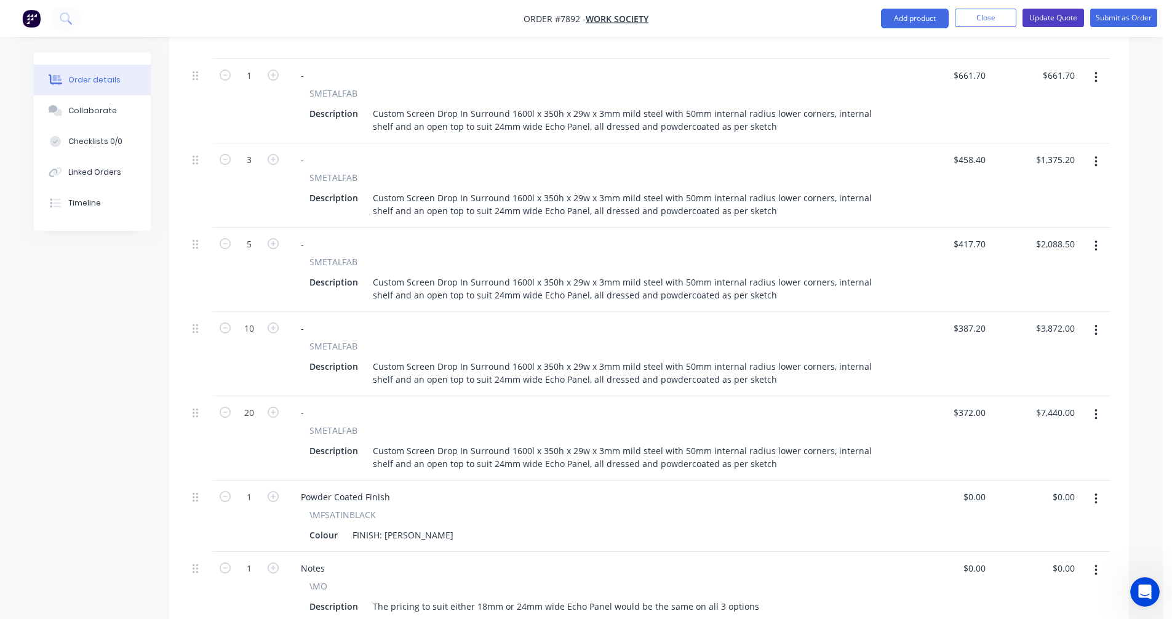
click at [1037, 14] on button "Update Quote" at bounding box center [1054, 18] width 62 height 18
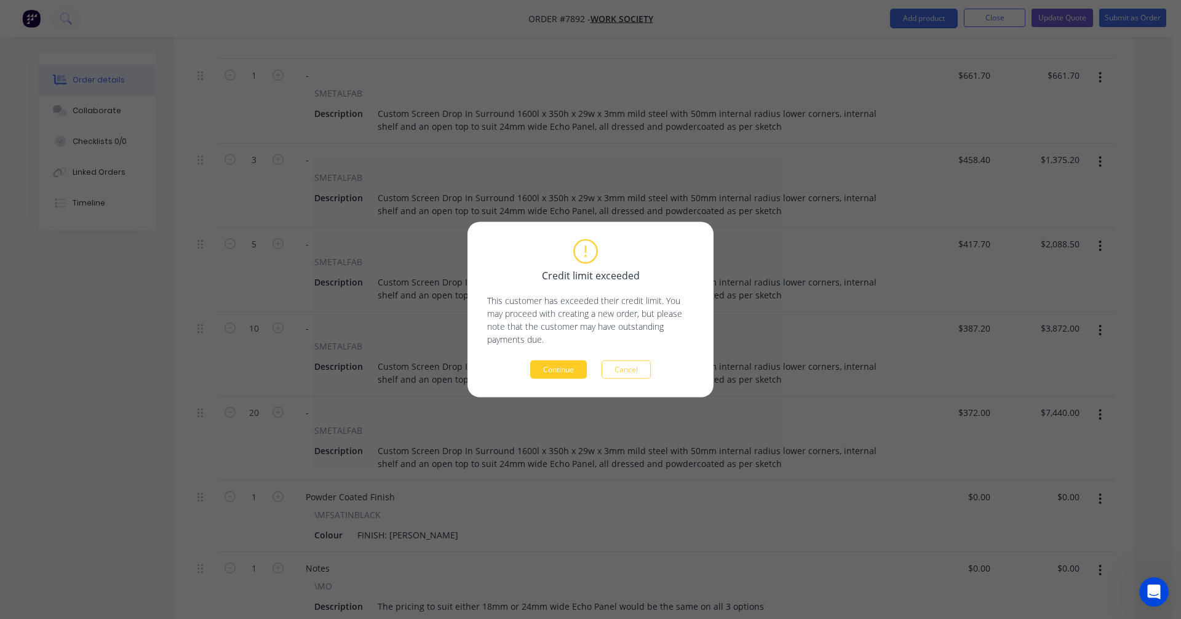
click at [567, 370] on button "Continue" at bounding box center [558, 370] width 57 height 18
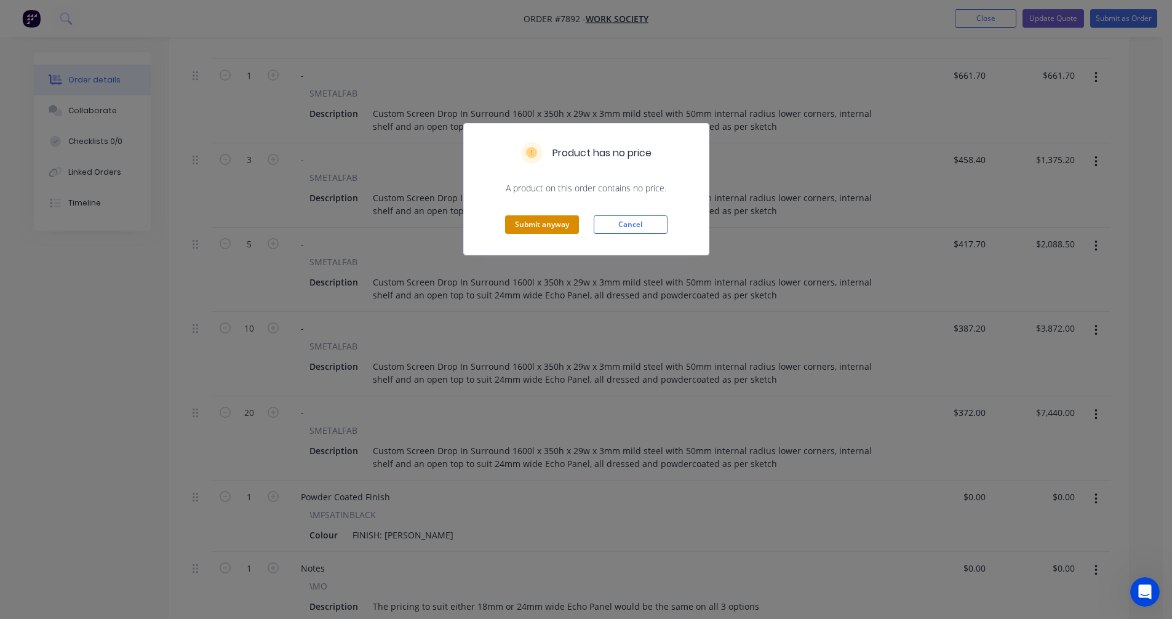
click at [541, 218] on button "Submit anyway" at bounding box center [542, 224] width 74 height 18
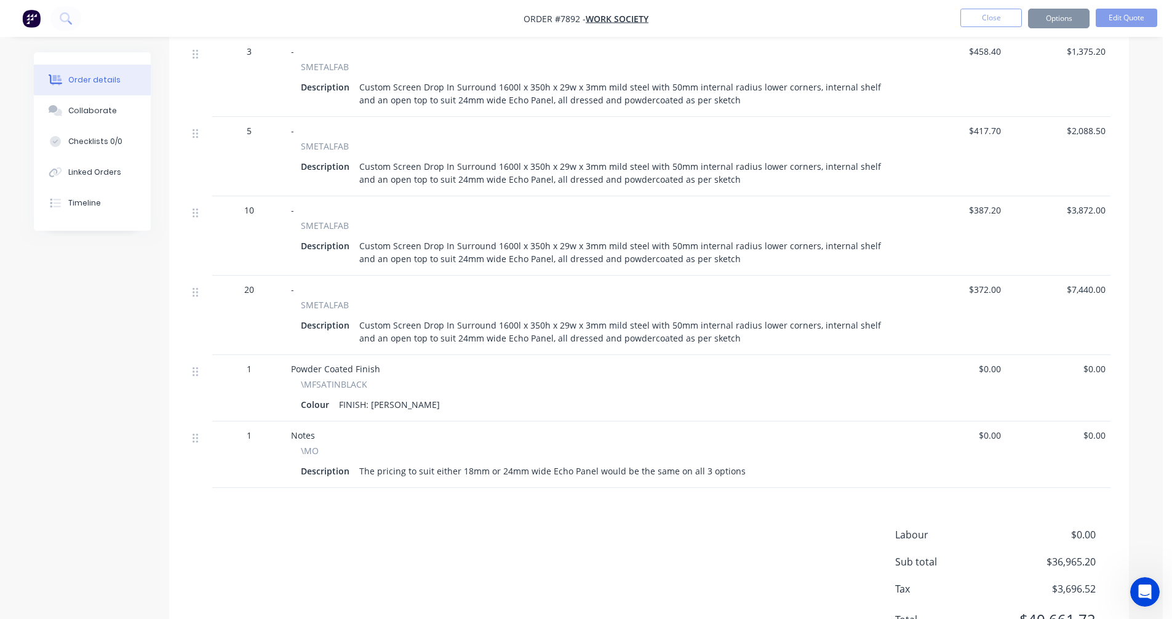
scroll to position [1423, 0]
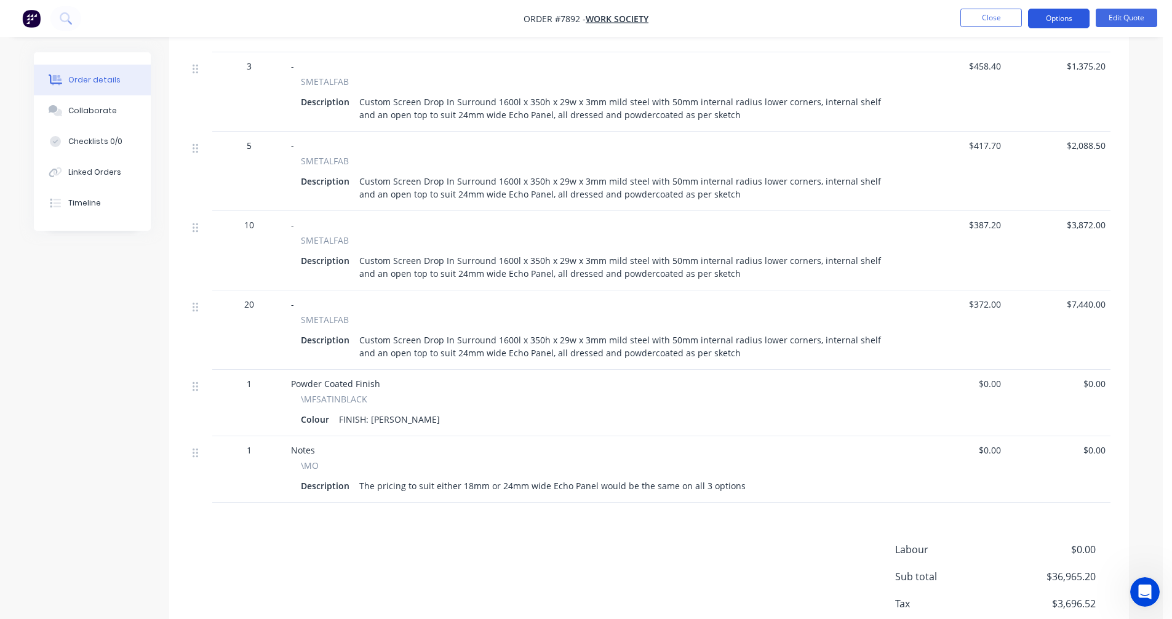
click at [1060, 14] on button "Options" at bounding box center [1059, 19] width 62 height 20
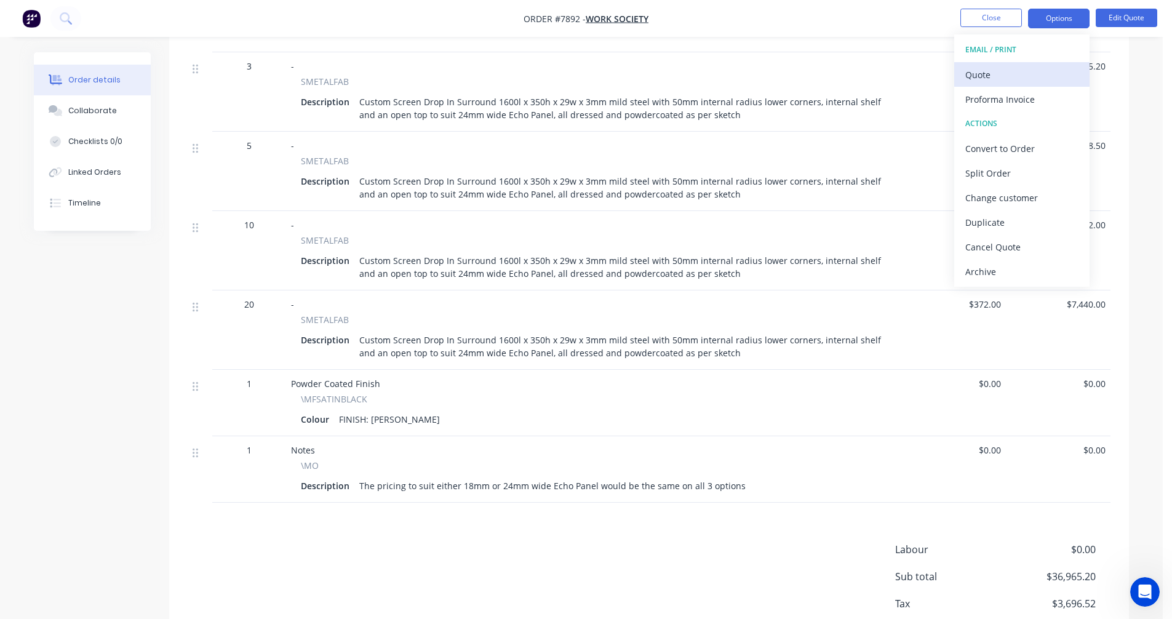
click at [992, 78] on div "Quote" at bounding box center [1021, 75] width 113 height 18
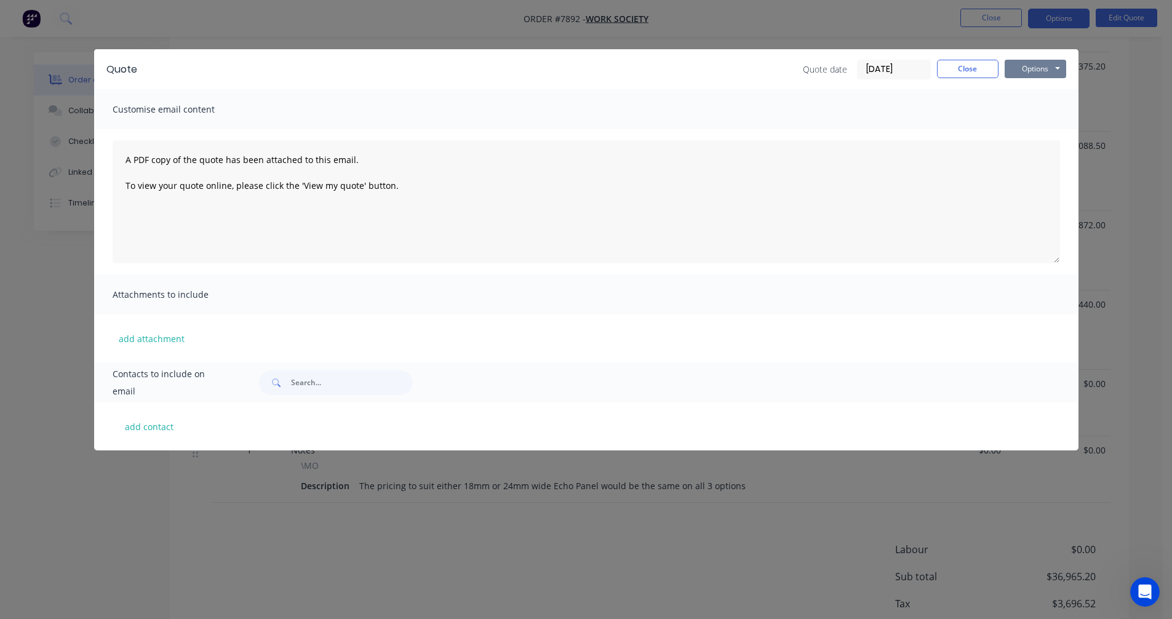
click at [1052, 72] on button "Options" at bounding box center [1036, 69] width 62 height 18
click at [1056, 90] on button "Preview" at bounding box center [1044, 91] width 79 height 20
click at [978, 66] on button "Close" at bounding box center [968, 69] width 62 height 18
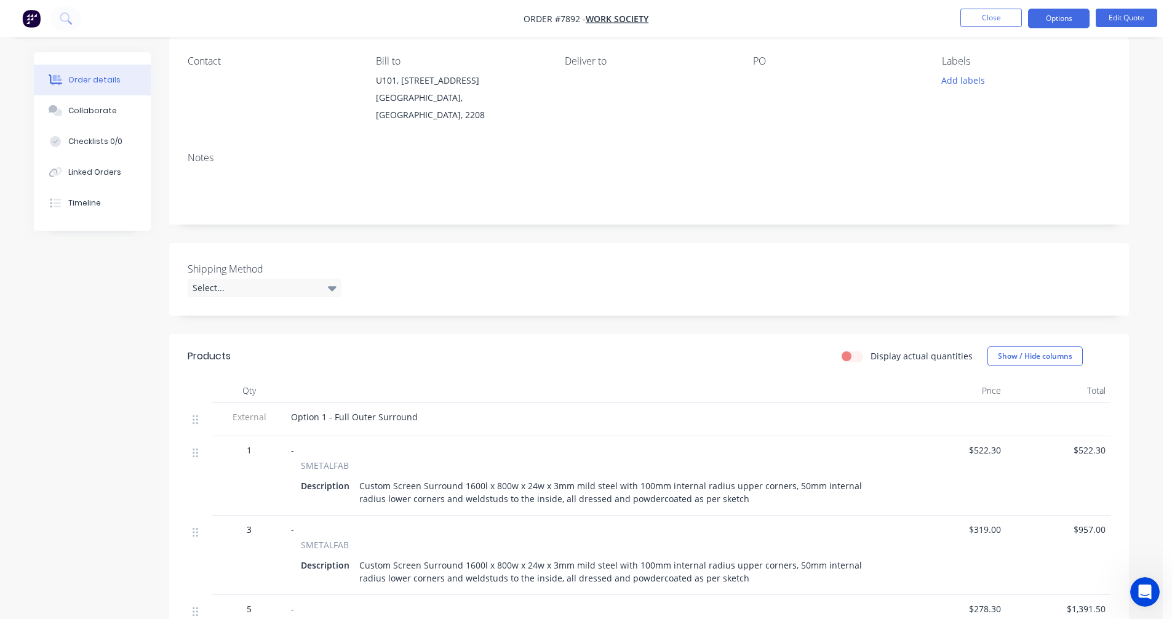
scroll to position [0, 0]
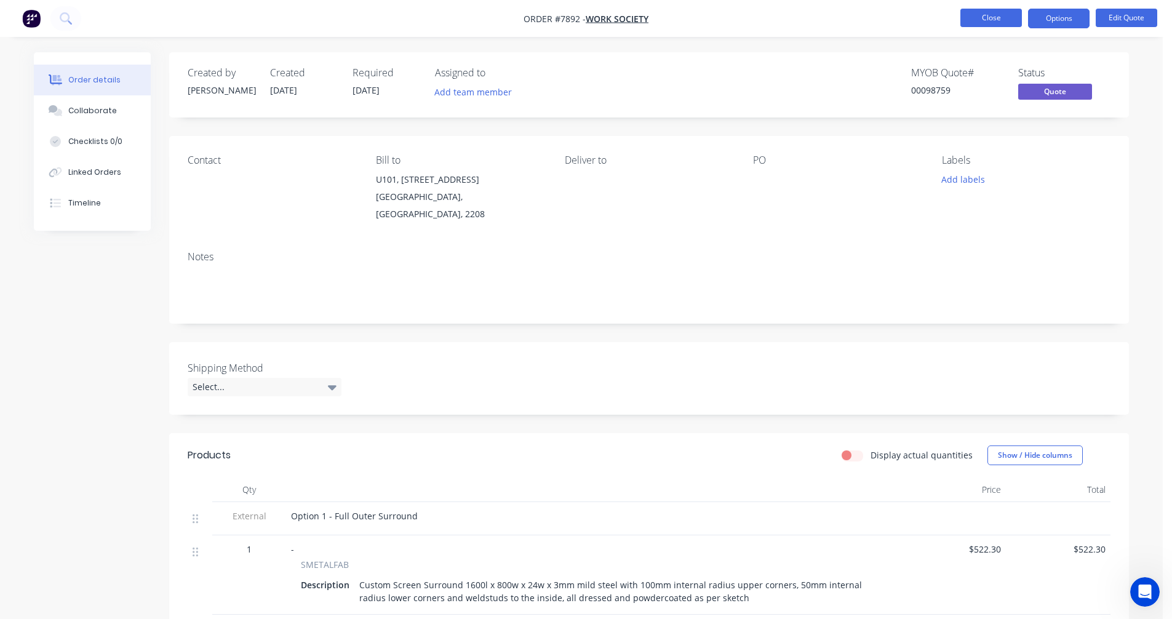
click at [981, 17] on button "Close" at bounding box center [991, 18] width 62 height 18
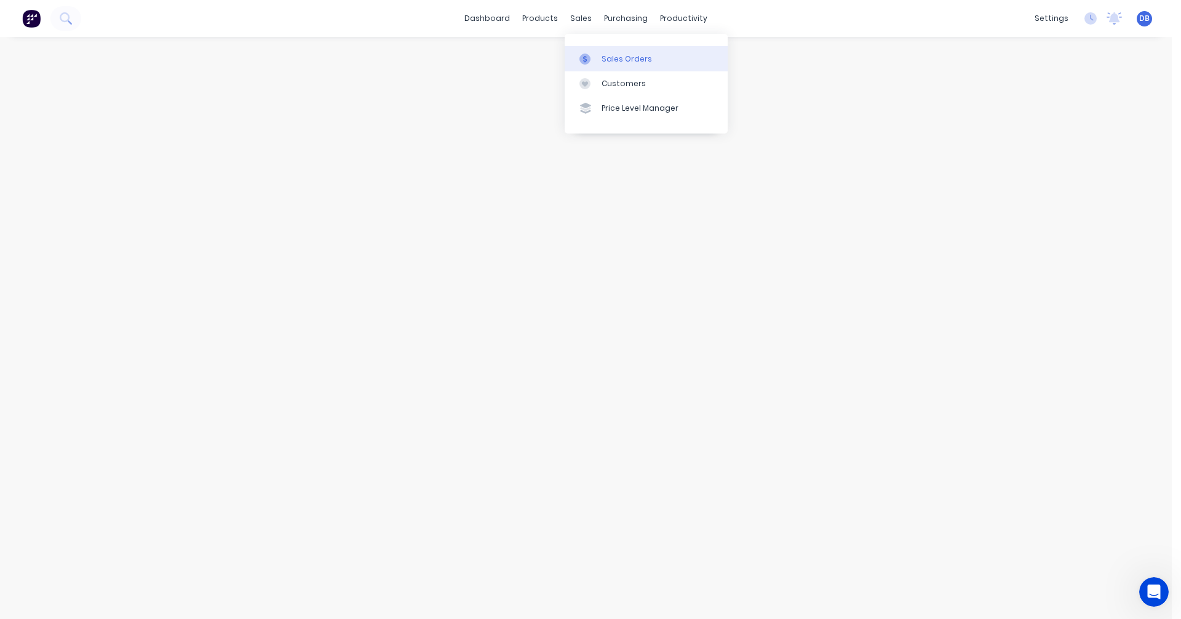
click at [610, 58] on div "Sales Orders" at bounding box center [627, 59] width 50 height 11
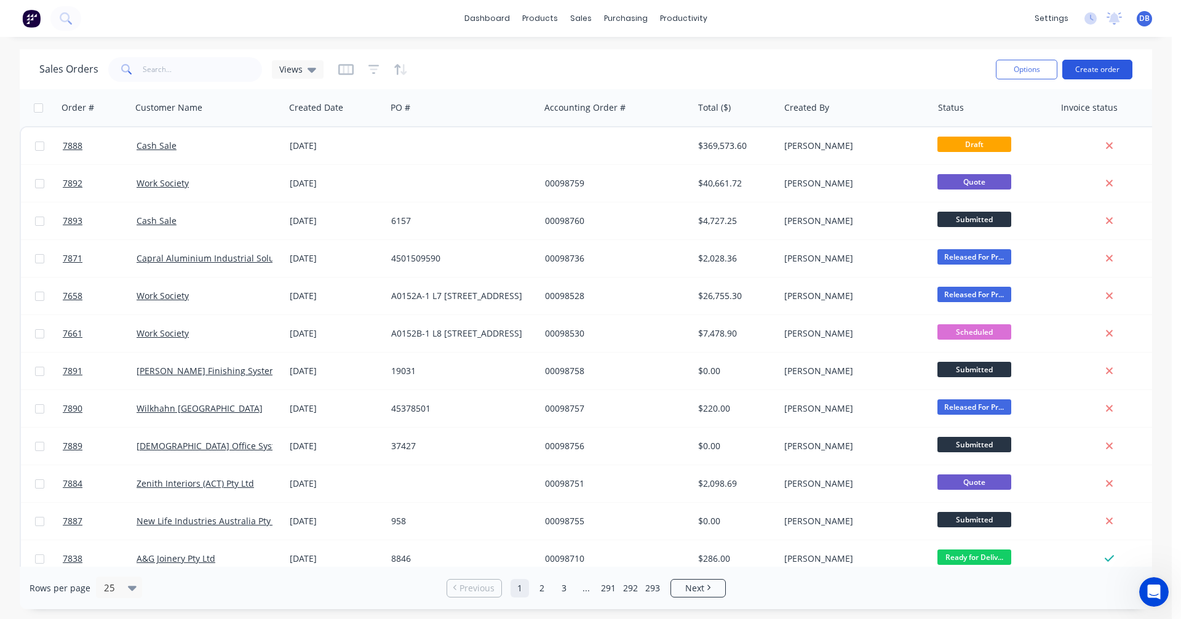
click at [1093, 69] on button "Create order" at bounding box center [1098, 70] width 70 height 20
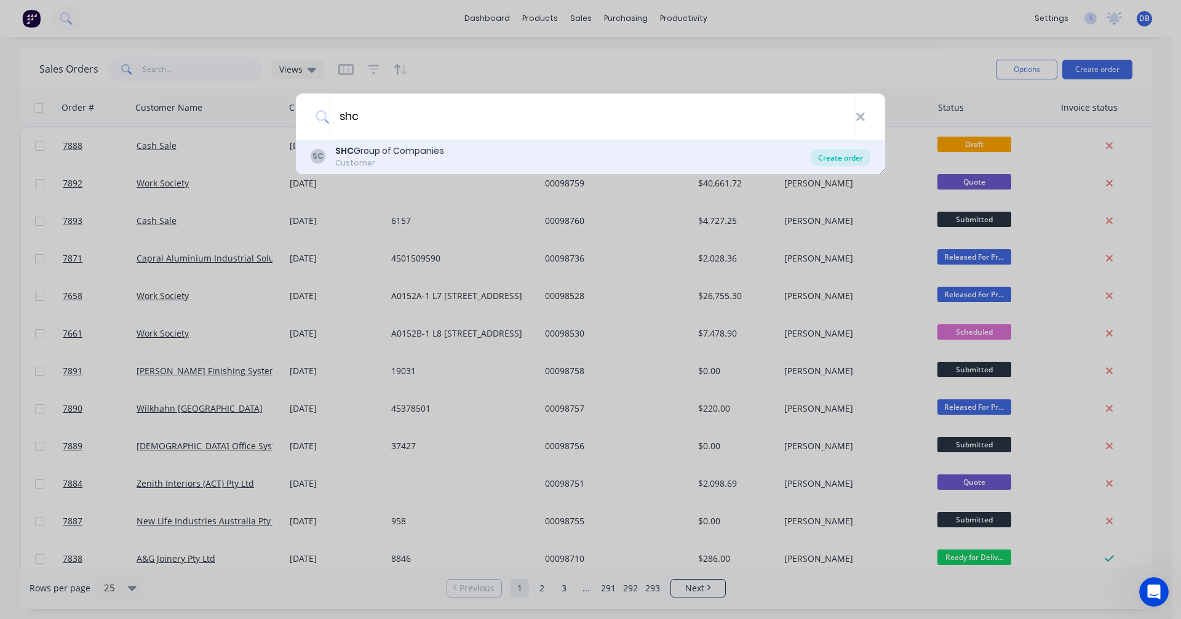
click at [838, 158] on div "Create order" at bounding box center [841, 157] width 60 height 17
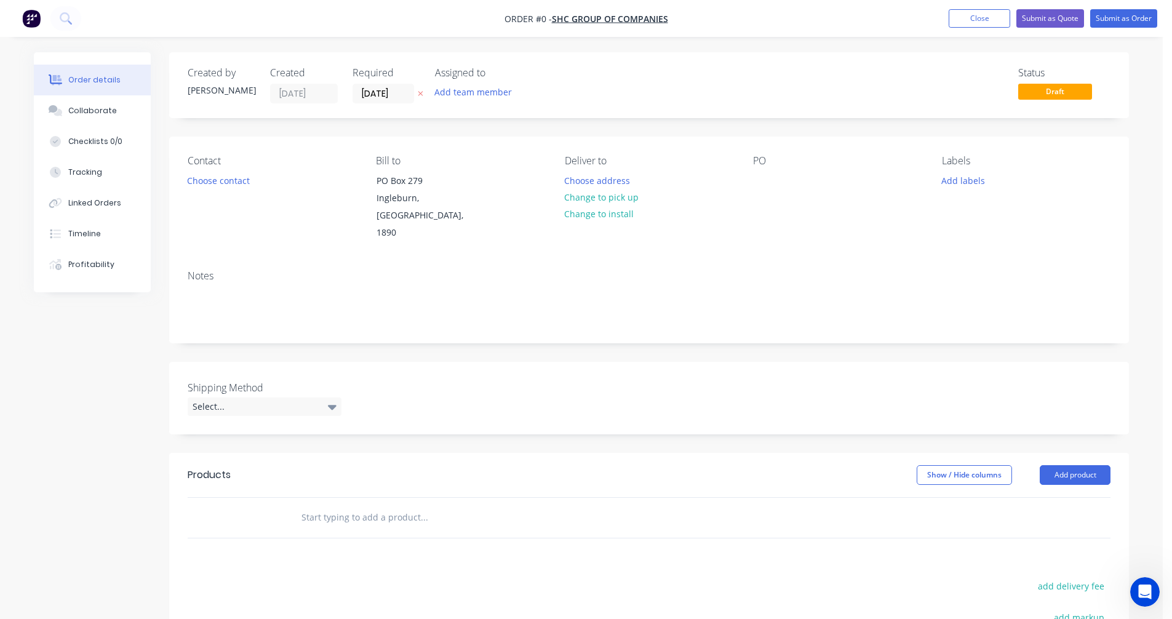
click at [347, 505] on input "text" at bounding box center [424, 517] width 246 height 25
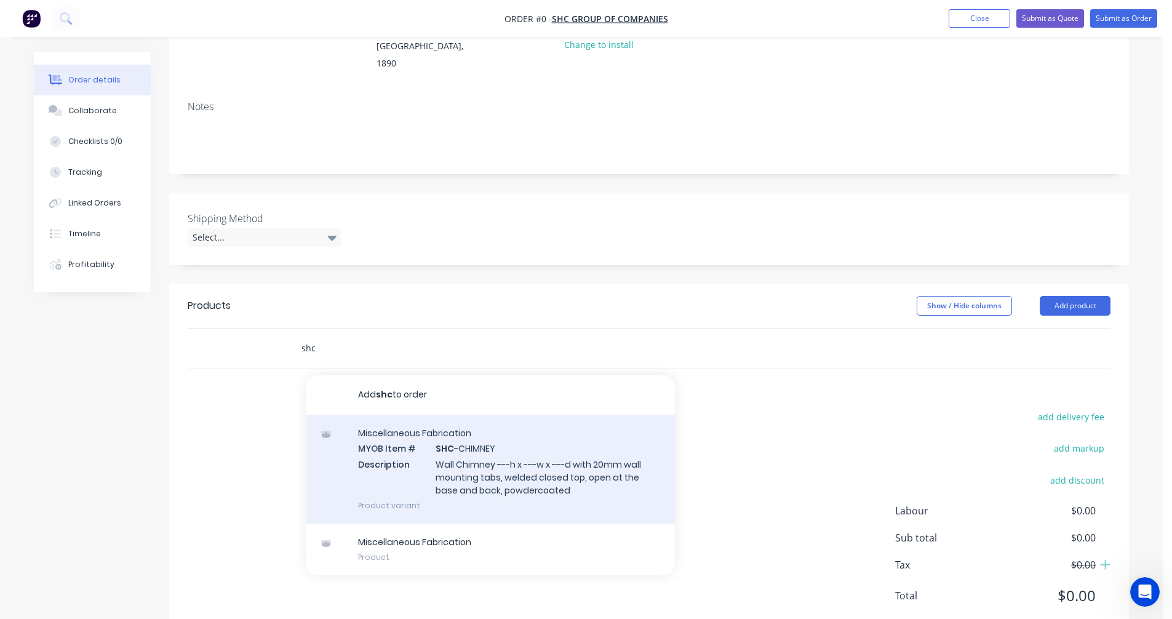
scroll to position [189, 0]
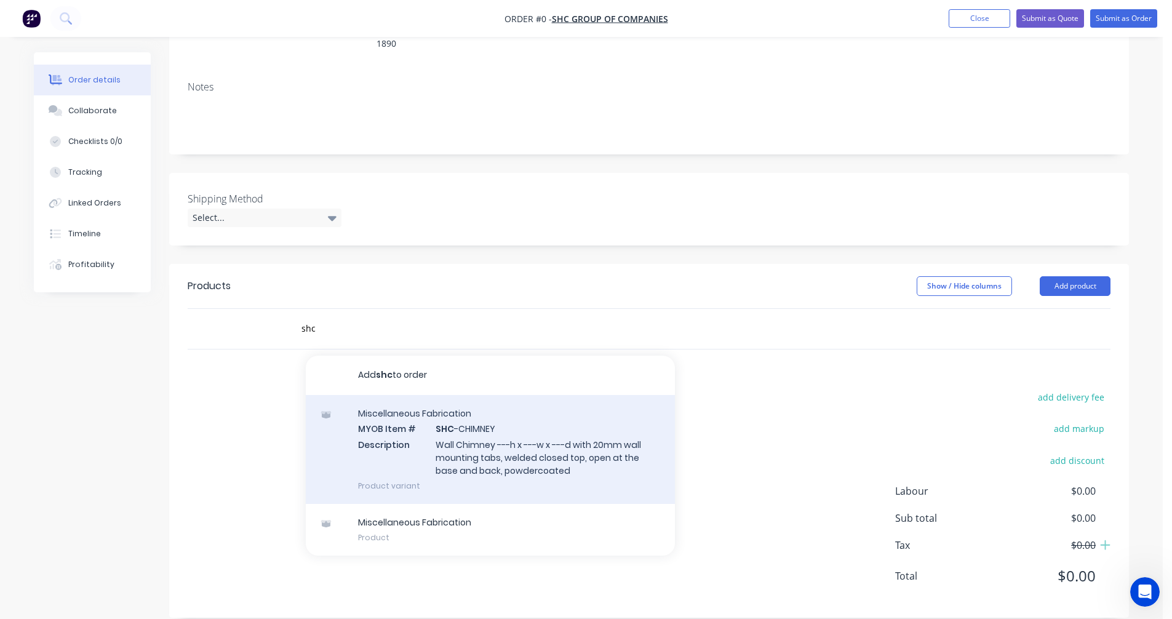
click at [479, 418] on div "Miscellaneous Fabrication MYOB Item # SHC -CHIMNEY Description Wall Chimney ---…" at bounding box center [490, 449] width 369 height 109
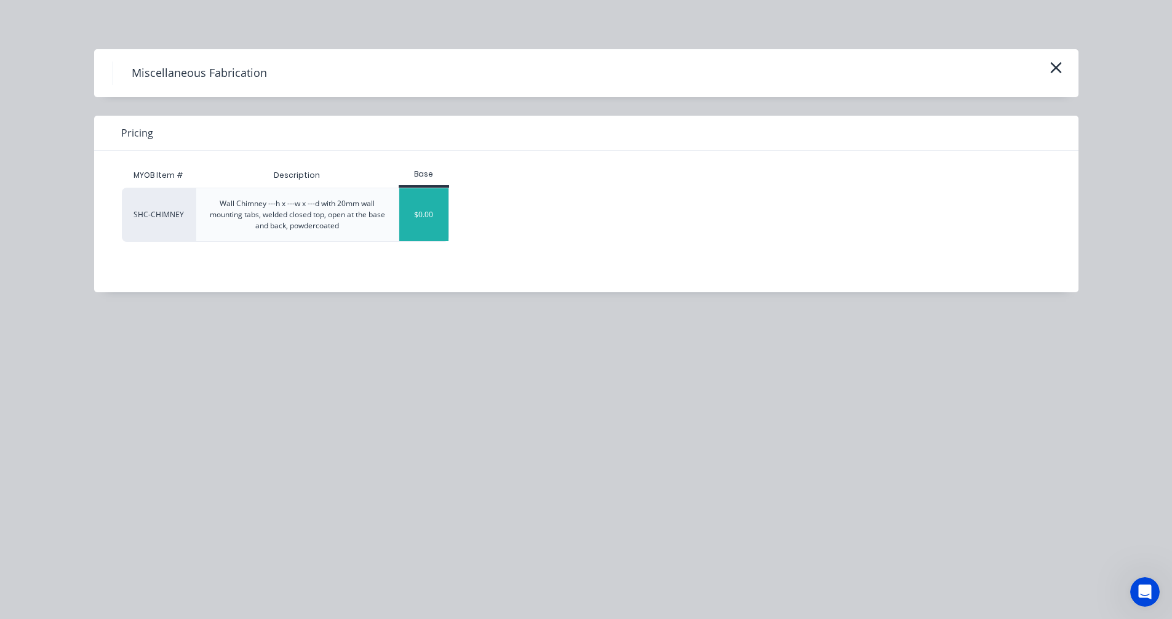
click at [418, 228] on div "$0.00" at bounding box center [424, 214] width 50 height 53
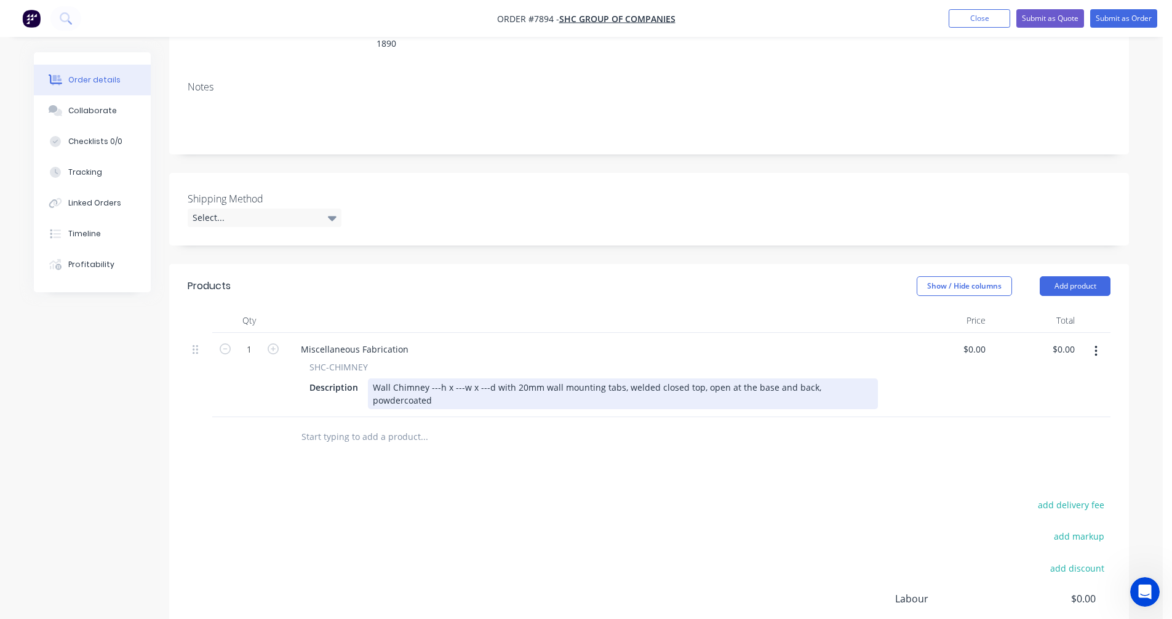
drag, startPoint x: 437, startPoint y: 371, endPoint x: 444, endPoint y: 370, distance: 6.2
click at [440, 378] on div "Wall Chimney ---h x ---w x ---d with 20mm wall mounting tabs, welded closed top…" at bounding box center [623, 393] width 510 height 31
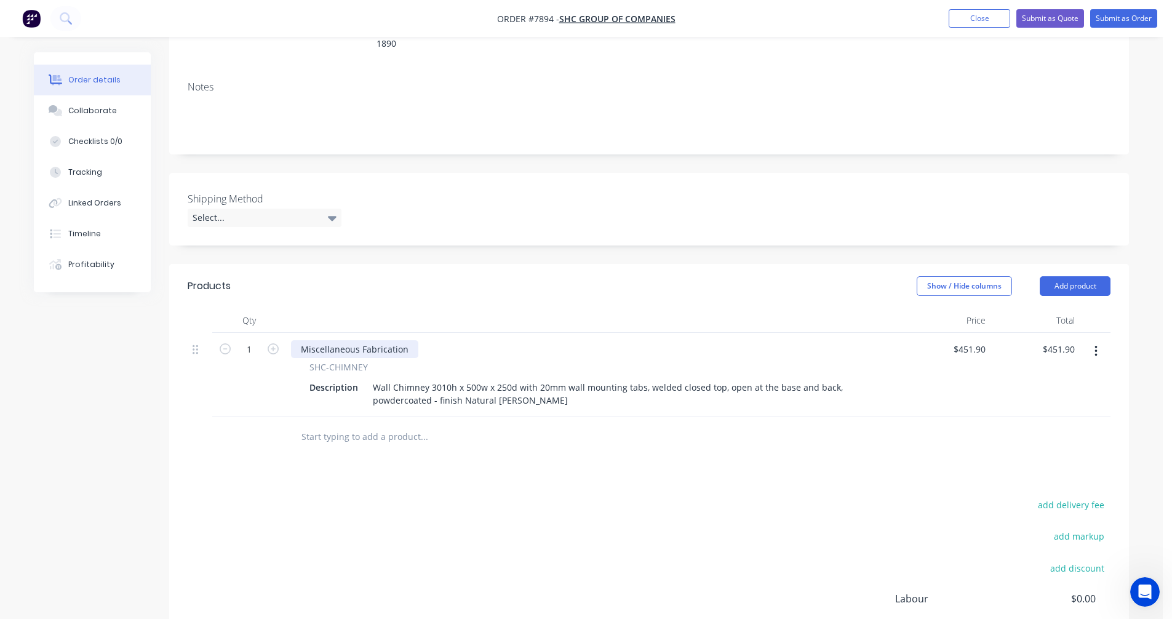
click at [409, 340] on div "Miscellaneous Fabrication" at bounding box center [354, 349] width 127 height 18
drag, startPoint x: 404, startPoint y: 332, endPoint x: 288, endPoint y: 332, distance: 116.3
click at [287, 333] on div "Miscellaneous Fabrication SHC-CHIMNEY Description Wall Chimney 3010h x 500w x 2…" at bounding box center [593, 375] width 615 height 84
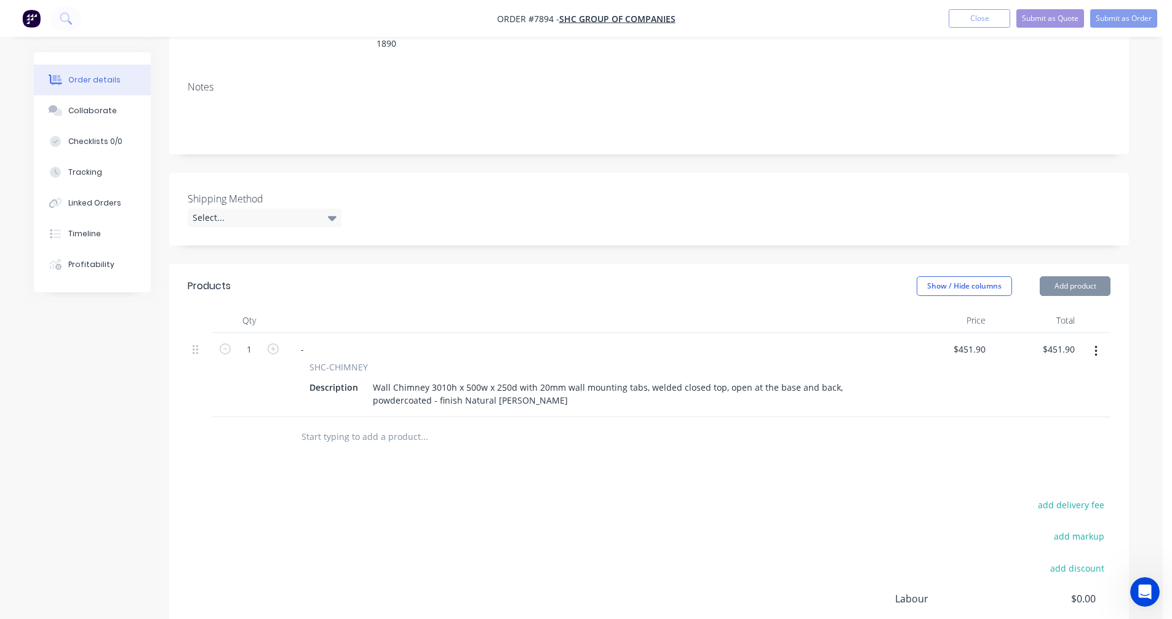
click at [442, 378] on div "Wall Chimney 3010h x 500w x 250d with 20mm wall mounting tabs, welded closed to…" at bounding box center [623, 393] width 510 height 31
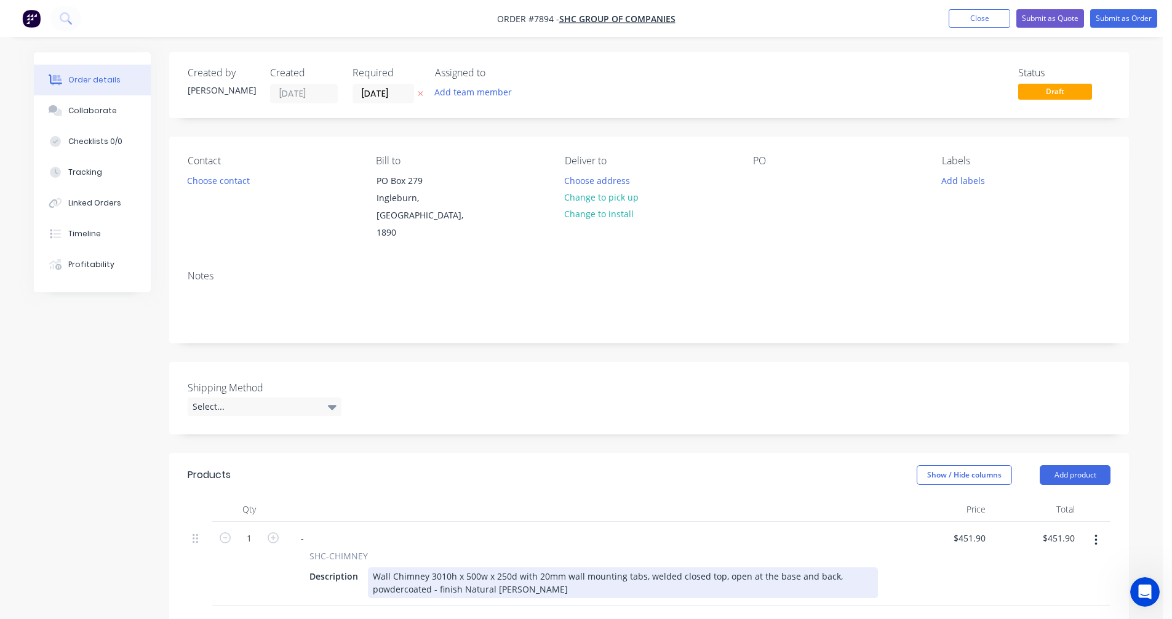
click at [390, 567] on div "Wall Chimney 3010h x 500w x 250d with 20mm wall mounting tabs, welded closed to…" at bounding box center [623, 582] width 510 height 31
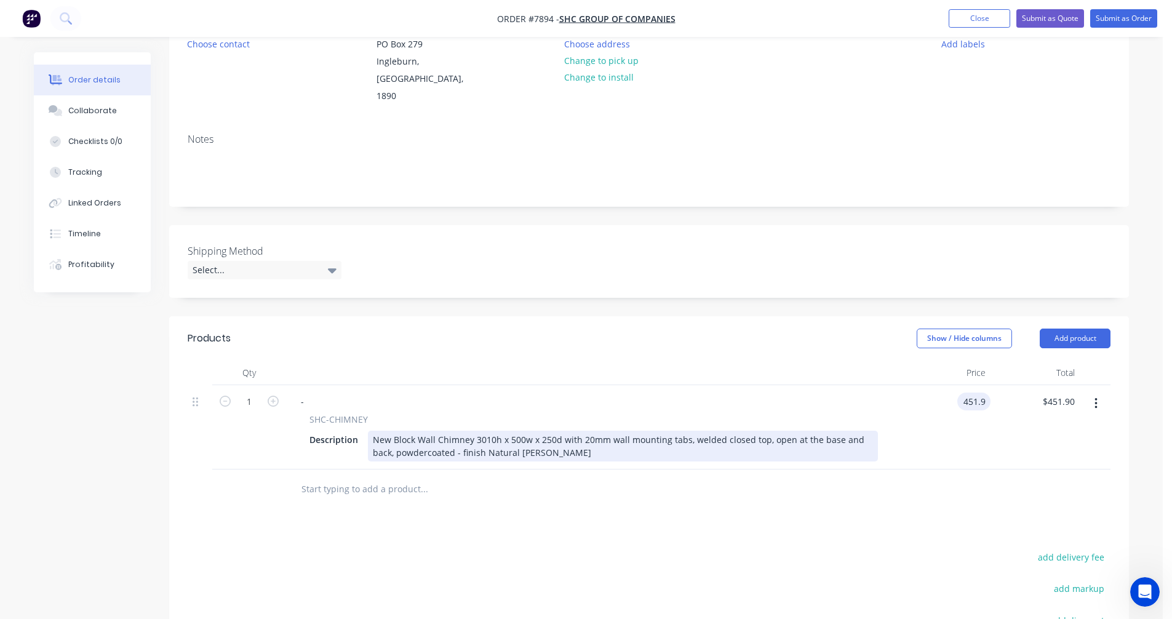
scroll to position [185, 0]
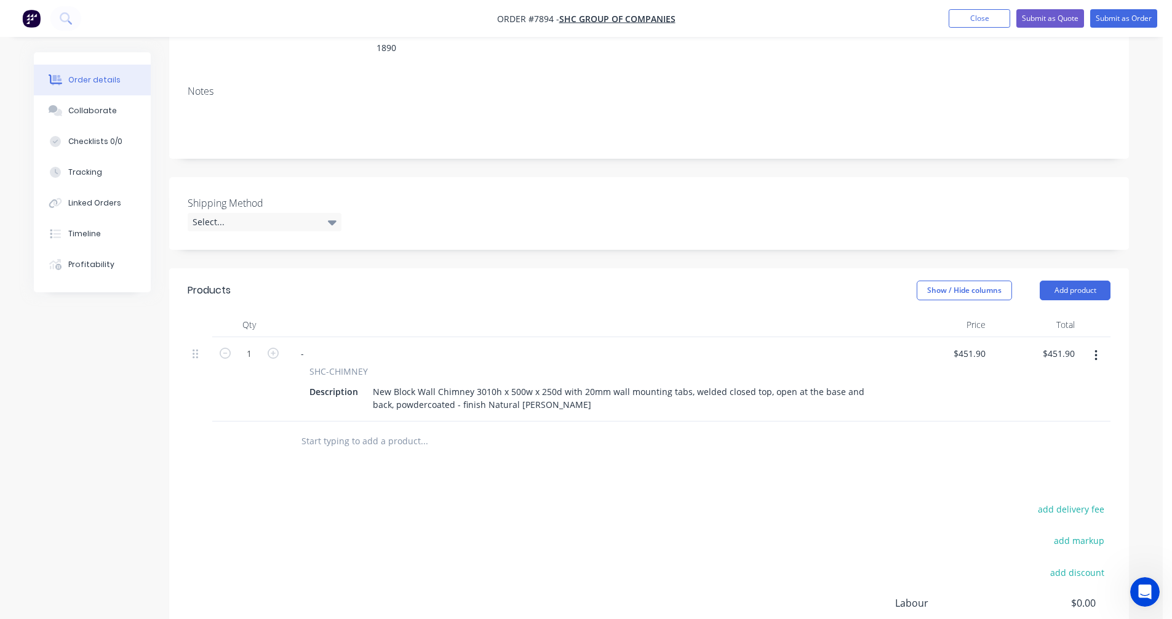
click at [1100, 345] on button "button" at bounding box center [1096, 356] width 29 height 22
click at [1052, 404] on div "Duplicate" at bounding box center [1052, 413] width 95 height 18
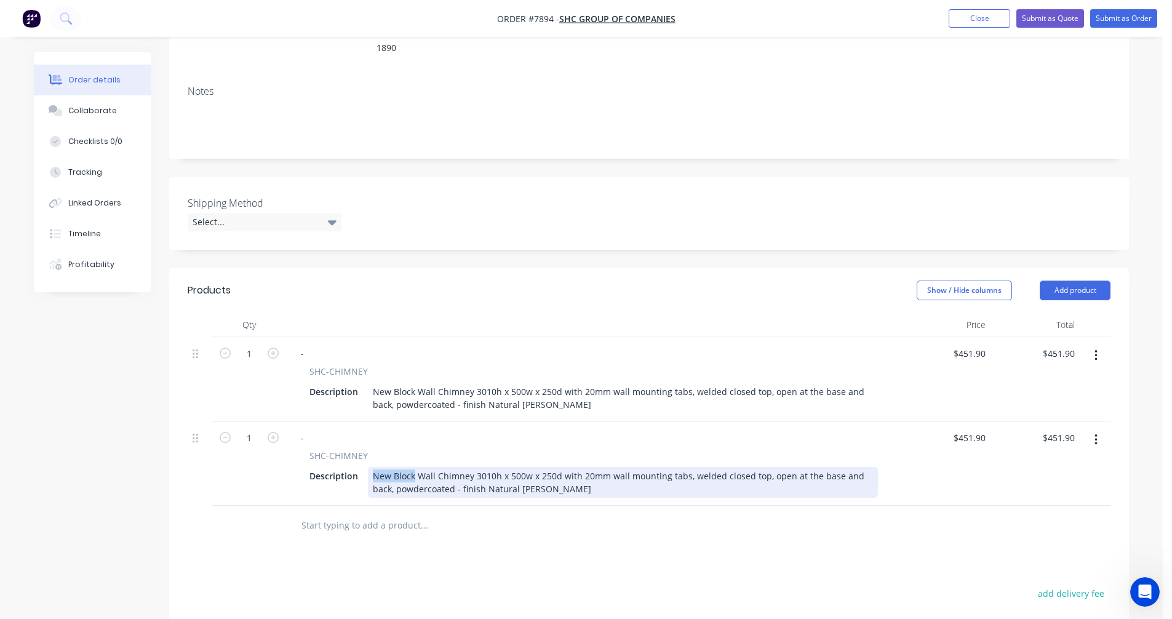
drag, startPoint x: 413, startPoint y: 457, endPoint x: 364, endPoint y: 457, distance: 49.8
click at [364, 467] on div "Description New Block Wall Chimney 3010h x 500w x 250d with 20mm wall mounting …" at bounding box center [591, 482] width 573 height 31
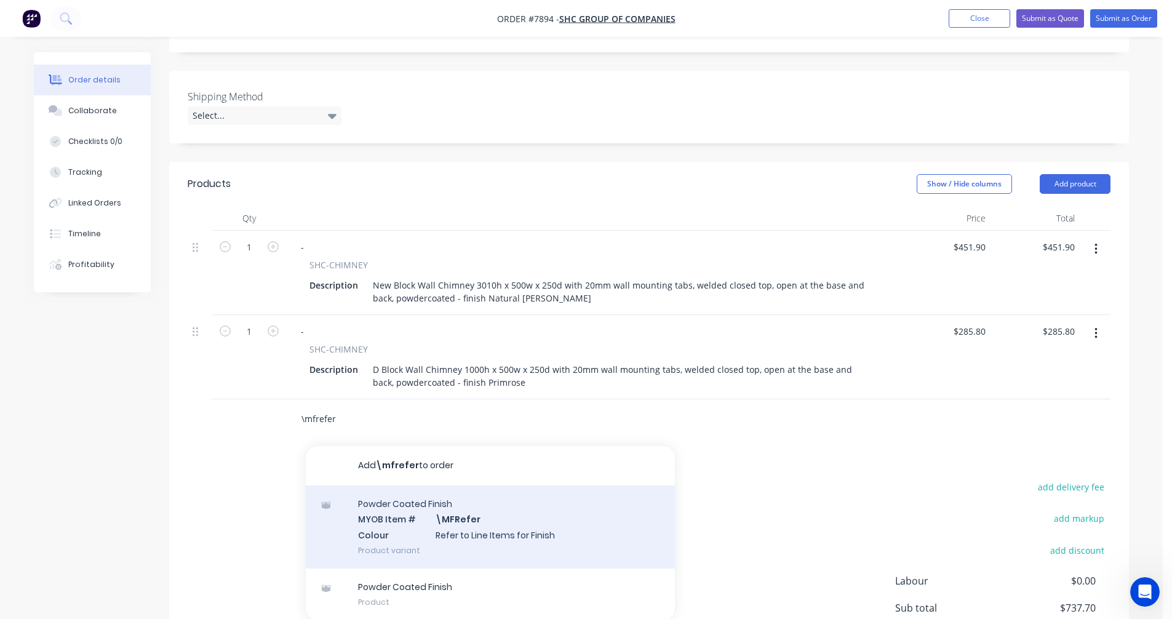
scroll to position [308, 0]
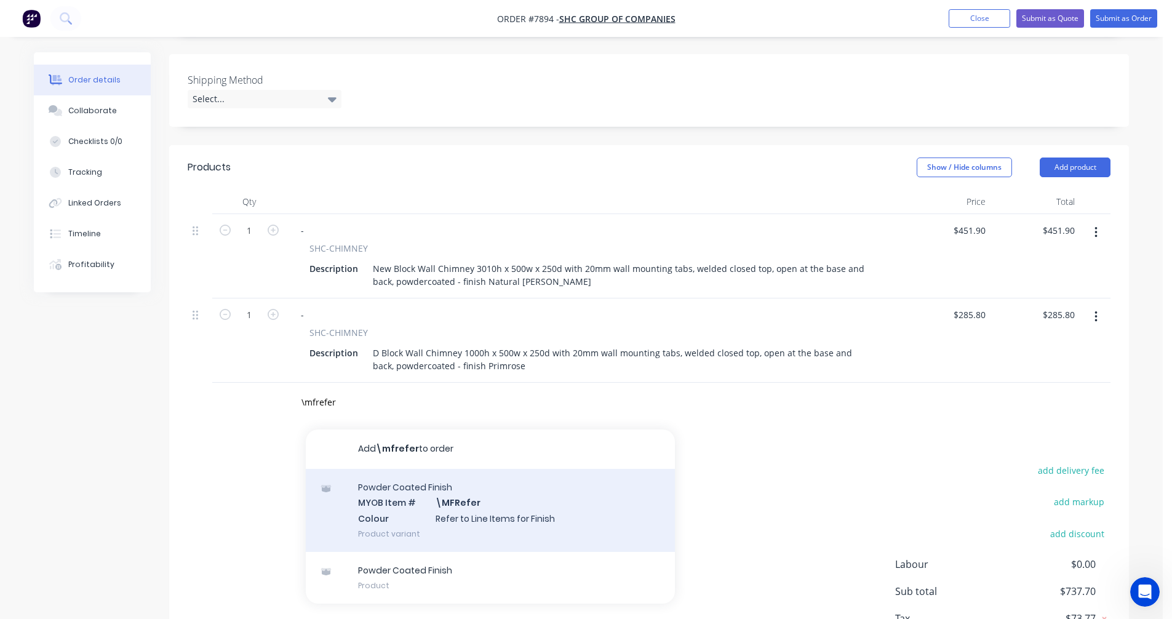
click at [405, 473] on div "Powder Coated Finish MYOB Item # \MFRefer Colour Refer to Line Items for Finish…" at bounding box center [490, 510] width 369 height 83
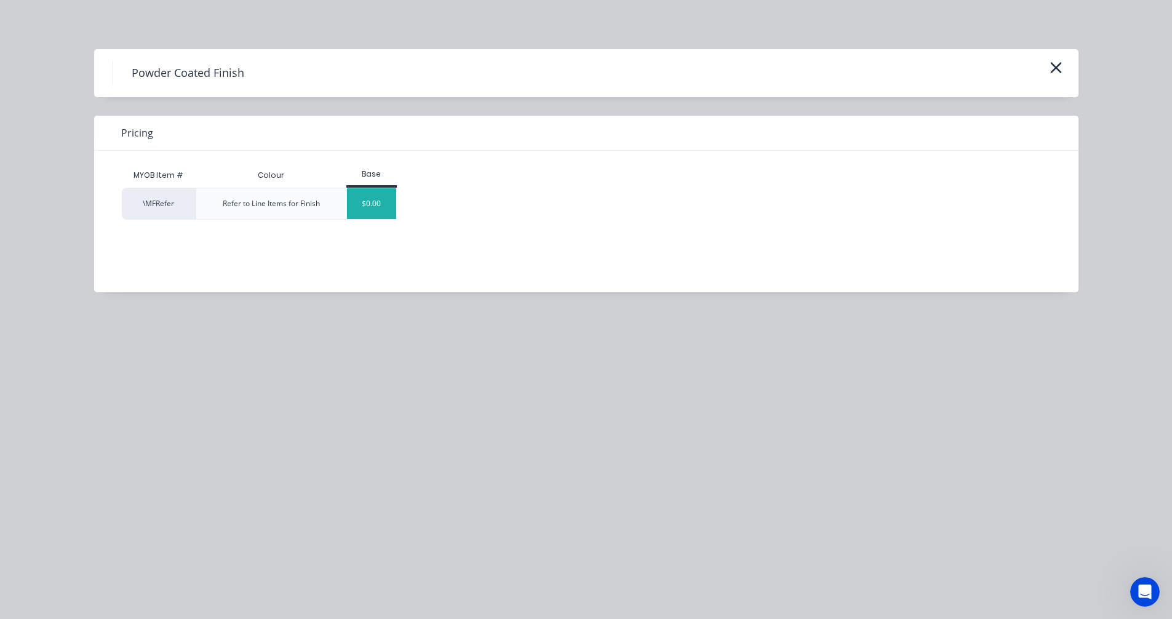
click at [362, 193] on div "$0.00" at bounding box center [372, 203] width 50 height 31
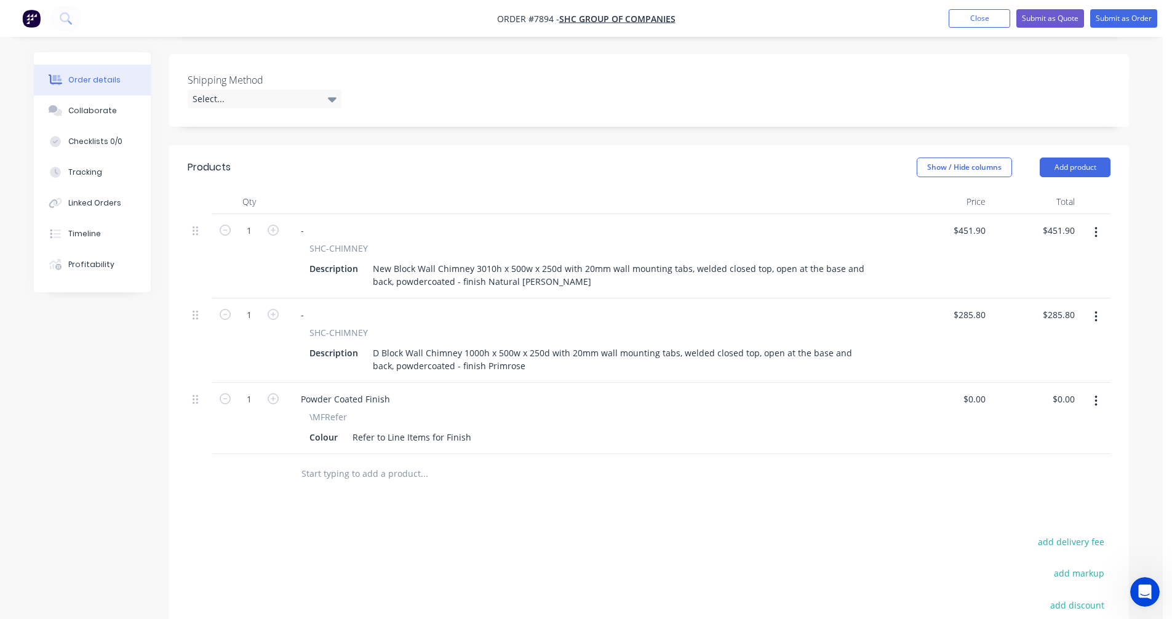
click at [325, 461] on input "text" at bounding box center [424, 473] width 246 height 25
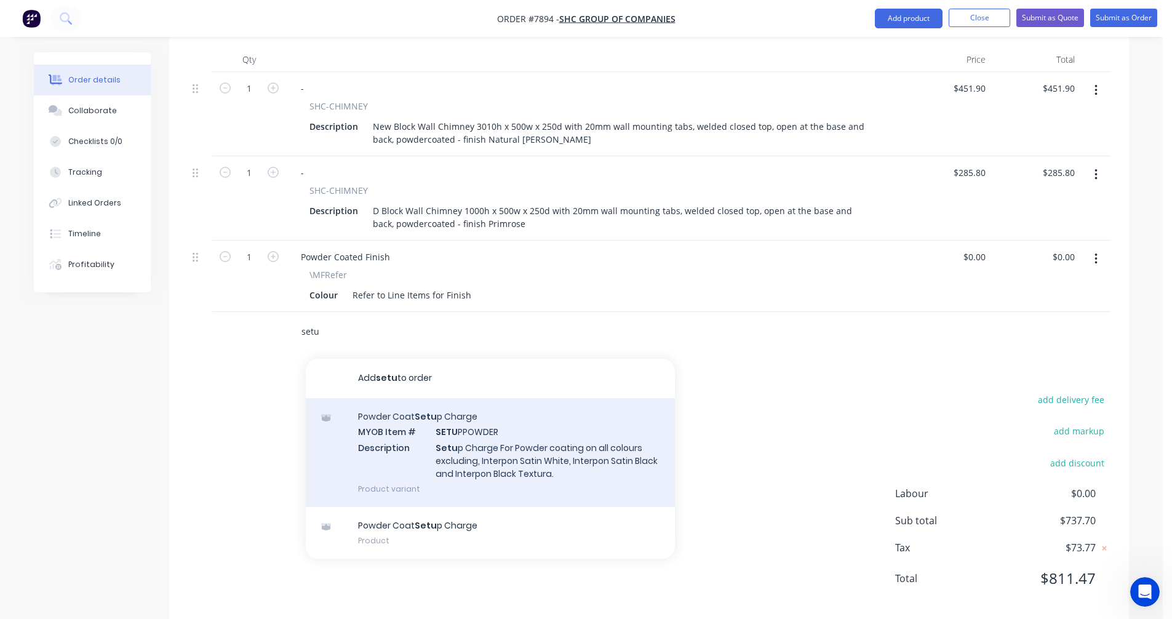
scroll to position [452, 0]
click at [508, 426] on div "Powder Coat Setu p Charge MYOB Item # SETU PPOWDER Description Setu p Charge Fo…" at bounding box center [490, 450] width 369 height 109
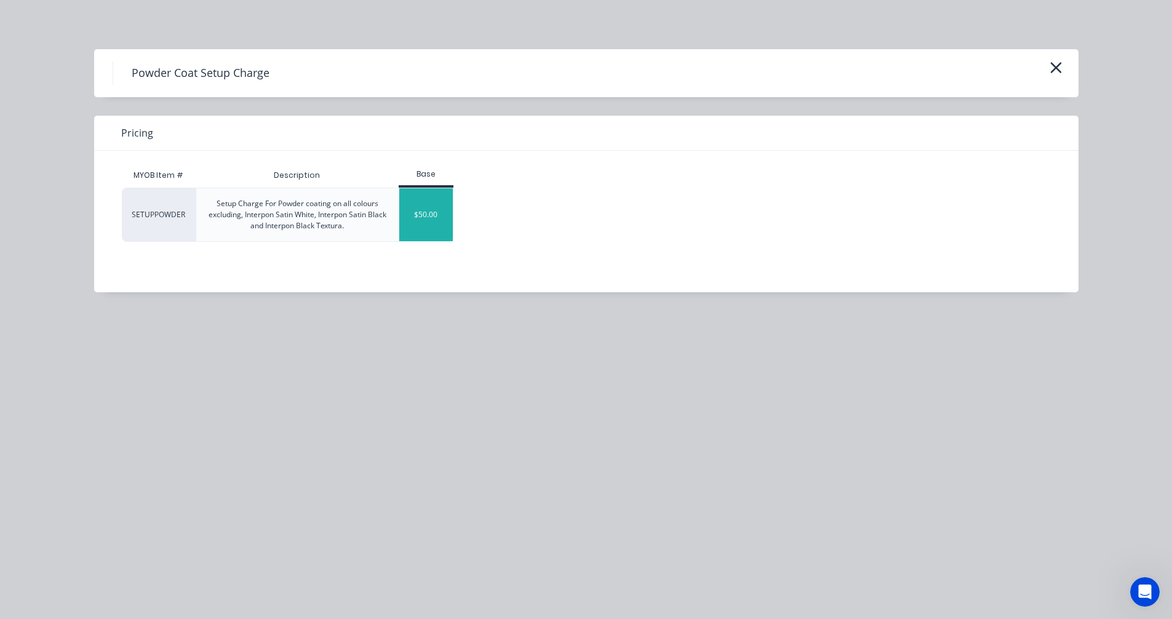
click at [418, 218] on div "$50.00" at bounding box center [426, 214] width 54 height 53
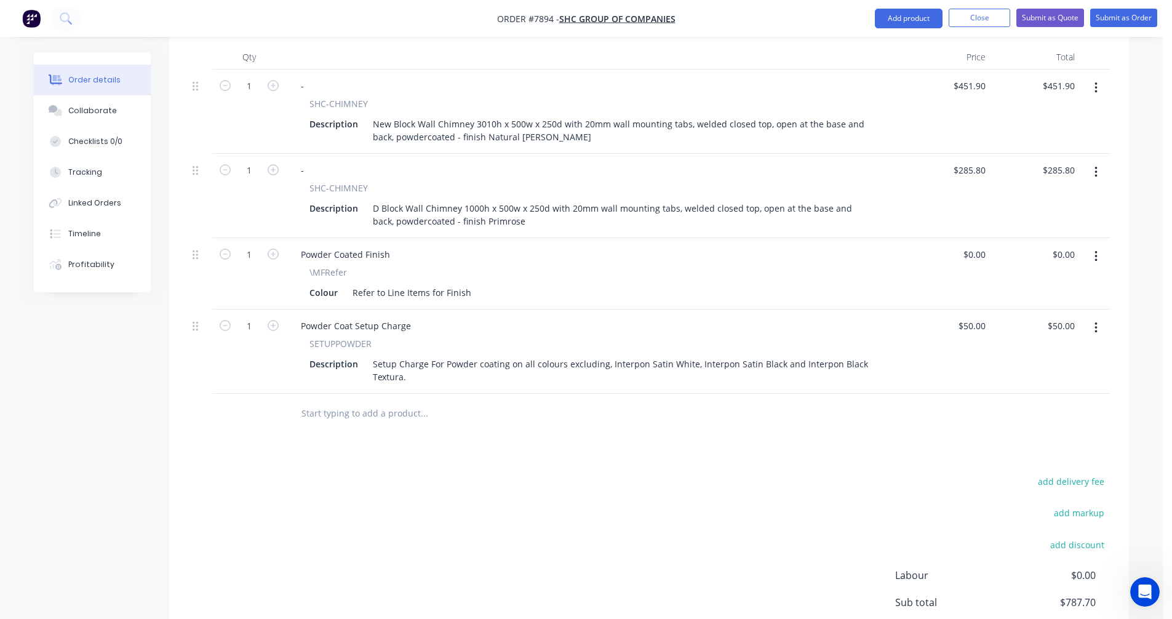
scroll to position [268, 0]
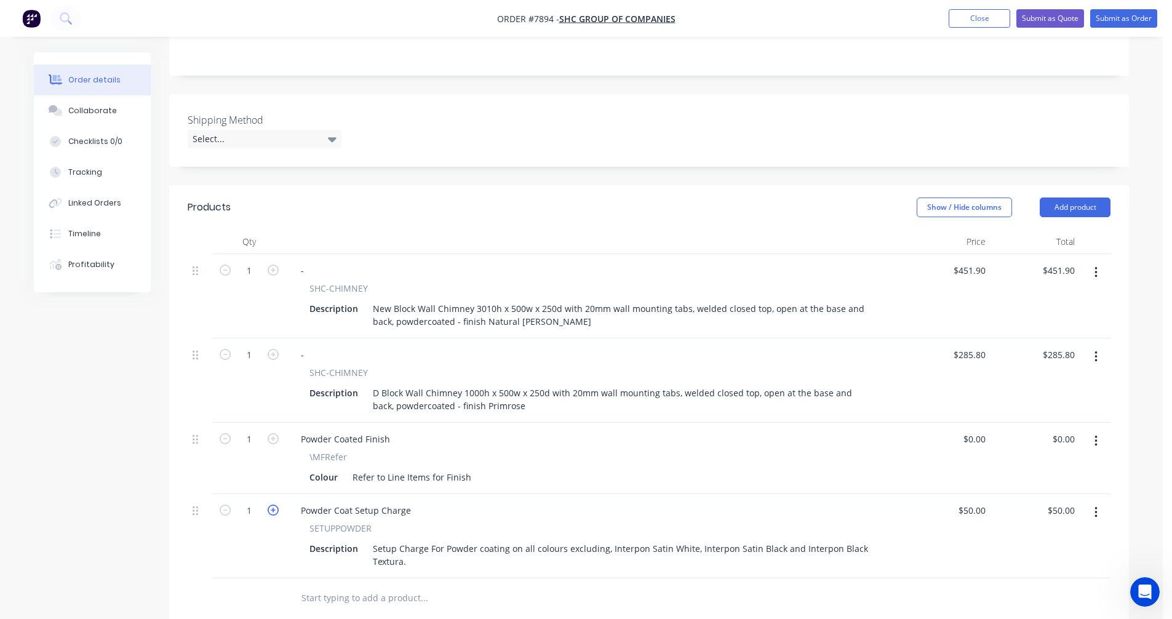
click at [276, 505] on icon "button" at bounding box center [273, 510] width 11 height 11
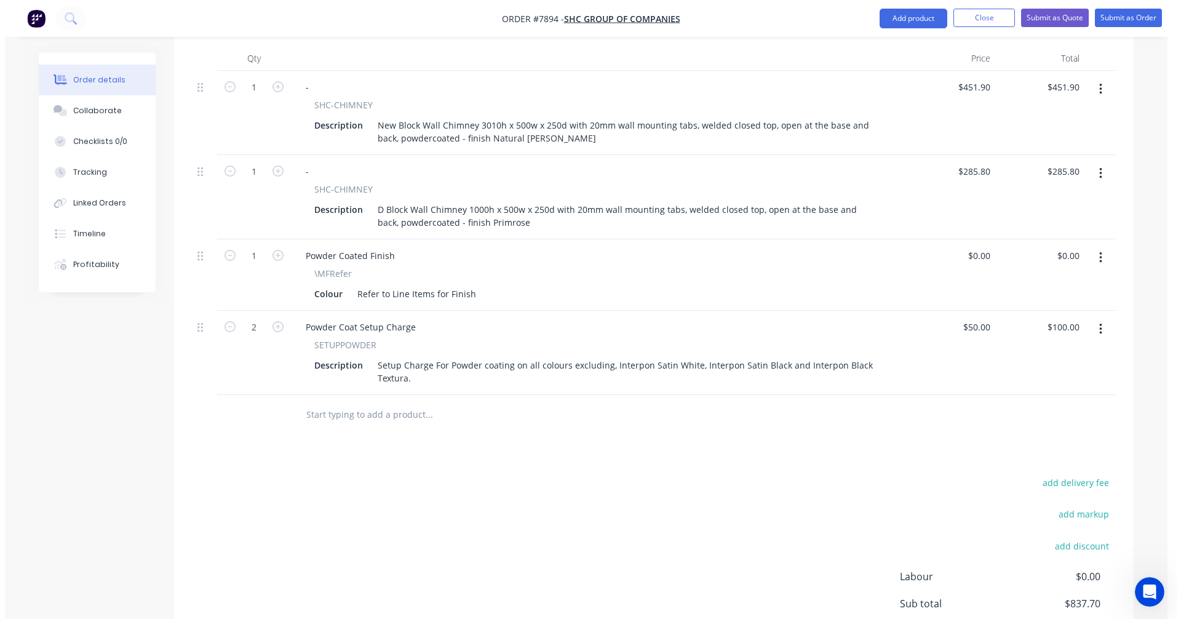
scroll to position [452, 0]
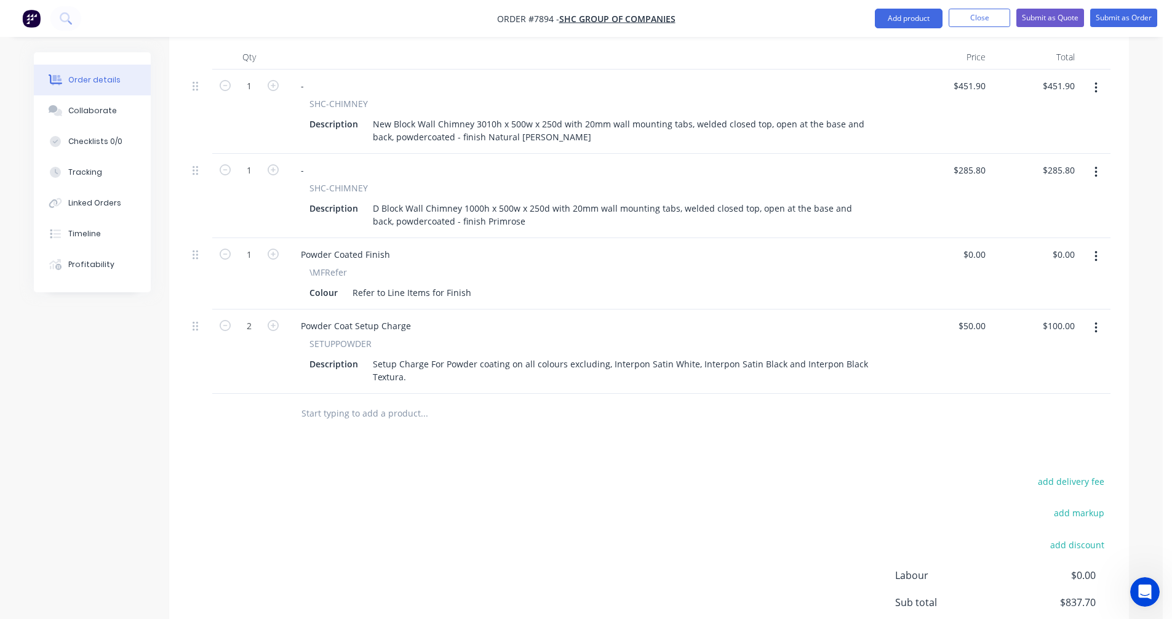
click at [338, 401] on input "text" at bounding box center [424, 413] width 246 height 25
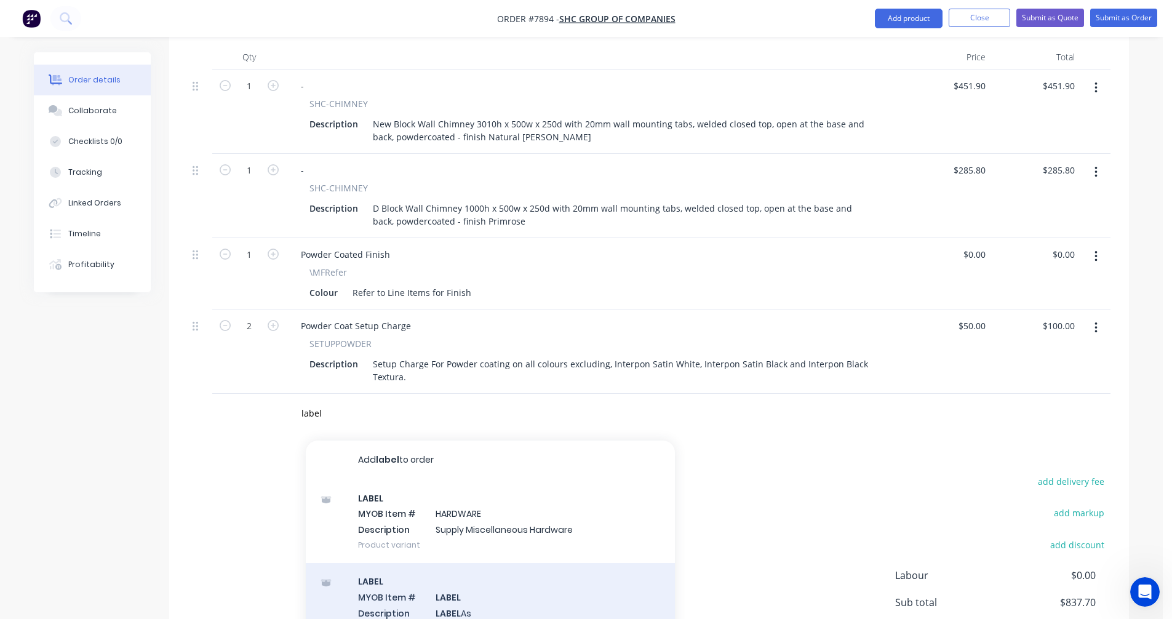
click at [459, 586] on div "LABEL MYOB Item # LABEL Description LABEL As Product variant" at bounding box center [490, 604] width 369 height 83
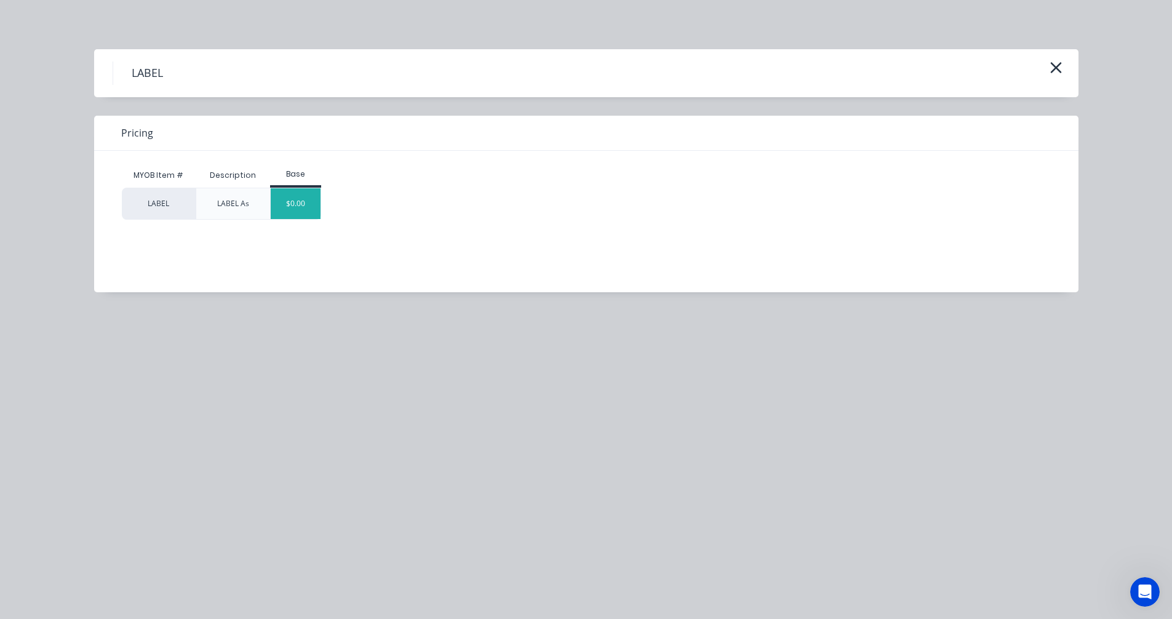
click at [304, 204] on div "$0.00" at bounding box center [296, 203] width 50 height 31
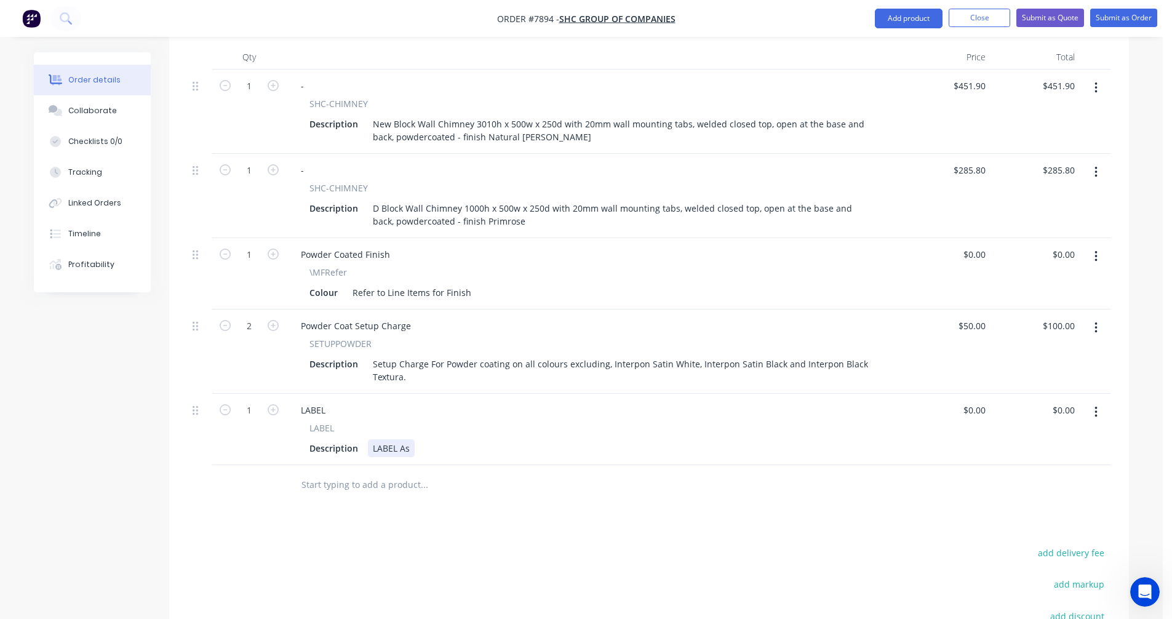
click at [408, 439] on div "LABEL As" at bounding box center [391, 448] width 47 height 18
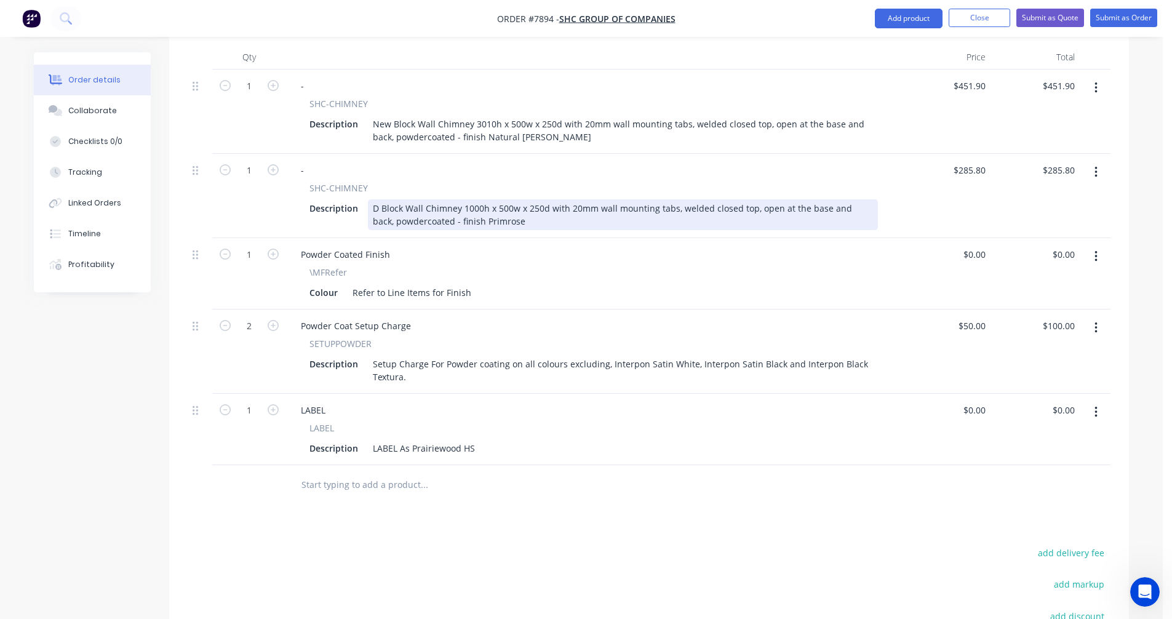
click at [506, 203] on div "D Block Wall Chimney 1000h x 500w x 250d with 20mm wall mounting tabs, welded c…" at bounding box center [623, 214] width 510 height 31
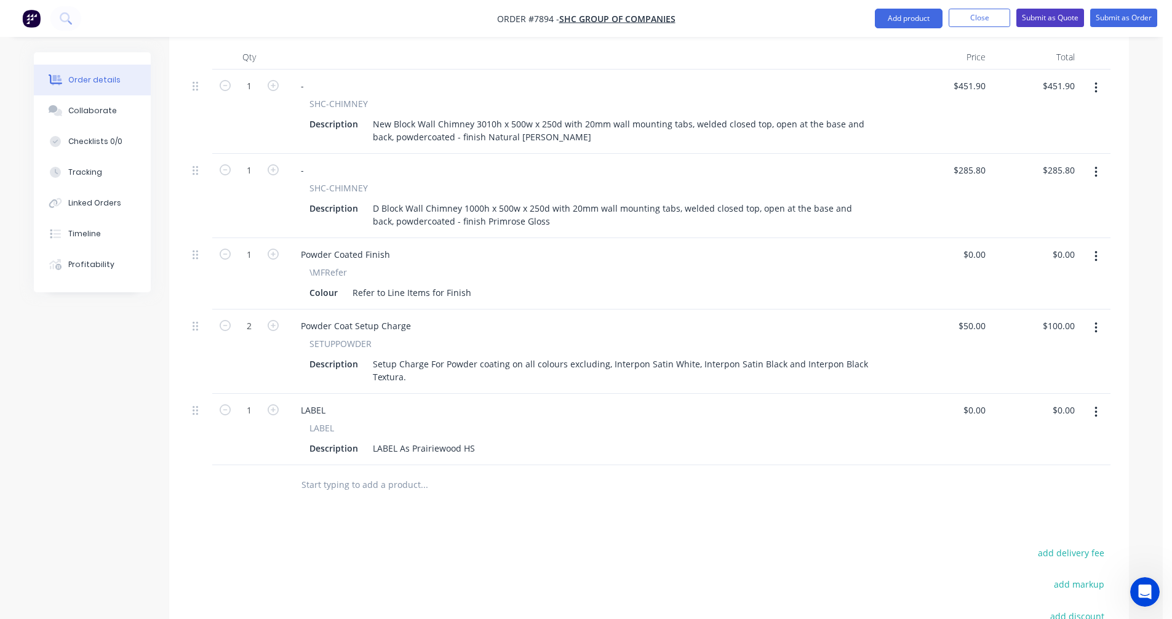
click at [1056, 14] on button "Submit as Quote" at bounding box center [1050, 18] width 68 height 18
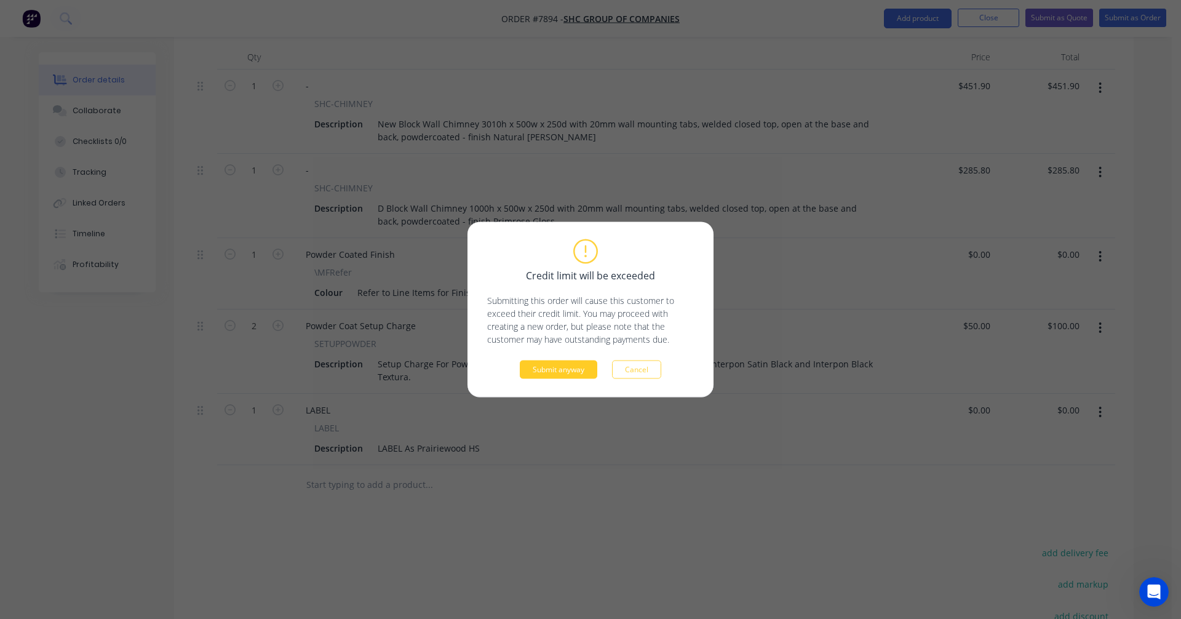
click at [556, 375] on button "Submit anyway" at bounding box center [559, 370] width 78 height 18
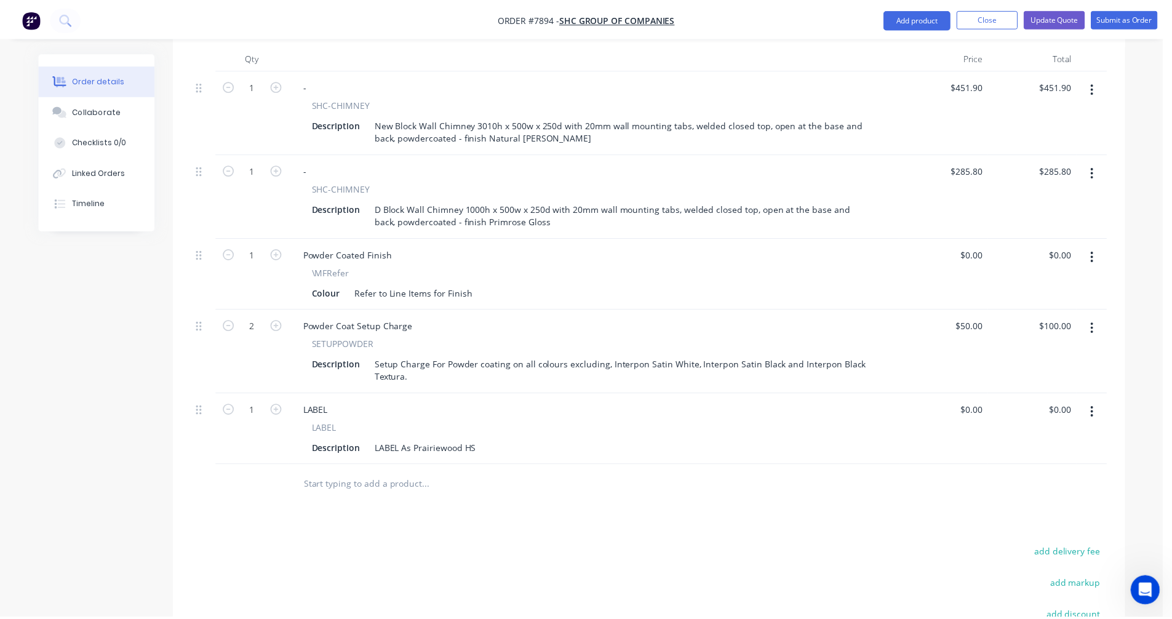
scroll to position [436, 0]
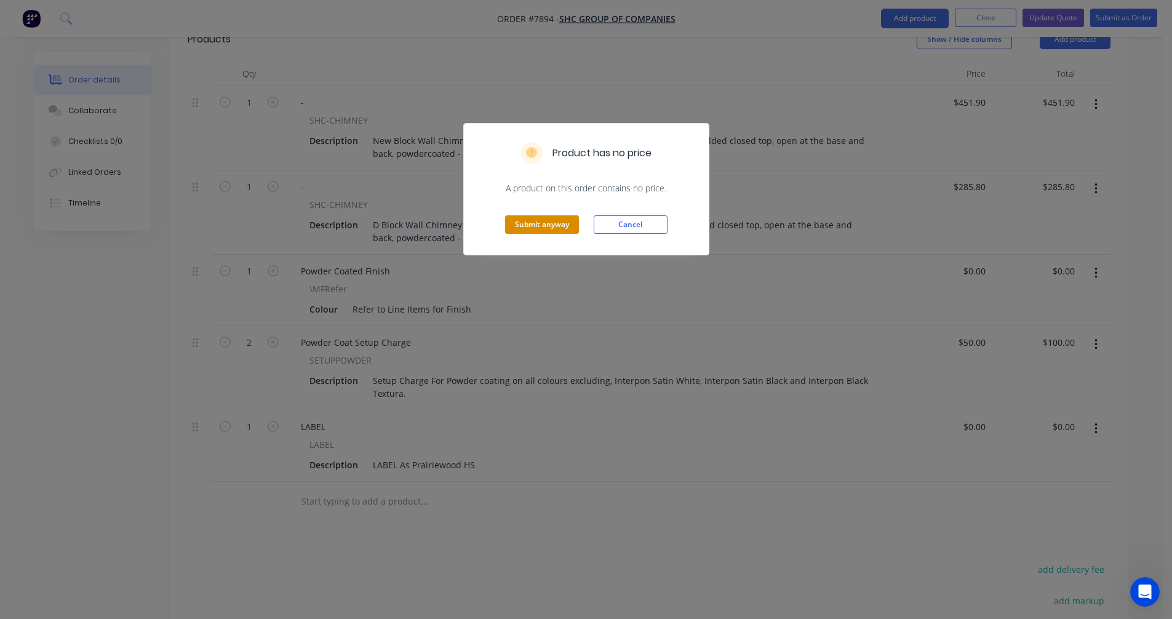
click at [551, 228] on button "Submit anyway" at bounding box center [542, 224] width 74 height 18
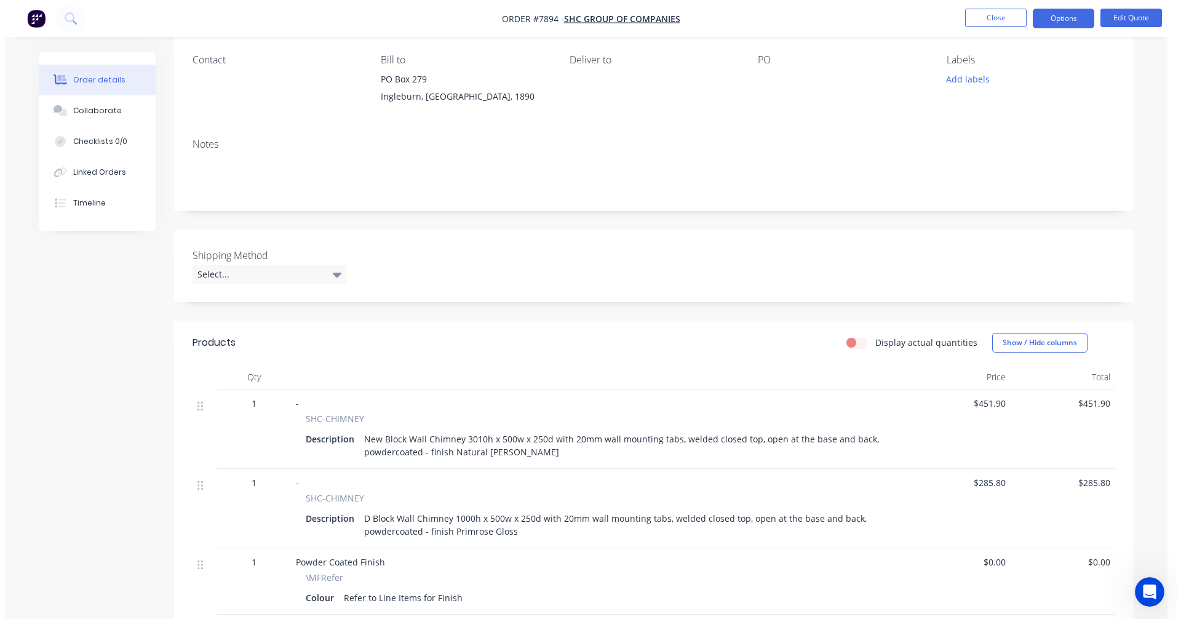
scroll to position [0, 0]
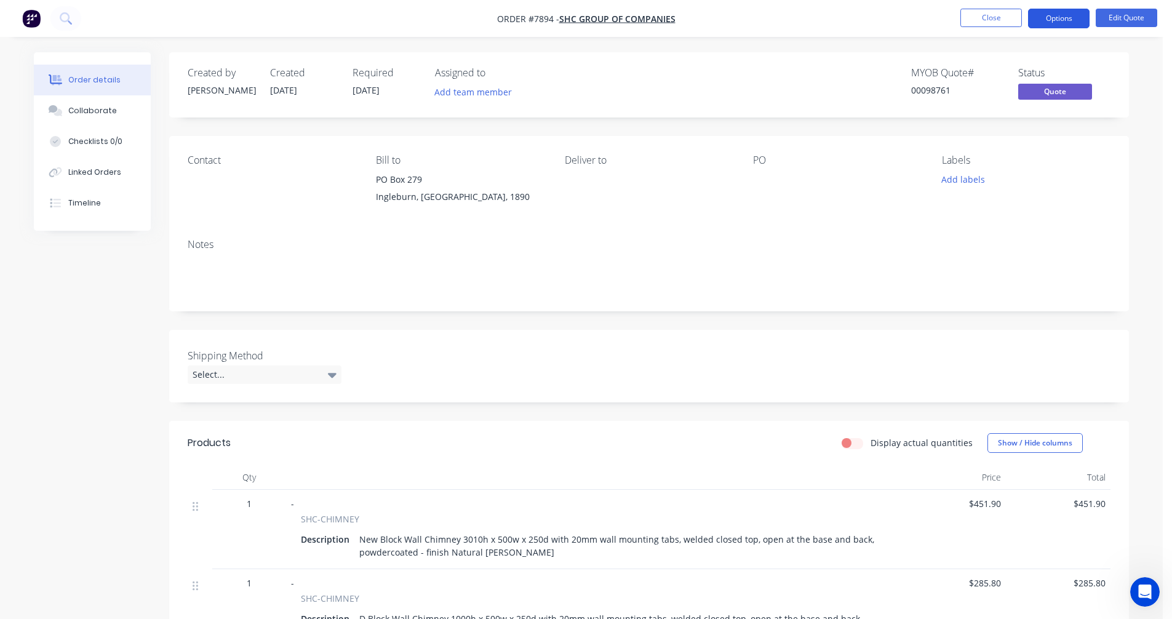
click at [1072, 14] on button "Options" at bounding box center [1059, 19] width 62 height 20
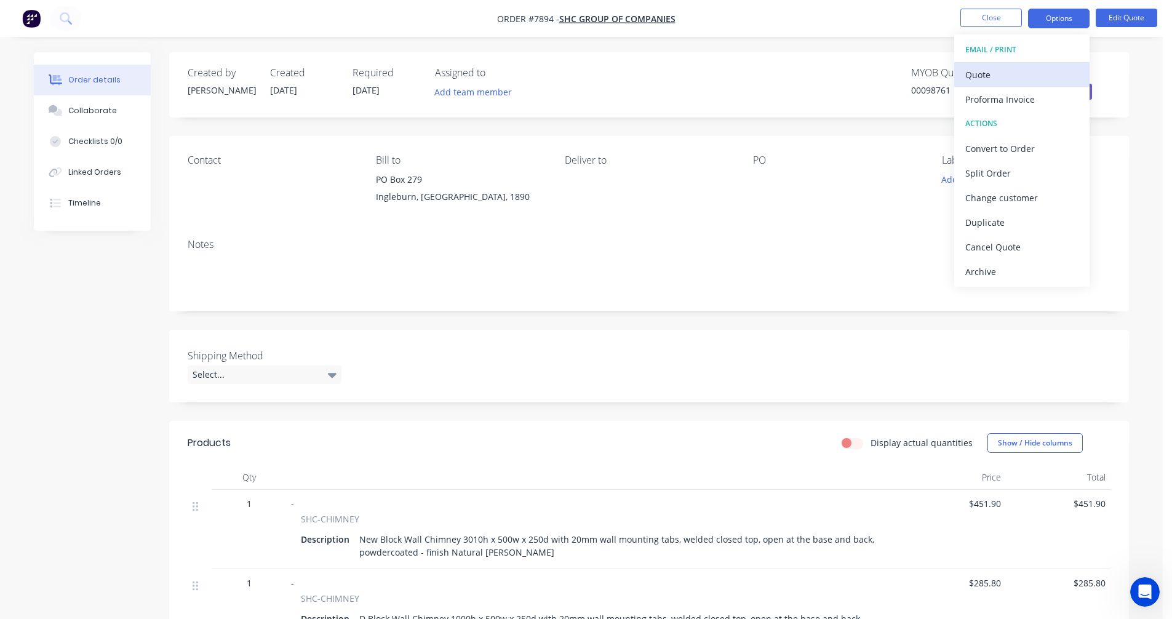
click at [995, 73] on div "Quote" at bounding box center [1021, 75] width 113 height 18
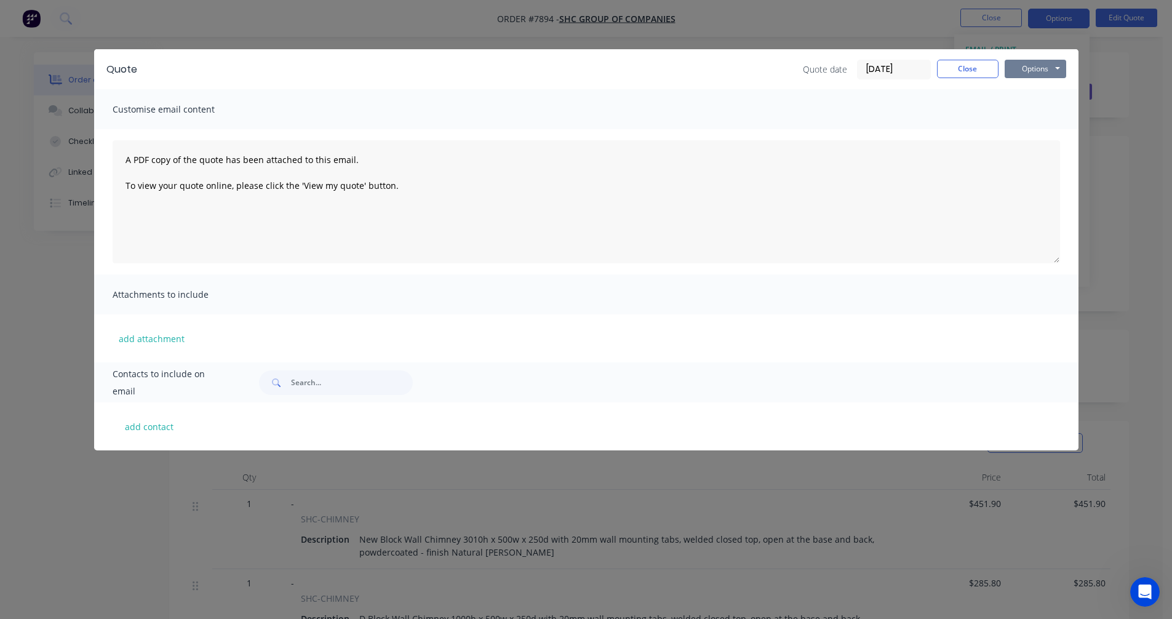
click at [1036, 68] on button "Options" at bounding box center [1036, 69] width 62 height 18
click at [1037, 87] on button "Preview" at bounding box center [1044, 91] width 79 height 20
click at [773, 71] on div "Quote date [DATE] Close Options Preview Print Email" at bounding box center [608, 70] width 917 height 20
click at [975, 65] on button "Close" at bounding box center [968, 69] width 62 height 18
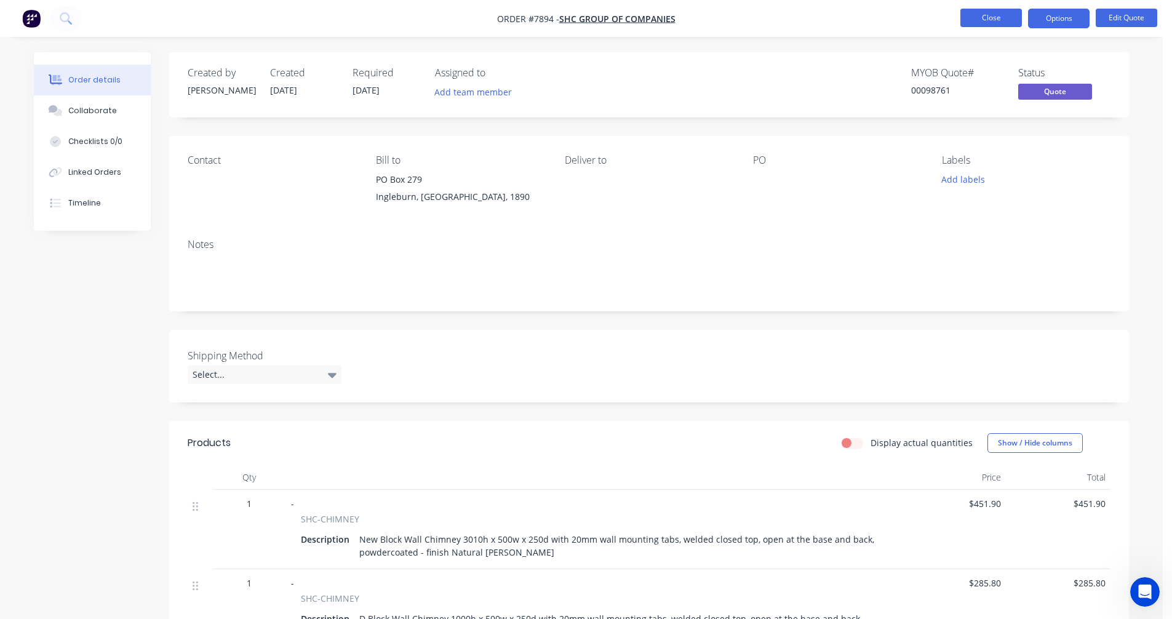
click at [981, 21] on button "Close" at bounding box center [991, 18] width 62 height 18
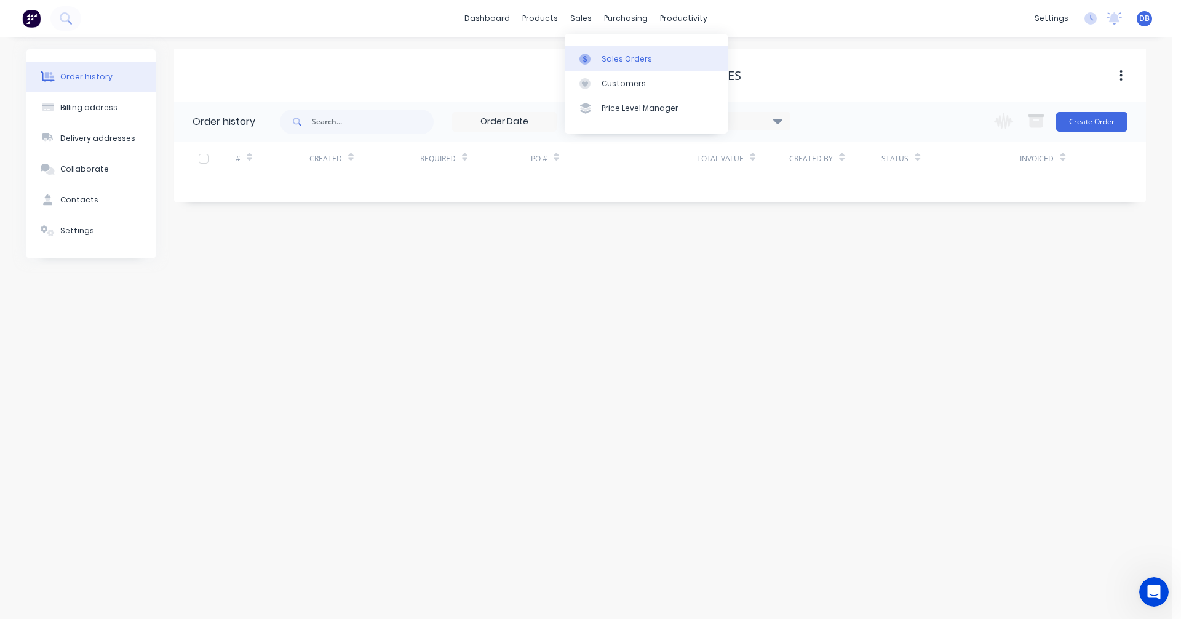
click at [602, 54] on div "Sales Orders" at bounding box center [627, 59] width 50 height 11
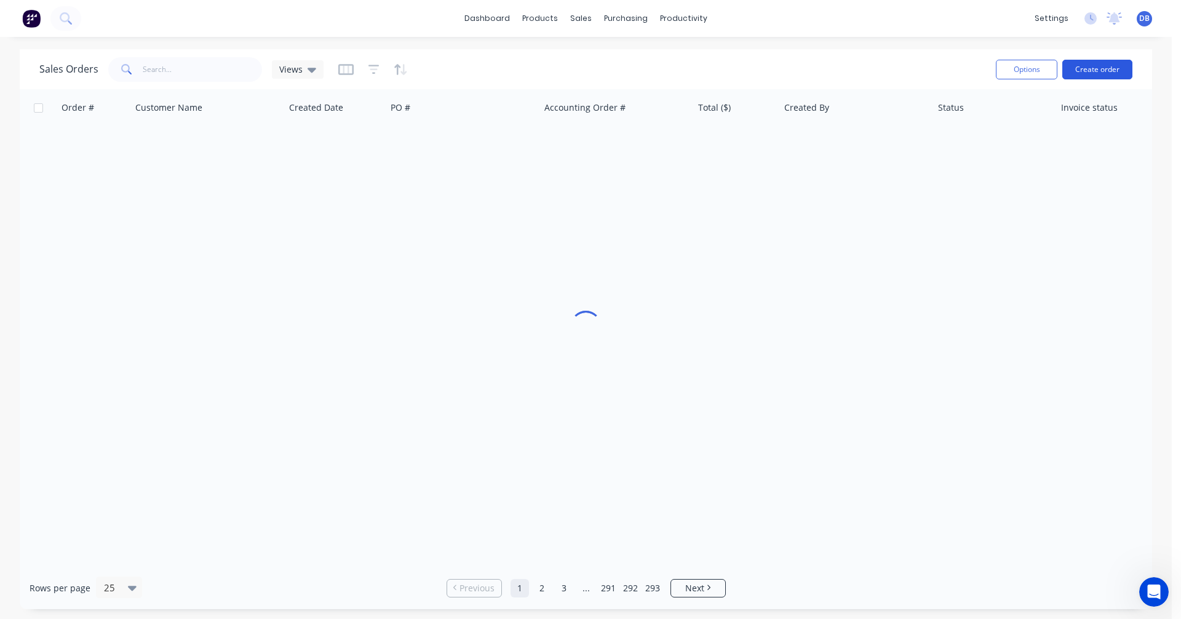
click at [1107, 69] on button "Create order" at bounding box center [1098, 70] width 70 height 20
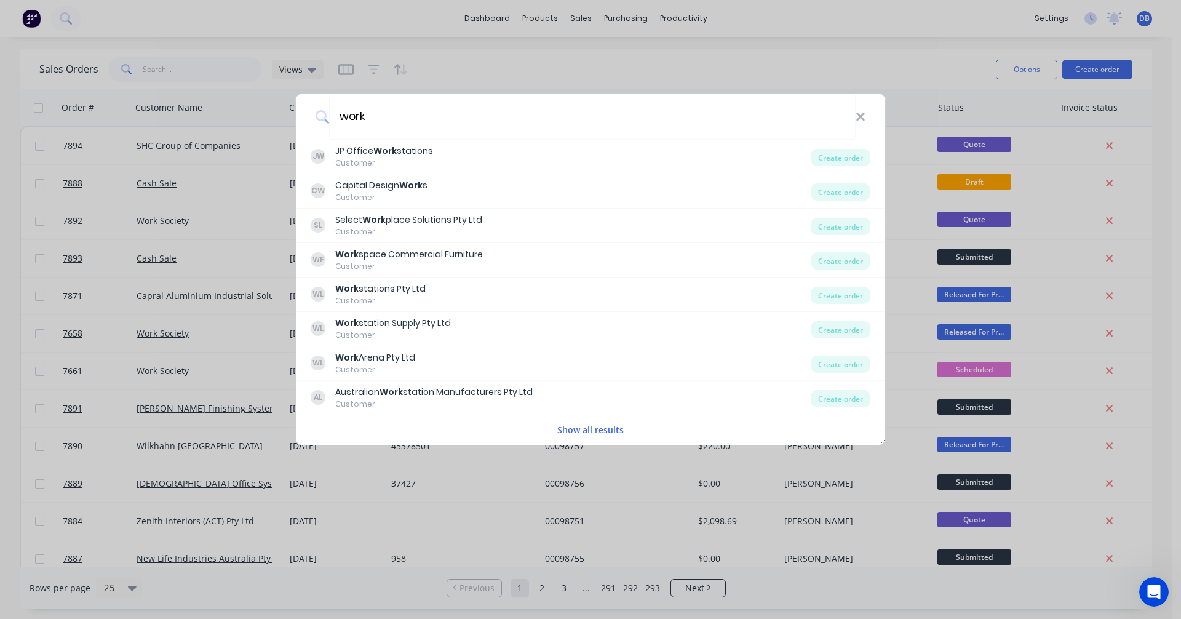
click at [590, 430] on button "Show all results" at bounding box center [591, 430] width 74 height 14
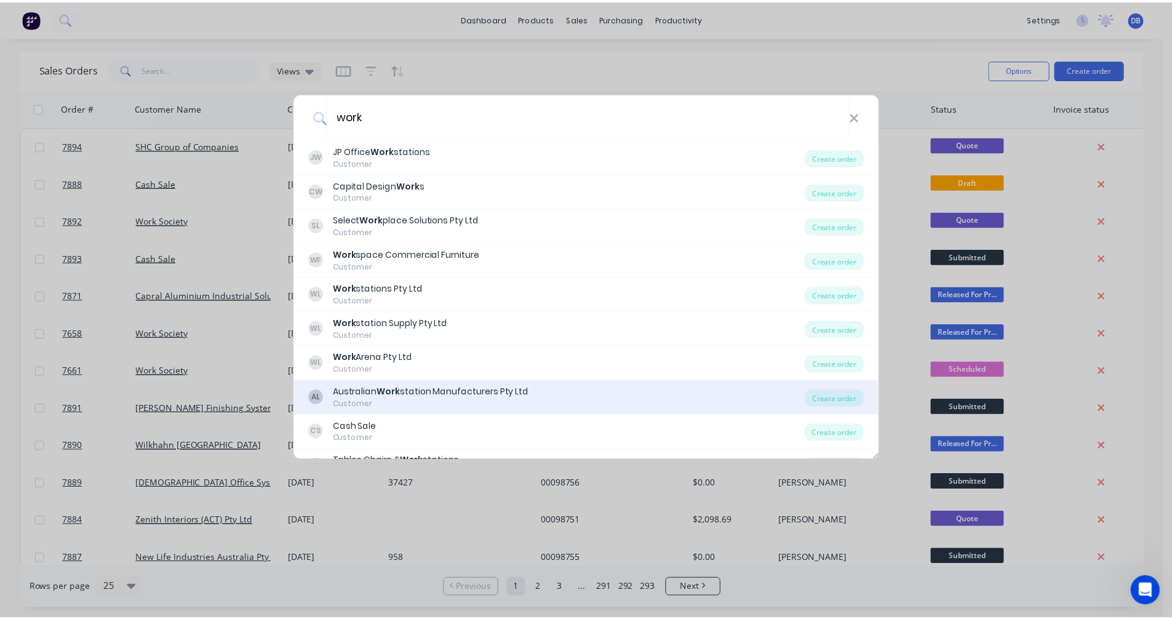
scroll to position [94, 0]
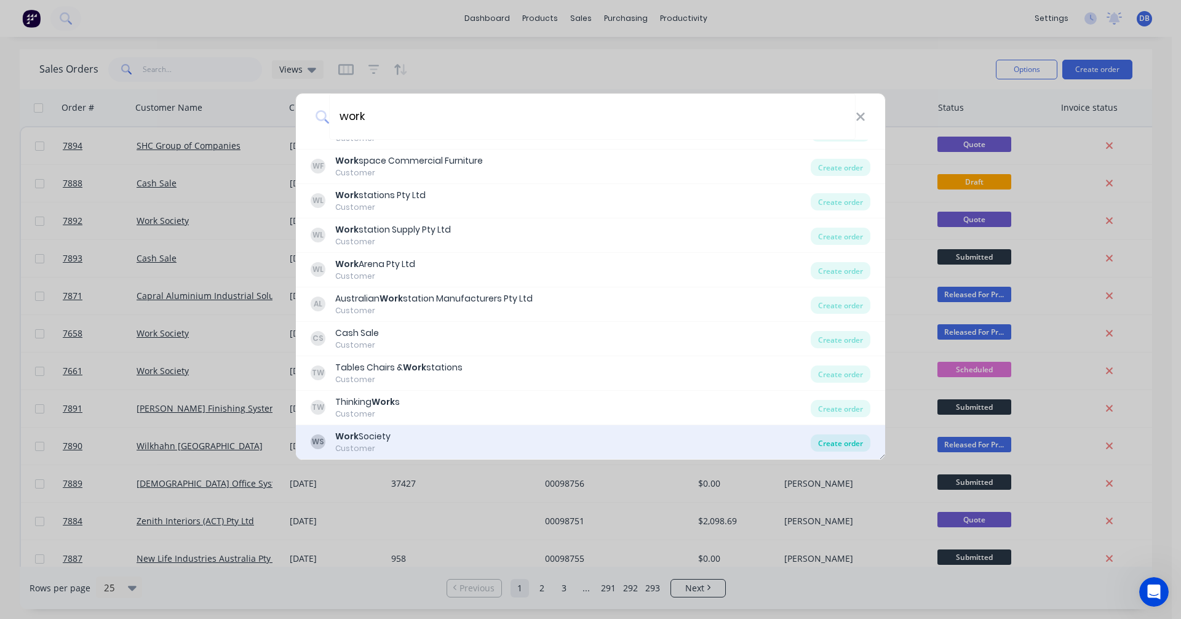
click at [836, 442] on div "Create order" at bounding box center [841, 442] width 60 height 17
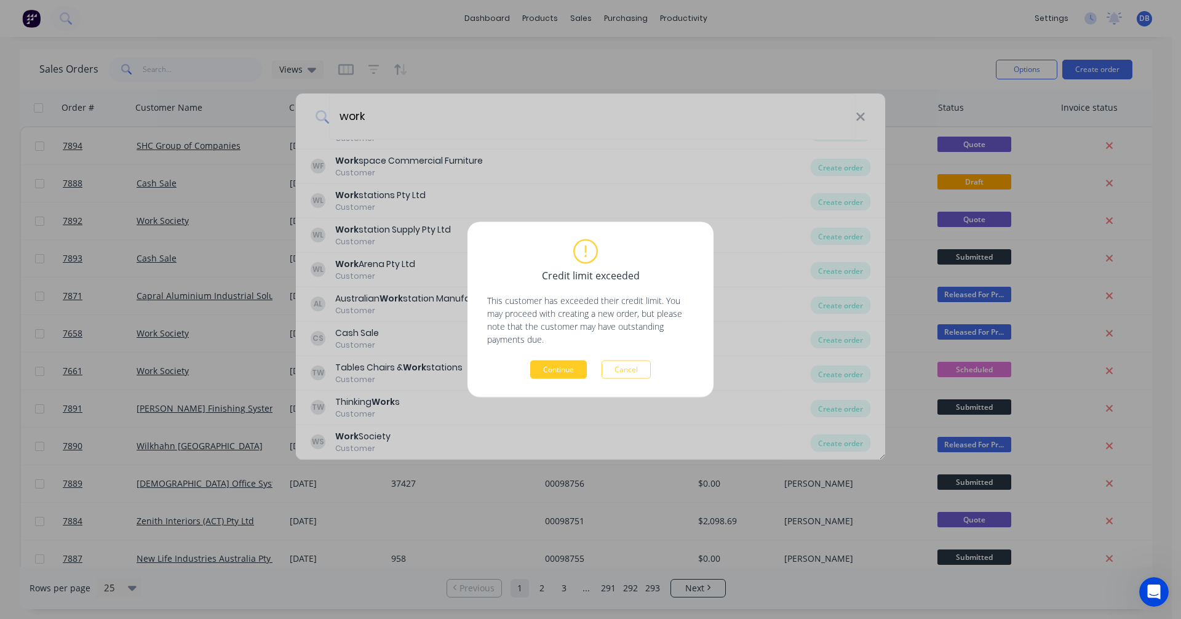
click at [550, 372] on button "Continue" at bounding box center [558, 370] width 57 height 18
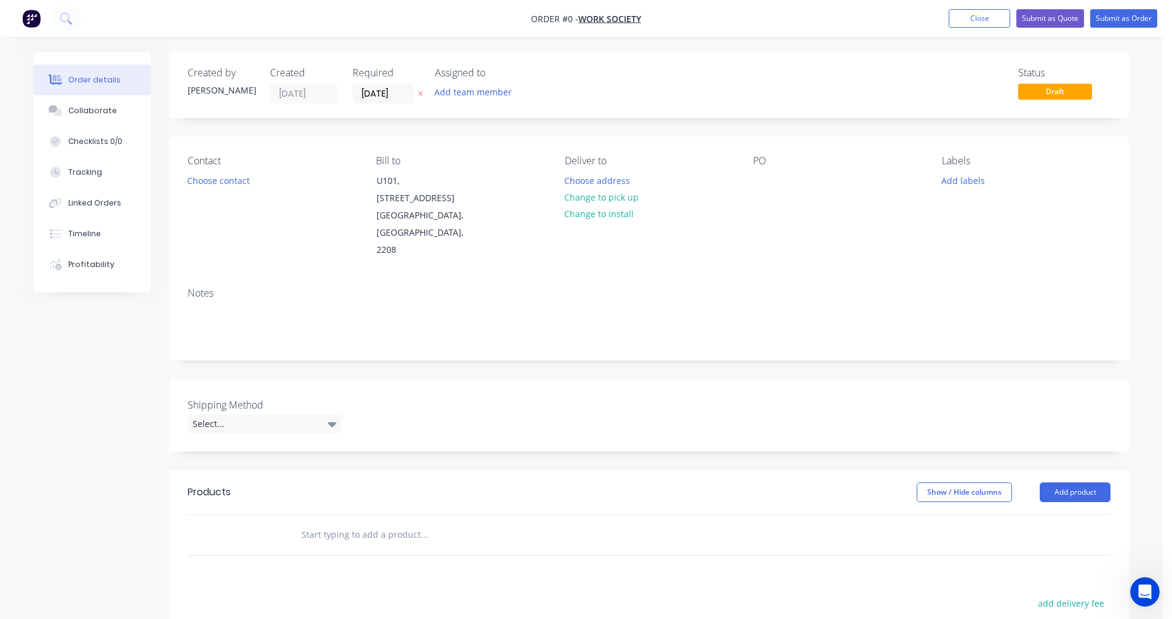
click at [343, 522] on input "text" at bounding box center [424, 534] width 246 height 25
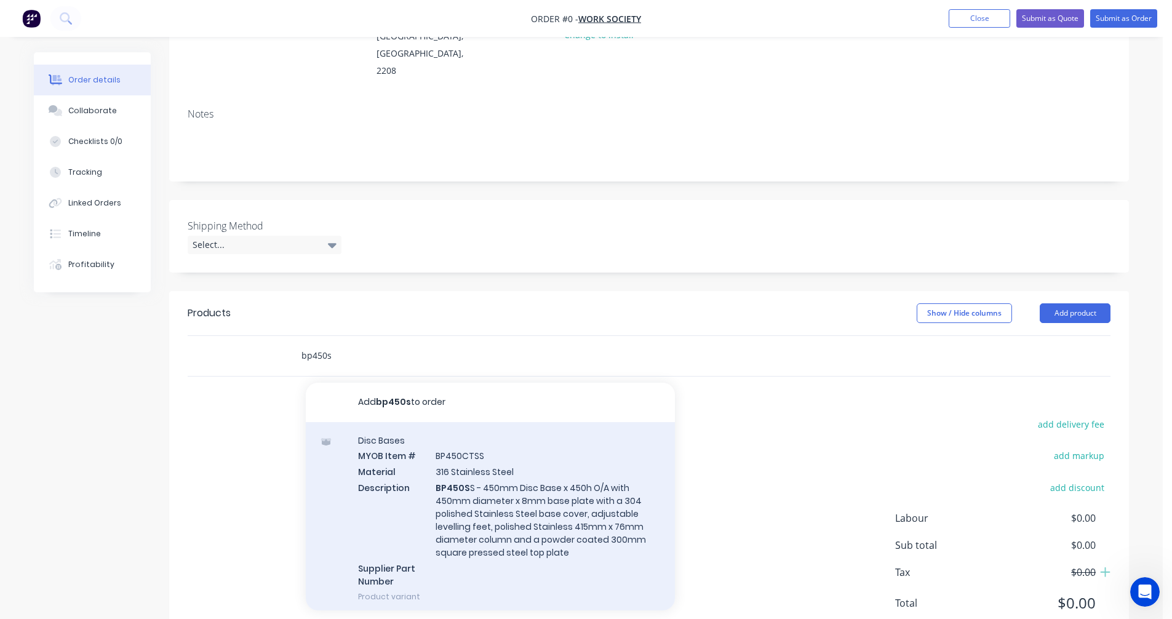
scroll to position [185, 0]
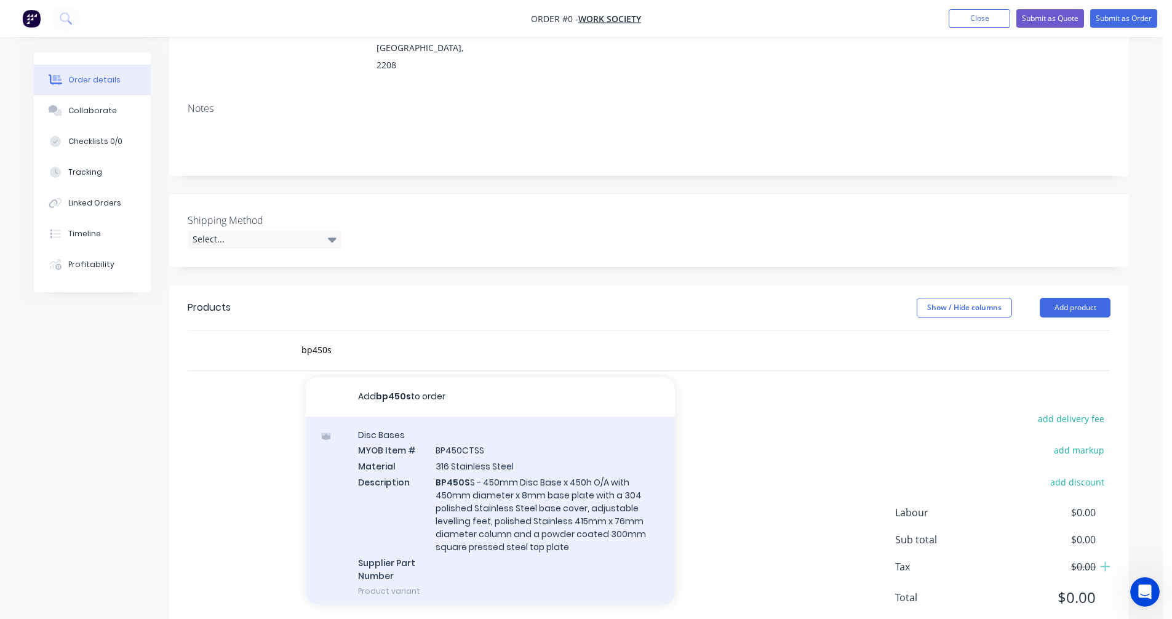
click at [475, 450] on div "Disc Bases MYOB Item # BP450CTSS Material 316 Stainless Steel Description BP450…" at bounding box center [490, 513] width 369 height 193
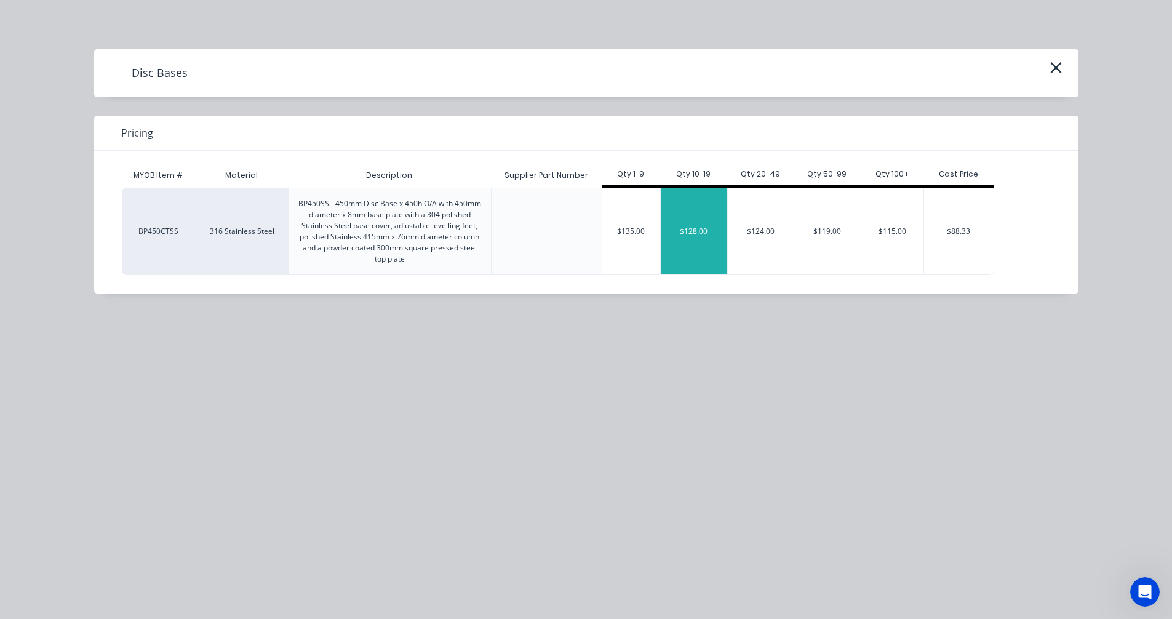
click at [714, 249] on div "$128.00" at bounding box center [694, 231] width 66 height 86
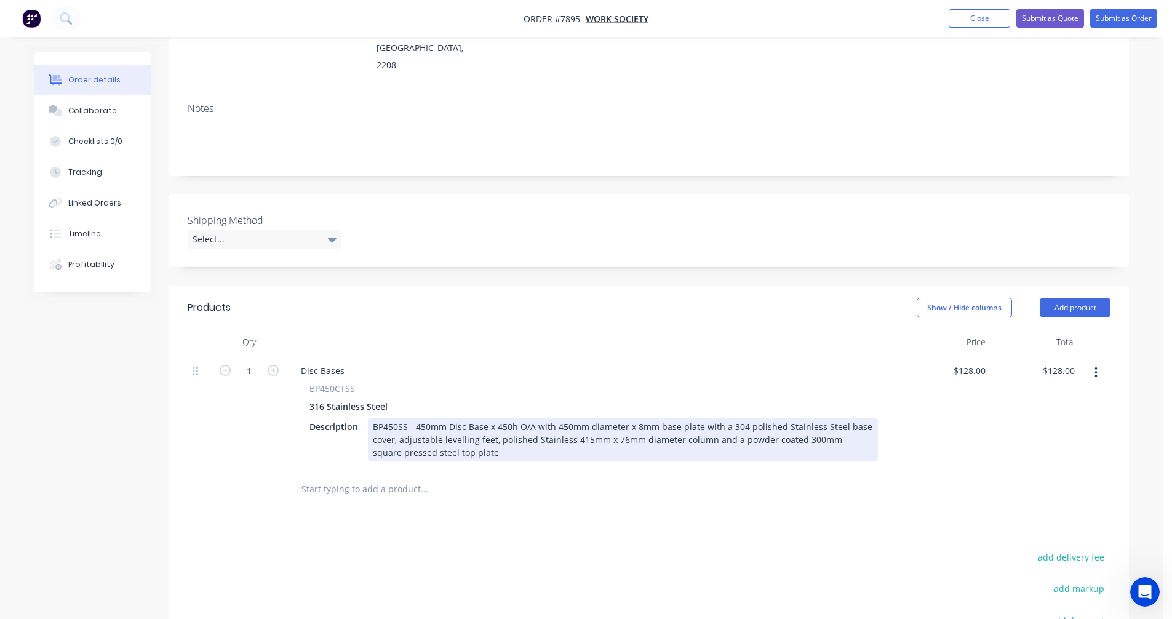
click at [632, 418] on div "BP450SS - 450mm Disc Base x 450h O/A with 450mm diameter x 8mm base plate with …" at bounding box center [623, 440] width 510 height 44
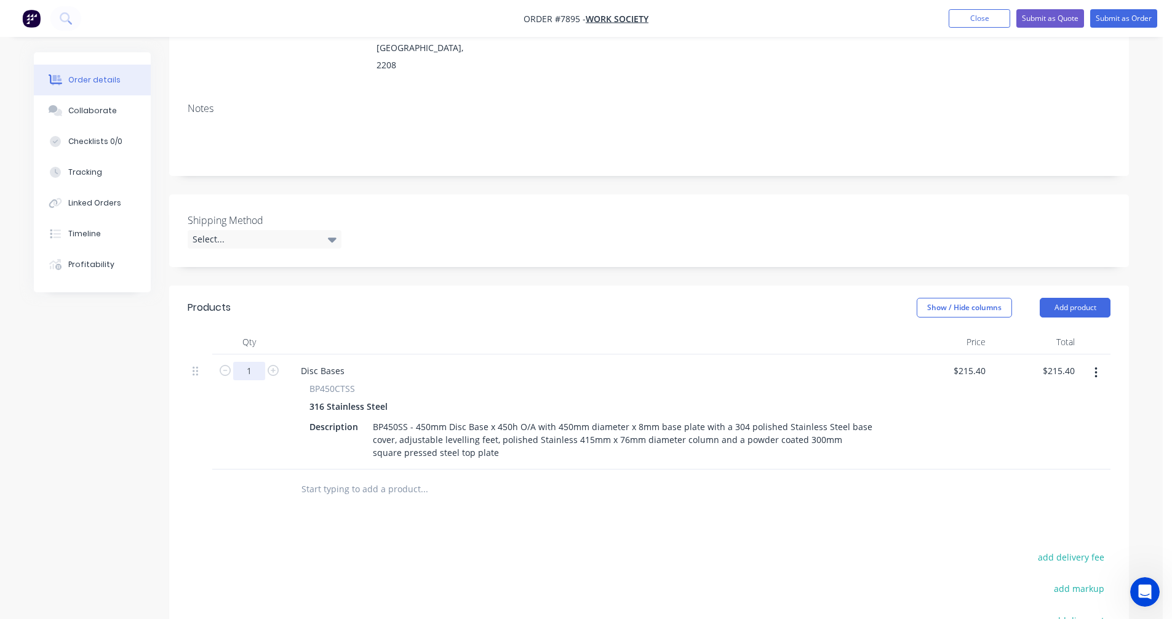
drag, startPoint x: 247, startPoint y: 337, endPoint x: 253, endPoint y: 337, distance: 6.8
click at [247, 362] on input "1" at bounding box center [249, 371] width 32 height 18
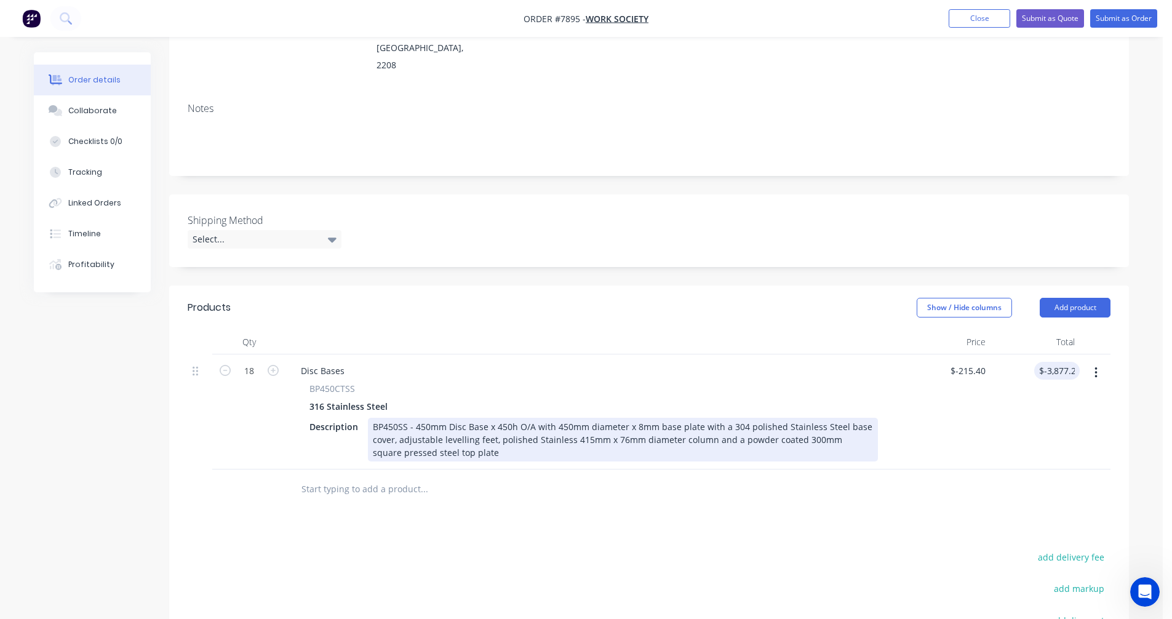
click at [831, 418] on div "BP450SS - 450mm Disc Base x 450h O/A with 450mm diameter x 8mm base plate with …" at bounding box center [623, 440] width 510 height 44
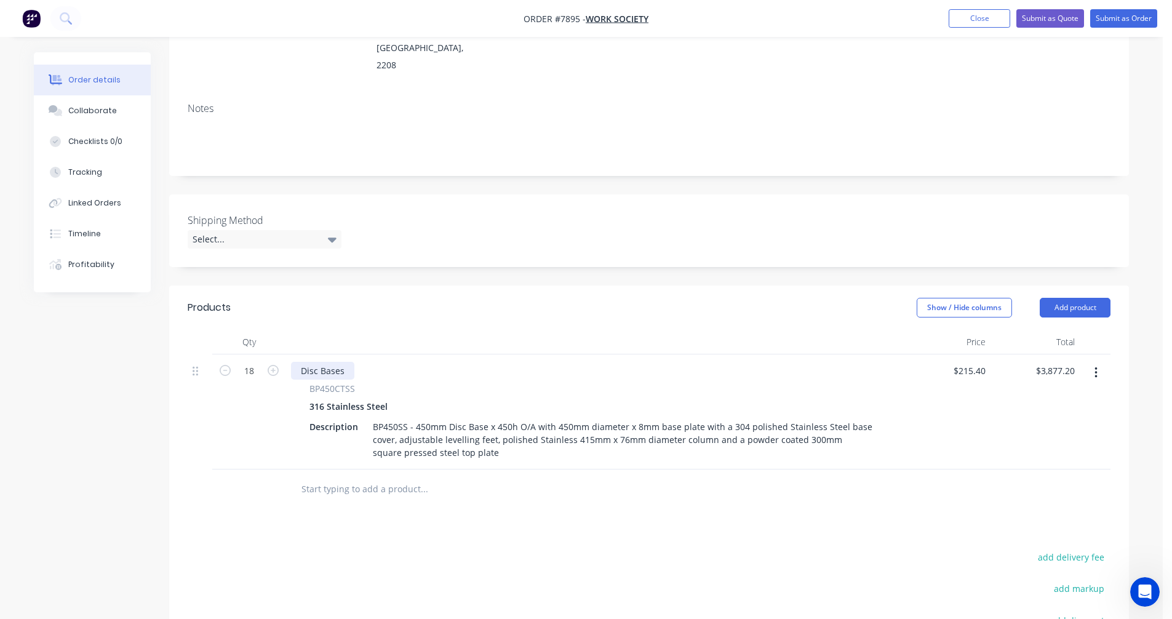
click at [332, 362] on div "Disc Bases" at bounding box center [322, 371] width 63 height 18
drag, startPoint x: 347, startPoint y: 337, endPoint x: 274, endPoint y: 337, distance: 72.6
click at [274, 354] on div "18 Disc Bases BP450CTSS 316 Stainless Steel Description BP450SS - 450mm Disc Ba…" at bounding box center [649, 411] width 923 height 115
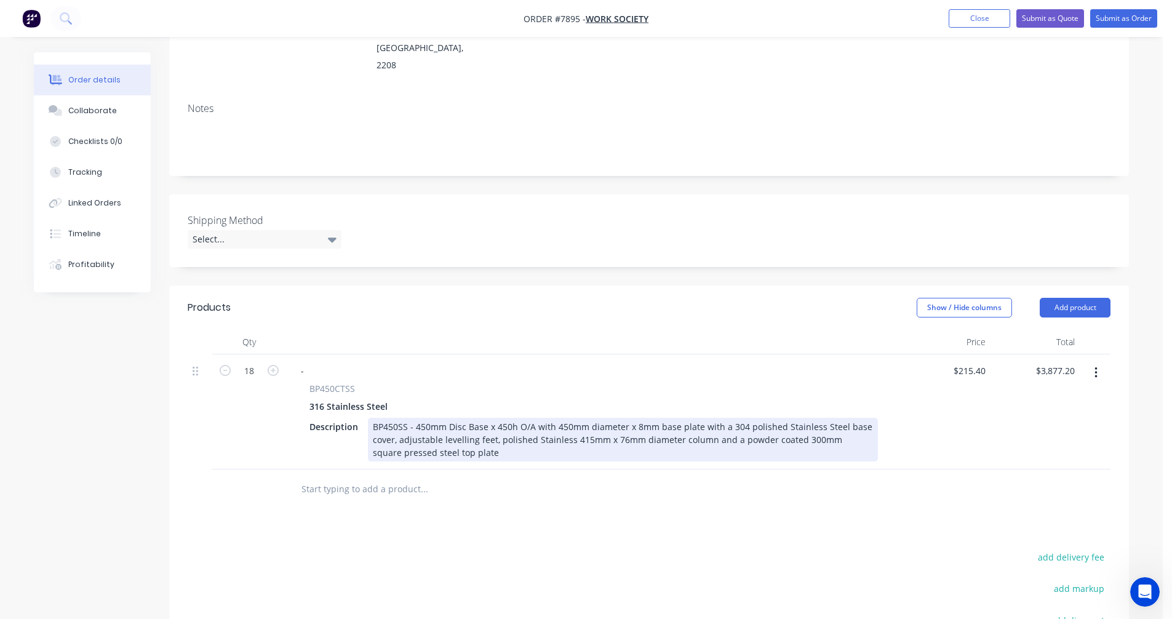
click at [462, 418] on div "BP450SS - 450mm Disc Base x 450h O/A with 450mm diameter x 8mm base plate with …" at bounding box center [623, 440] width 510 height 44
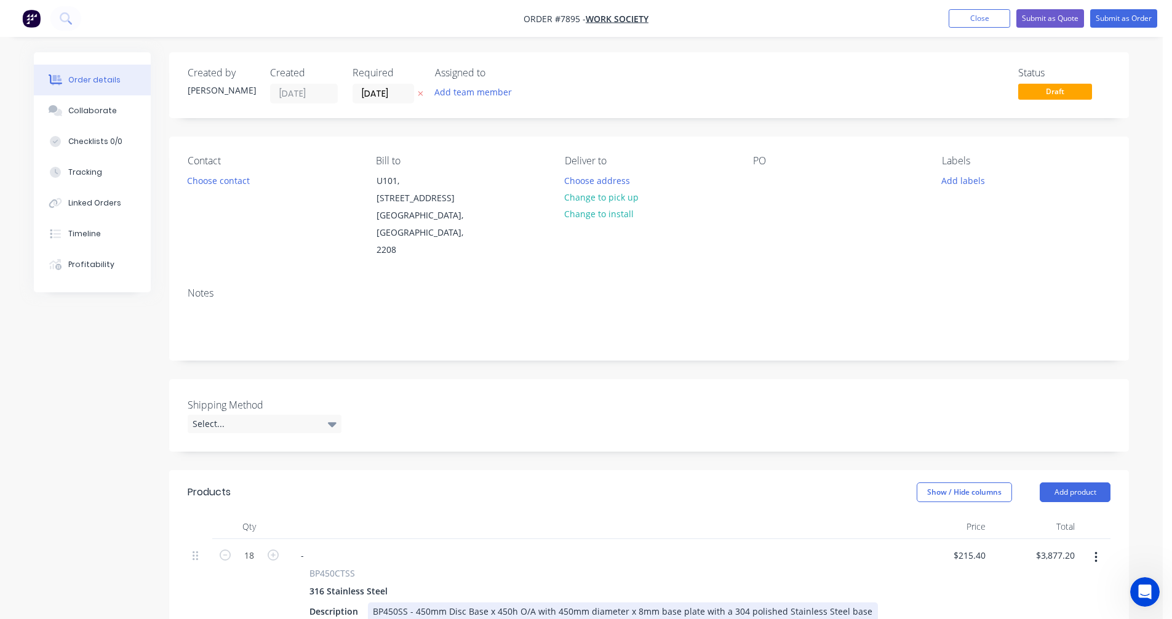
click at [556, 602] on div "BP450SS - 450mm Disc Base x 450h O/A with 450mm diameter x 8mm base plate with …" at bounding box center [623, 624] width 510 height 44
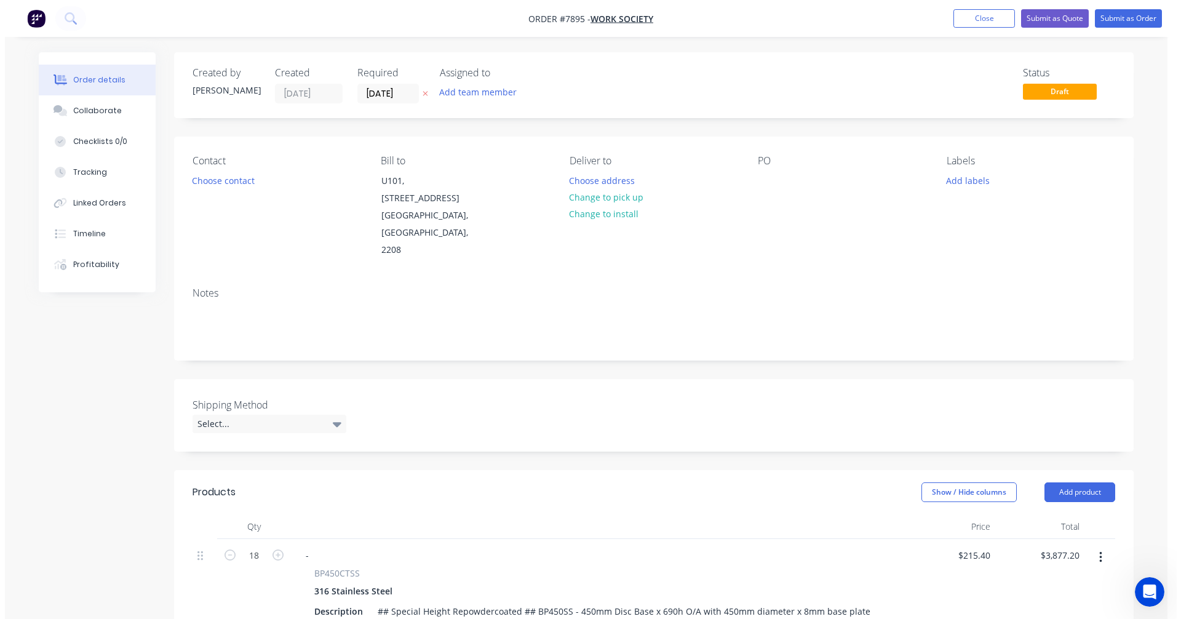
scroll to position [327, 0]
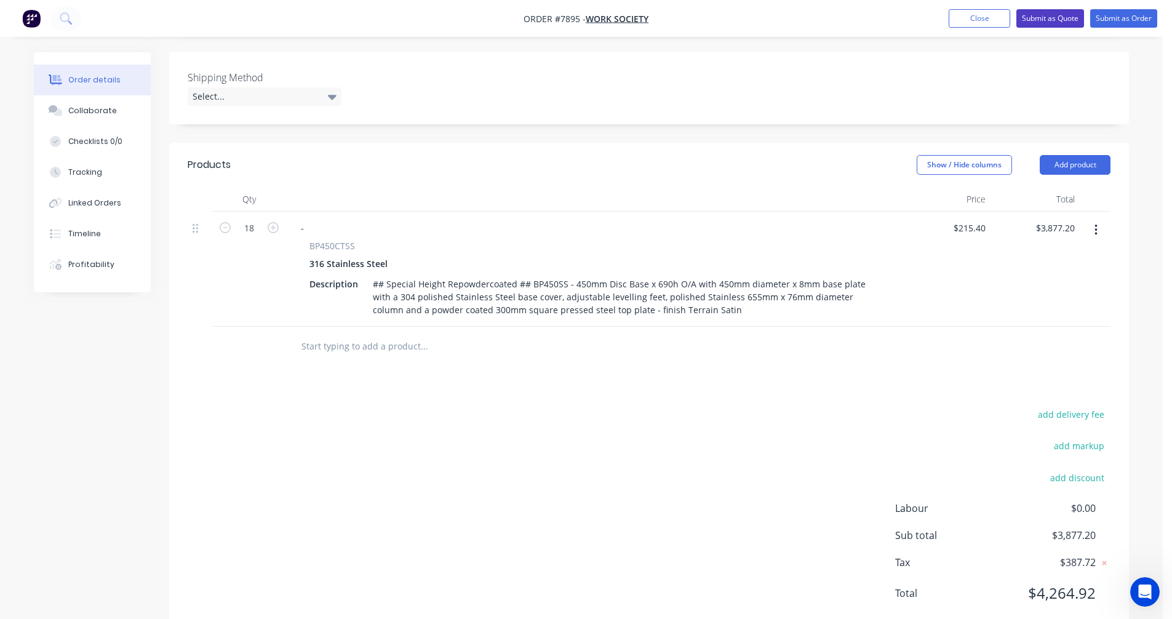
click at [1045, 14] on button "Submit as Quote" at bounding box center [1050, 18] width 68 height 18
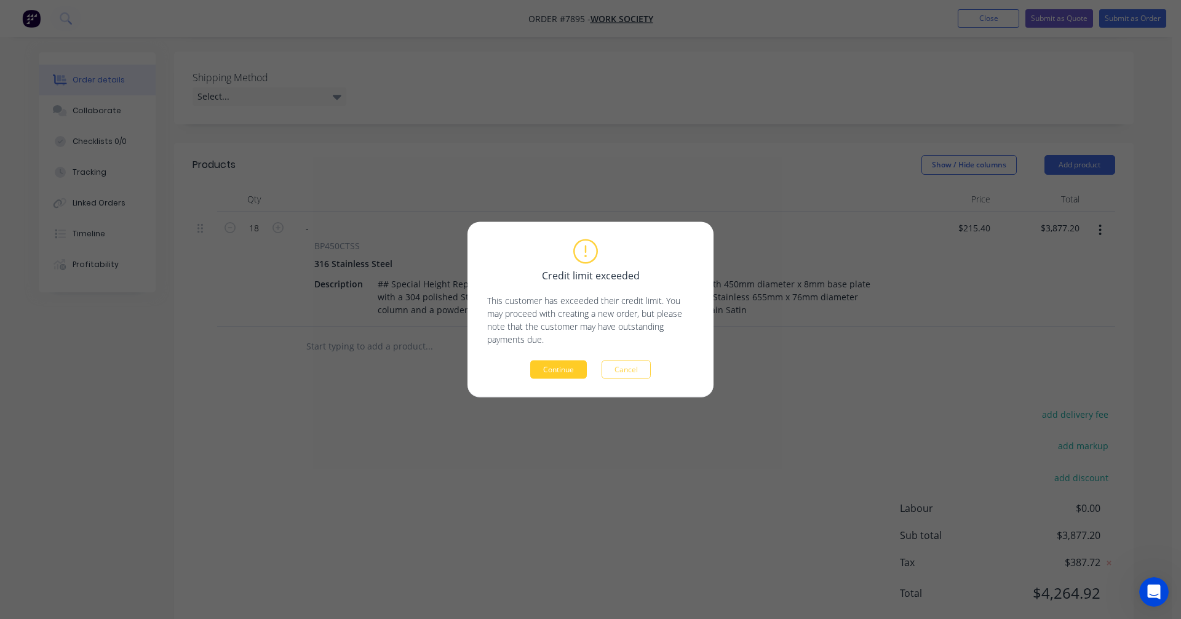
click at [553, 367] on button "Continue" at bounding box center [558, 370] width 57 height 18
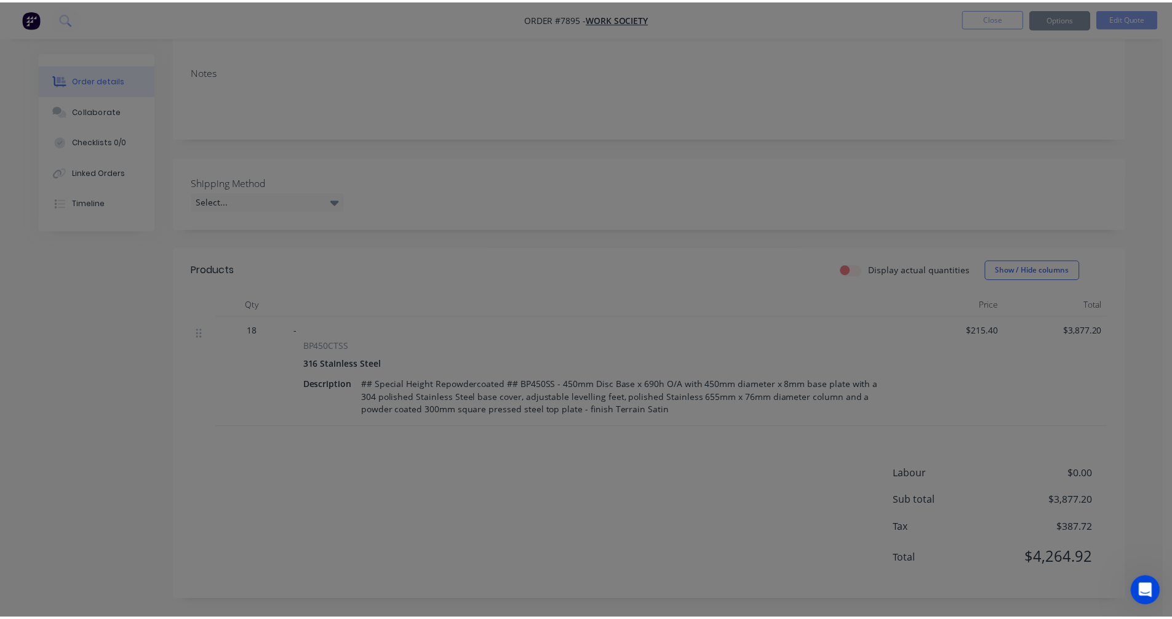
scroll to position [173, 0]
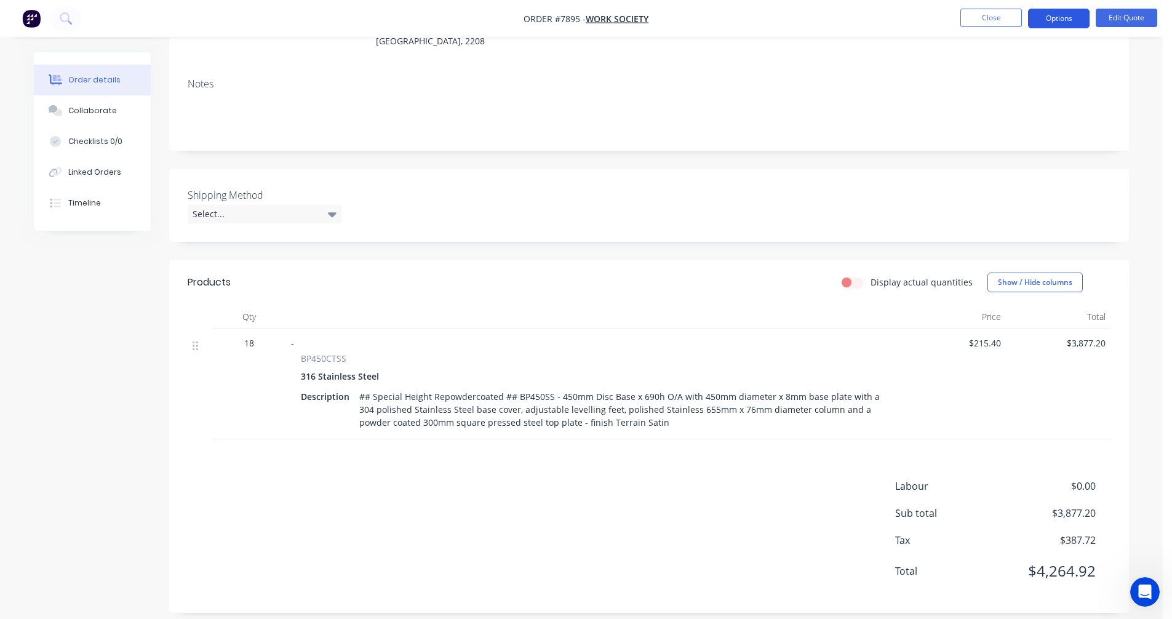
click at [1056, 21] on button "Options" at bounding box center [1059, 19] width 62 height 20
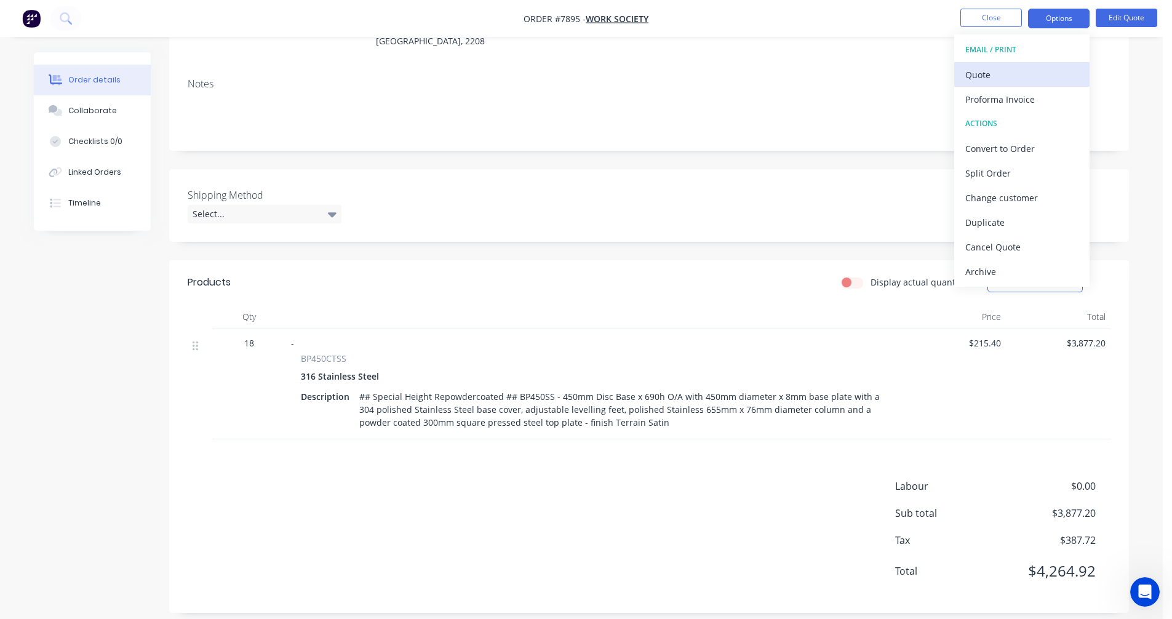
click at [1002, 73] on div "Quote" at bounding box center [1021, 75] width 113 height 18
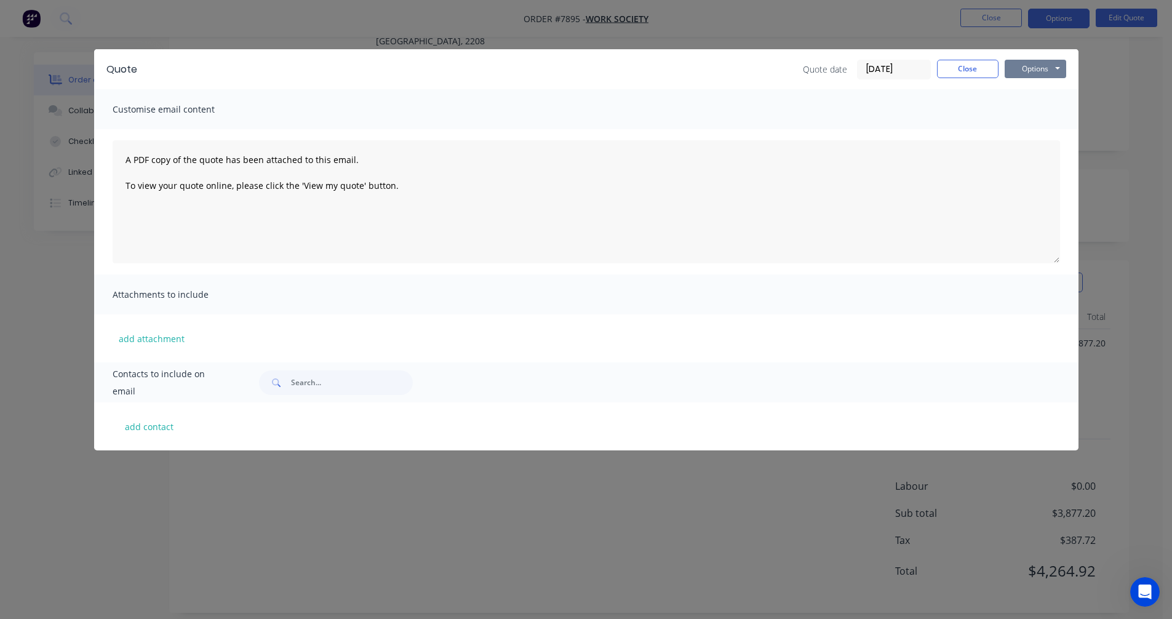
click at [1044, 69] on button "Options" at bounding box center [1036, 69] width 62 height 18
click at [1042, 93] on button "Preview" at bounding box center [1044, 91] width 79 height 20
click at [649, 58] on div "Quote Quote date [DATE] Close Options Preview Print Email" at bounding box center [586, 69] width 984 height 40
click at [965, 70] on button "Close" at bounding box center [968, 69] width 62 height 18
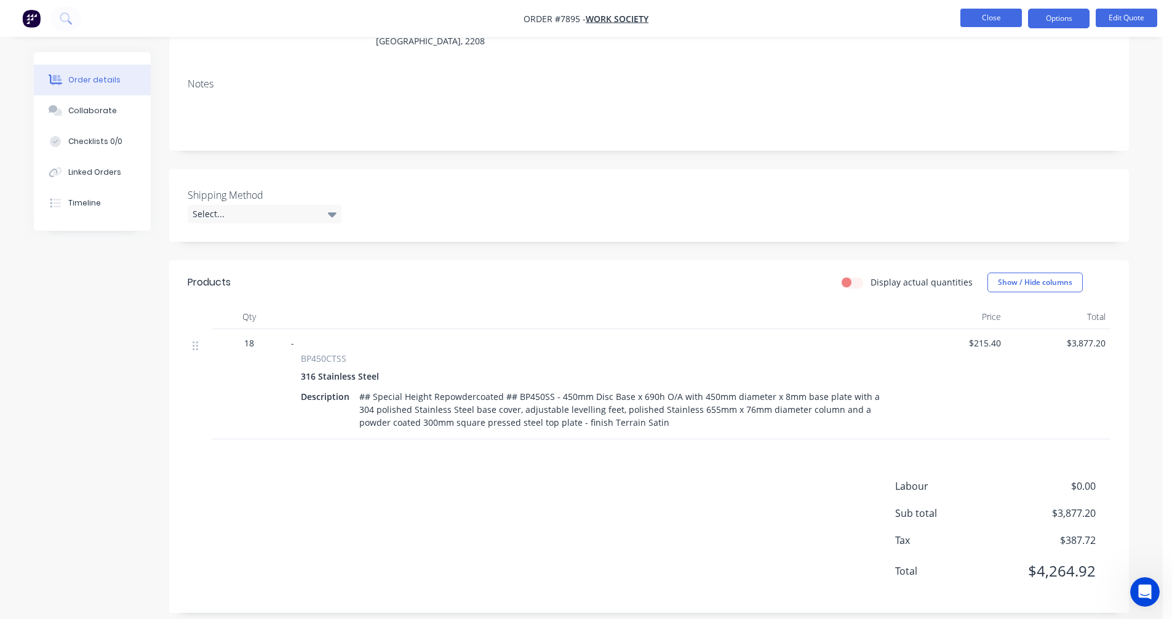
click at [991, 17] on button "Close" at bounding box center [991, 18] width 62 height 18
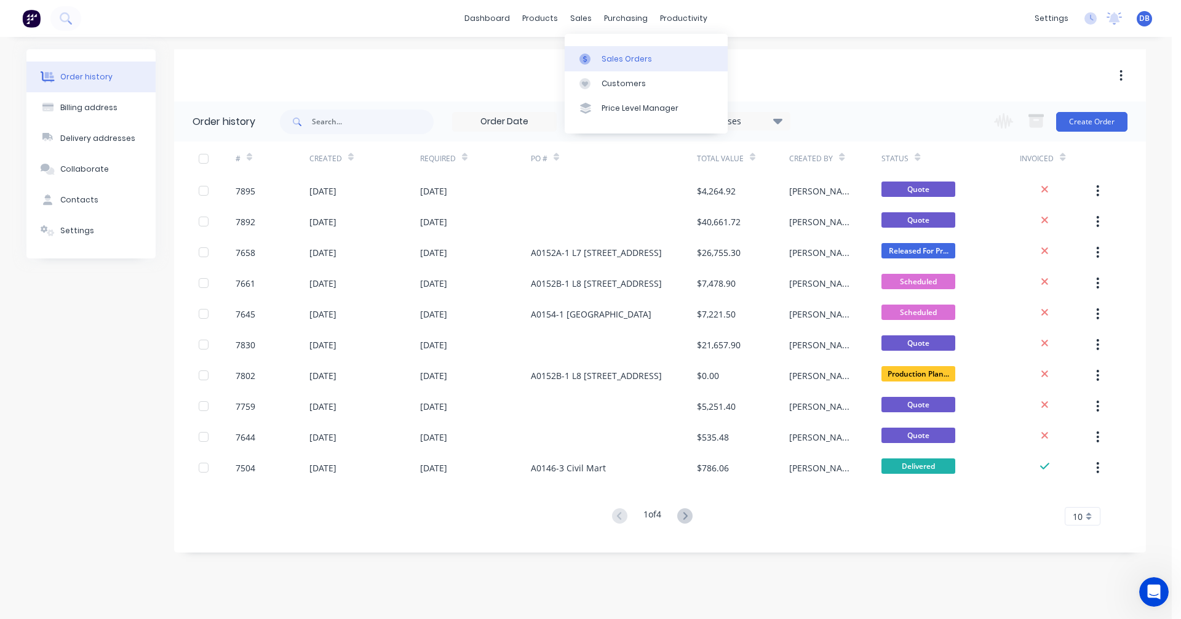
click at [603, 61] on div "Sales Orders" at bounding box center [627, 59] width 50 height 11
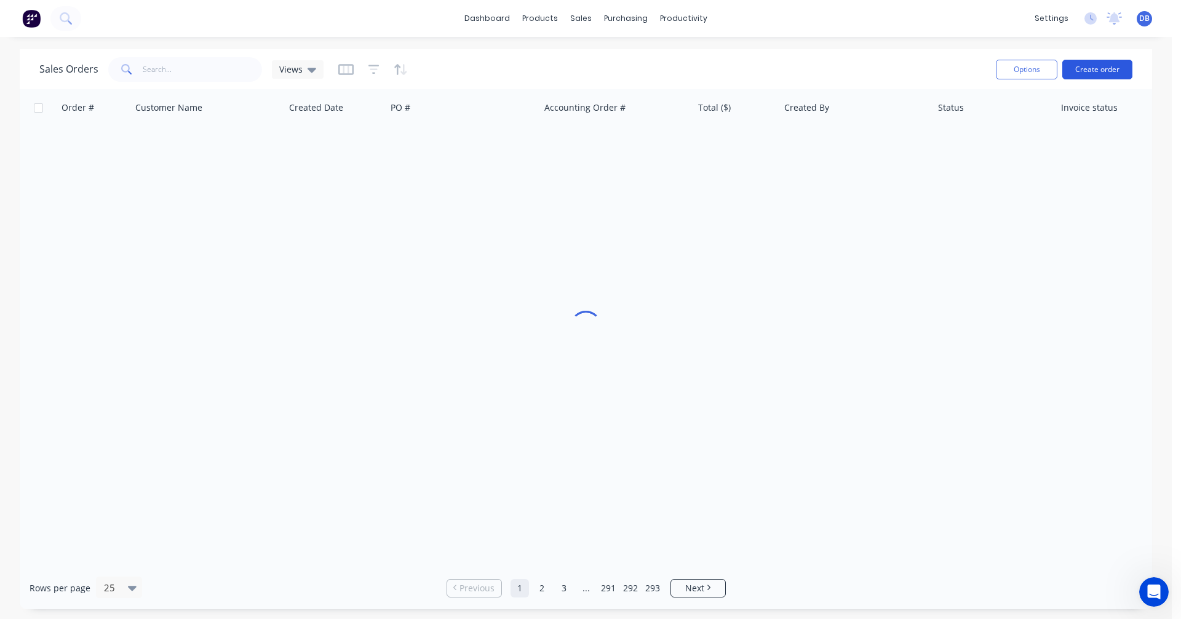
click at [1100, 63] on button "Create order" at bounding box center [1098, 70] width 70 height 20
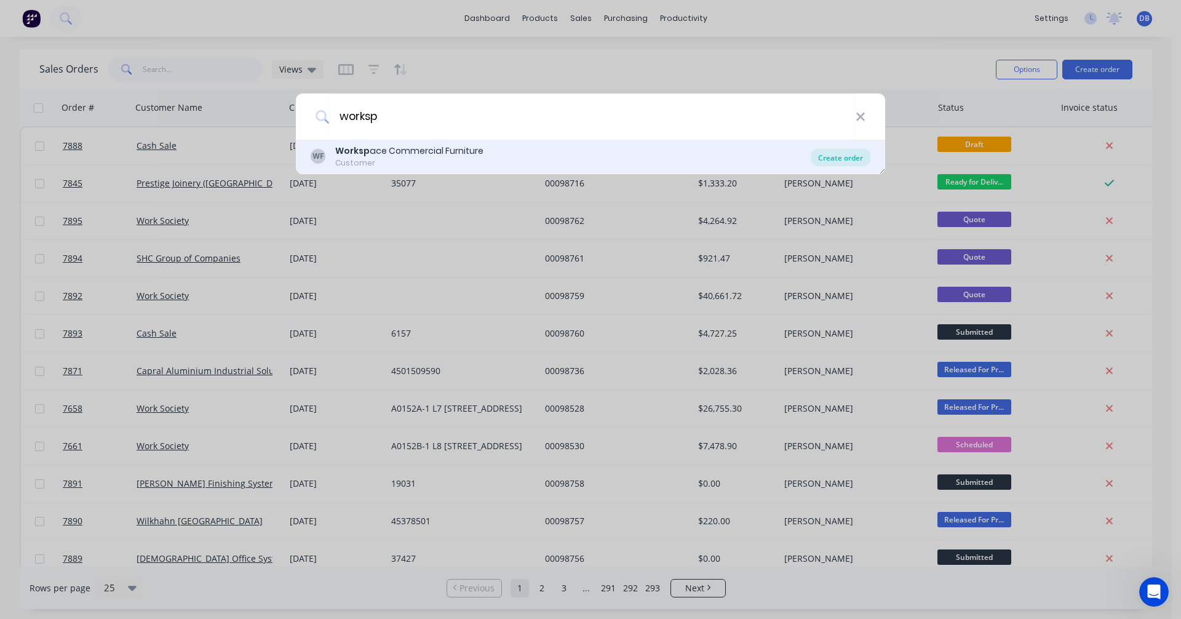
click at [834, 153] on div "Create order" at bounding box center [841, 157] width 60 height 17
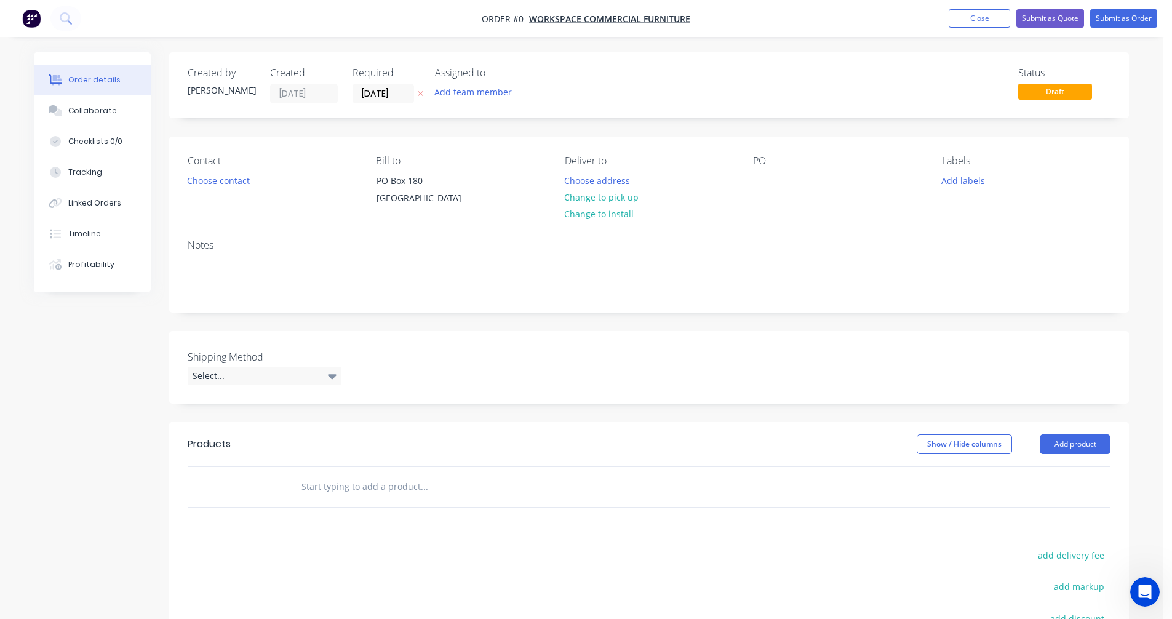
click at [322, 499] on input "text" at bounding box center [424, 486] width 246 height 25
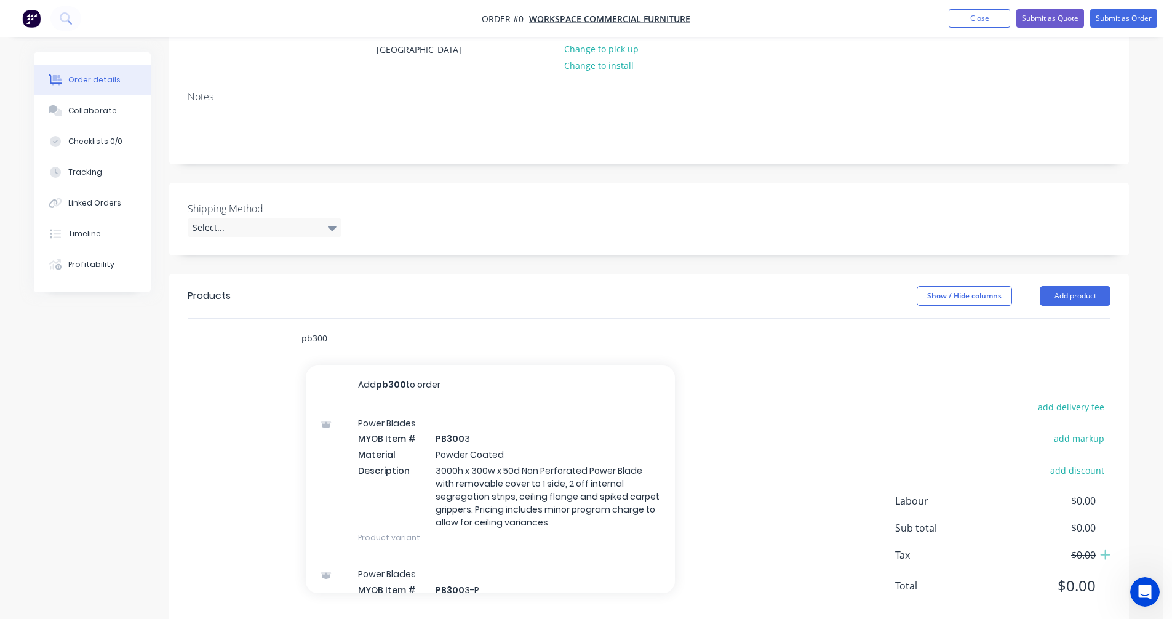
scroll to position [185, 0]
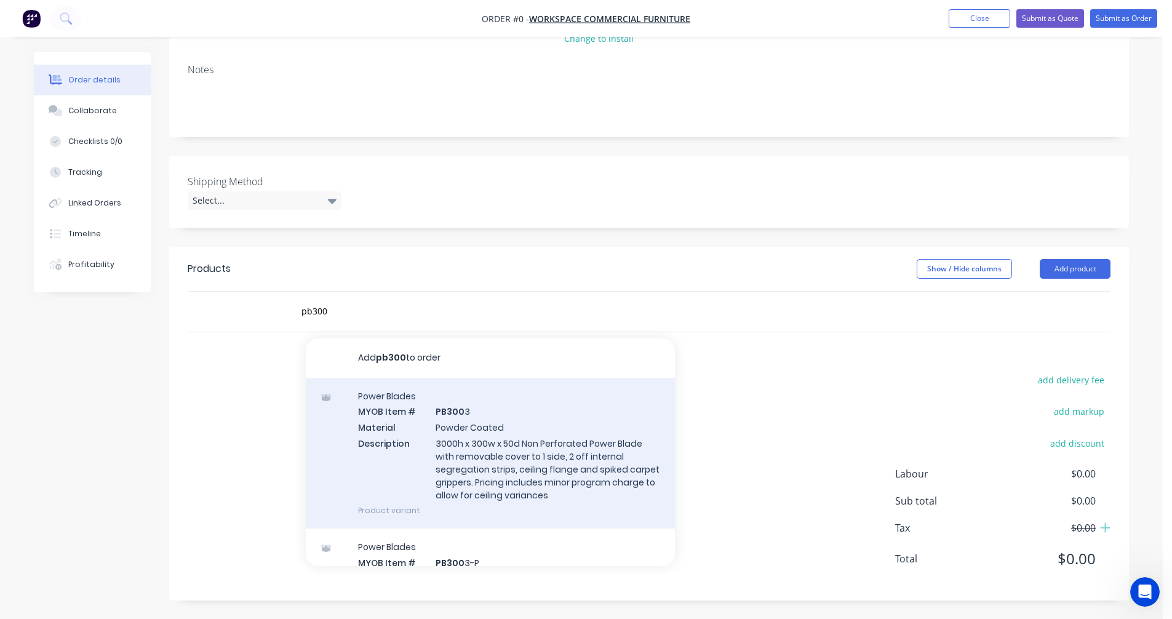
click at [500, 453] on div "Power Blades MYOB Item # PB300 3 Material Powder Coated Description 3000h x 300…" at bounding box center [490, 453] width 369 height 151
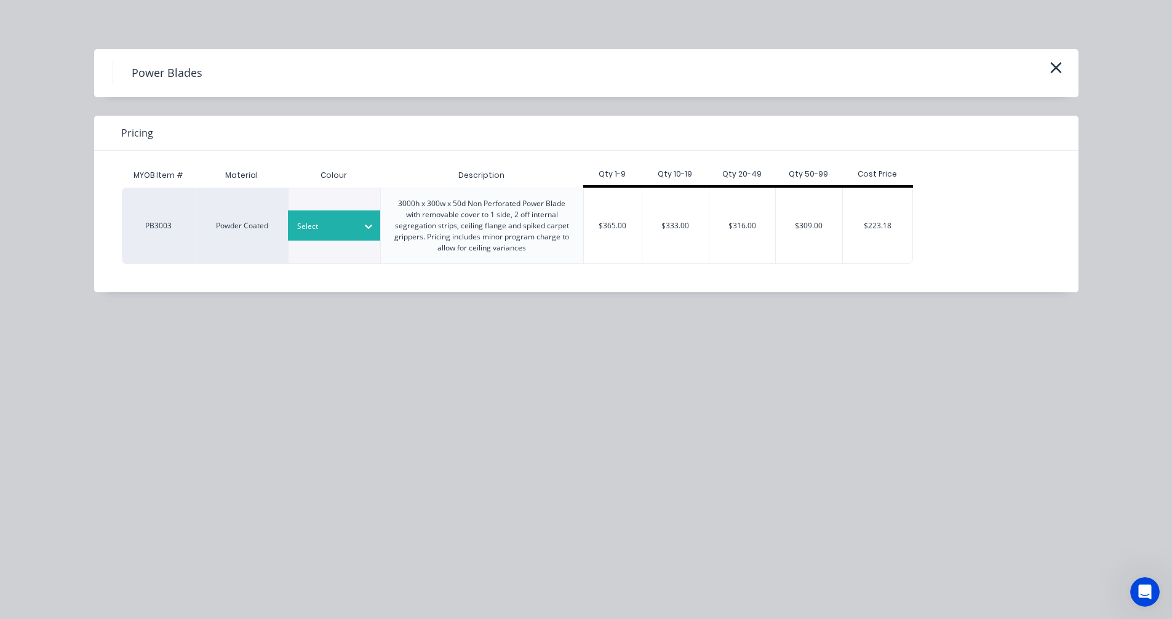
click at [362, 225] on div at bounding box center [368, 227] width 22 height 20
click at [154, 541] on div "Satin White" at bounding box center [77, 552] width 154 height 23
click at [620, 239] on div "$365.00" at bounding box center [613, 225] width 58 height 75
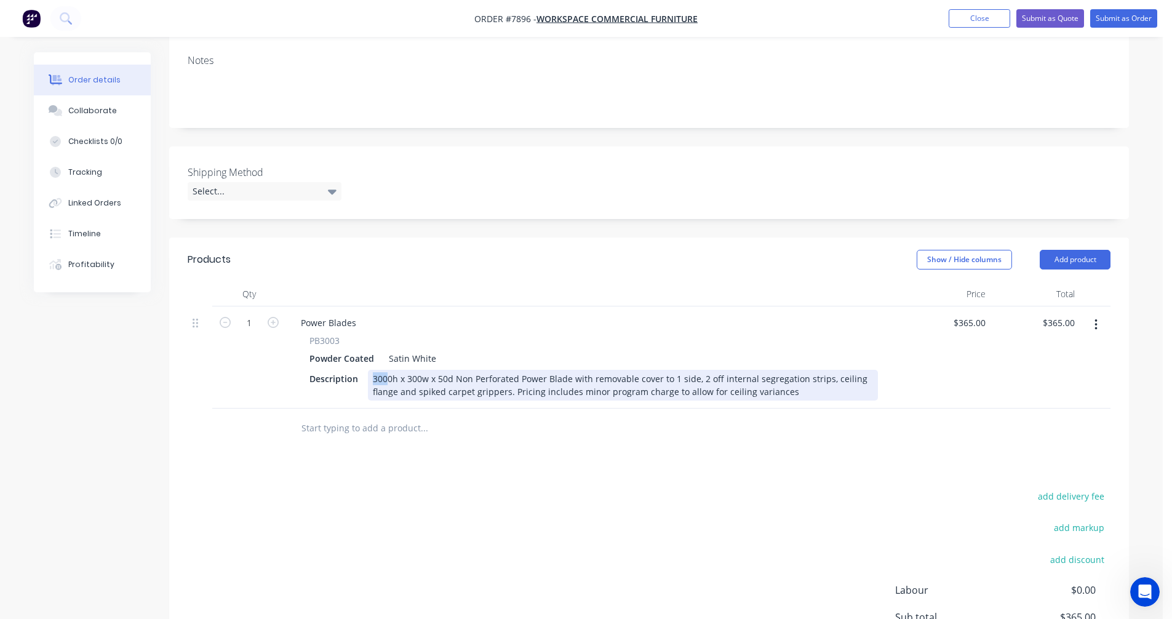
drag, startPoint x: 386, startPoint y: 392, endPoint x: 368, endPoint y: 391, distance: 18.5
click at [368, 391] on div "3000h x 300w x 50d Non Perforated Power Blade with removable cover to 1 side, 2…" at bounding box center [623, 385] width 510 height 31
click at [860, 392] on div "Custom 2500h x 300w x 50d Non Perforated Power Blade with removable cover to 1 …" at bounding box center [623, 385] width 510 height 31
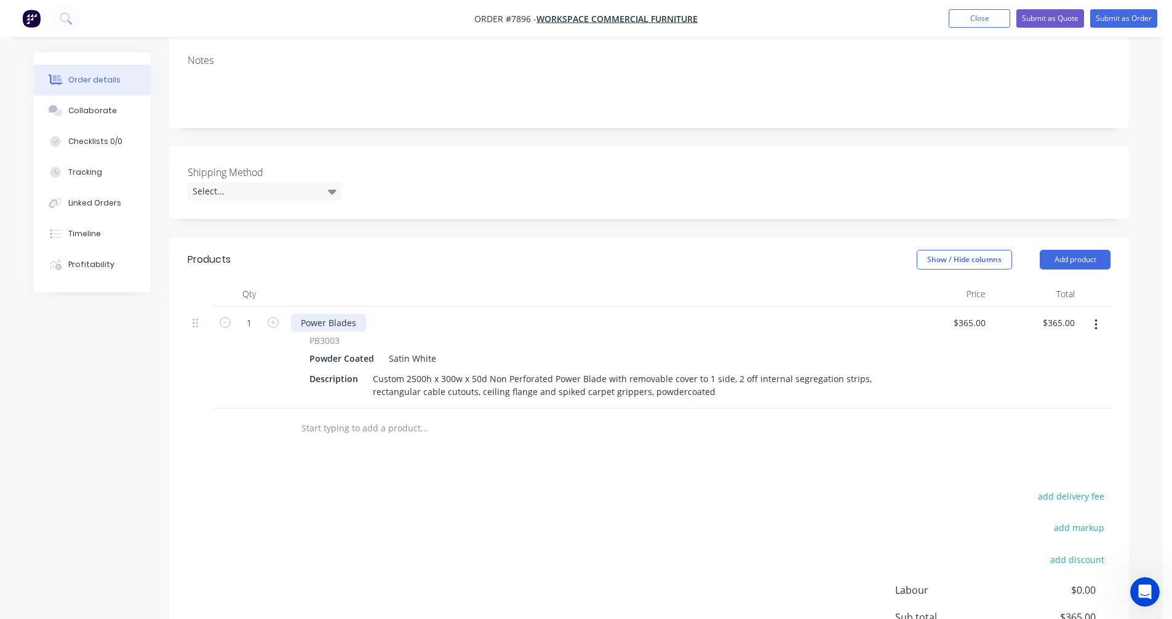
click at [353, 332] on div "Power Blades" at bounding box center [328, 323] width 75 height 18
drag, startPoint x: 356, startPoint y: 335, endPoint x: 285, endPoint y: 337, distance: 71.4
click at [285, 337] on div "1 Power Blades PB3003 Powder Coated Satin White Description Custom 2500h x 300w…" at bounding box center [649, 357] width 923 height 102
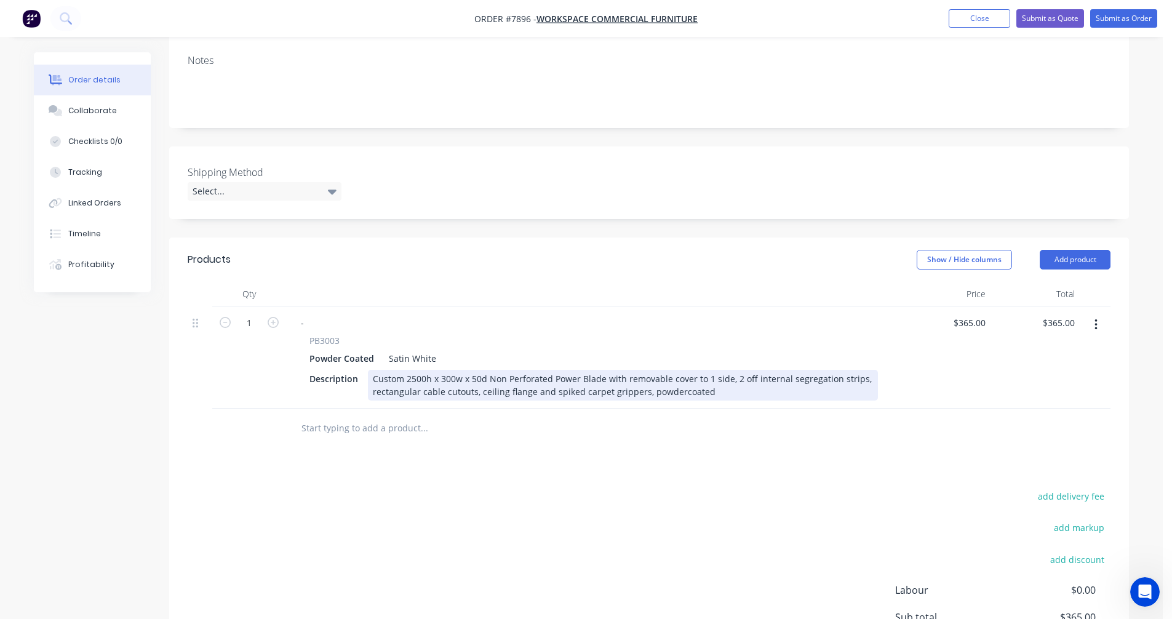
click at [572, 388] on div "Custom 2500h x 300w x 50d Non Perforated Power Blade with removable cover to 1 …" at bounding box center [623, 385] width 510 height 31
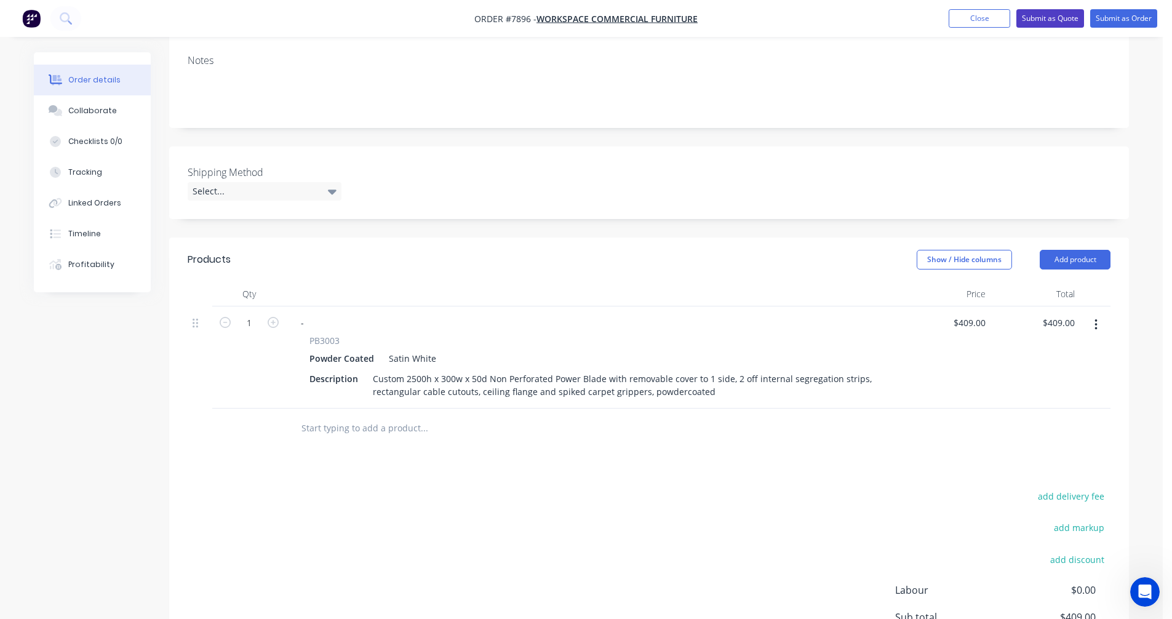
click at [1058, 17] on button "Submit as Quote" at bounding box center [1050, 18] width 68 height 18
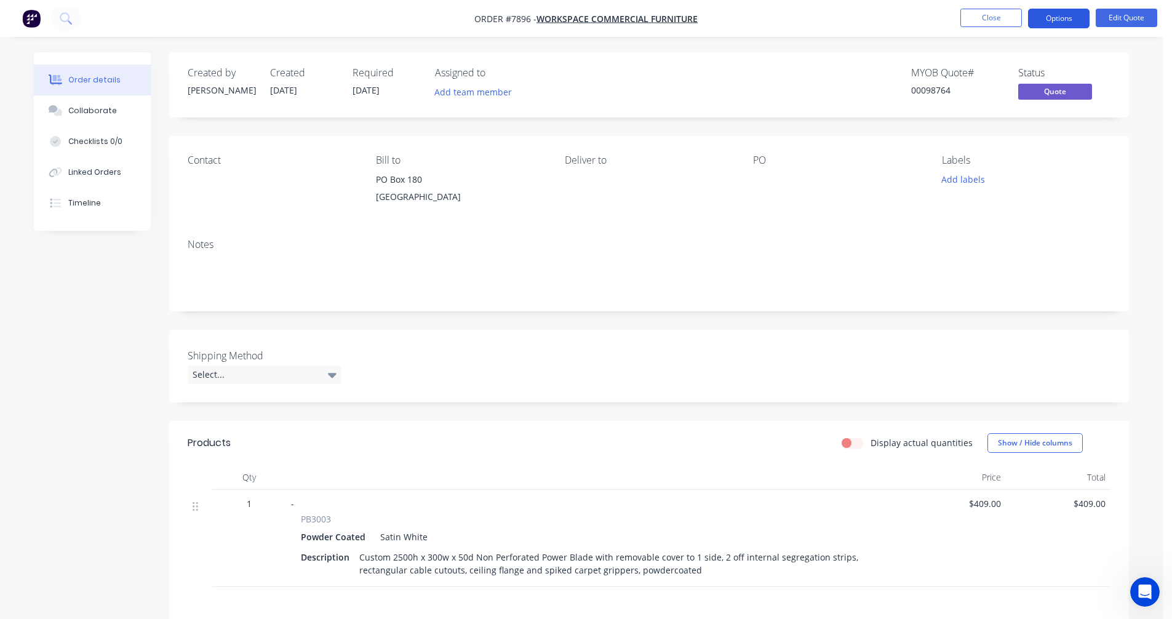
click at [1045, 20] on button "Options" at bounding box center [1059, 19] width 62 height 20
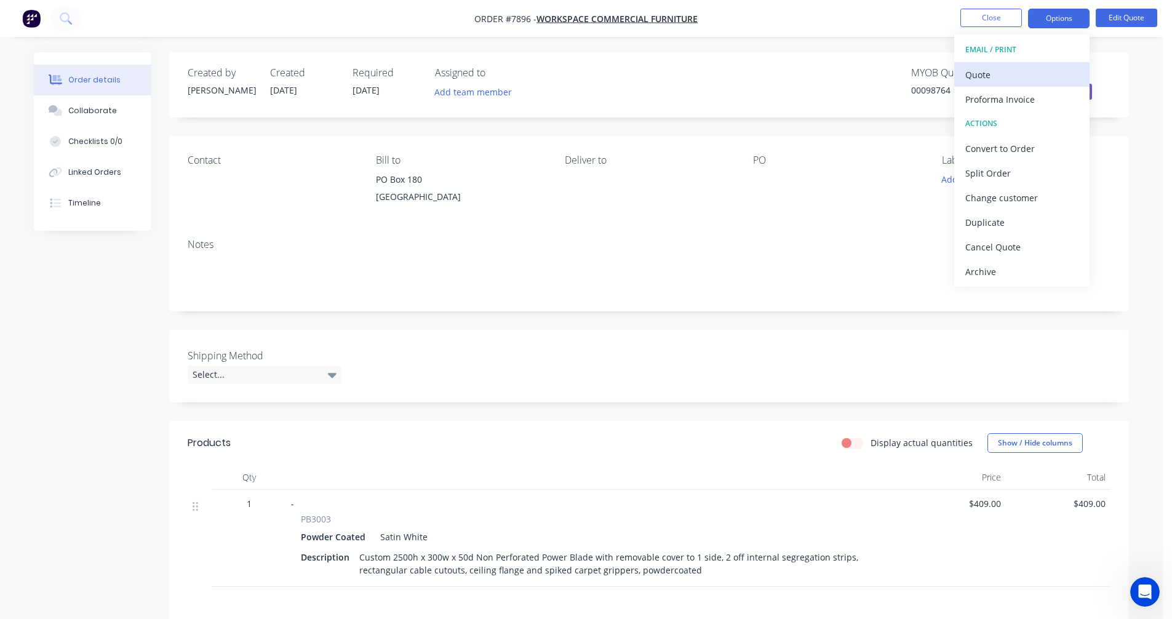
click at [1008, 74] on div "Quote" at bounding box center [1021, 75] width 113 height 18
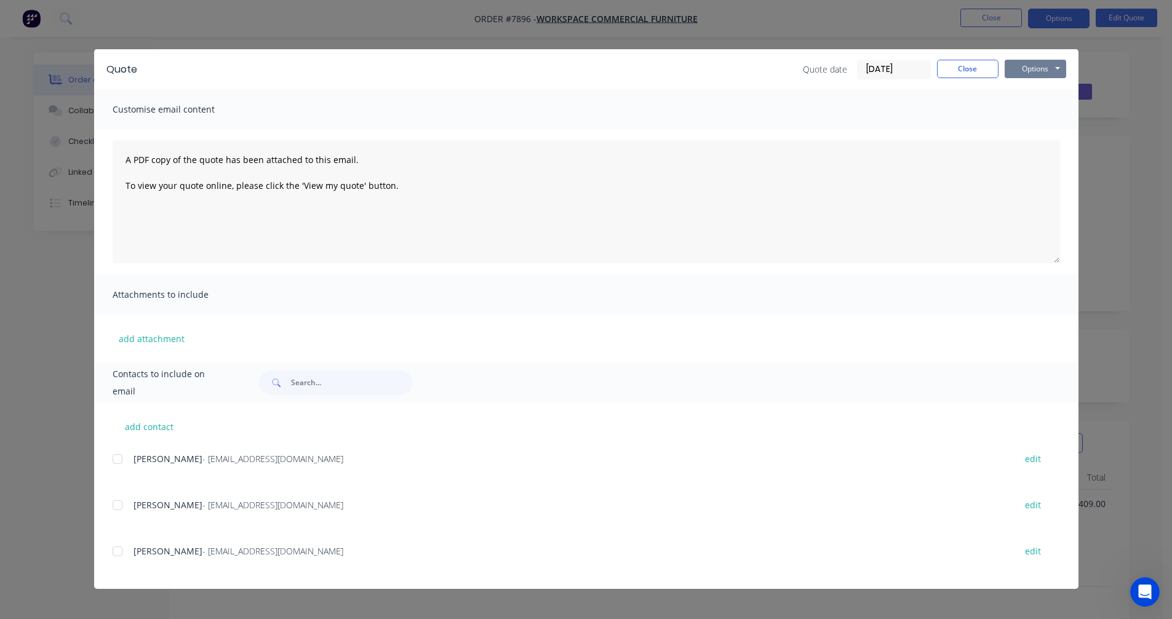
click at [1047, 68] on button "Options" at bounding box center [1036, 69] width 62 height 18
click at [1047, 91] on button "Preview" at bounding box center [1044, 91] width 79 height 20
click at [972, 65] on button "Close" at bounding box center [968, 69] width 62 height 18
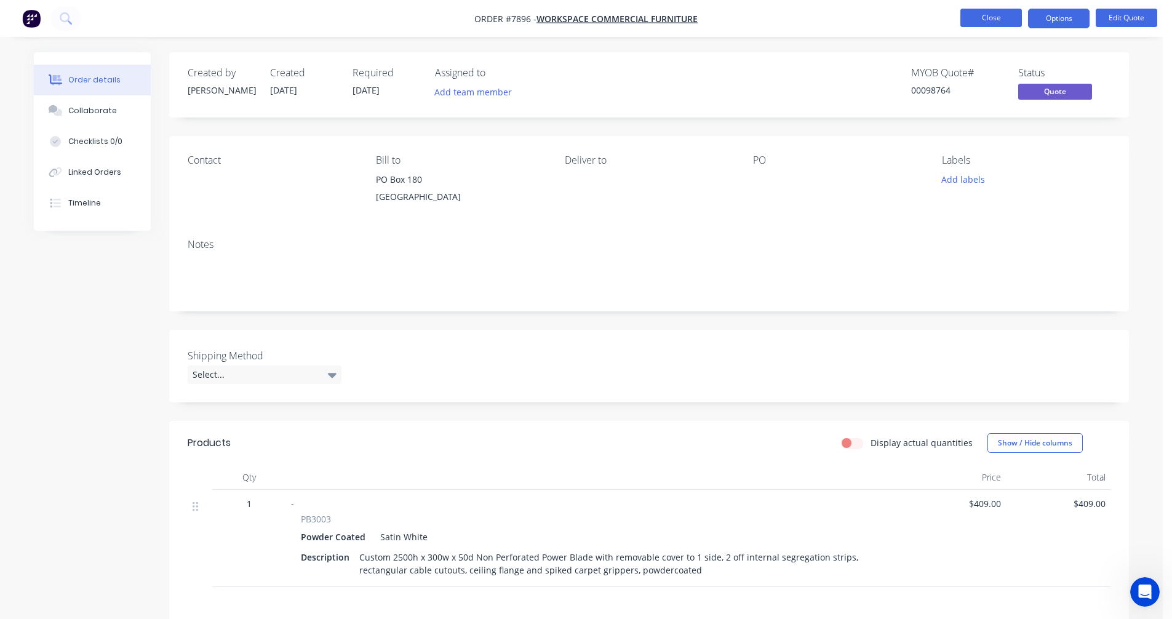
click at [992, 23] on button "Close" at bounding box center [991, 18] width 62 height 18
